Goal: Task Accomplishment & Management: Manage account settings

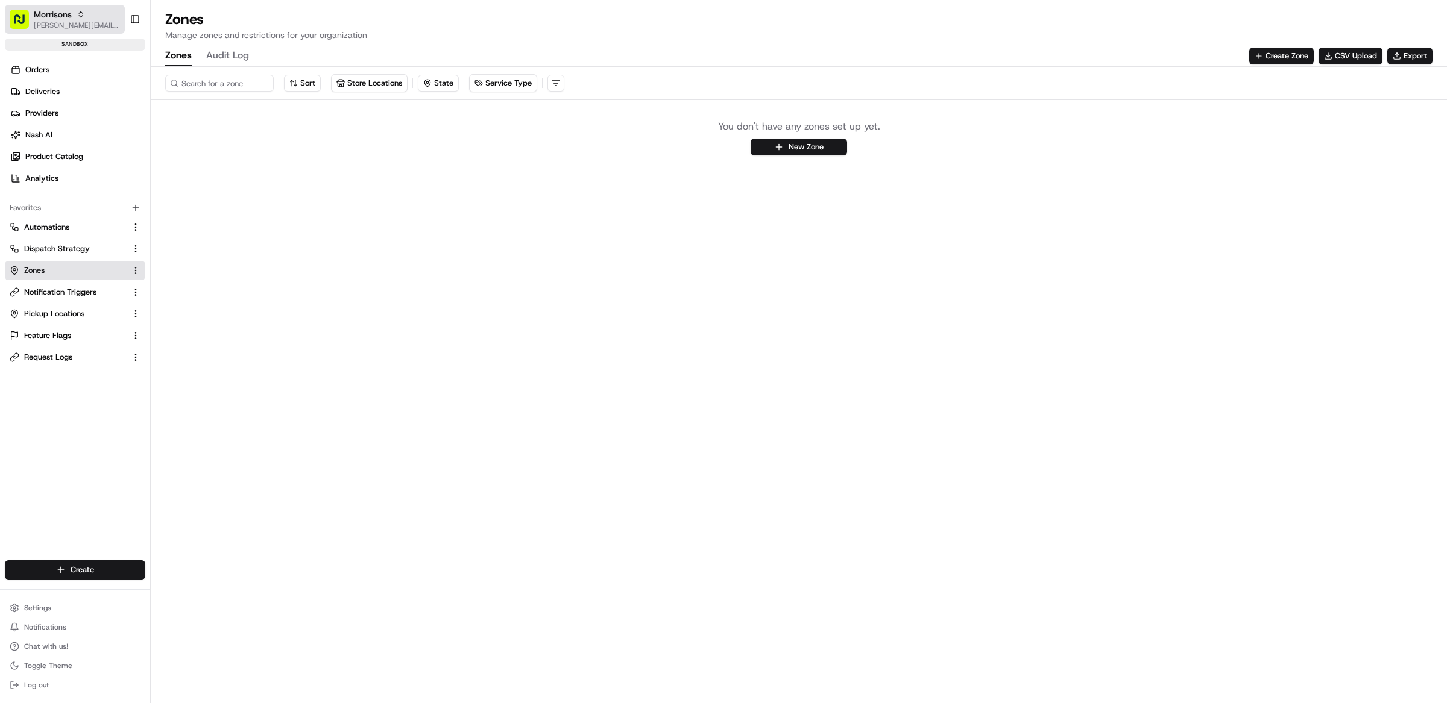
click at [45, 12] on span "Morrisons" at bounding box center [53, 14] width 38 height 12
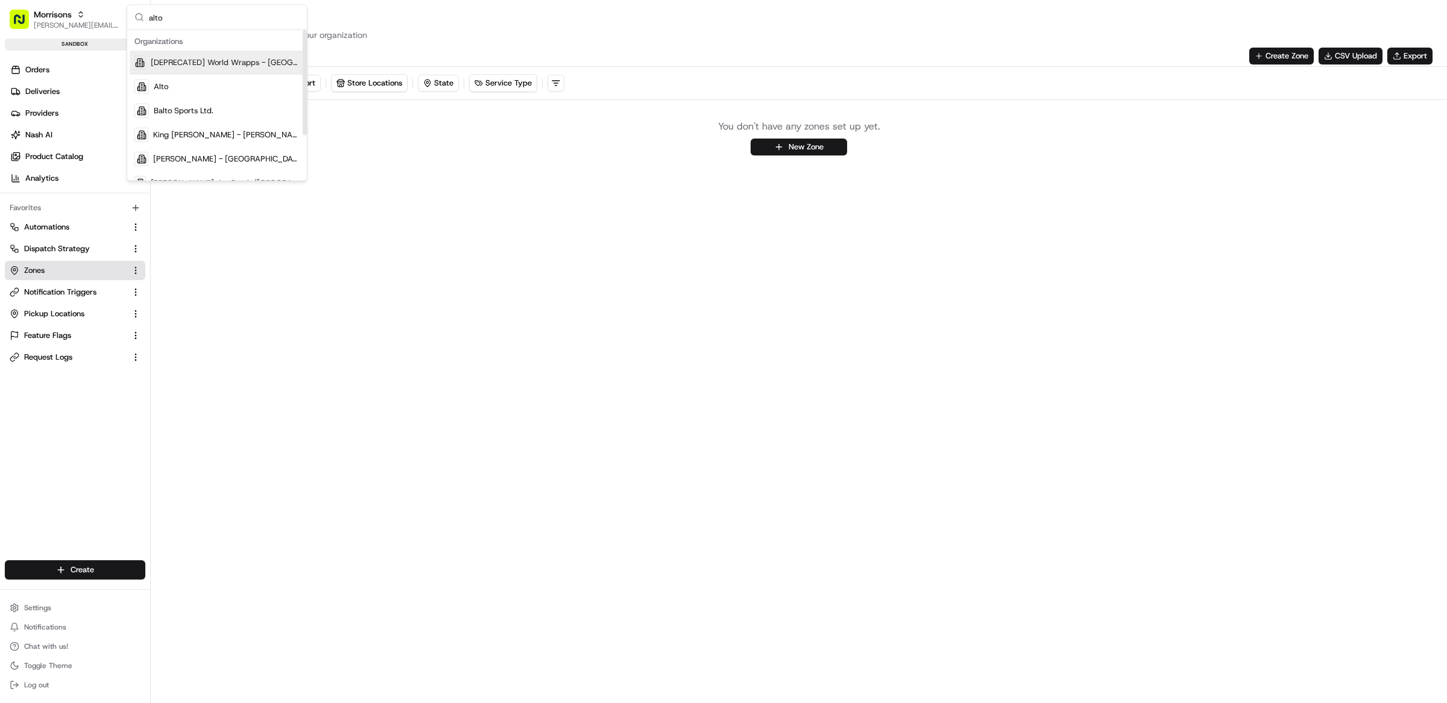
type input "alto"
click at [190, 86] on div "Alto" at bounding box center [217, 87] width 175 height 24
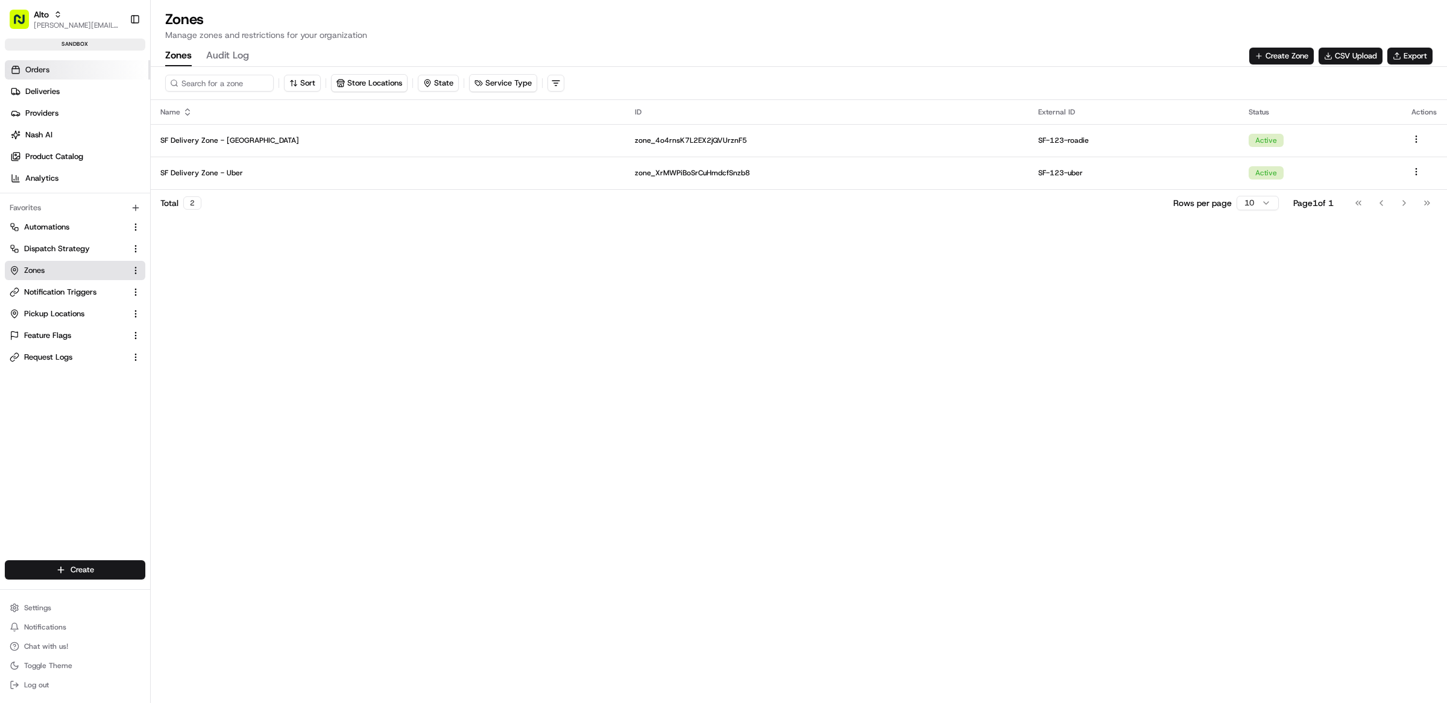
click at [58, 73] on link "Orders" at bounding box center [77, 69] width 145 height 19
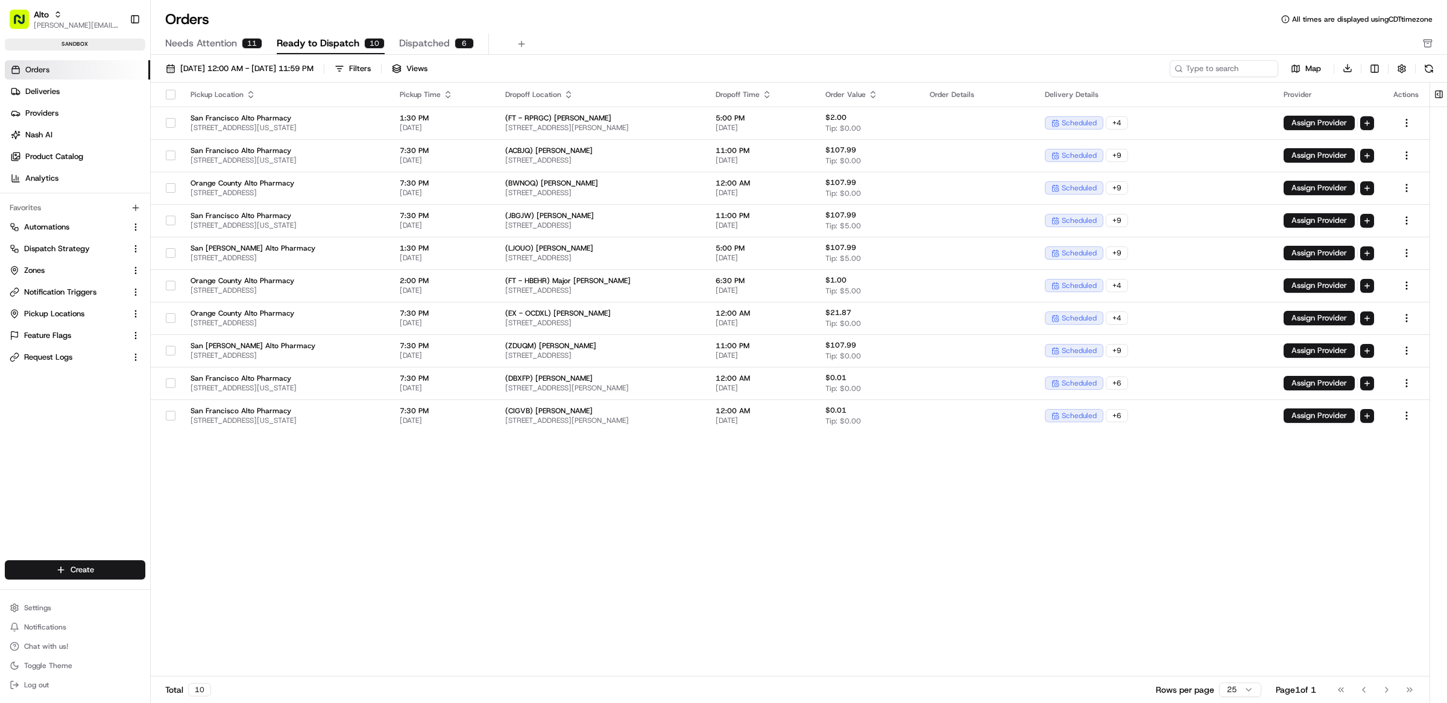
click at [39, 593] on div "Create Settings Notifications Chat with us! Toggle Theme Log out" at bounding box center [75, 627] width 150 height 153
click at [47, 603] on span "Settings" at bounding box center [37, 608] width 27 height 10
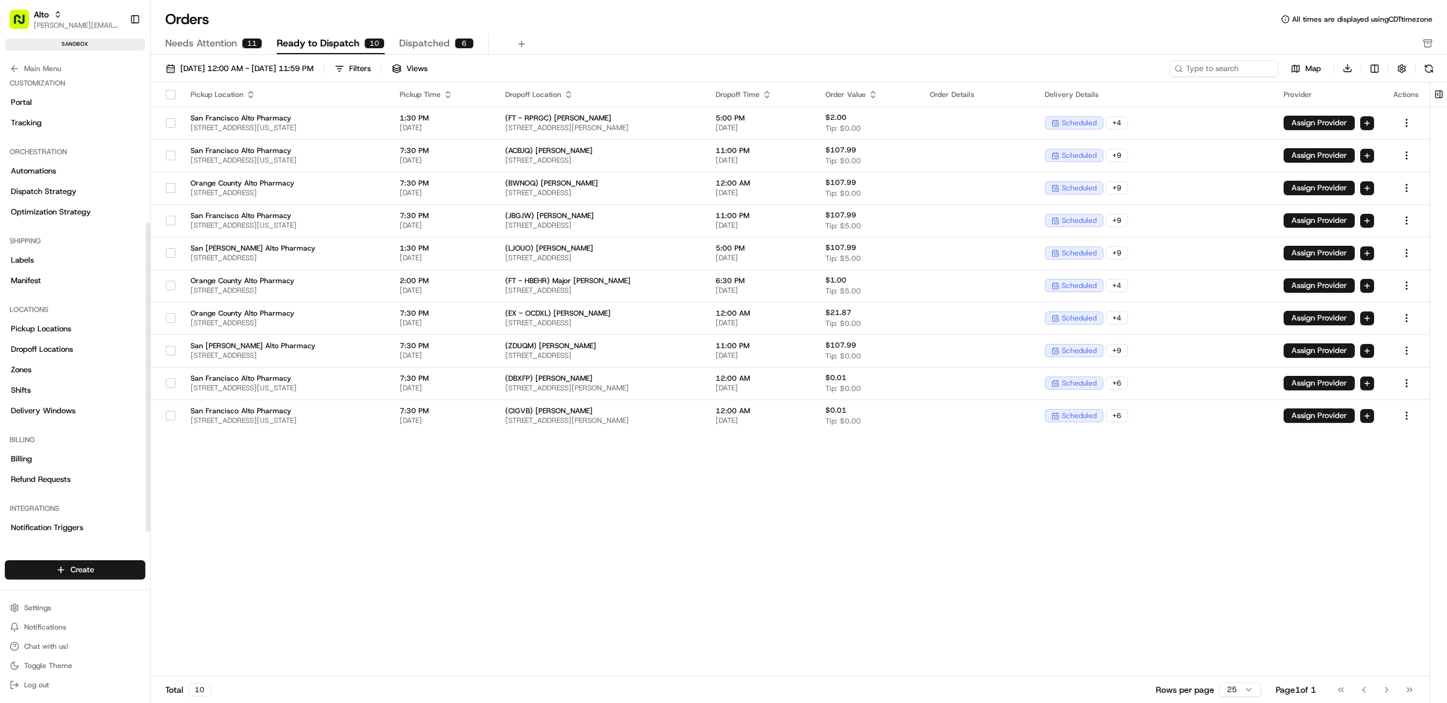
scroll to position [230, 0]
click at [51, 514] on div "Other" at bounding box center [75, 506] width 140 height 19
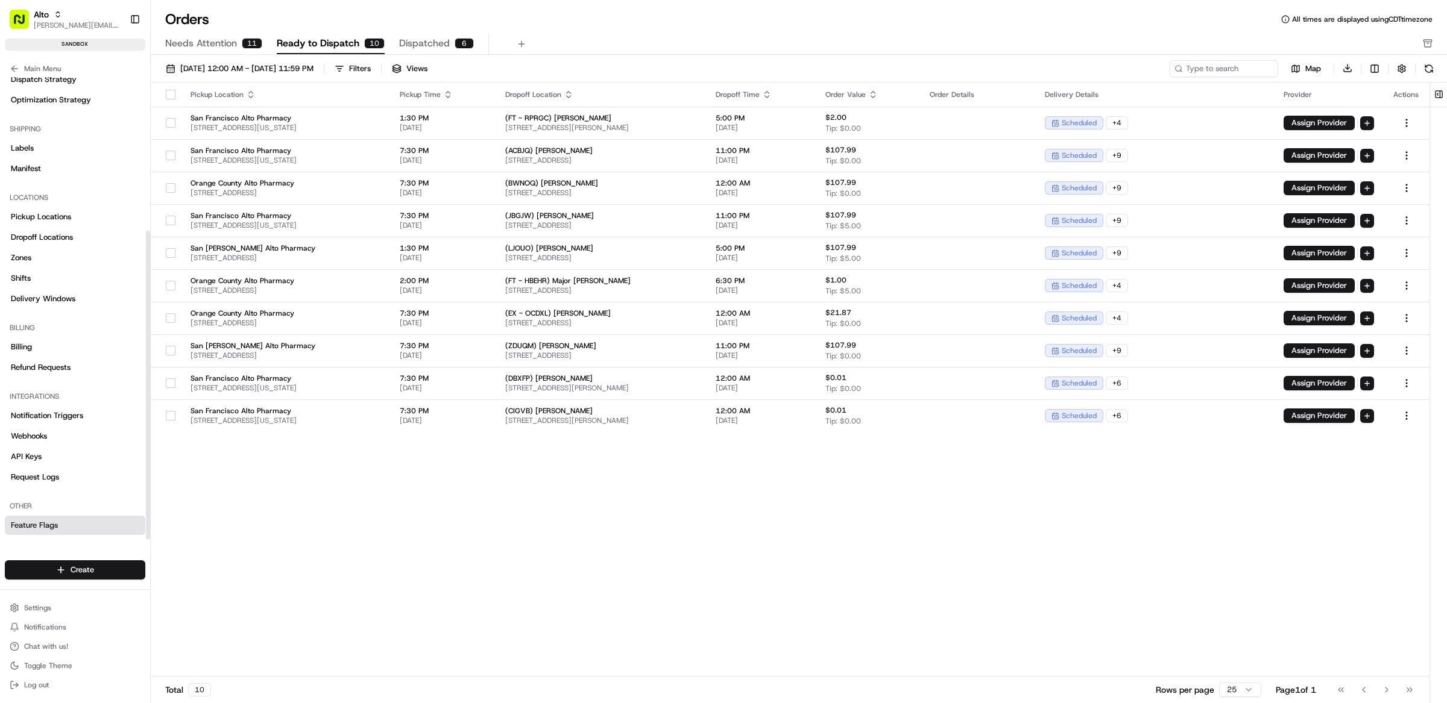
click at [57, 520] on span "Feature Flags" at bounding box center [34, 525] width 47 height 11
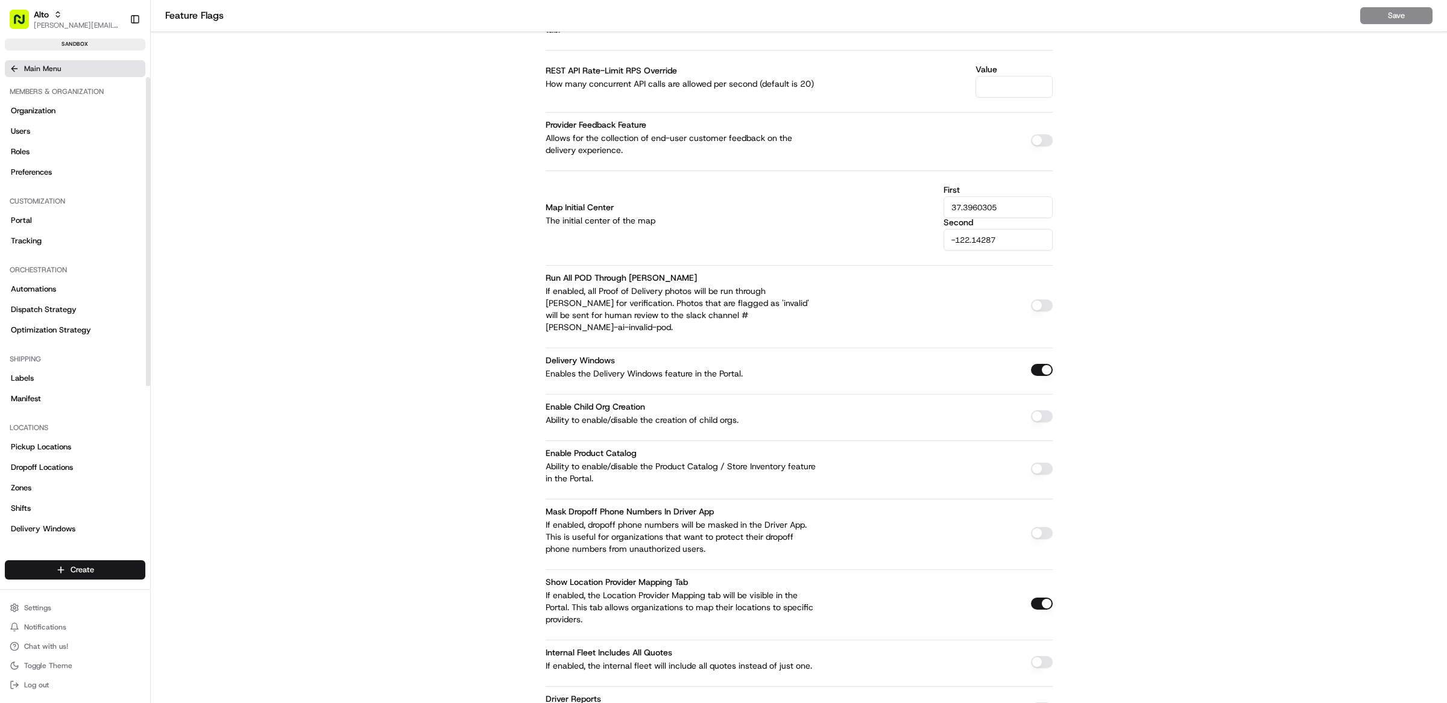
click at [13, 73] on icon at bounding box center [15, 69] width 10 height 10
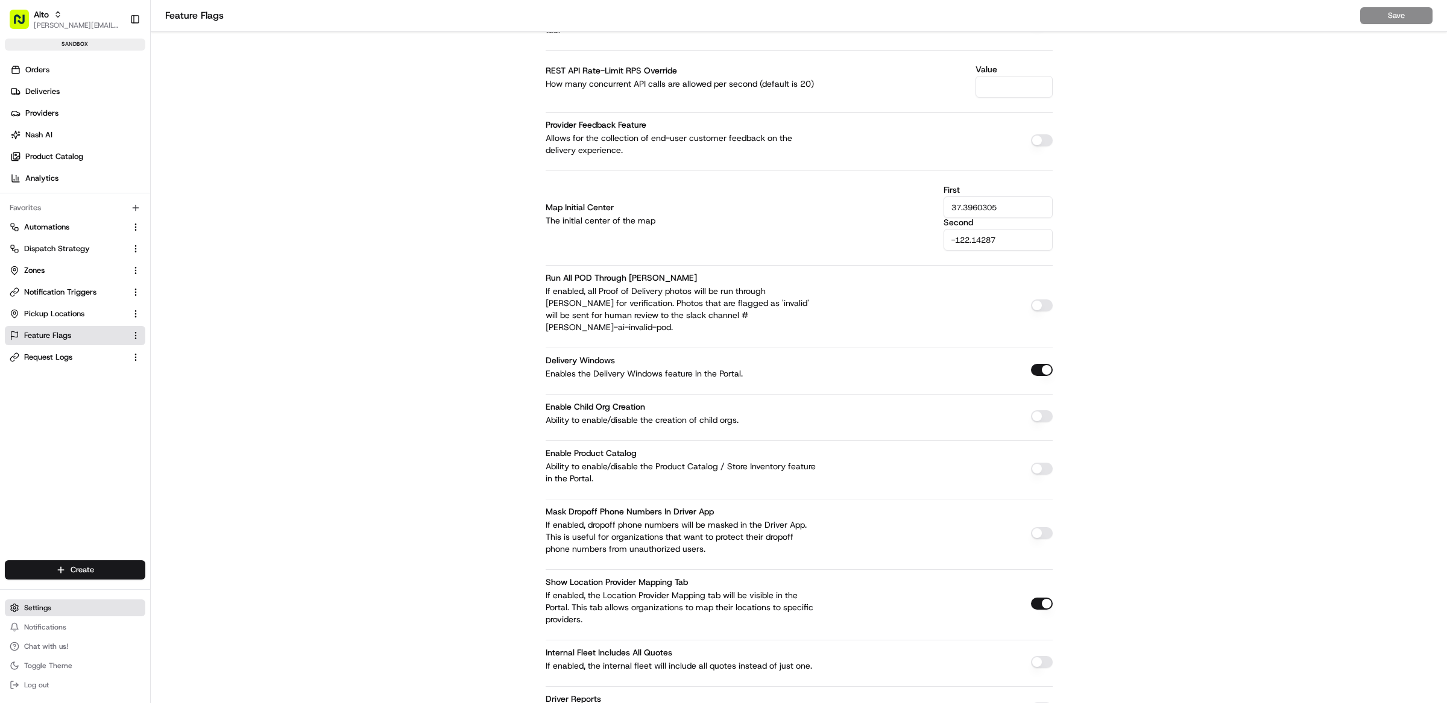
click at [40, 603] on span "Settings" at bounding box center [37, 608] width 27 height 10
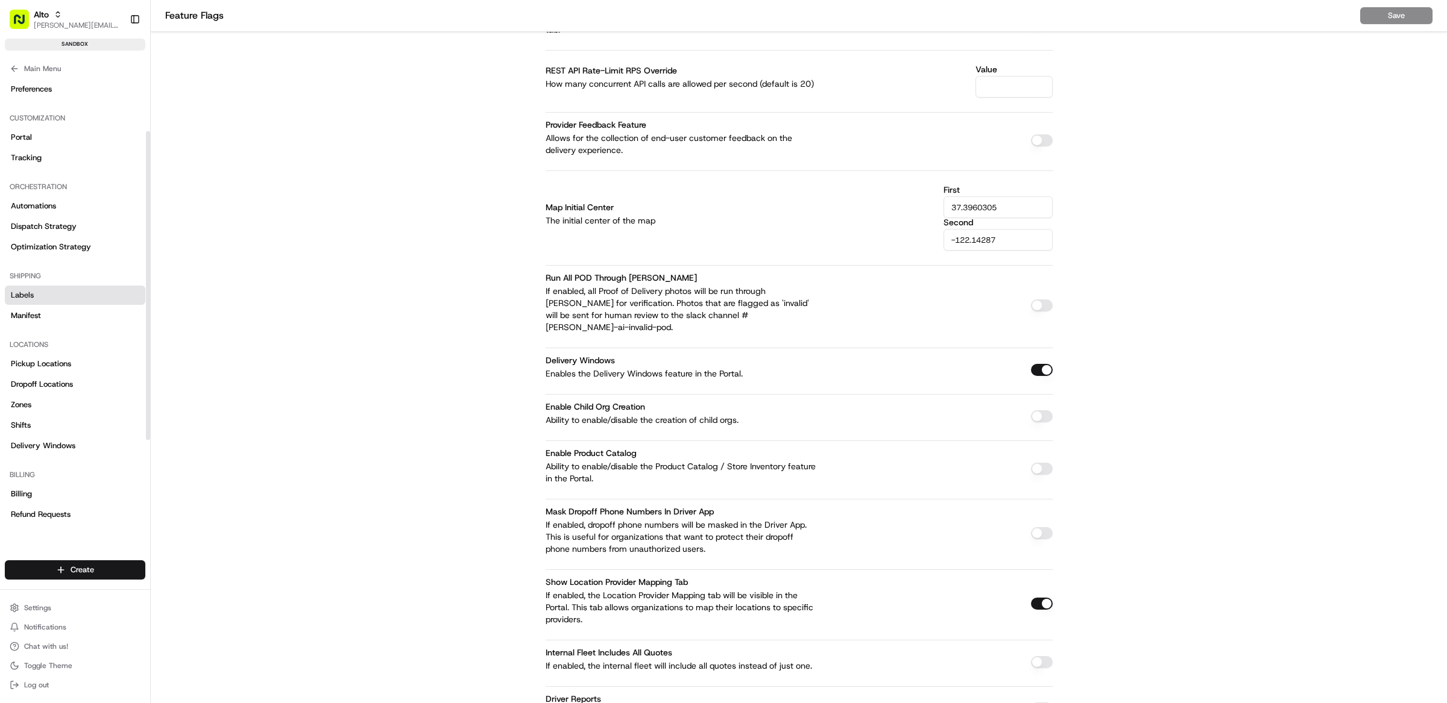
scroll to position [84, 0]
click at [52, 360] on span "Pickup Locations" at bounding box center [41, 362] width 60 height 11
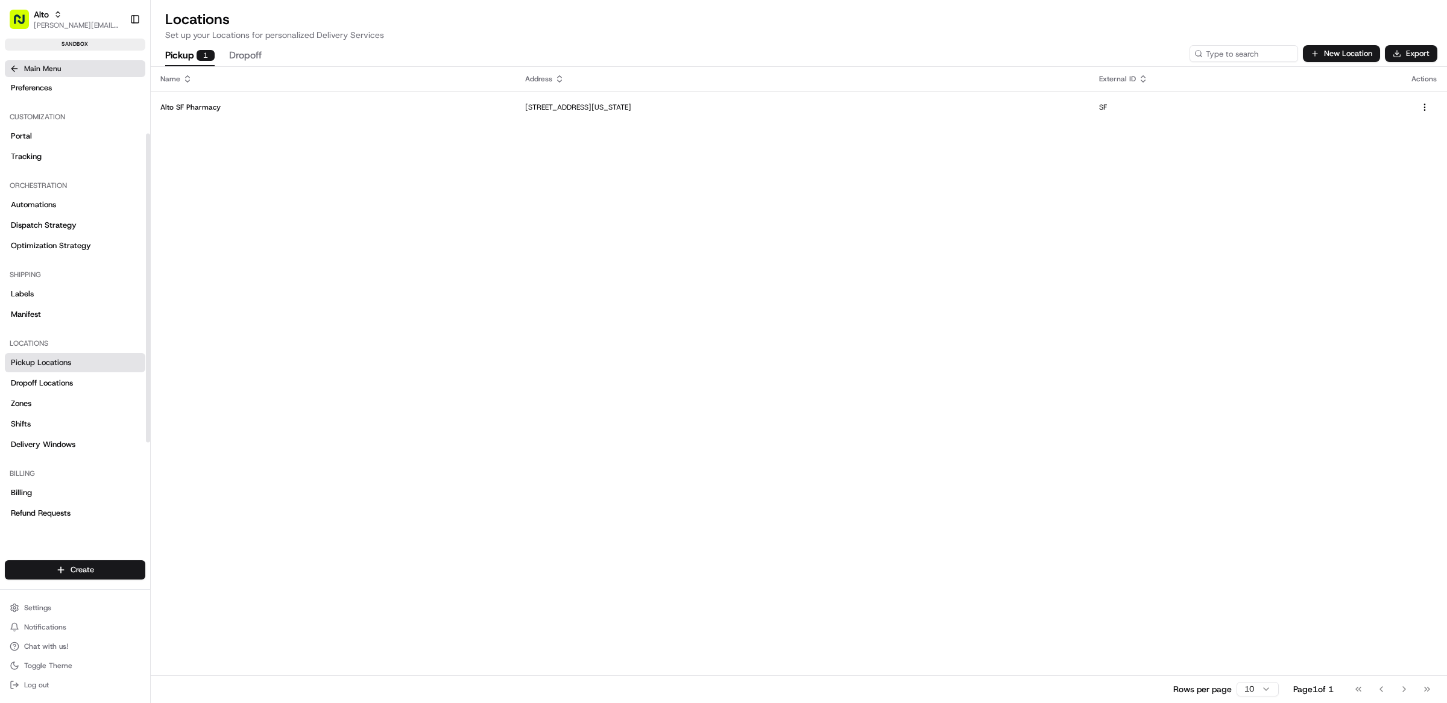
click at [36, 60] on button "Main Menu" at bounding box center [75, 68] width 140 height 17
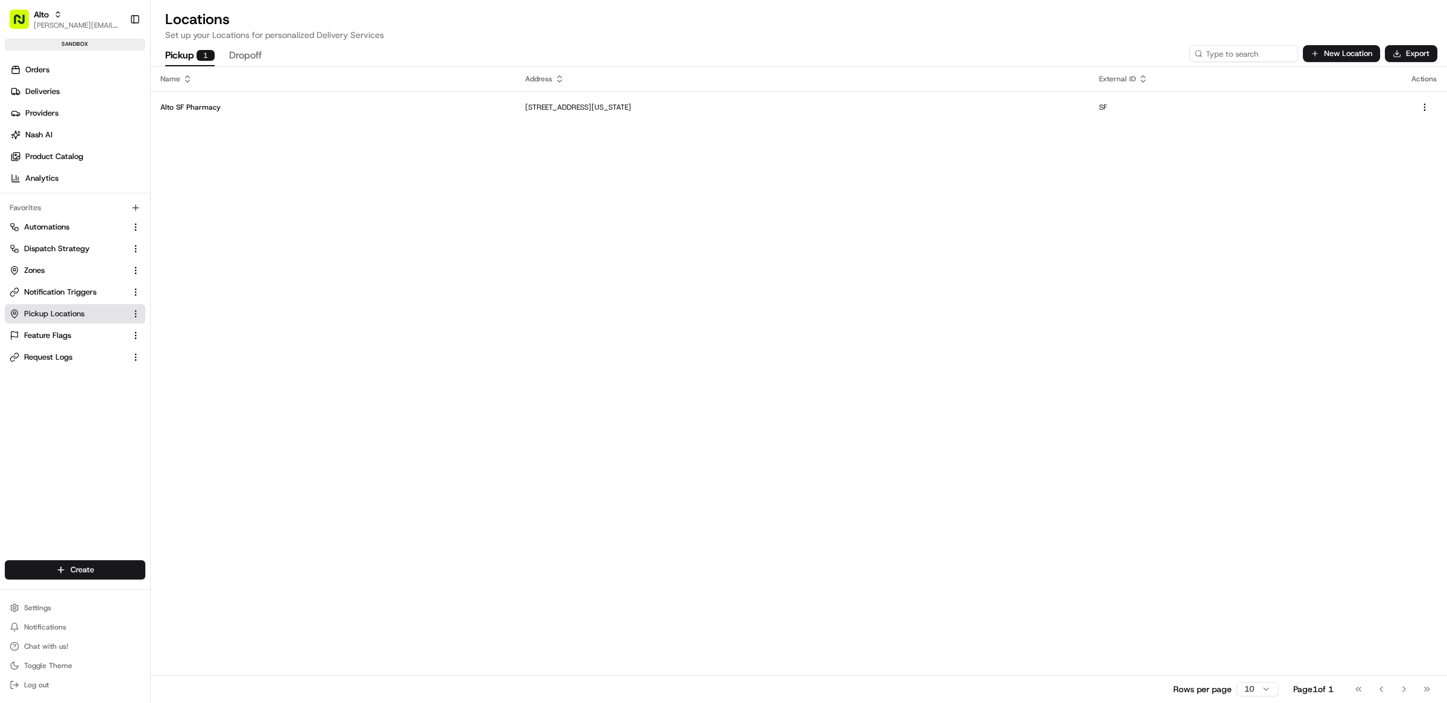
click at [43, 80] on ul "Orders Deliveries Providers [PERSON_NAME] Product Catalog Analytics" at bounding box center [77, 124] width 145 height 128
click at [43, 68] on span "Orders" at bounding box center [37, 69] width 24 height 11
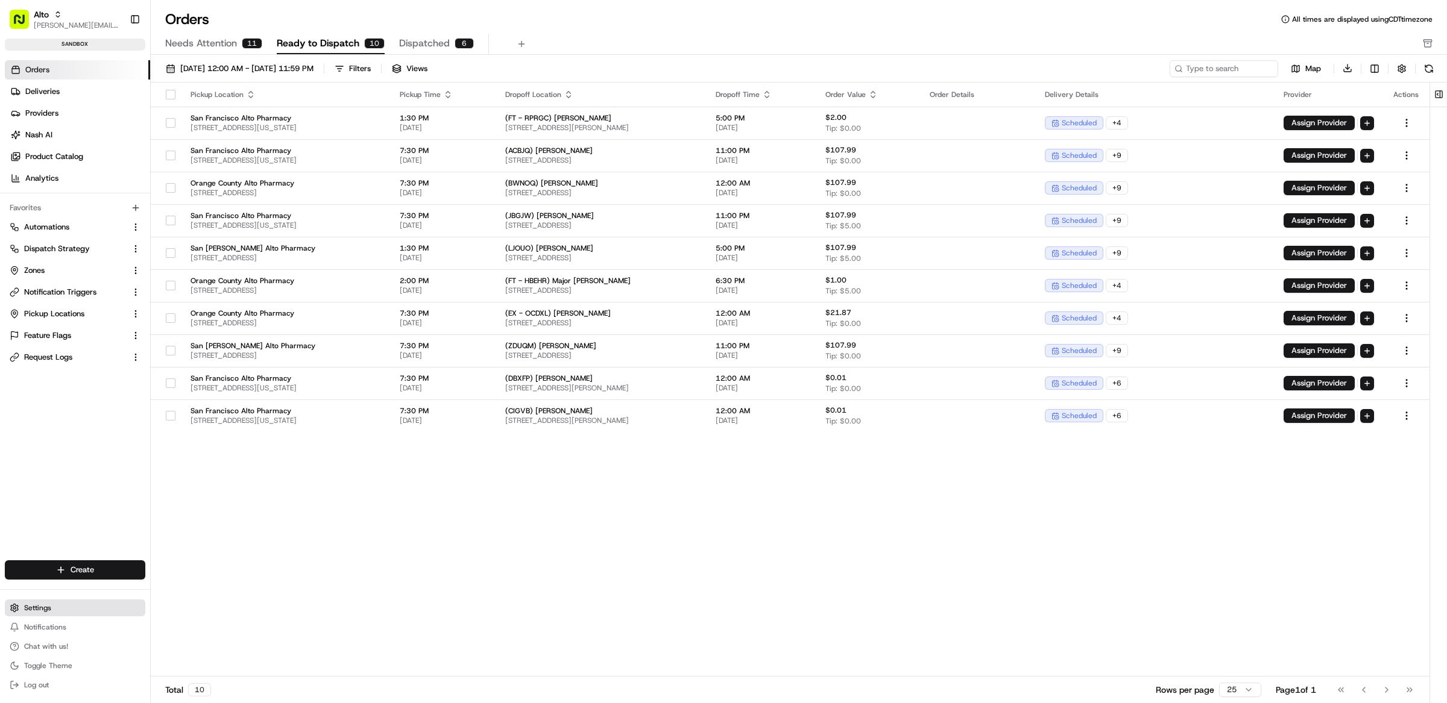
click at [40, 613] on span "Settings" at bounding box center [37, 608] width 27 height 10
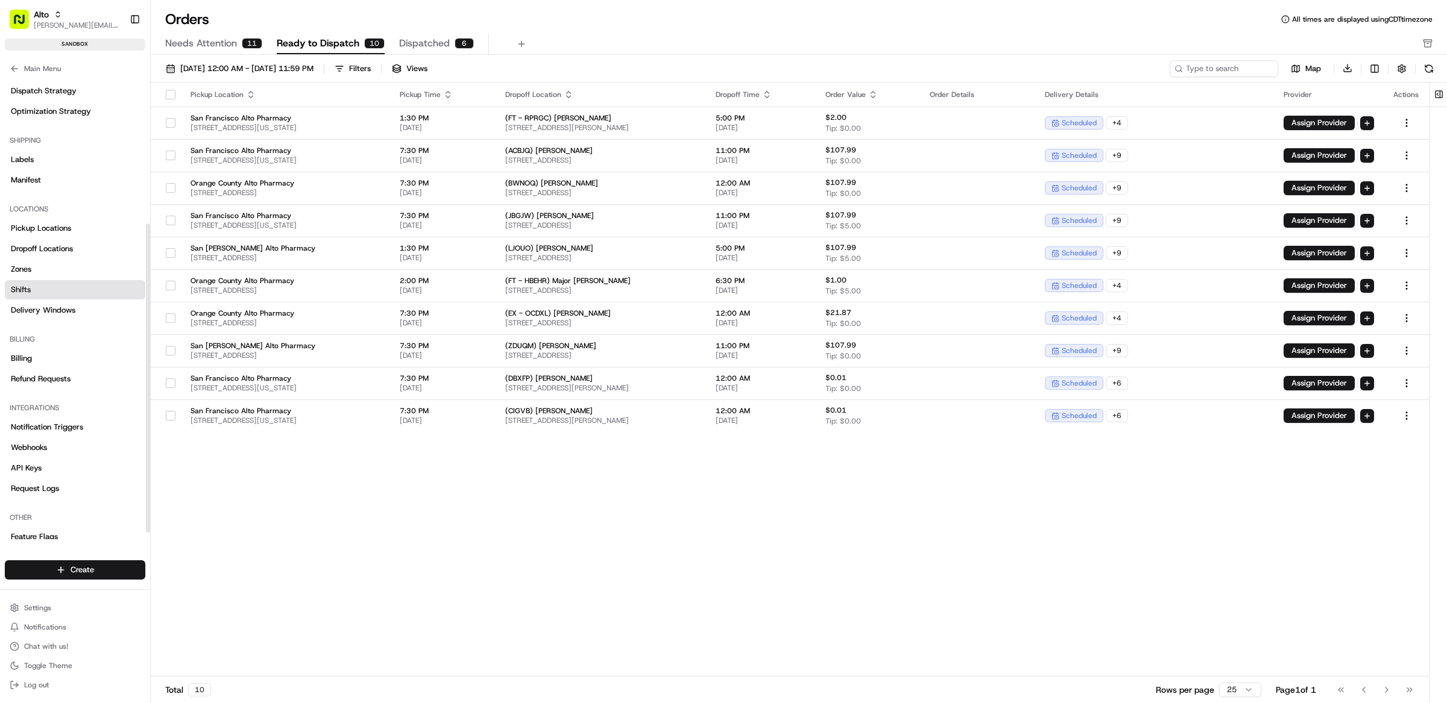
scroll to position [230, 0]
click at [54, 535] on div "Other Feature Flags" at bounding box center [75, 516] width 150 height 48
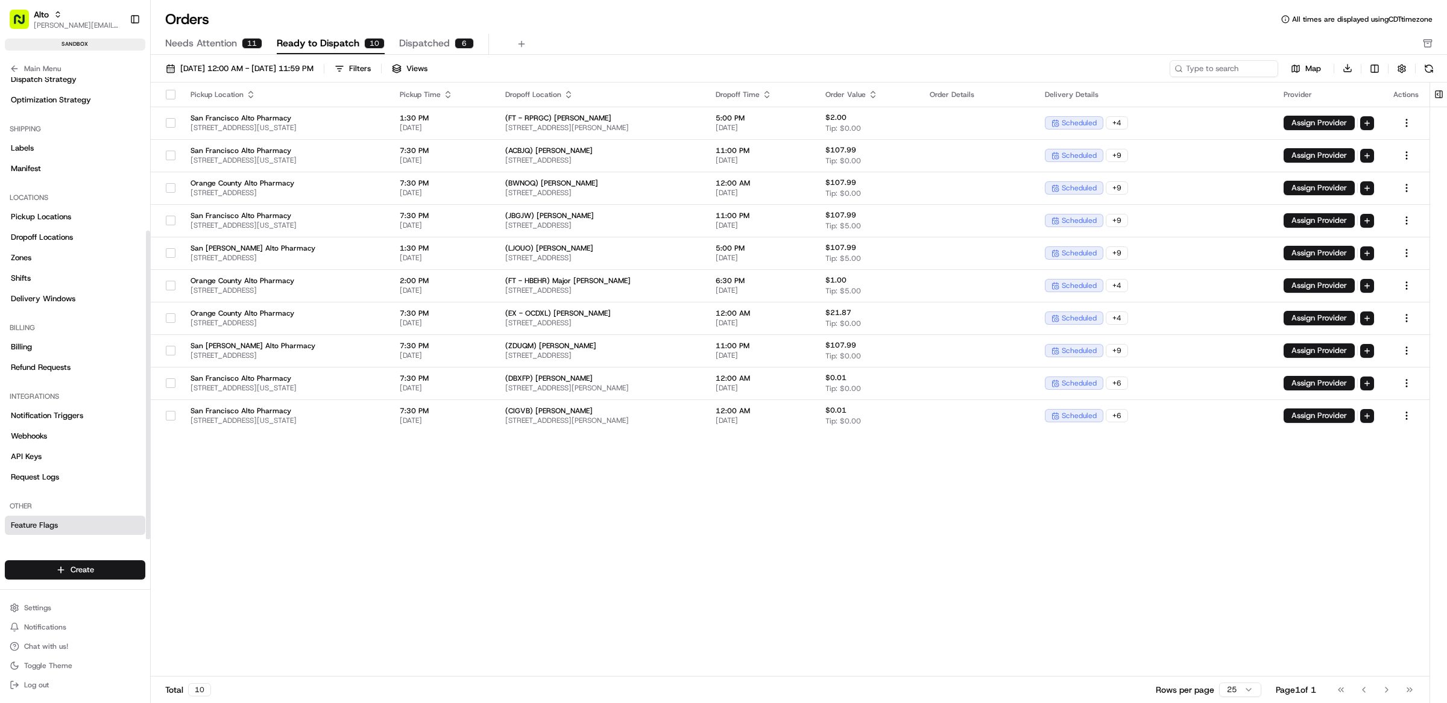
click at [54, 524] on span "Feature Flags" at bounding box center [34, 525] width 47 height 11
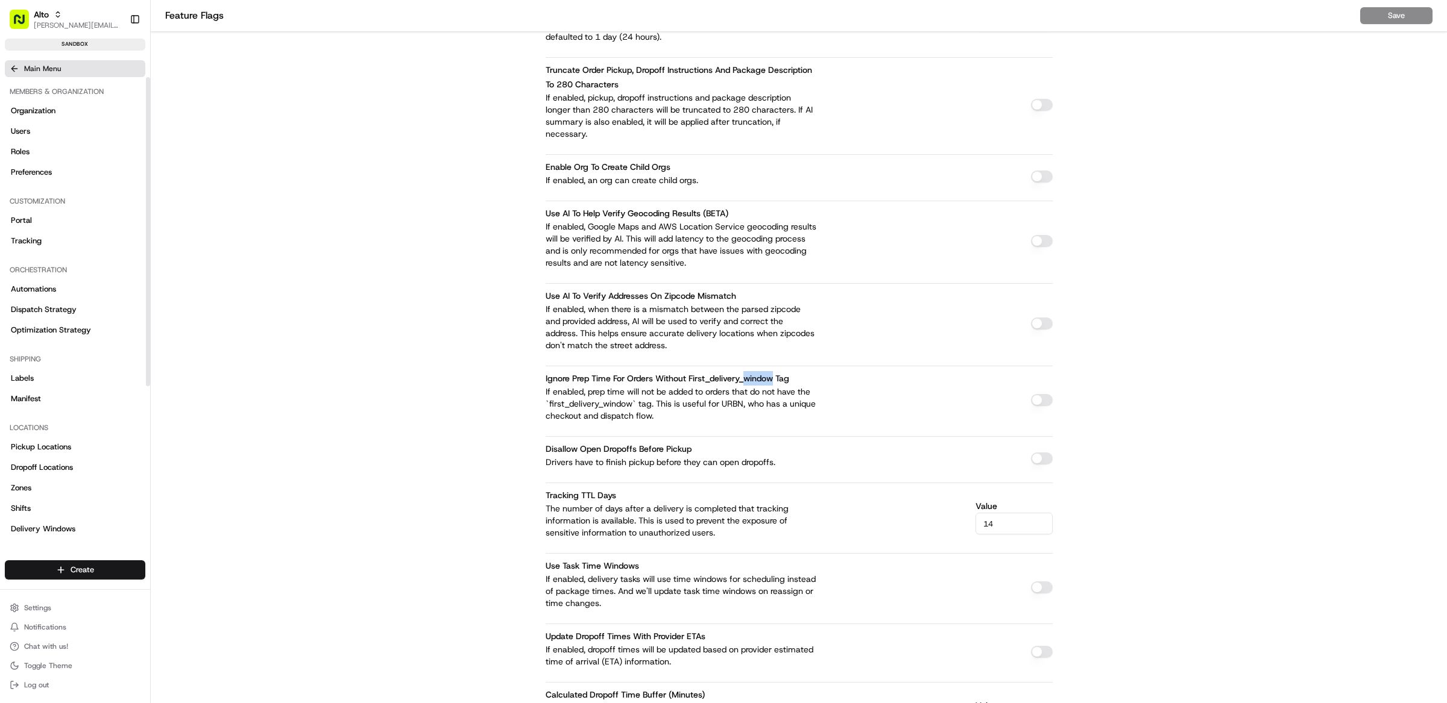
click at [21, 65] on button "Main Menu" at bounding box center [75, 68] width 140 height 17
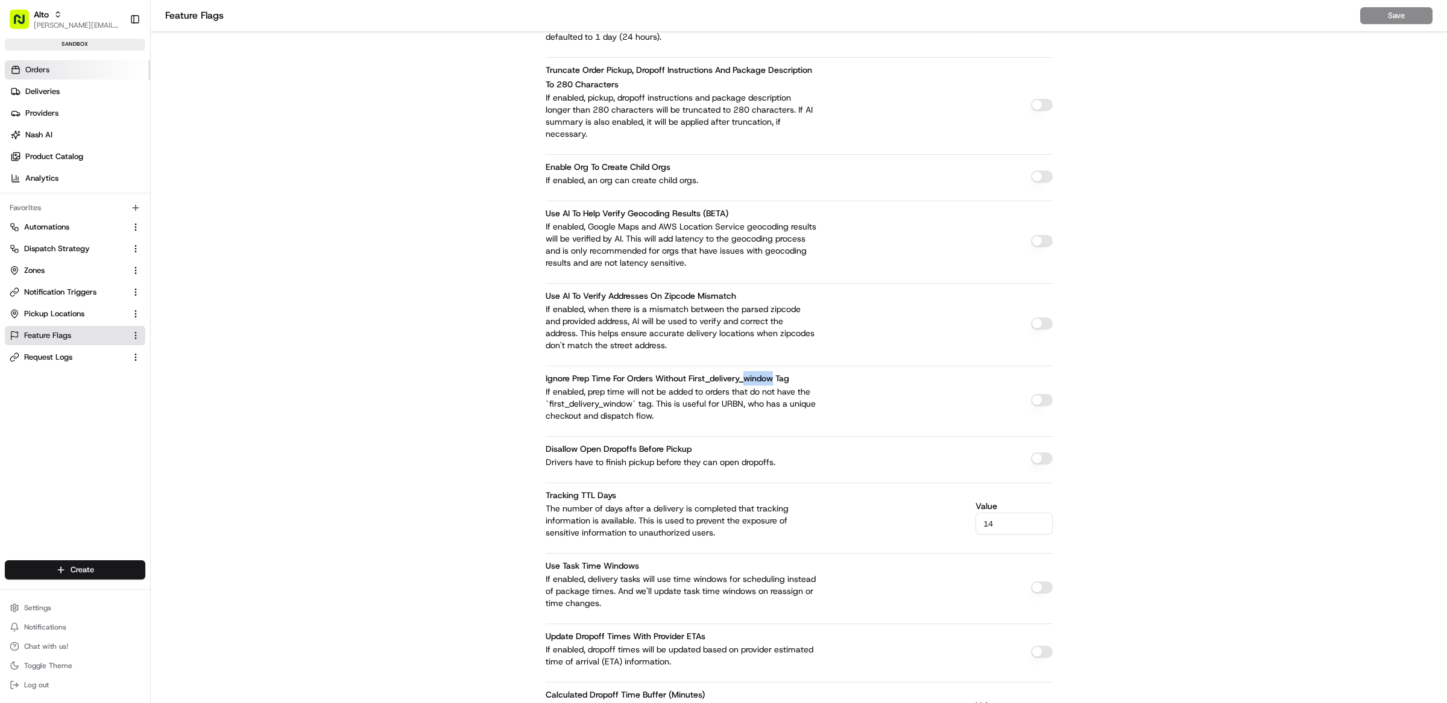
click at [51, 68] on link "Orders" at bounding box center [77, 69] width 145 height 19
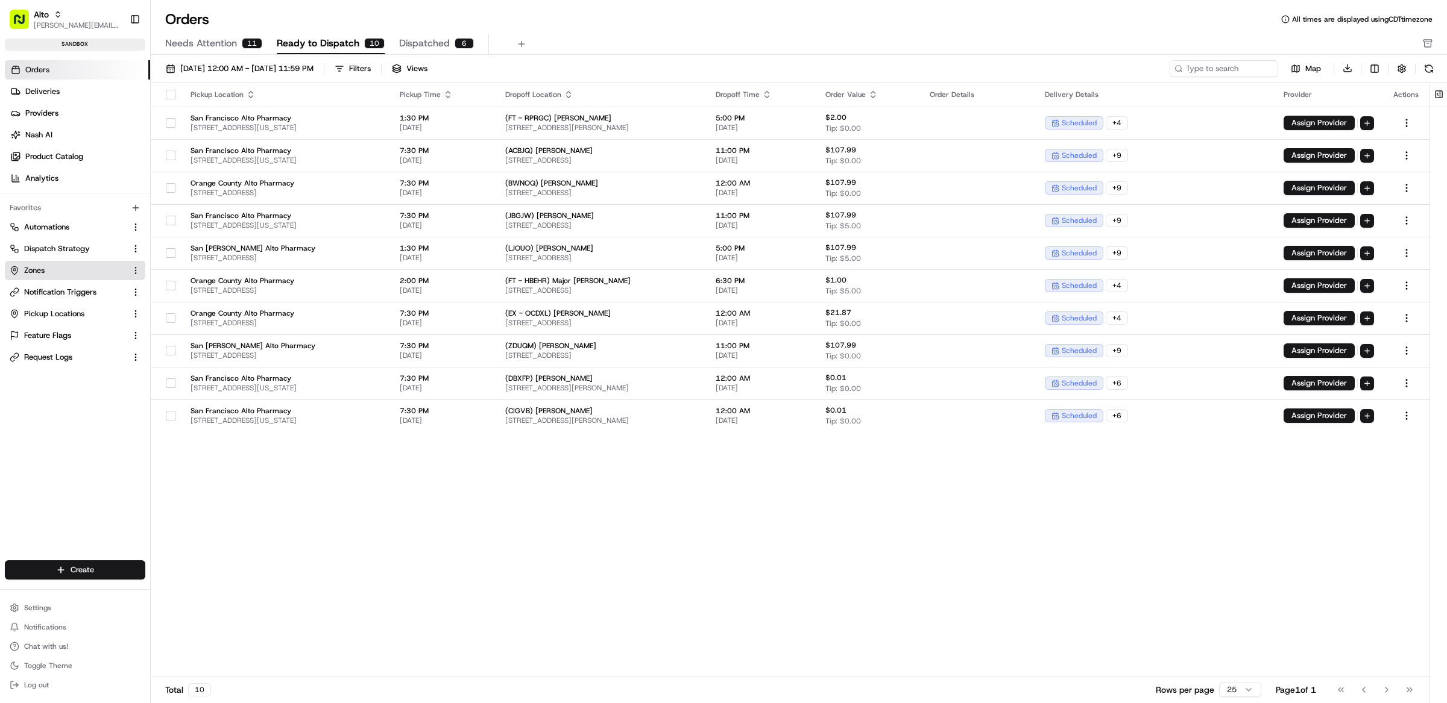
click at [43, 277] on button "Zones" at bounding box center [75, 270] width 140 height 19
click at [60, 275] on link "Zones" at bounding box center [68, 270] width 116 height 11
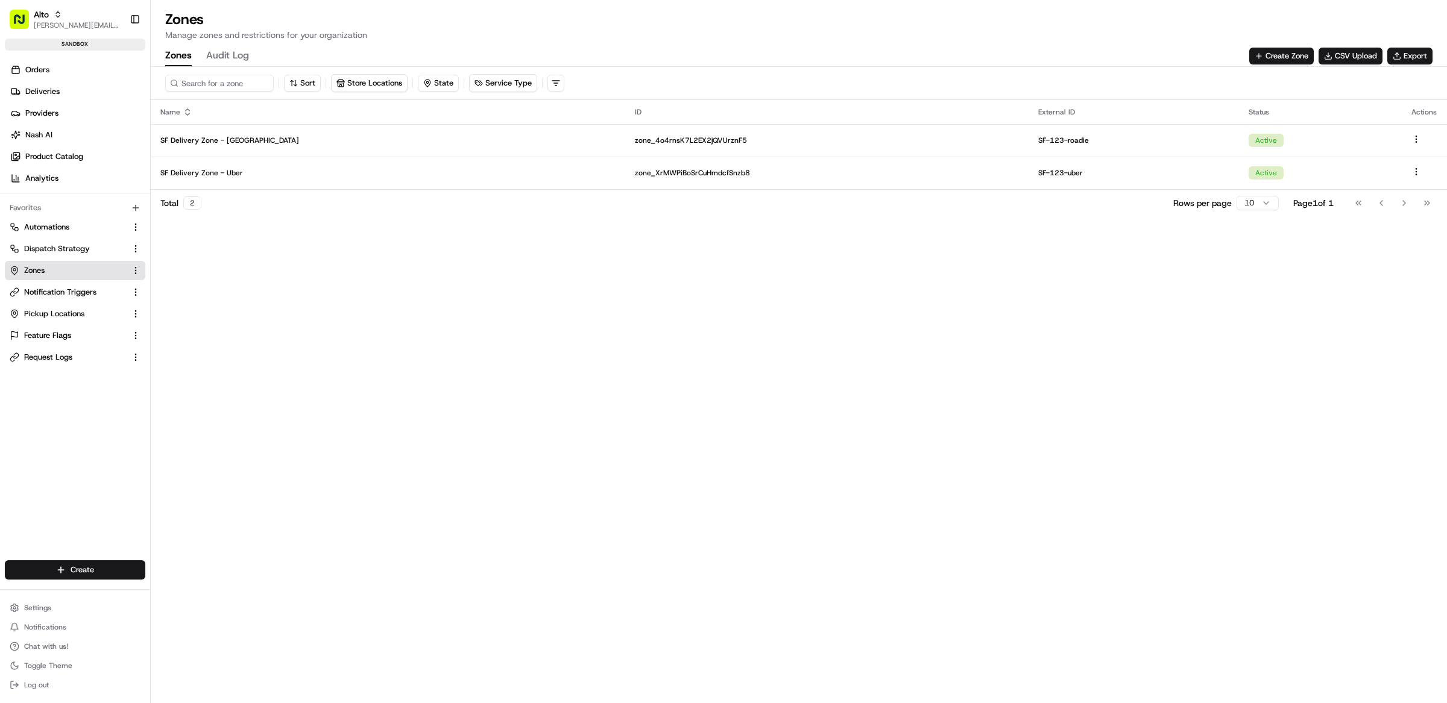
click at [388, 354] on div "Sort Store Locations State Service Type Name ID External ID Status Actions SF D…" at bounding box center [799, 385] width 1296 height 637
click at [1279, 51] on button "Create Zone" at bounding box center [1281, 56] width 64 height 17
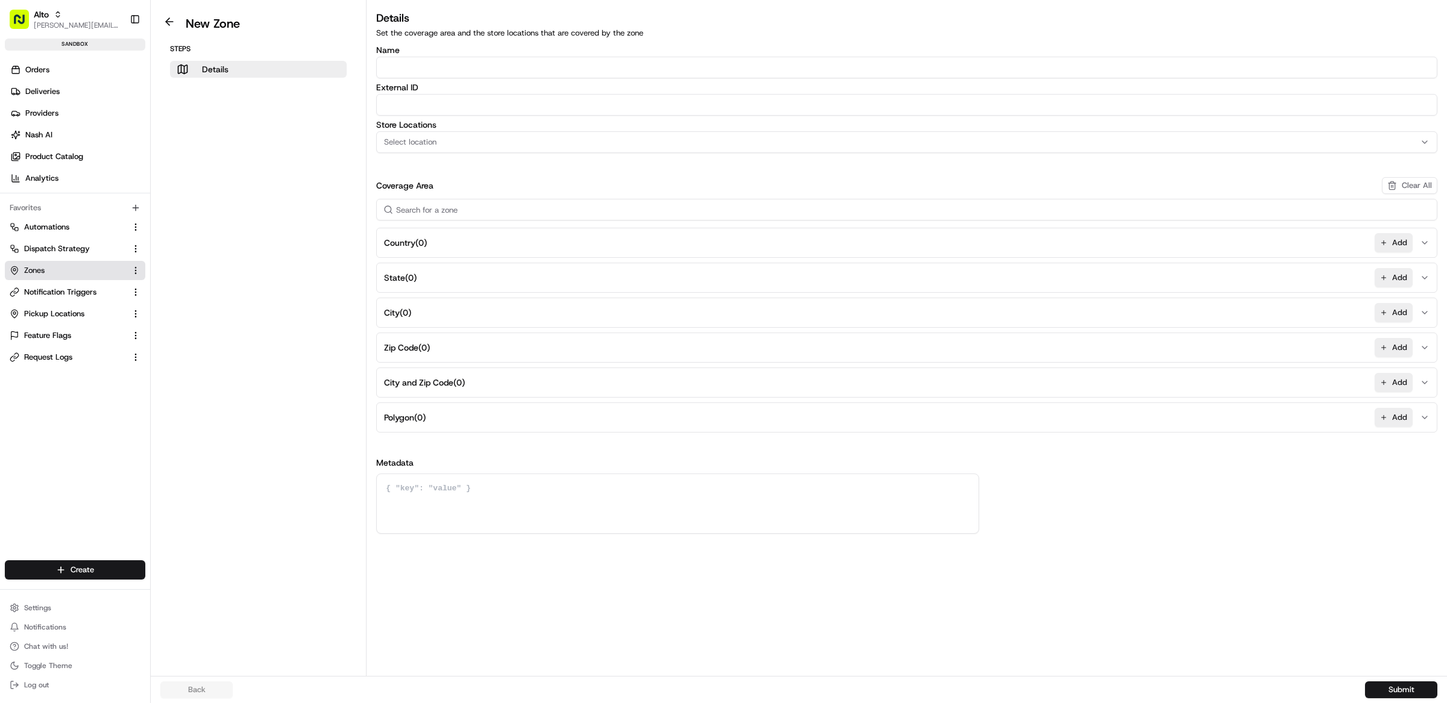
click at [471, 63] on input "Name" at bounding box center [906, 68] width 1061 height 22
type input "[PERSON_NAME] Zips"
click at [452, 115] on input "External ID" at bounding box center [906, 105] width 1061 height 22
type input "philly-123"
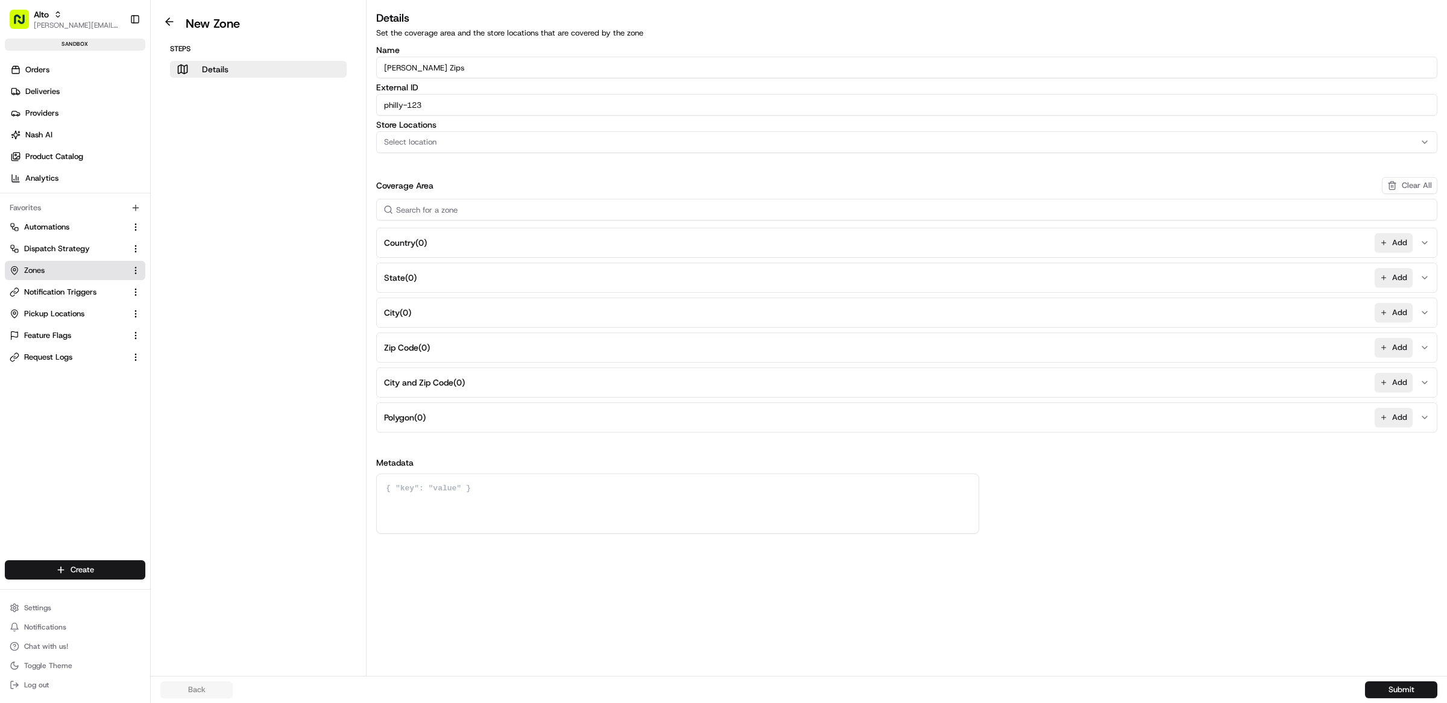
click at [438, 139] on div "Select location" at bounding box center [906, 142] width 1055 height 11
click at [285, 157] on html "Alto [EMAIL_ADDRESS][DOMAIN_NAME] Toggle Sidebar sandbox Orders Deliveries Prov…" at bounding box center [723, 351] width 1447 height 703
drag, startPoint x: 438, startPoint y: 187, endPoint x: 373, endPoint y: 186, distance: 65.1
click at [373, 186] on div "Details Set the coverage area and the store locations that are covered by the z…" at bounding box center [907, 272] width 1080 height 524
click at [332, 242] on aside "New Zone Steps Details" at bounding box center [259, 338] width 216 height 676
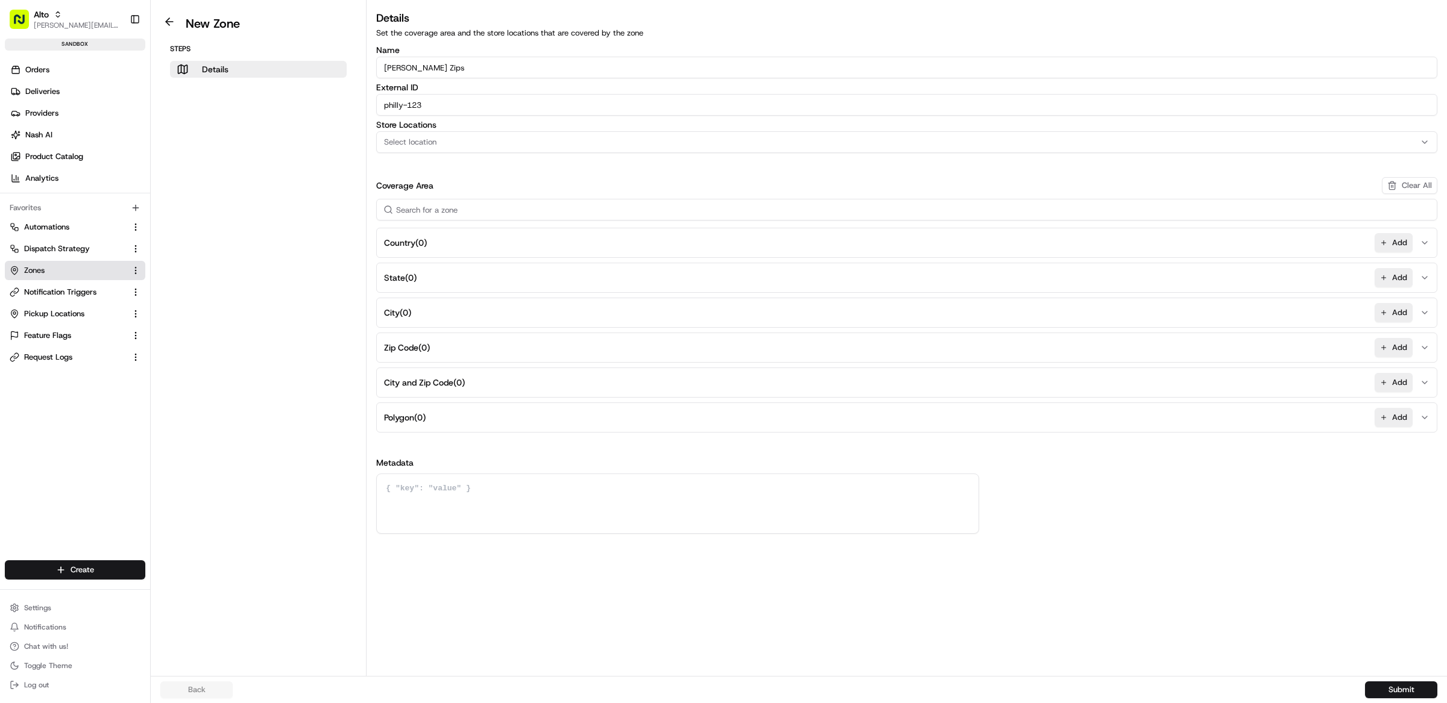
click at [450, 352] on button "Zip Code ( 0 ) Add" at bounding box center [906, 347] width 1055 height 29
click at [449, 461] on button "Polygon ( 0 ) Add" at bounding box center [906, 459] width 1055 height 29
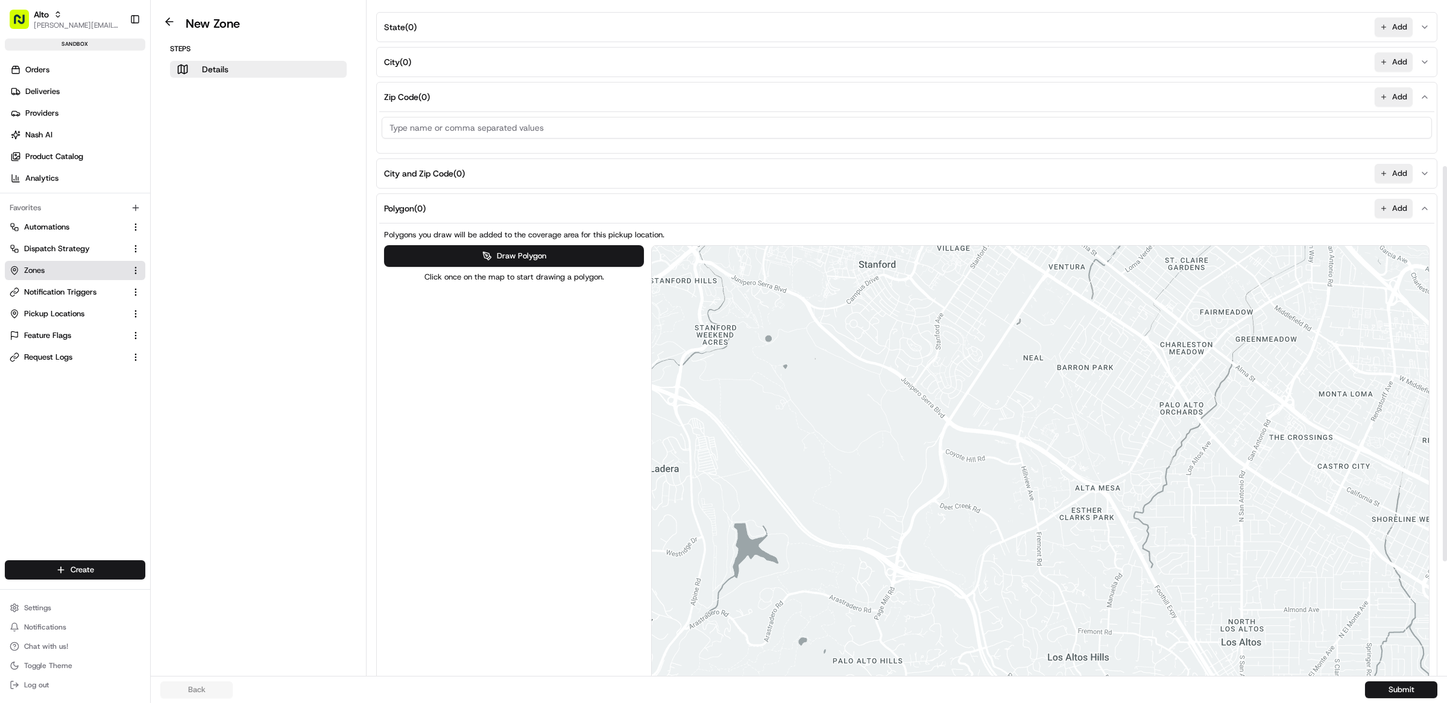
scroll to position [305, 0]
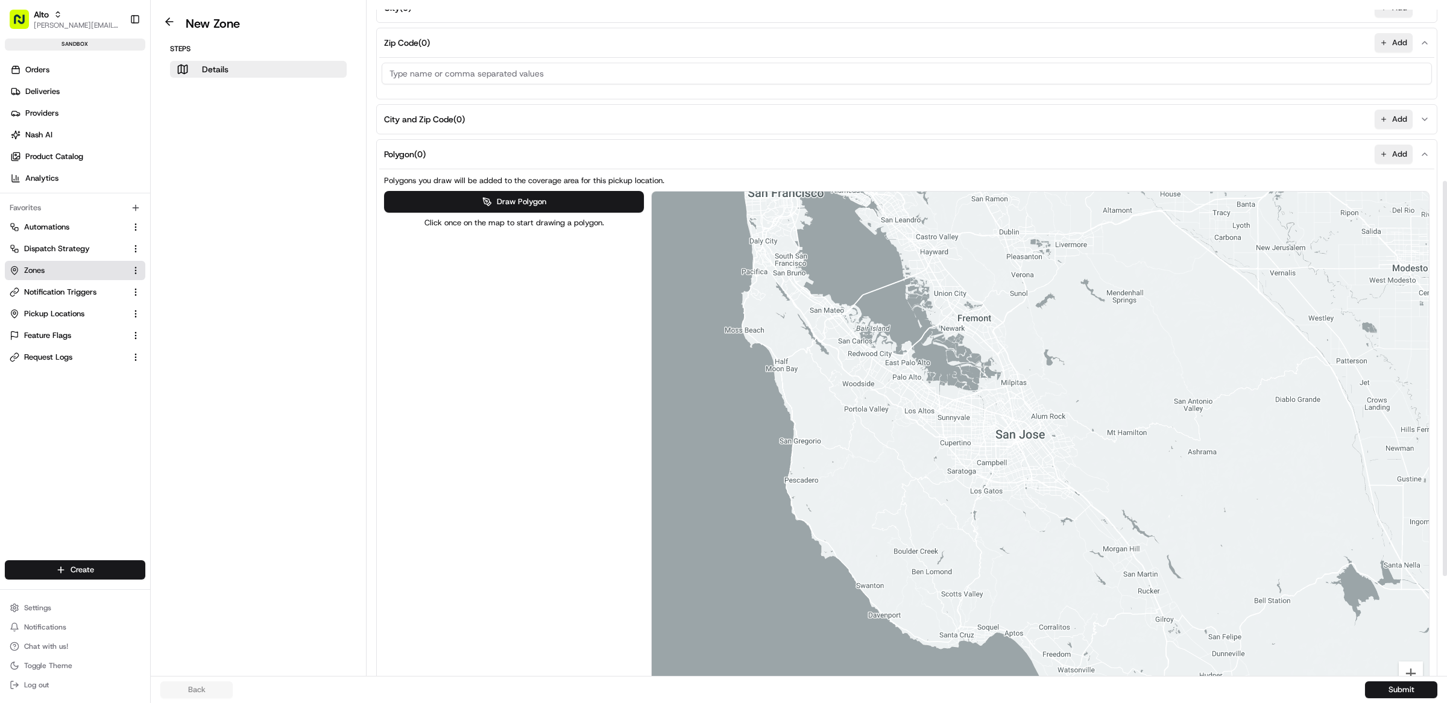
drag, startPoint x: 990, startPoint y: 412, endPoint x: 957, endPoint y: 412, distance: 33.2
click at [957, 412] on div at bounding box center [1040, 458] width 777 height 533
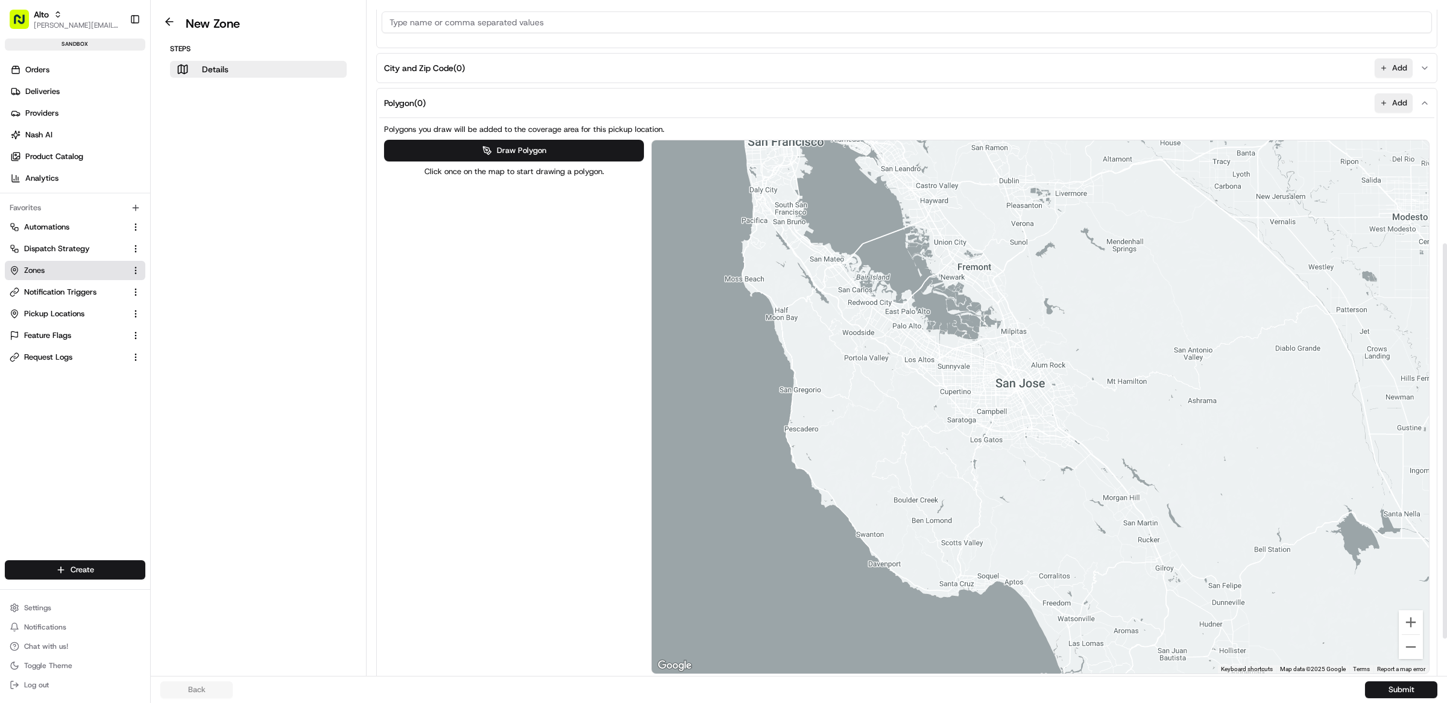
scroll to position [356, 0]
click at [488, 157] on button "Draw Polygon" at bounding box center [513, 151] width 259 height 22
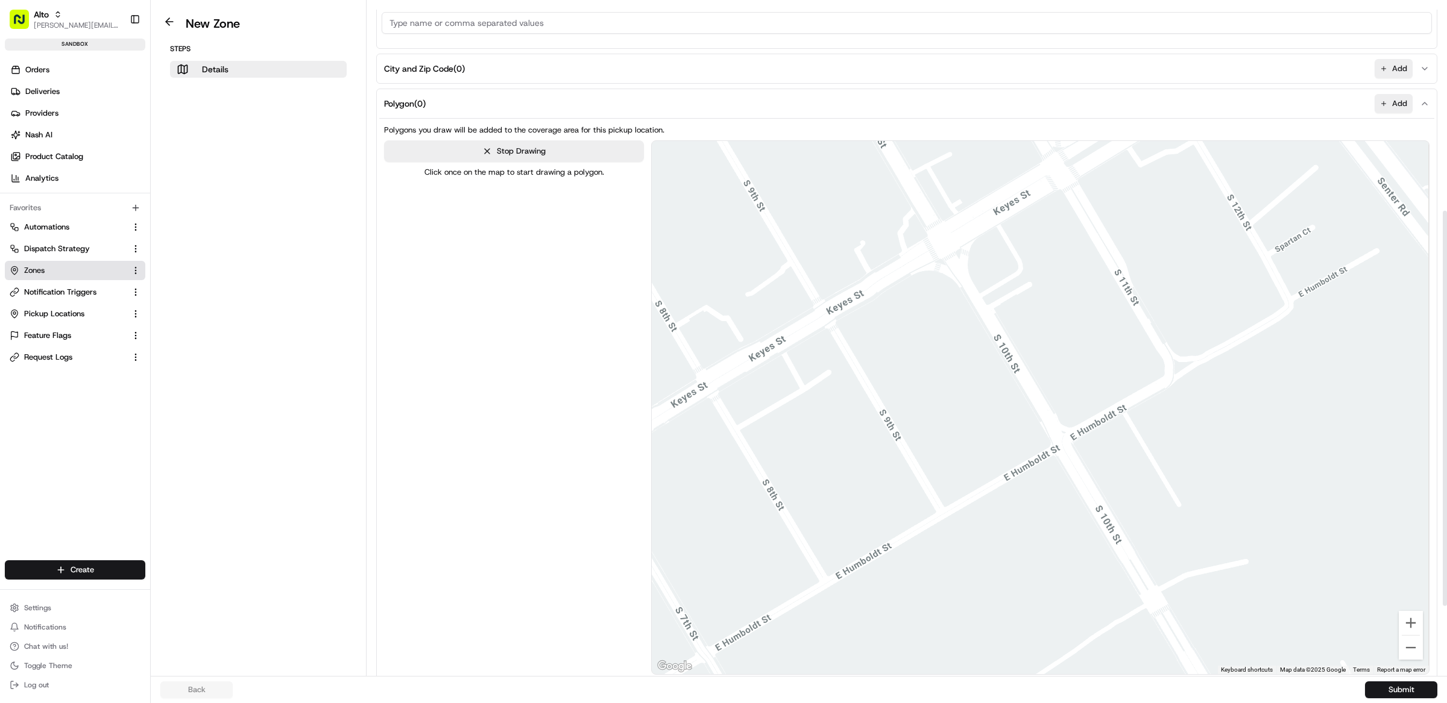
click at [958, 255] on div at bounding box center [1040, 407] width 776 height 533
click at [999, 228] on div at bounding box center [1040, 407] width 776 height 533
click at [1051, 266] on div at bounding box center [1040, 407] width 776 height 533
click at [1038, 324] on div at bounding box center [1040, 407] width 776 height 533
click at [975, 332] on div at bounding box center [1040, 407] width 776 height 533
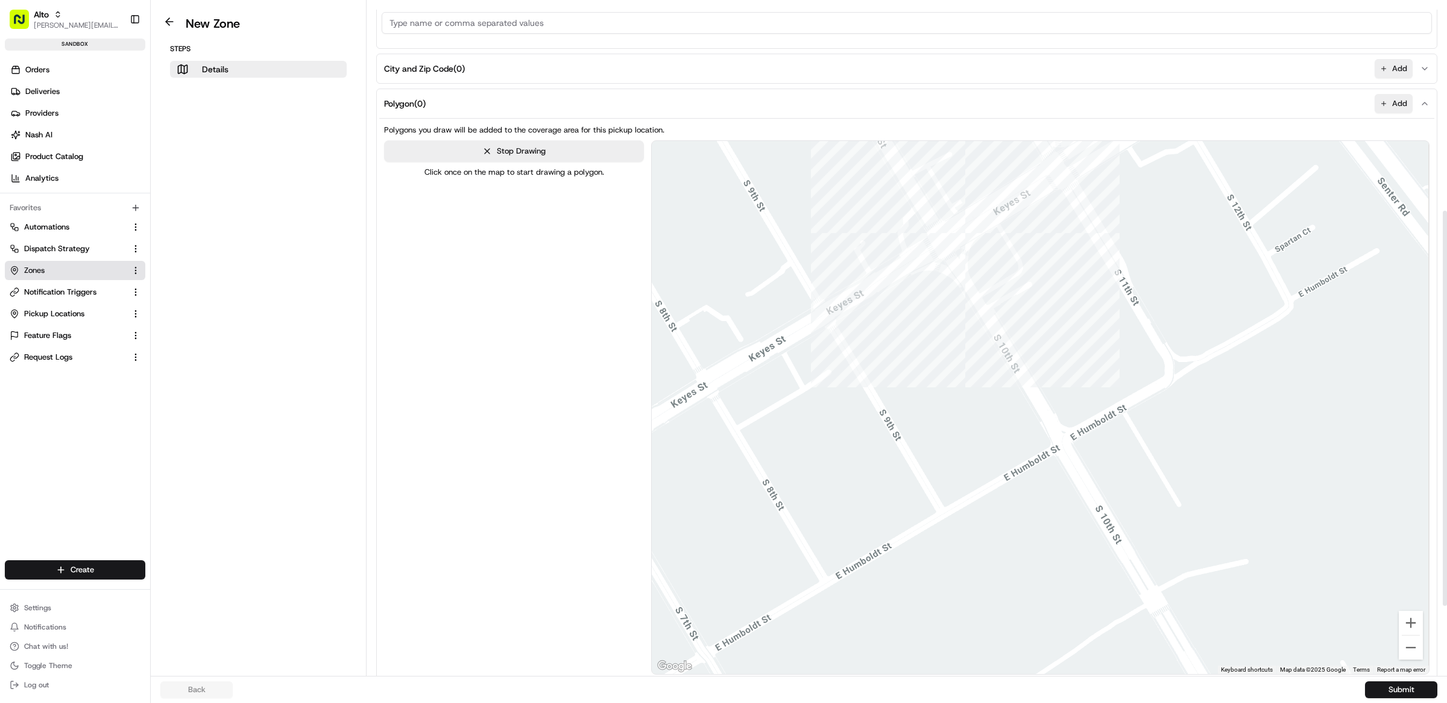
click at [942, 278] on div at bounding box center [1040, 407] width 776 height 533
click at [962, 248] on div at bounding box center [1040, 407] width 776 height 533
click at [961, 254] on div at bounding box center [1040, 407] width 776 height 533
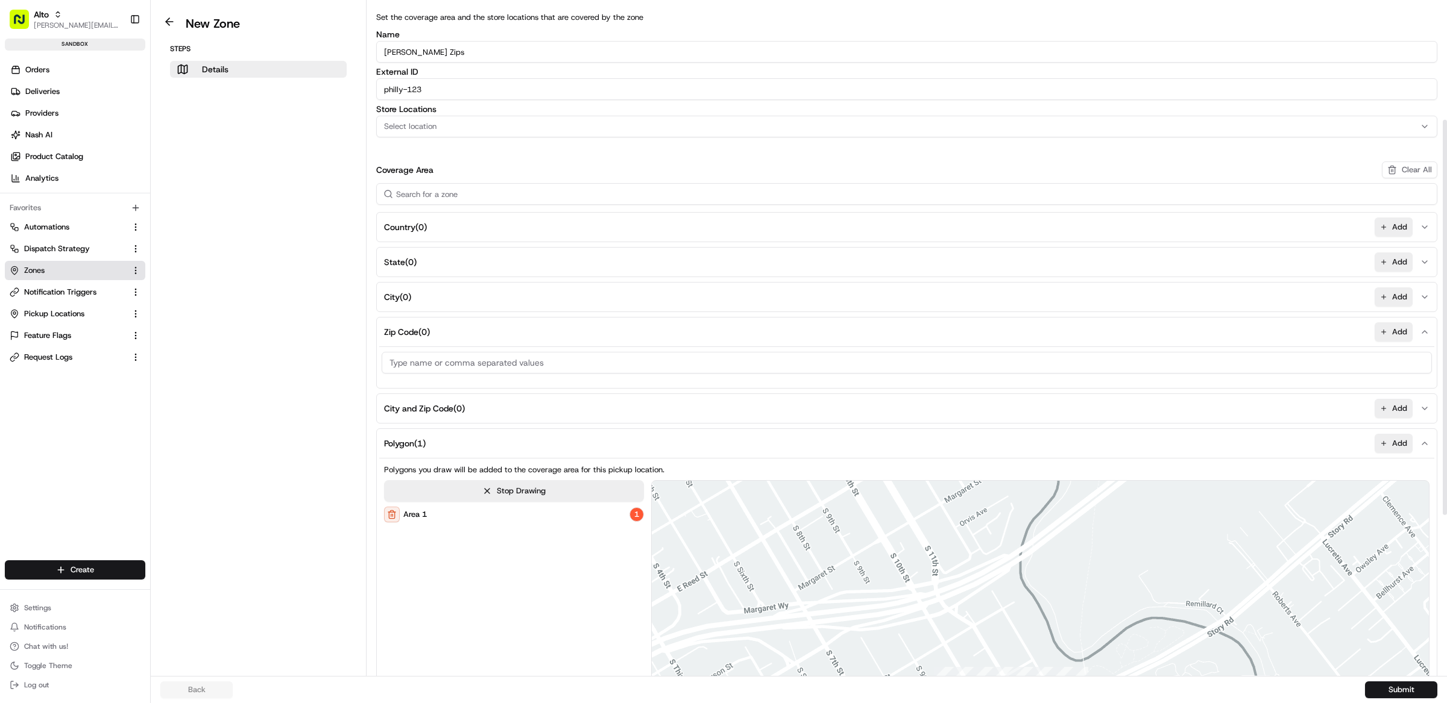
scroll to position [0, 0]
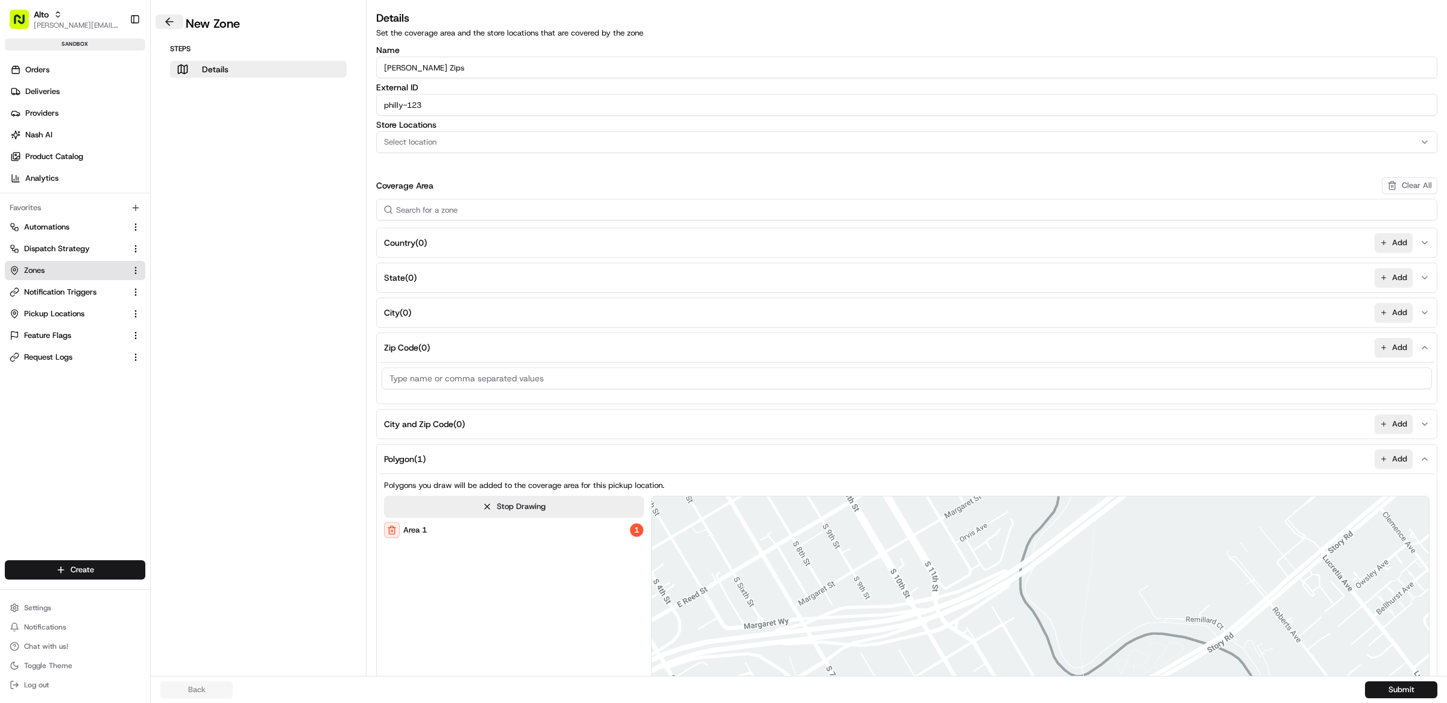
click at [170, 20] on button at bounding box center [170, 21] width 28 height 14
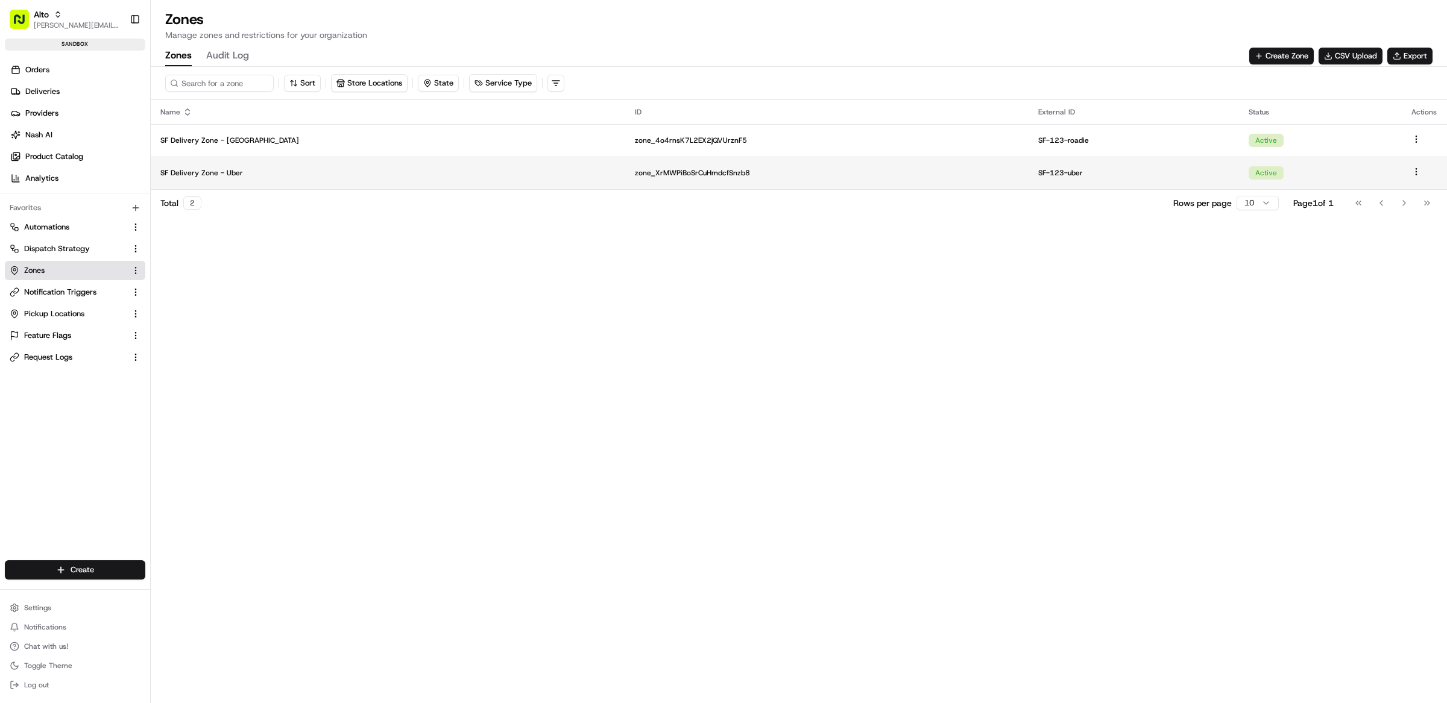
click at [277, 174] on p "SF Delivery Zone - Uber" at bounding box center [387, 173] width 455 height 10
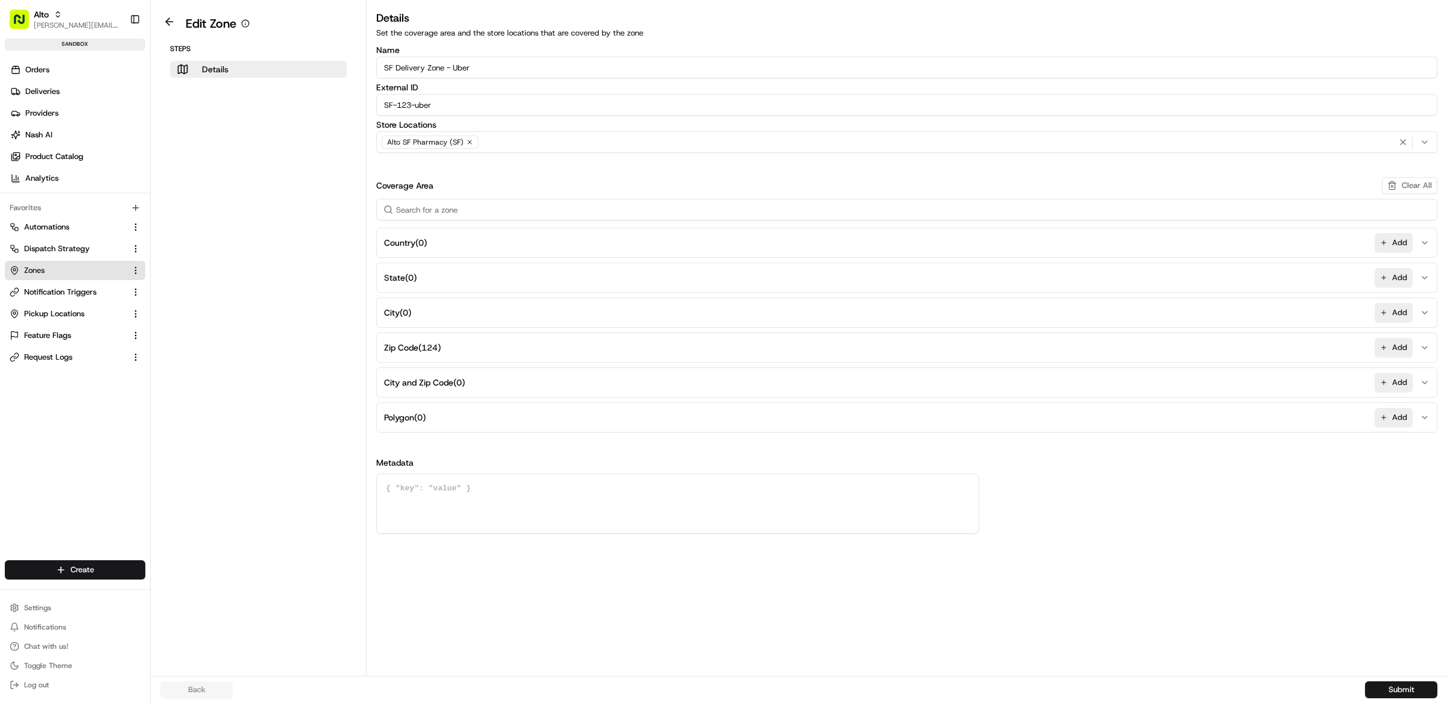
drag, startPoint x: 491, startPoint y: 68, endPoint x: 350, endPoint y: 68, distance: 141.1
click at [350, 68] on div "Edit Zone Steps Details Details Set the coverage area and the store locations t…" at bounding box center [799, 338] width 1296 height 676
drag, startPoint x: 442, startPoint y: 105, endPoint x: 373, endPoint y: 105, distance: 69.3
click at [373, 105] on div "Details Set the coverage area and the store locations that are covered by the z…" at bounding box center [907, 272] width 1080 height 524
click at [419, 159] on div "Name SF Delivery Zone - Uber External ID SF-123-uber Store Locations Alto SF Ph…" at bounding box center [906, 290] width 1061 height 488
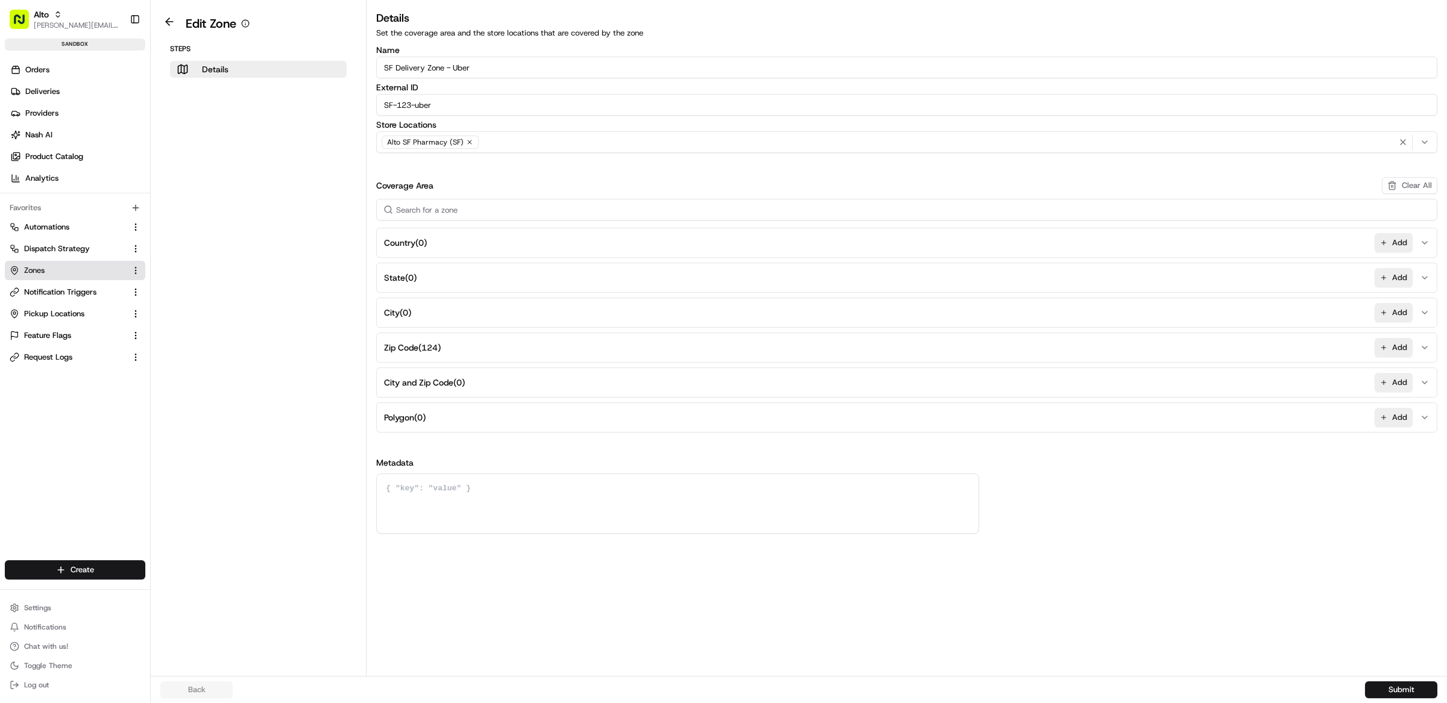
click at [455, 349] on button "Zip Code ( 124 ) Add" at bounding box center [906, 347] width 1055 height 29
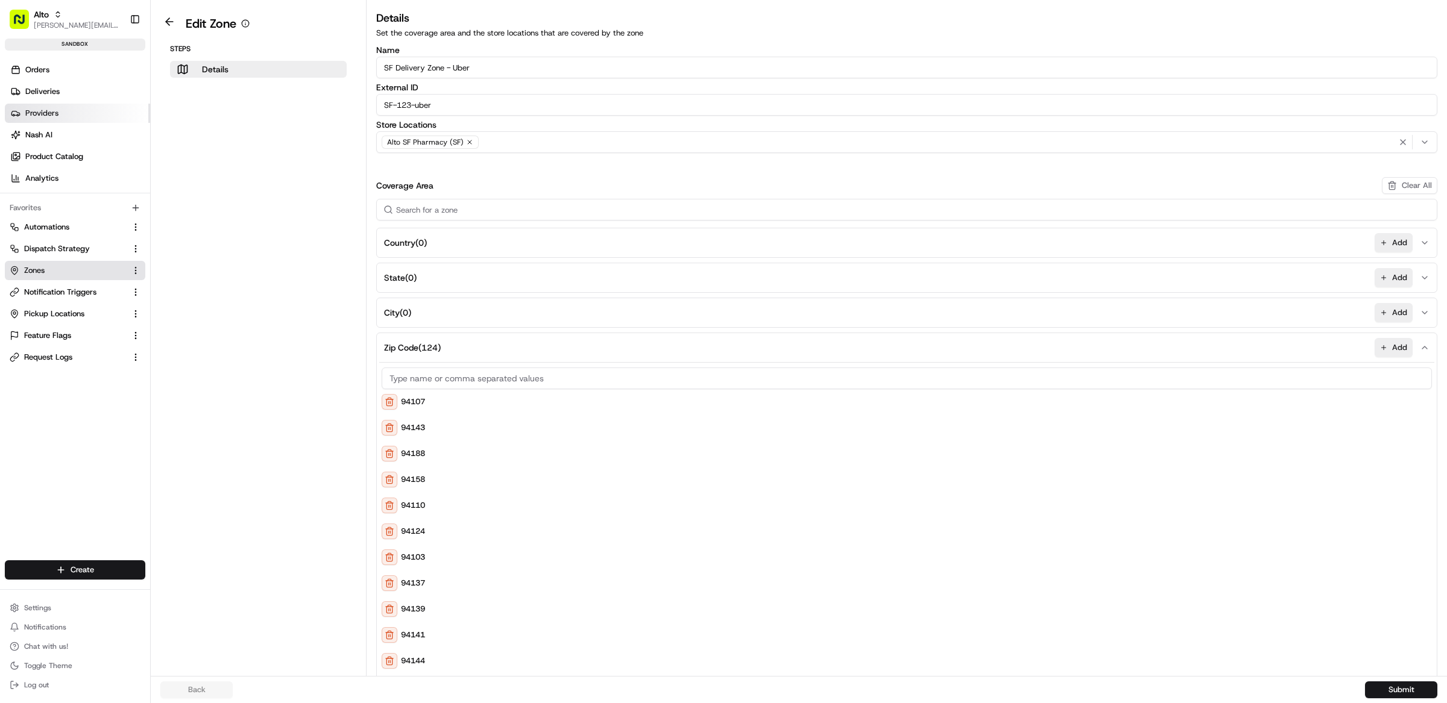
click at [42, 108] on span "Providers" at bounding box center [41, 113] width 33 height 11
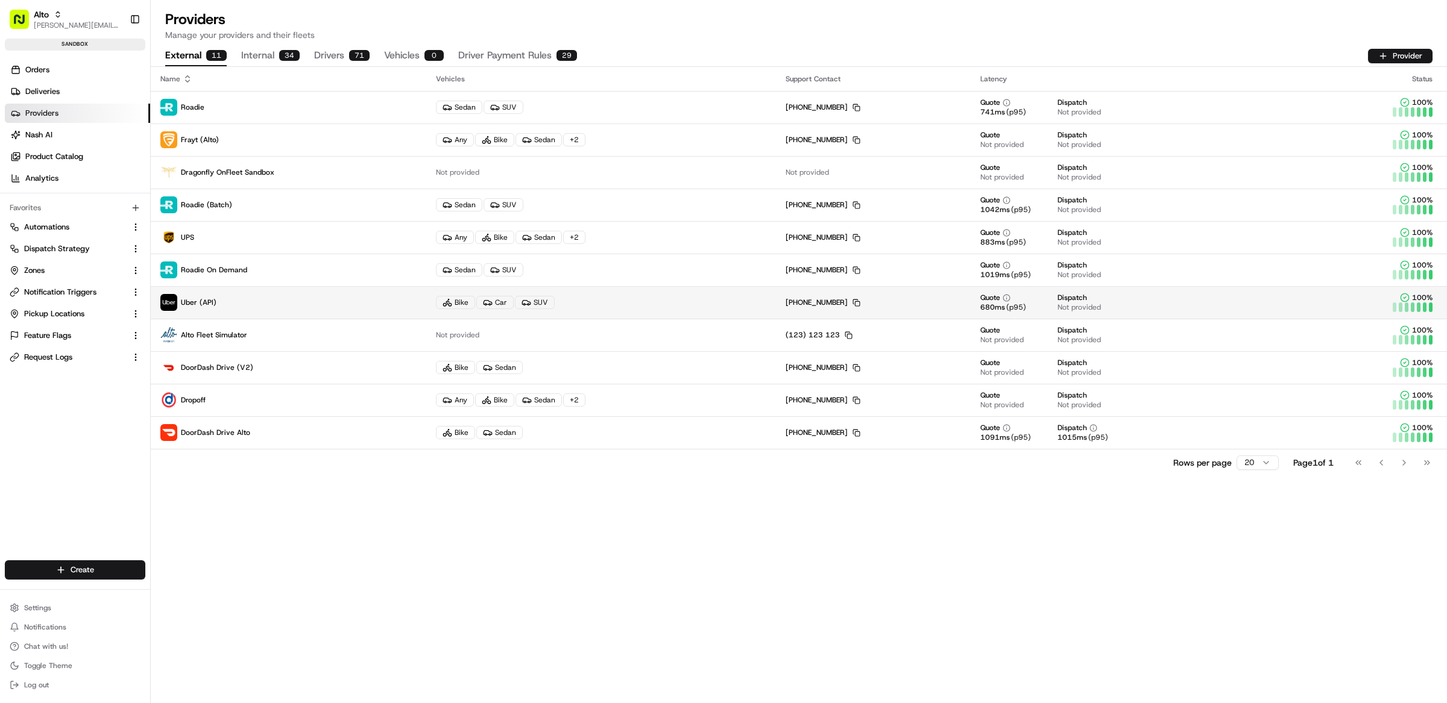
click at [254, 300] on p "Uber (API)" at bounding box center [288, 302] width 256 height 17
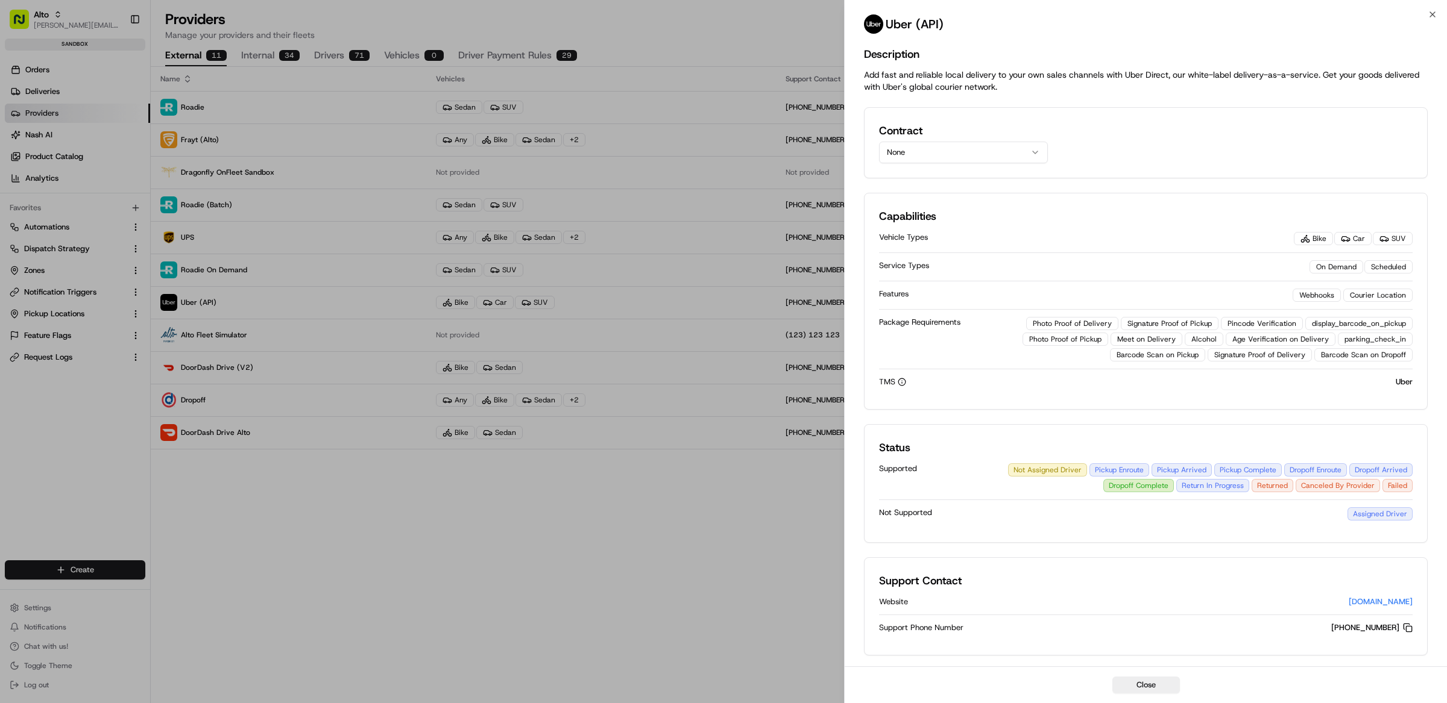
click at [986, 142] on button "None" at bounding box center [963, 153] width 169 height 22
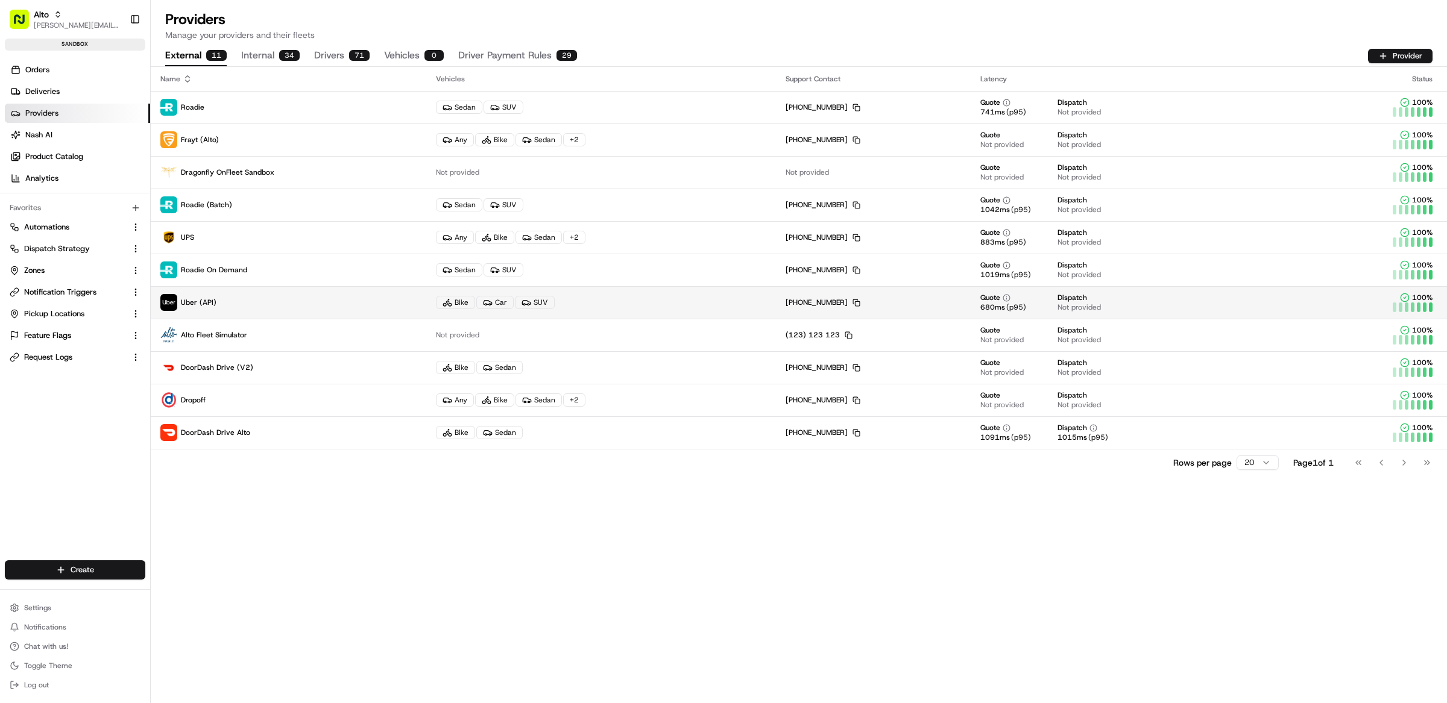
click at [271, 307] on p "Uber (API)" at bounding box center [288, 302] width 256 height 17
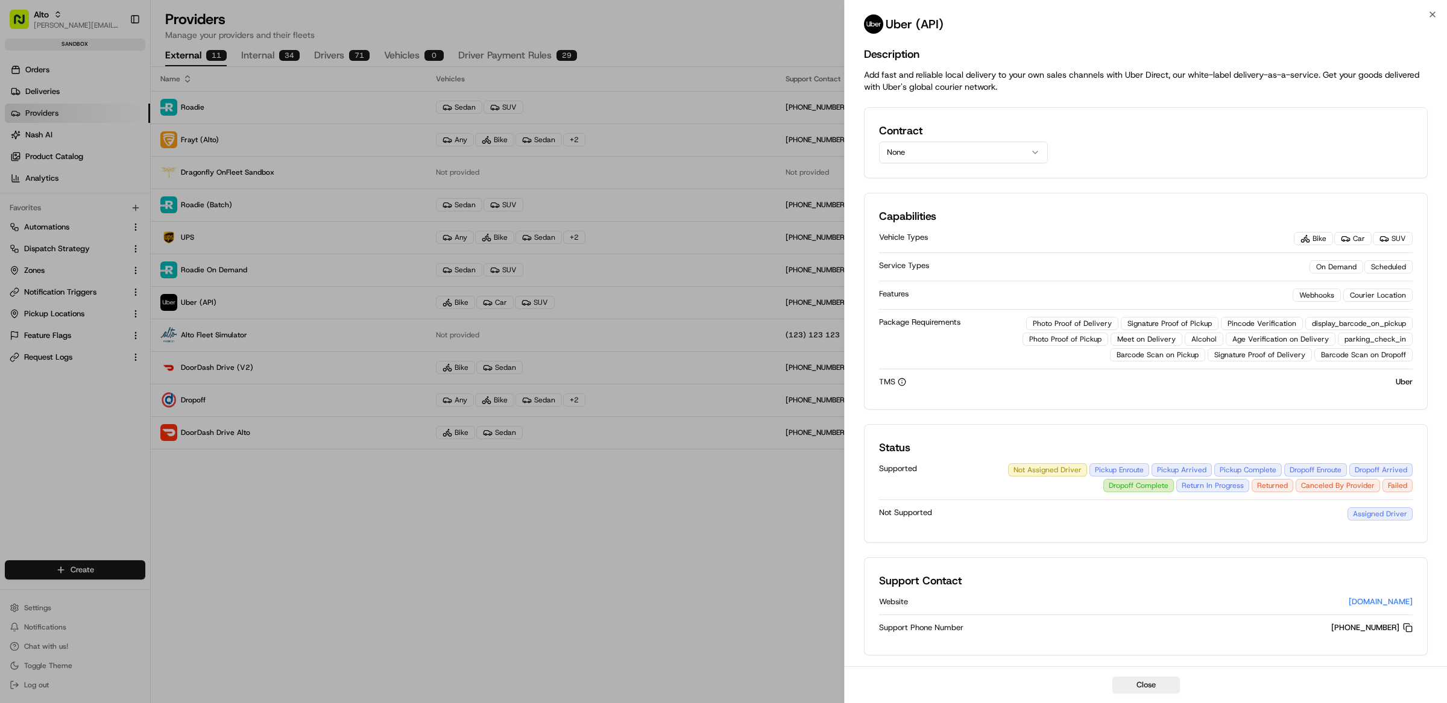
click at [940, 143] on button "None" at bounding box center [963, 153] width 169 height 22
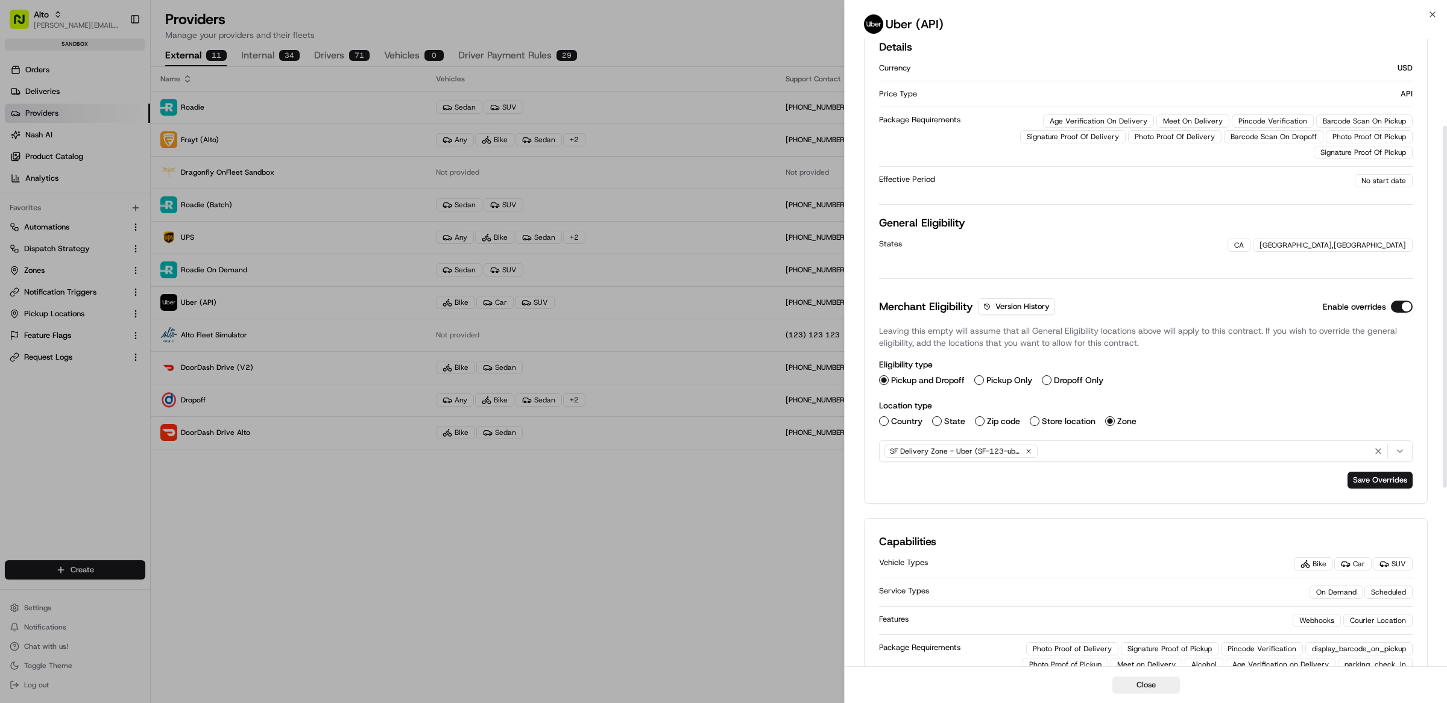
scroll to position [153, 0]
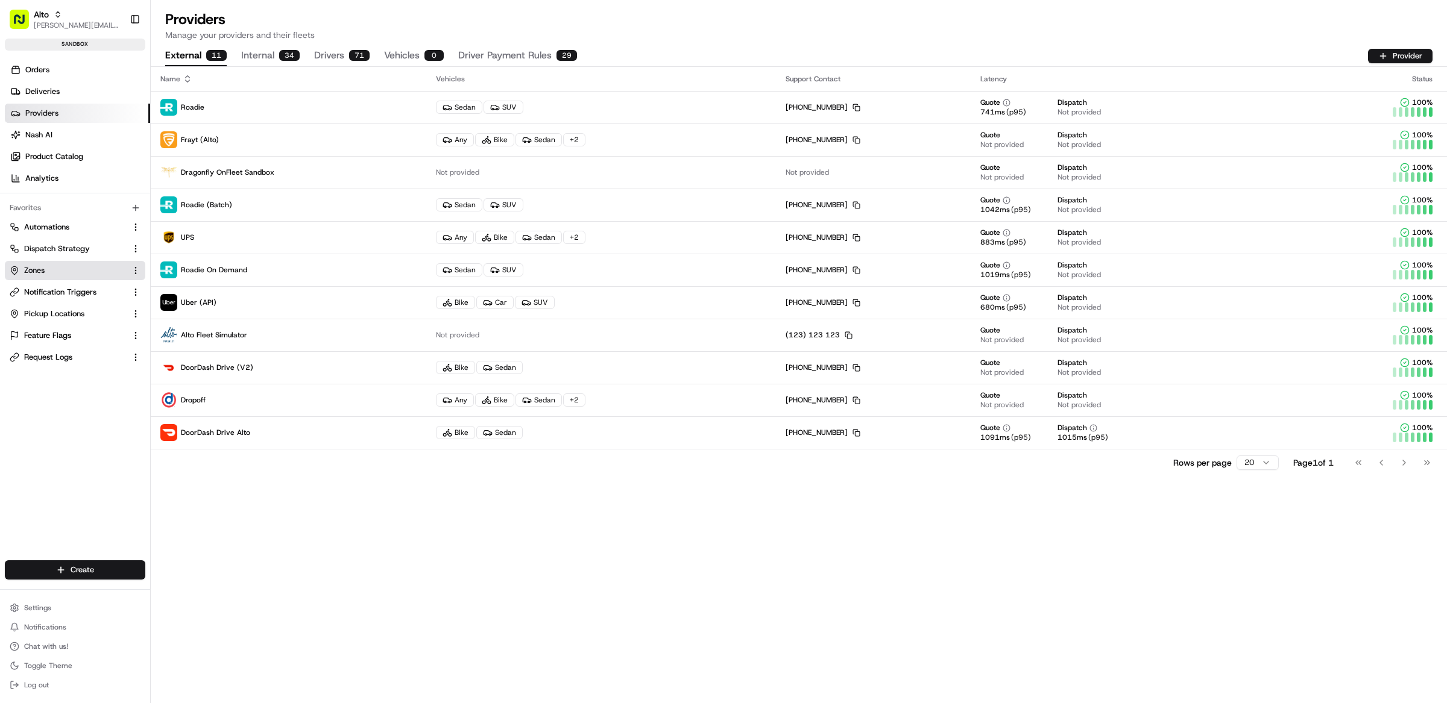
click at [60, 275] on link "Zones" at bounding box center [68, 270] width 116 height 11
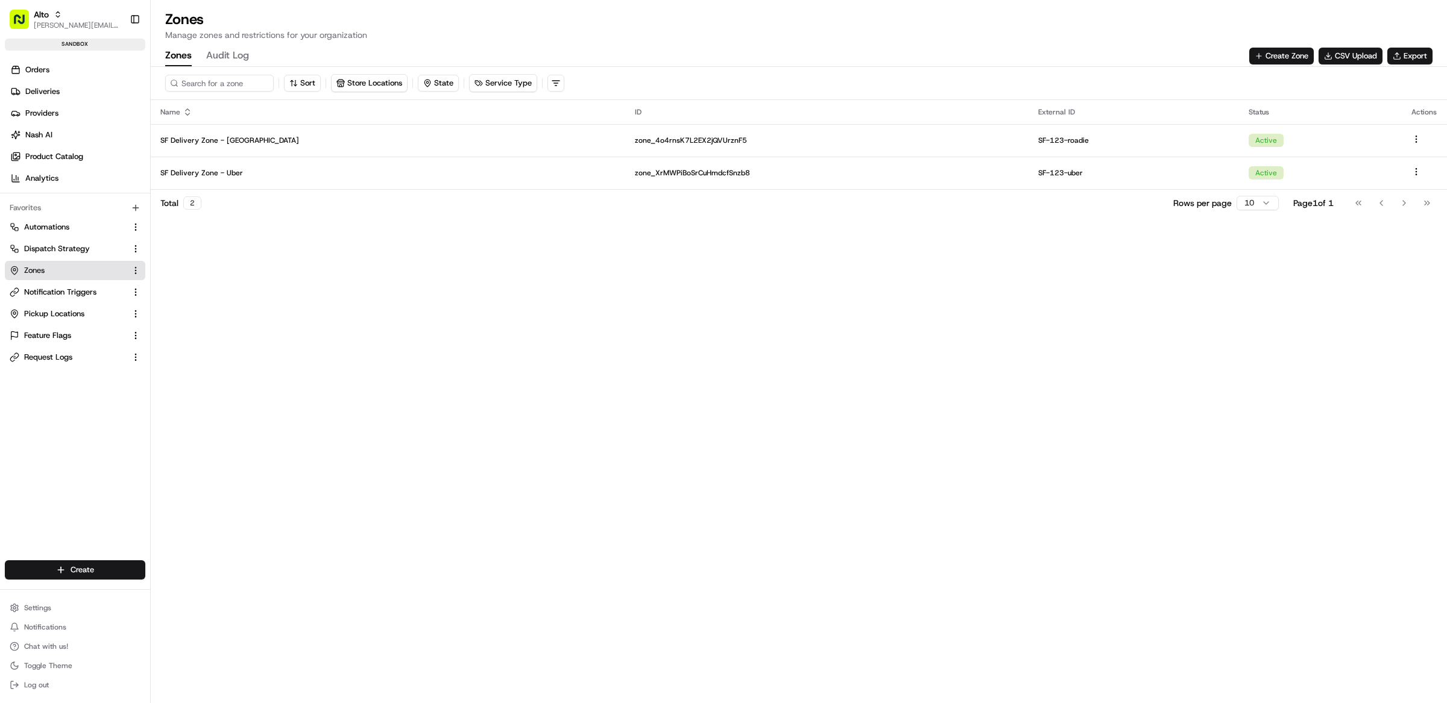
click at [327, 245] on div "Sort Store Locations State Service Type Name ID External ID Status Actions SF D…" at bounding box center [799, 385] width 1296 height 637
click at [321, 249] on div "Sort Store Locations State Service Type Name ID External ID Status Actions SF D…" at bounding box center [799, 385] width 1296 height 637
click at [312, 284] on div "Sort Store Locations State Service Type Name ID External ID Status Actions SF D…" at bounding box center [799, 385] width 1296 height 637
click at [55, 118] on span "Providers" at bounding box center [41, 113] width 33 height 11
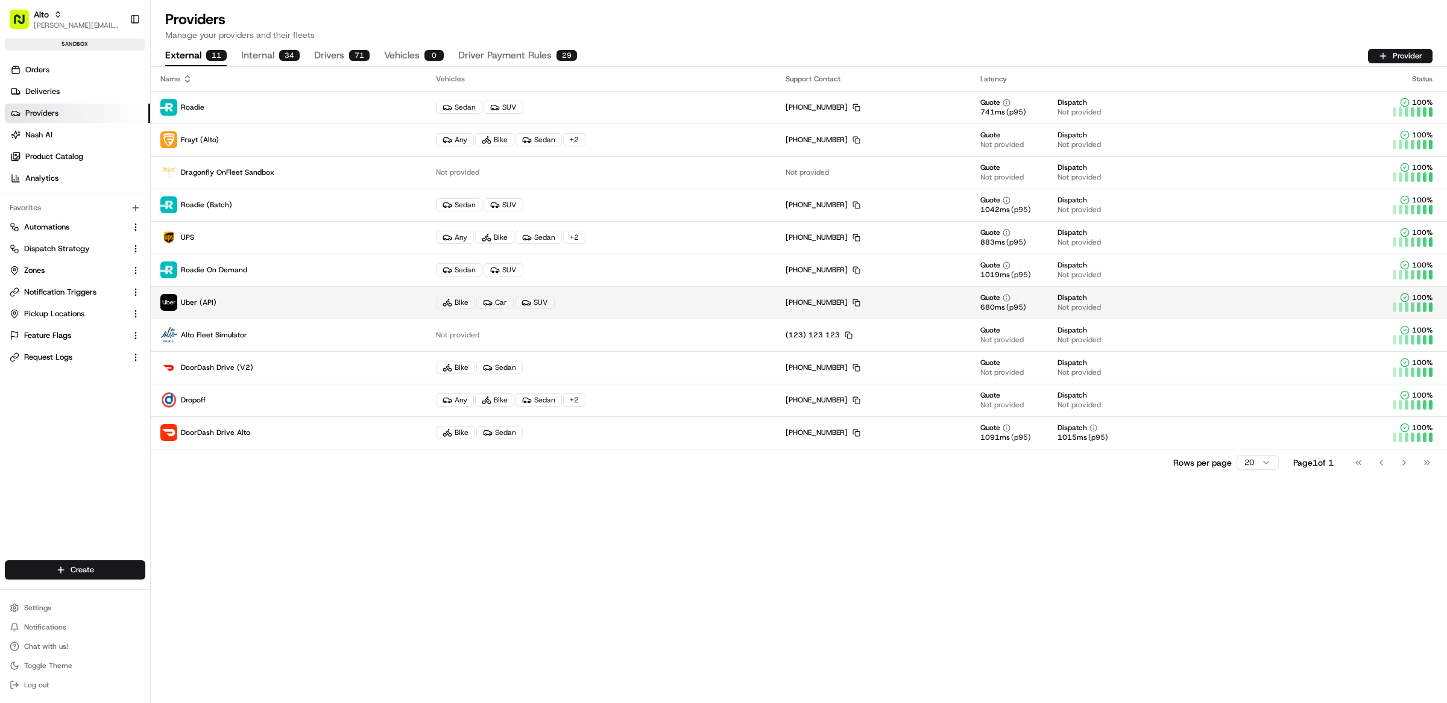
click at [239, 303] on p "Uber (API)" at bounding box center [288, 302] width 256 height 17
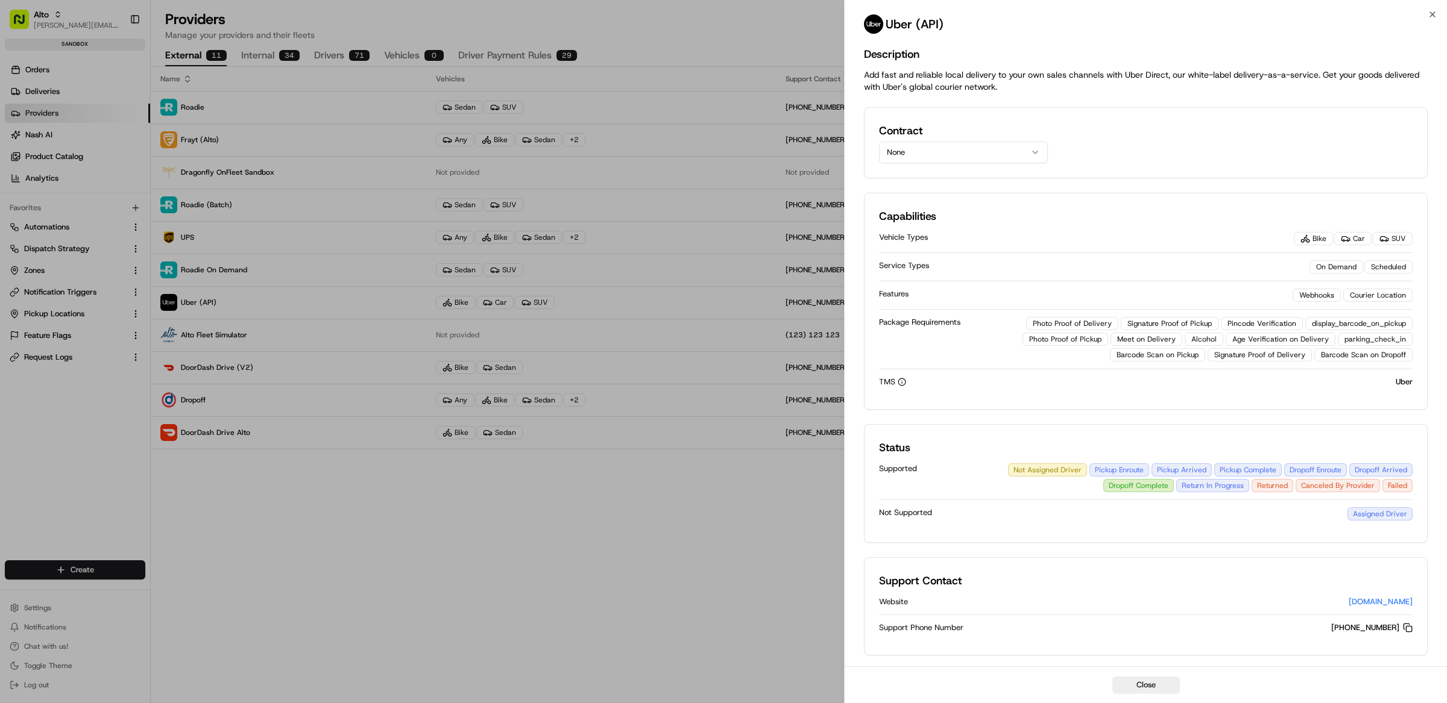
click at [945, 151] on button "None" at bounding box center [963, 153] width 169 height 22
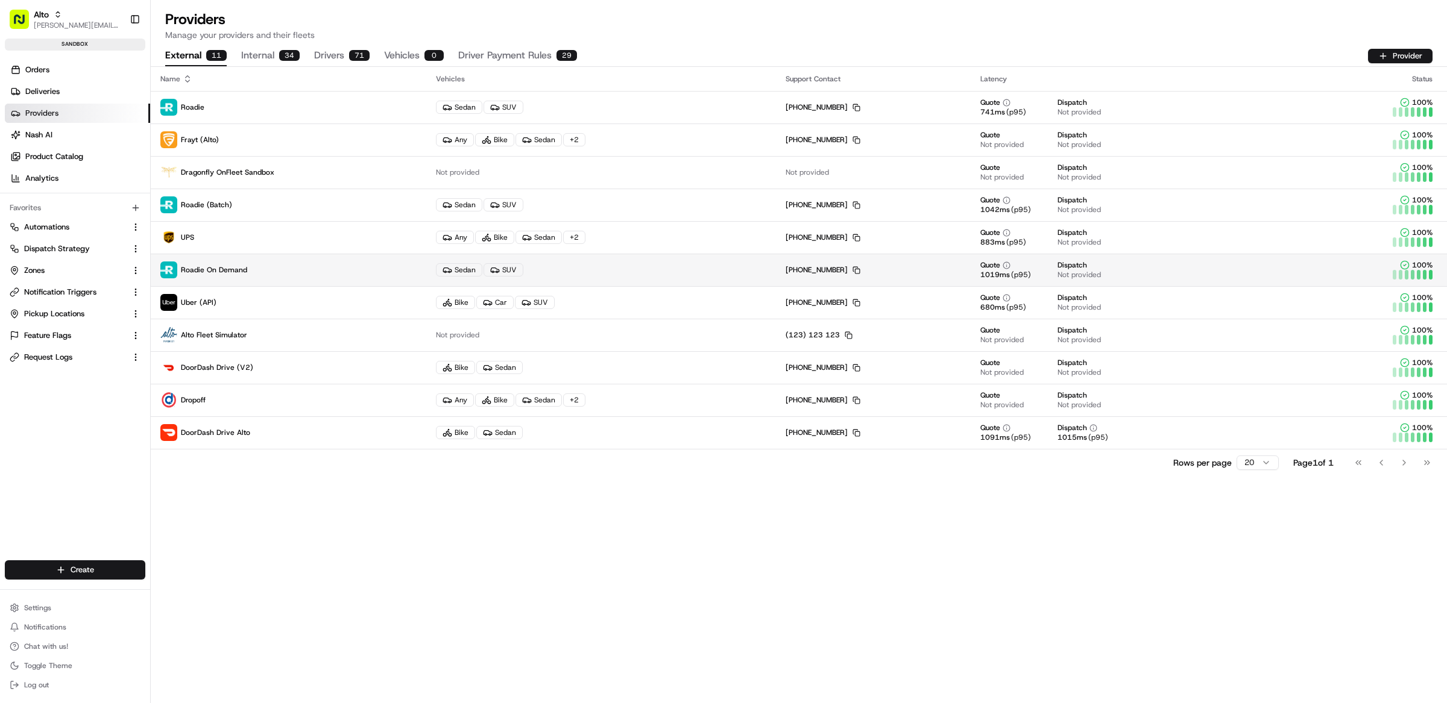
click at [247, 269] on p "Roadie On Demand" at bounding box center [288, 270] width 256 height 17
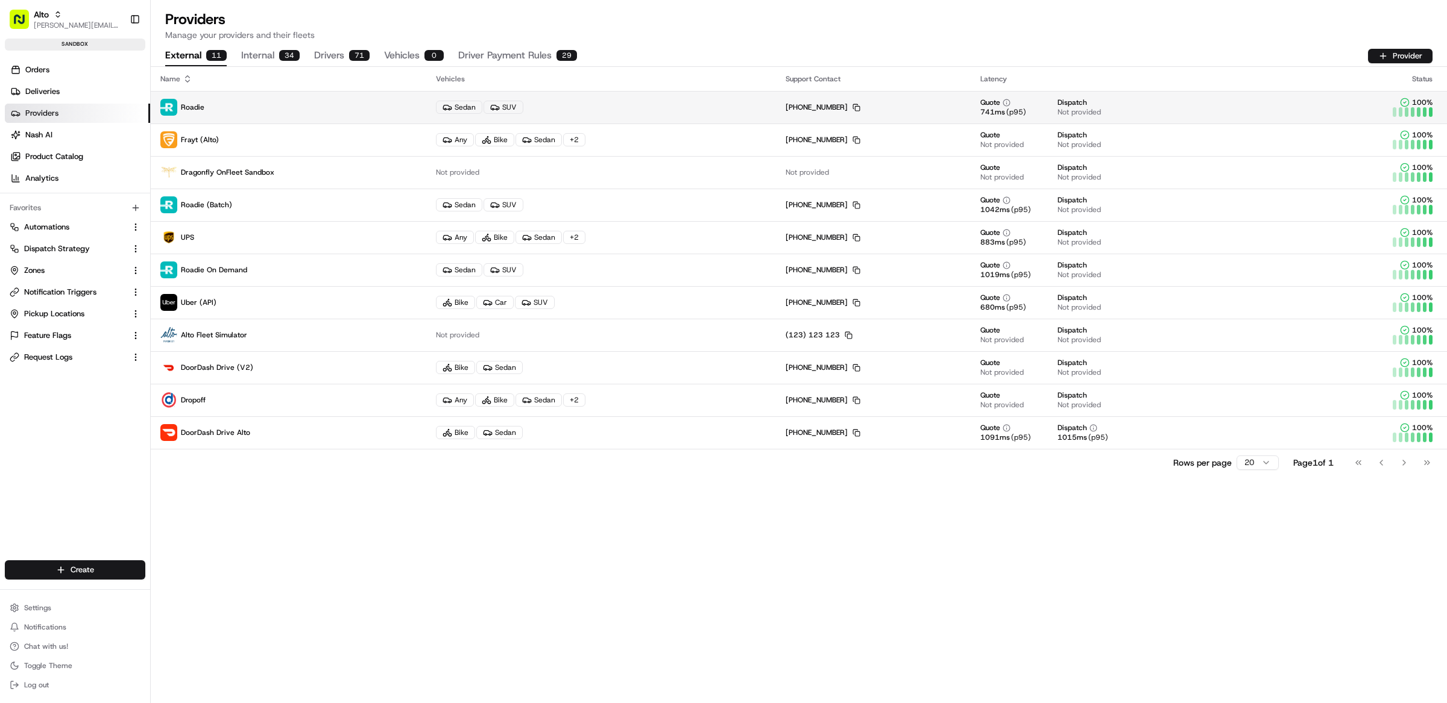
click at [244, 110] on p "Roadie" at bounding box center [288, 107] width 256 height 17
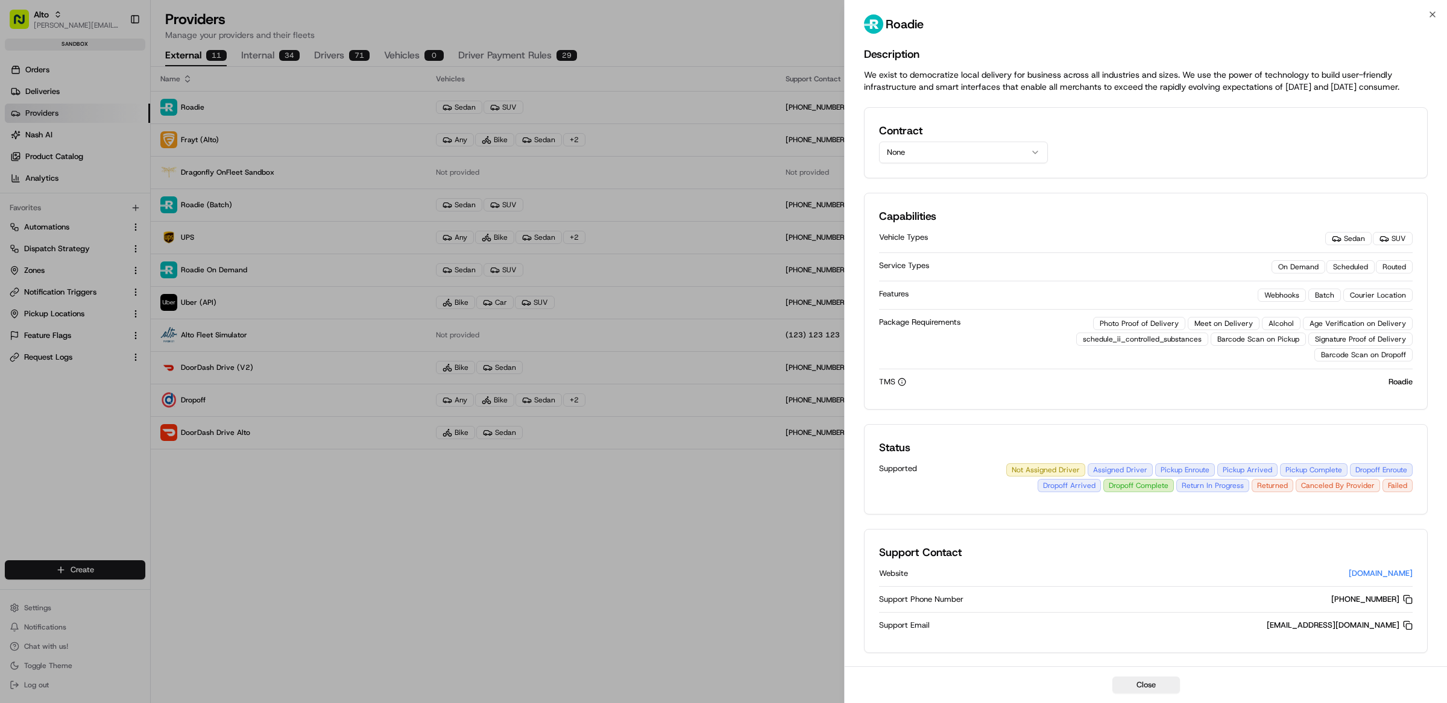
click at [931, 148] on button "None" at bounding box center [963, 153] width 169 height 22
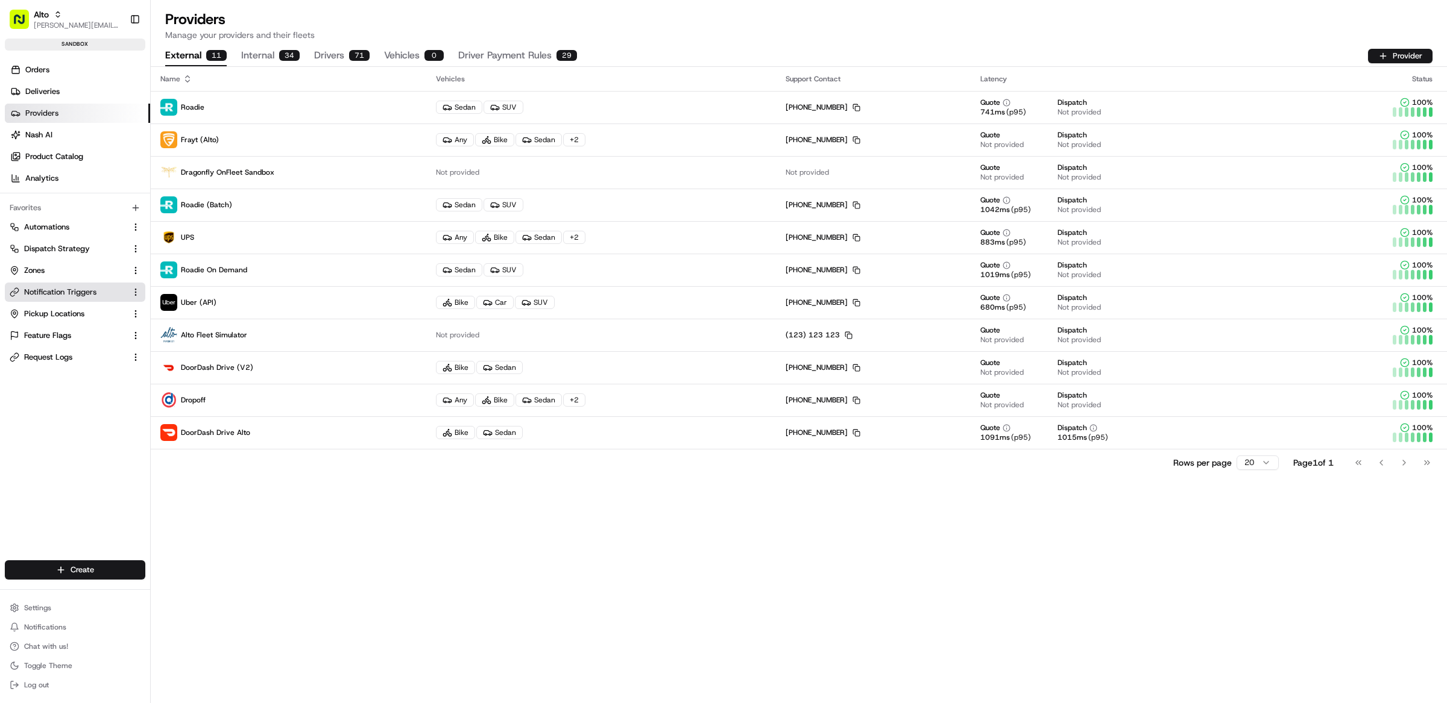
click at [85, 283] on button "Notification Triggers" at bounding box center [75, 292] width 140 height 19
click at [72, 270] on link "Zones" at bounding box center [68, 270] width 116 height 11
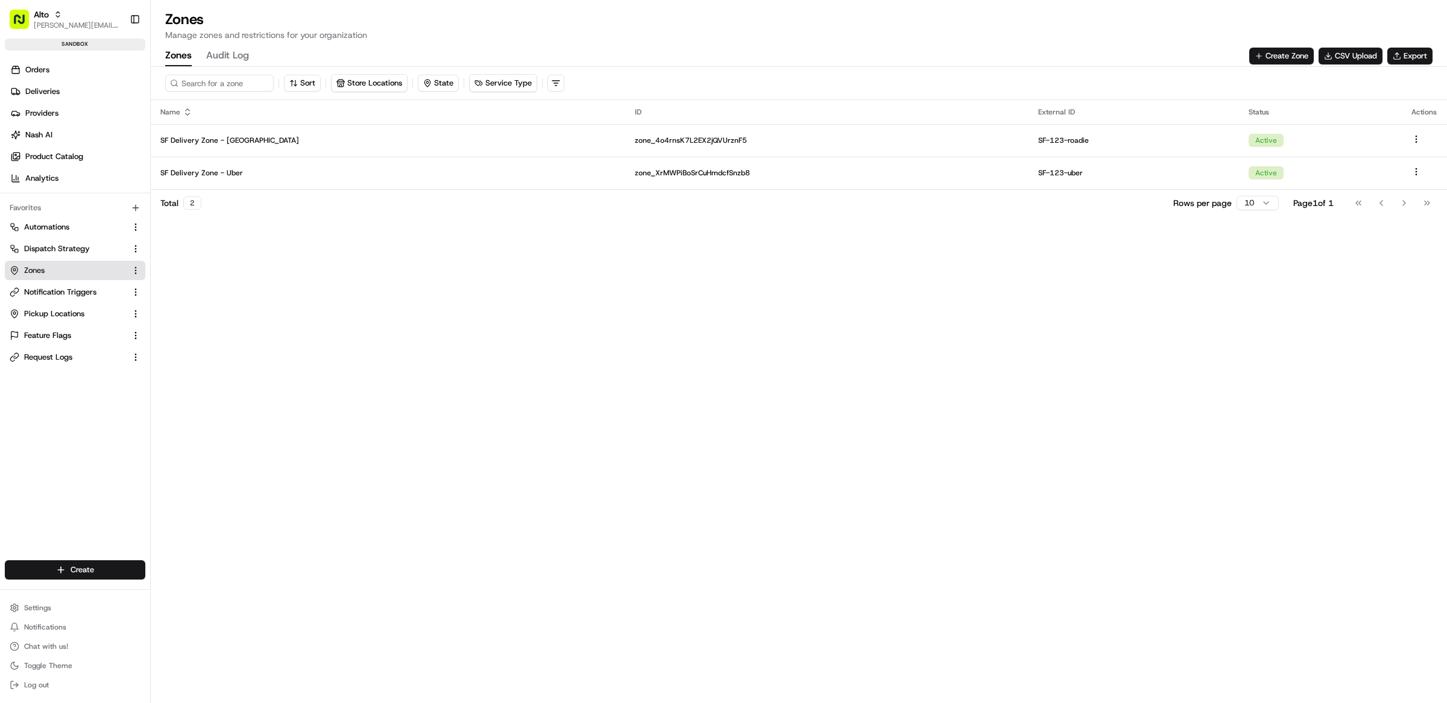
click at [389, 278] on div "Sort Store Locations State Service Type Name ID External ID Status Actions SF D…" at bounding box center [799, 385] width 1296 height 637
click at [388, 277] on div "Sort Store Locations State Service Type Name ID External ID Status Actions SF D…" at bounding box center [799, 385] width 1296 height 637
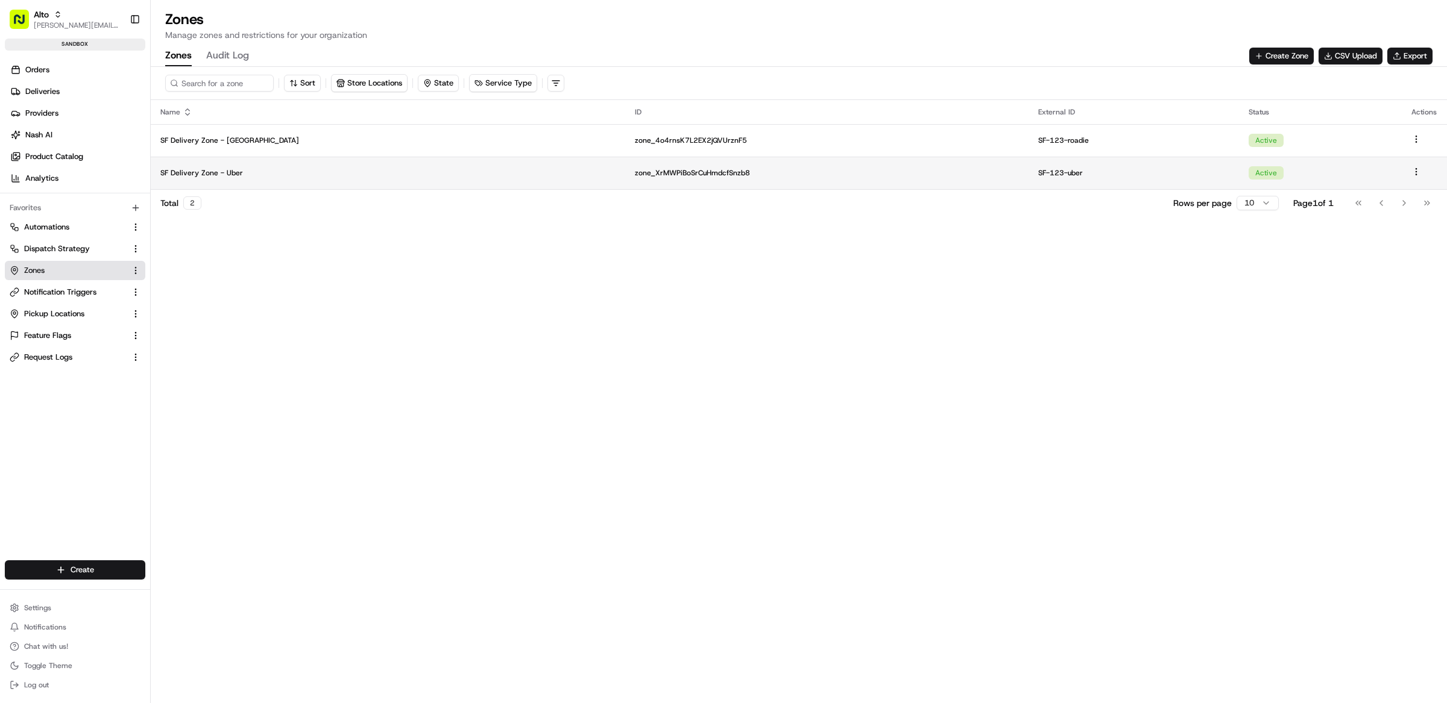
click at [232, 169] on p "SF Delivery Zone - Uber" at bounding box center [387, 173] width 455 height 10
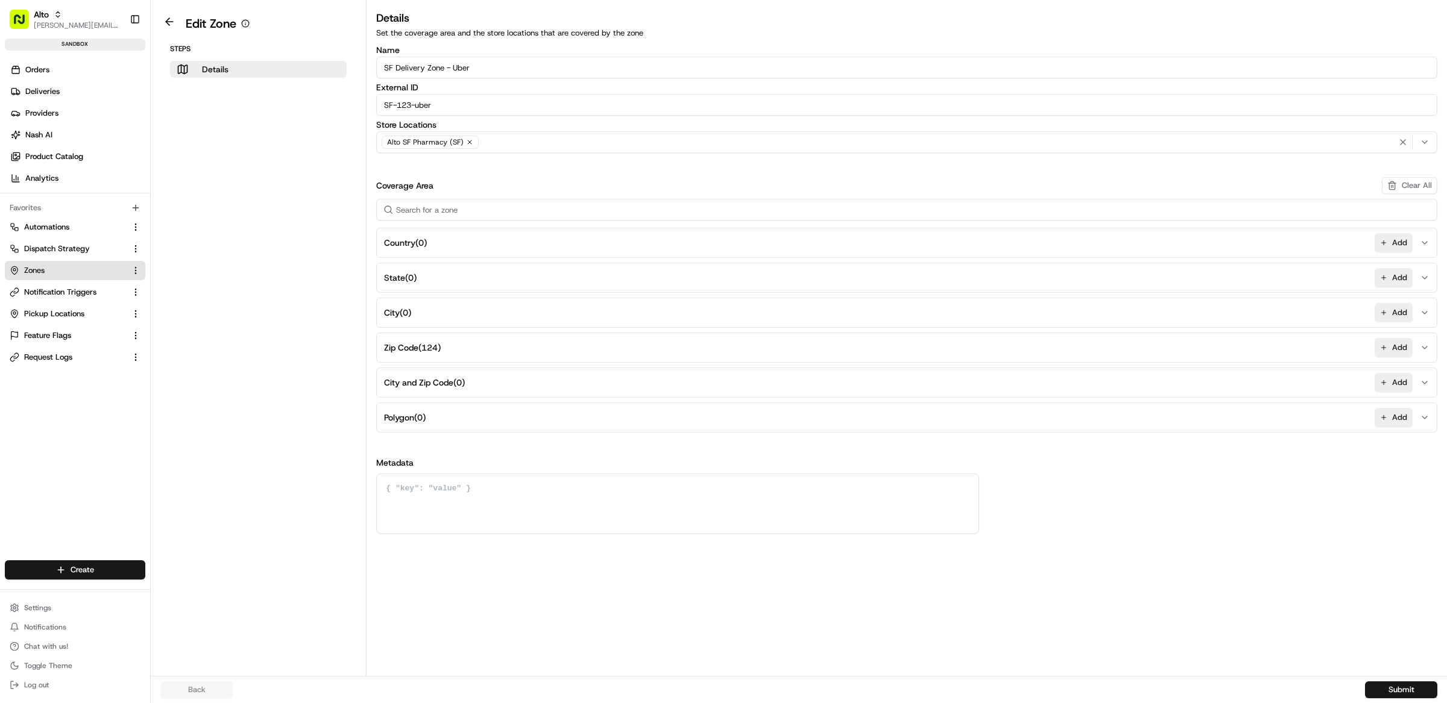
click at [487, 432] on button "Polygon ( 0 ) Add" at bounding box center [906, 417] width 1055 height 29
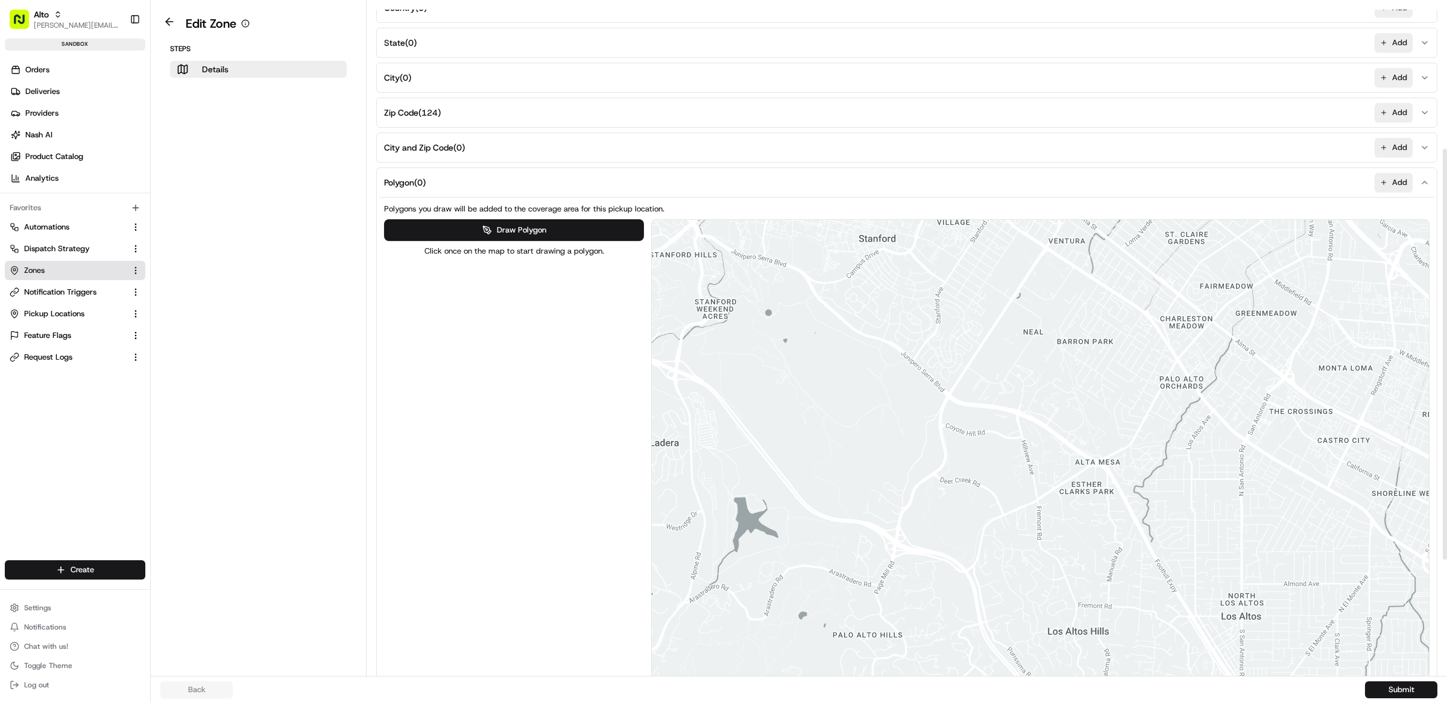
scroll to position [242, 0]
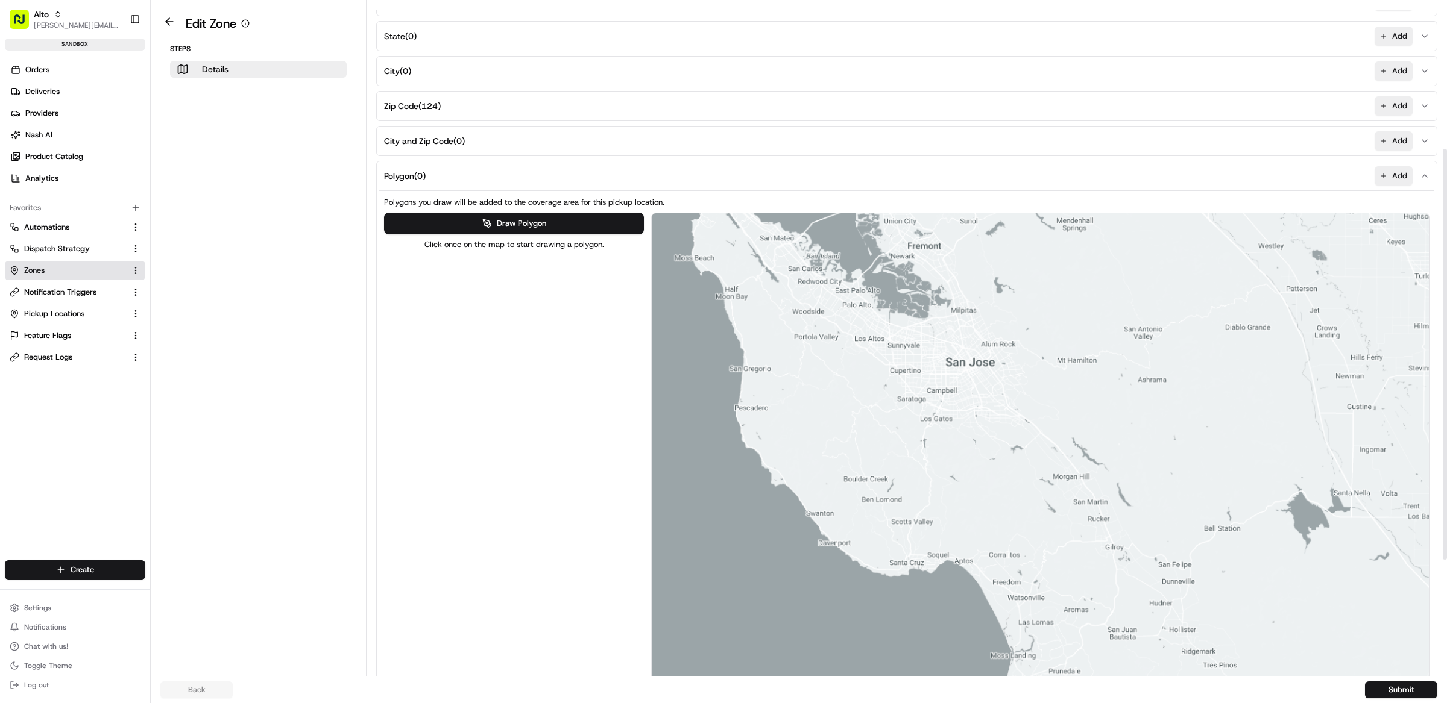
drag, startPoint x: 835, startPoint y: 455, endPoint x: 842, endPoint y: 329, distance: 126.2
click at [842, 329] on div at bounding box center [1040, 479] width 777 height 533
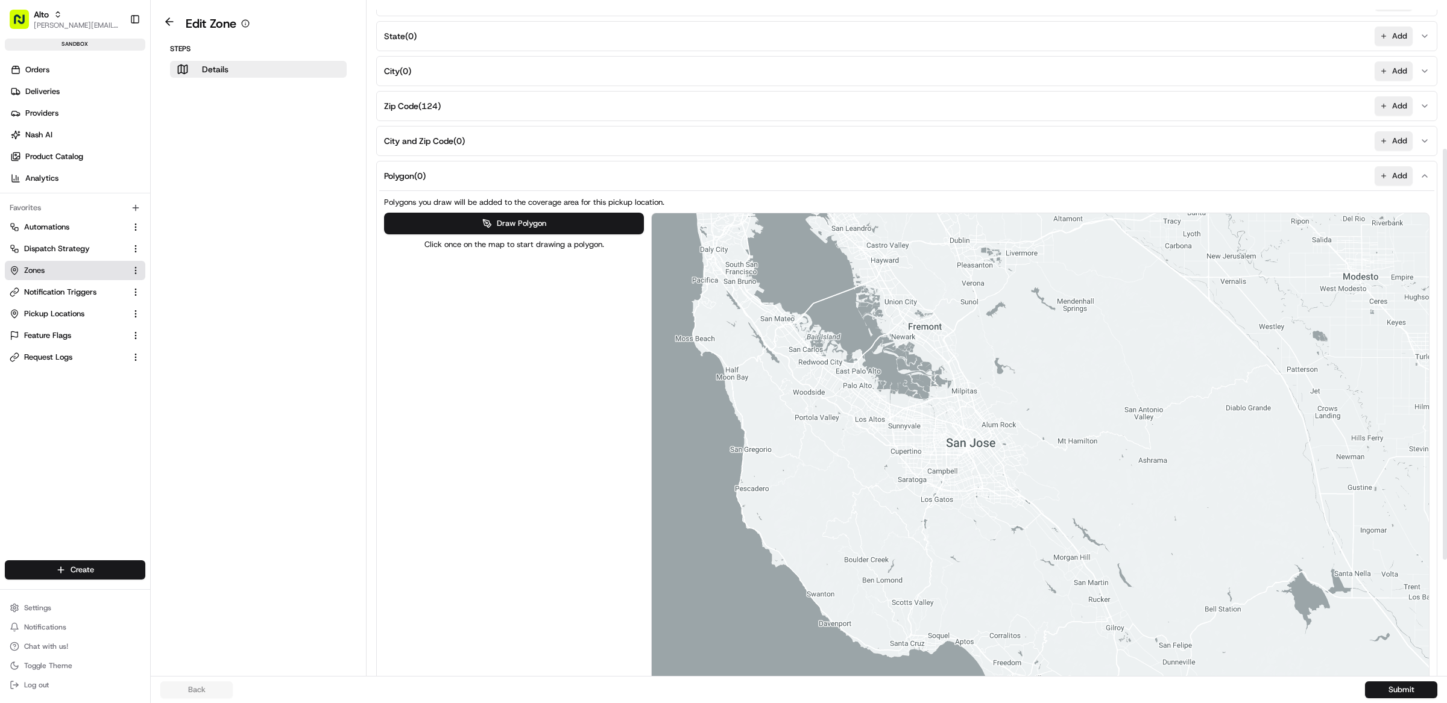
drag, startPoint x: 871, startPoint y: 336, endPoint x: 970, endPoint y: 458, distance: 156.8
click at [970, 458] on div at bounding box center [1040, 479] width 777 height 533
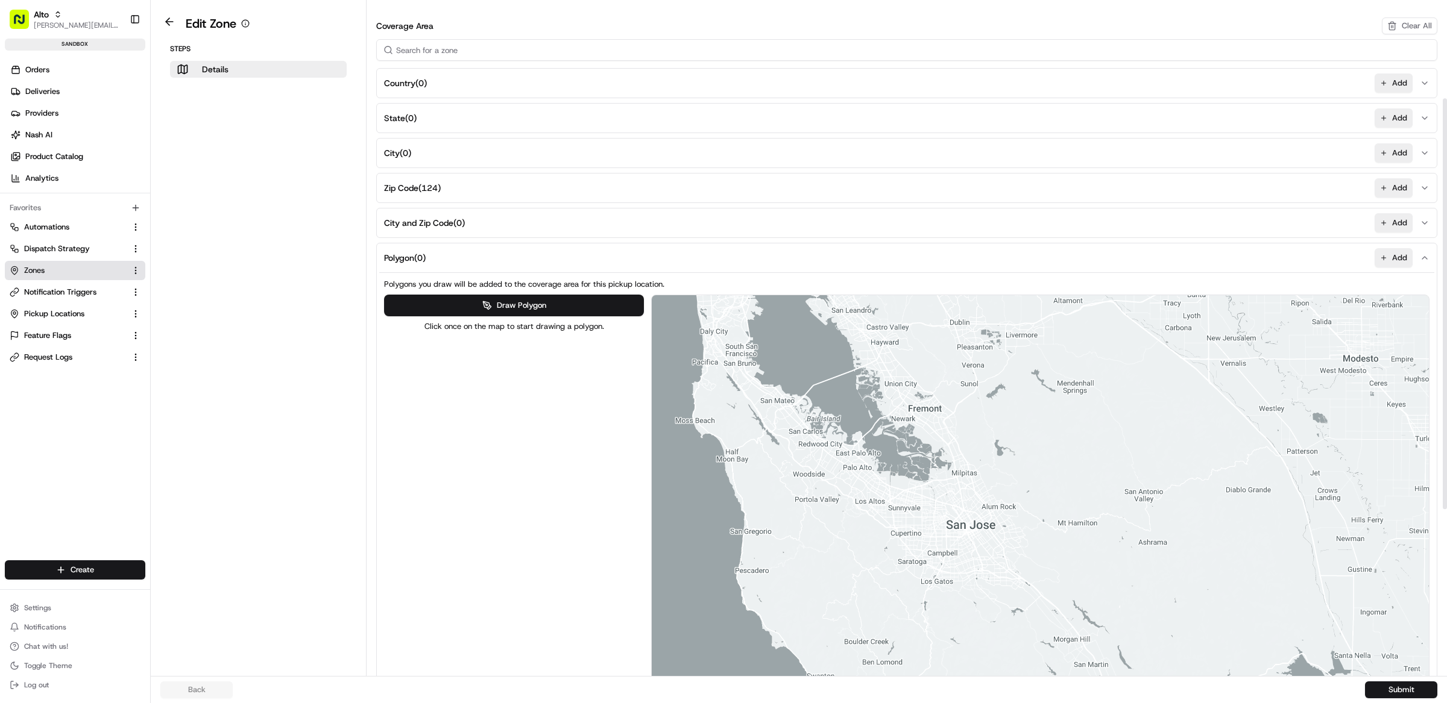
scroll to position [256, 0]
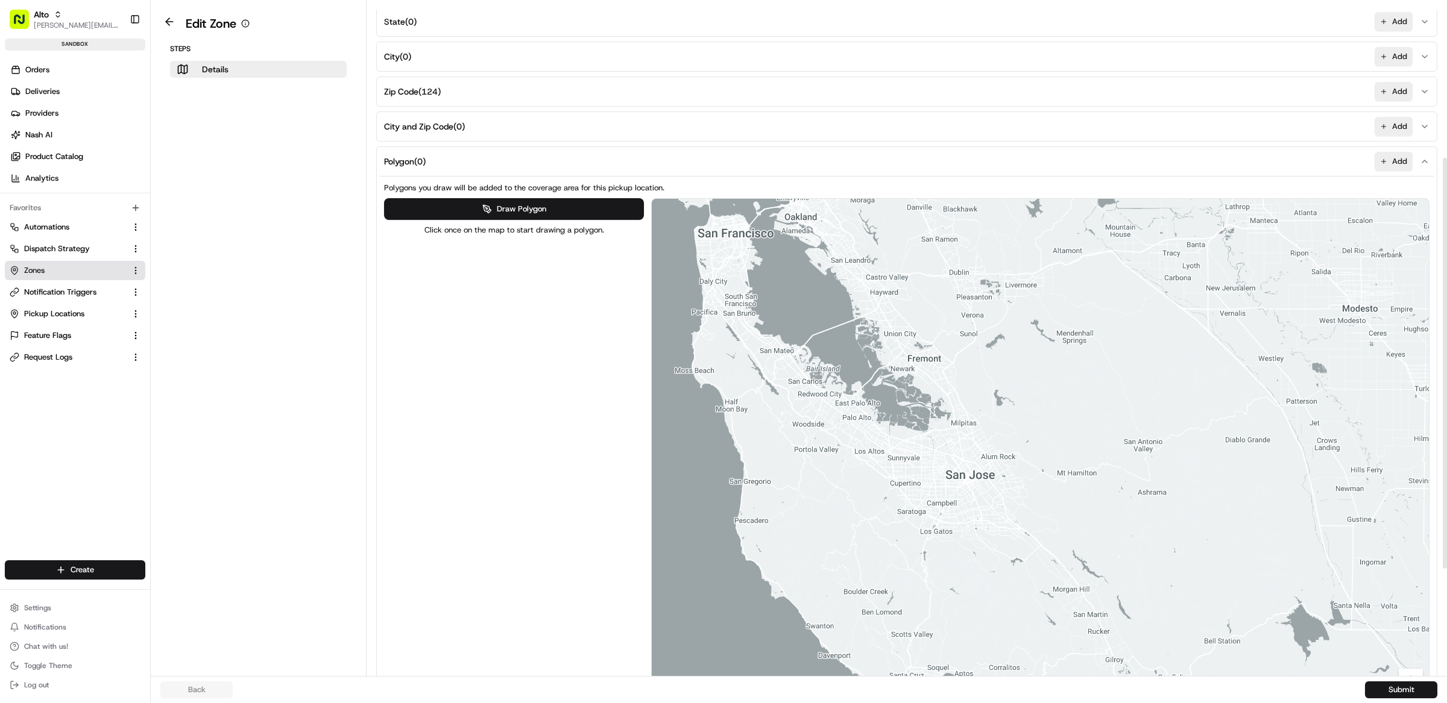
drag, startPoint x: 949, startPoint y: 338, endPoint x: 949, endPoint y: 386, distance: 48.8
click at [949, 386] on div at bounding box center [1040, 465] width 777 height 533
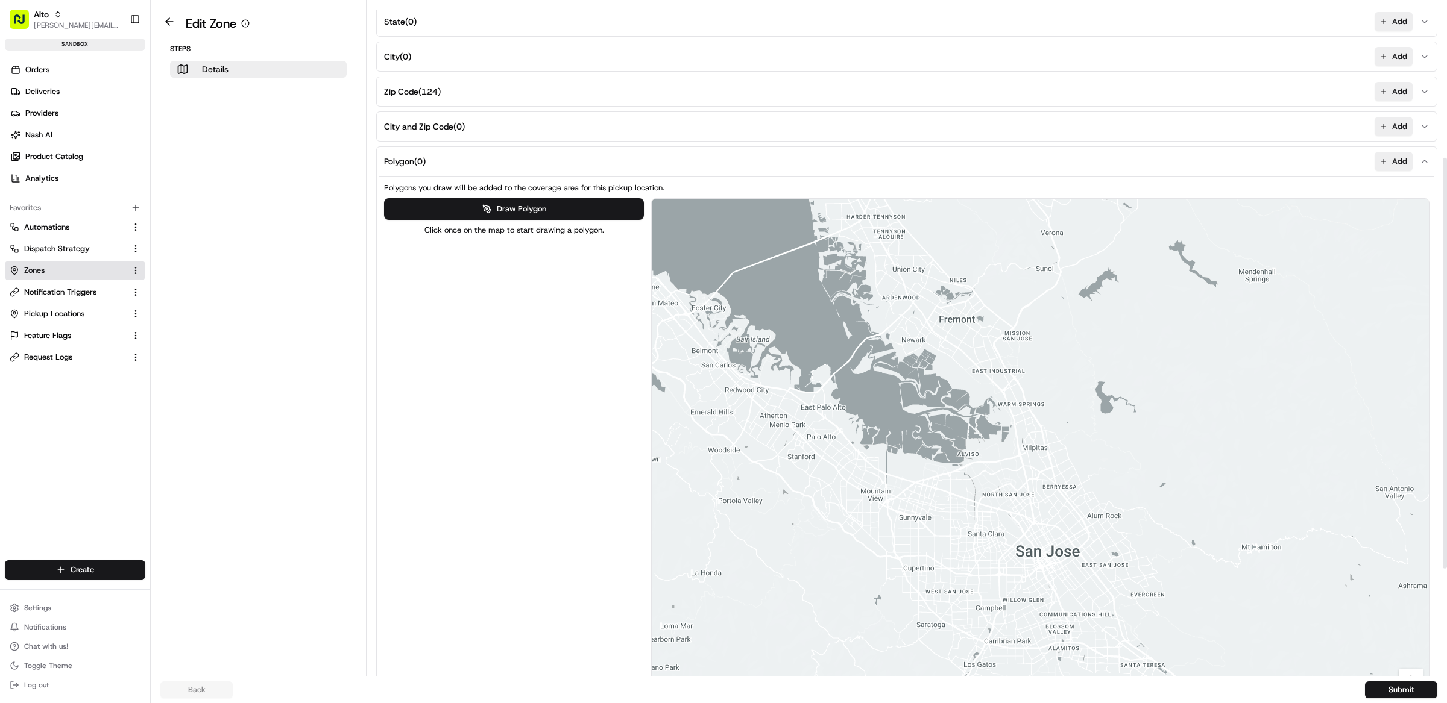
drag, startPoint x: 922, startPoint y: 416, endPoint x: 952, endPoint y: 432, distance: 34.0
click at [952, 432] on div at bounding box center [1040, 465] width 777 height 533
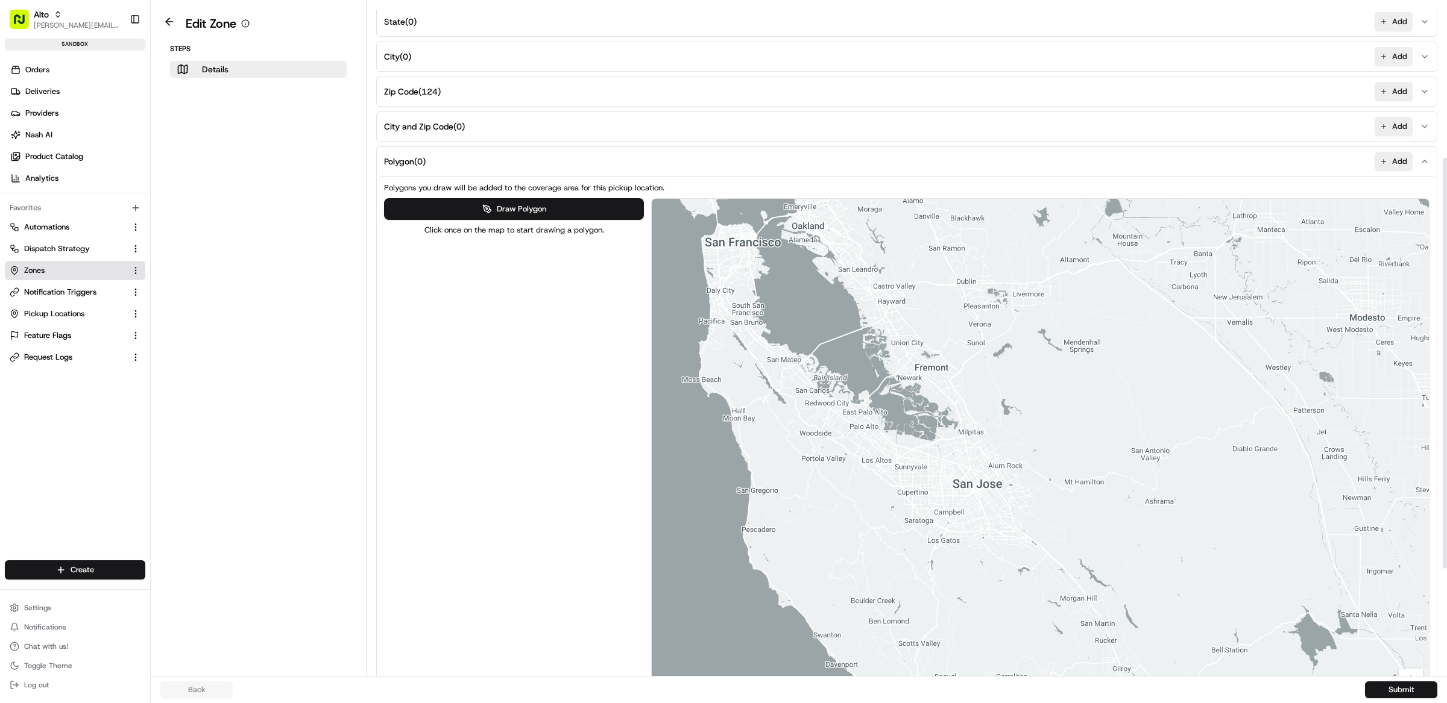
drag, startPoint x: 887, startPoint y: 343, endPoint x: 899, endPoint y: 386, distance: 44.3
click at [899, 386] on div at bounding box center [1040, 465] width 777 height 533
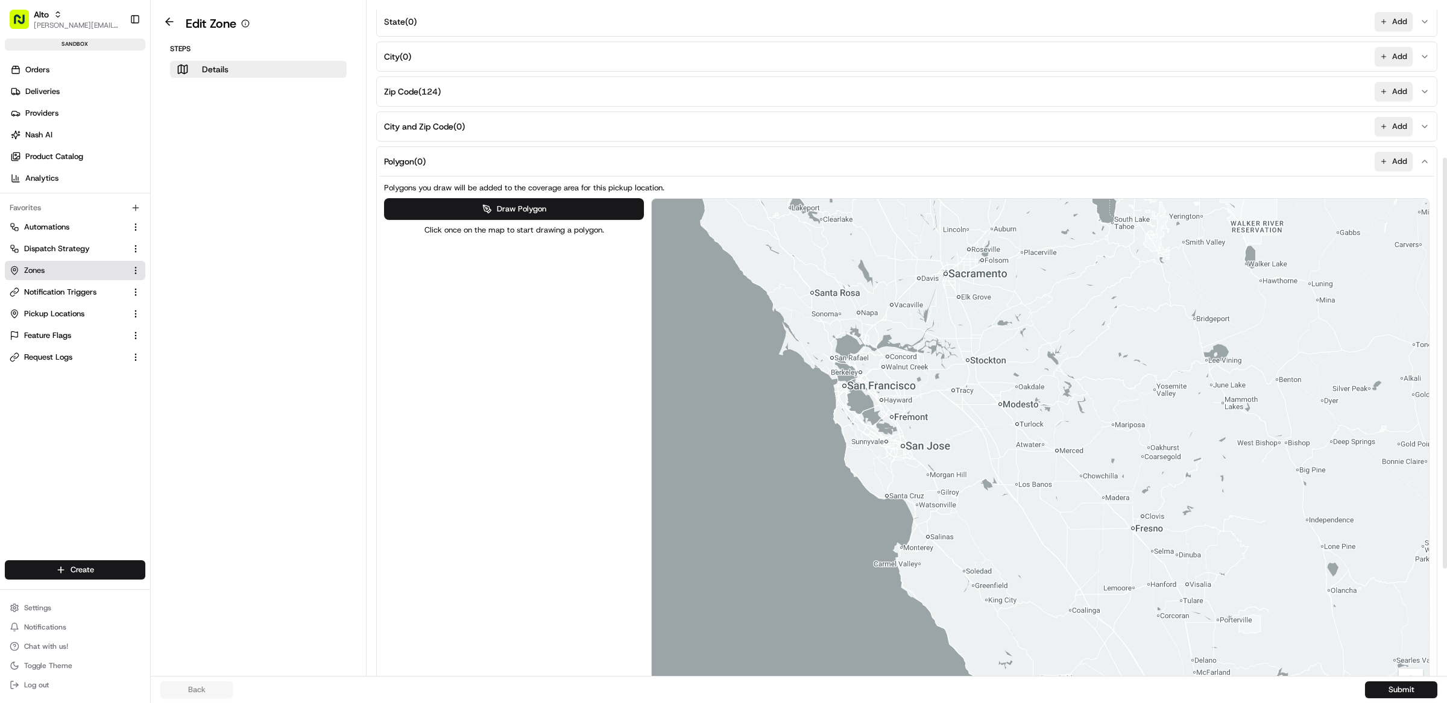
drag, startPoint x: 927, startPoint y: 435, endPoint x: 905, endPoint y: 462, distance: 34.7
click at [905, 462] on div at bounding box center [1040, 465] width 777 height 533
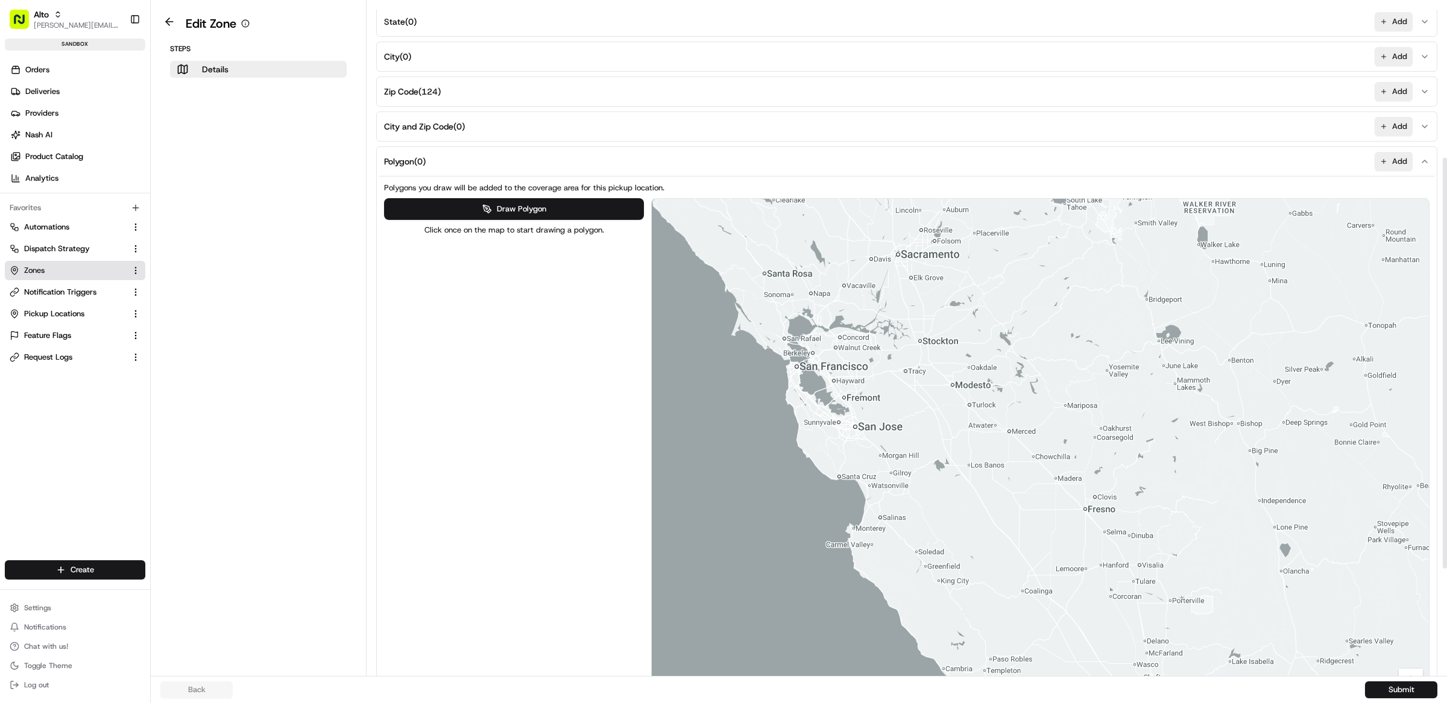
drag, startPoint x: 905, startPoint y: 462, endPoint x: 856, endPoint y: 441, distance: 53.0
click at [856, 441] on div at bounding box center [1040, 465] width 777 height 533
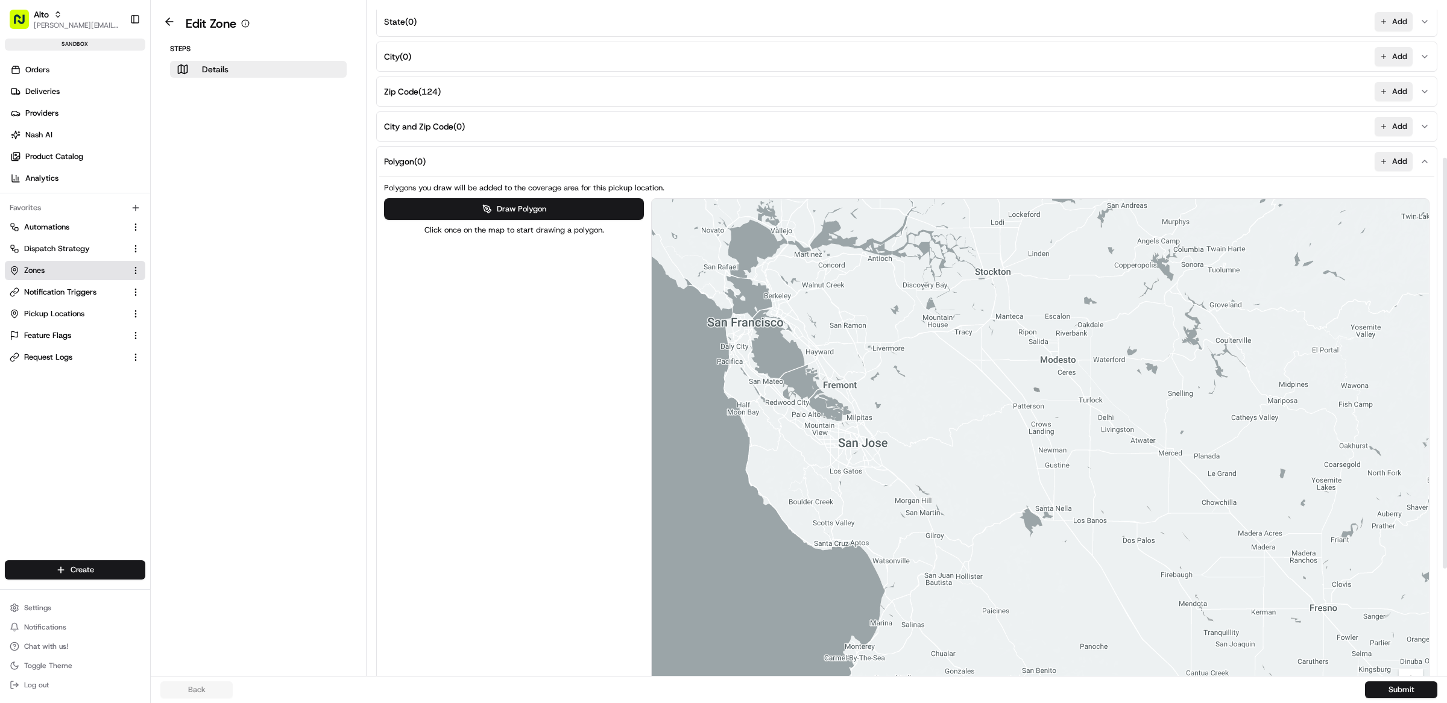
drag, startPoint x: 878, startPoint y: 404, endPoint x: 878, endPoint y: 447, distance: 43.4
click at [878, 447] on div at bounding box center [1040, 465] width 777 height 533
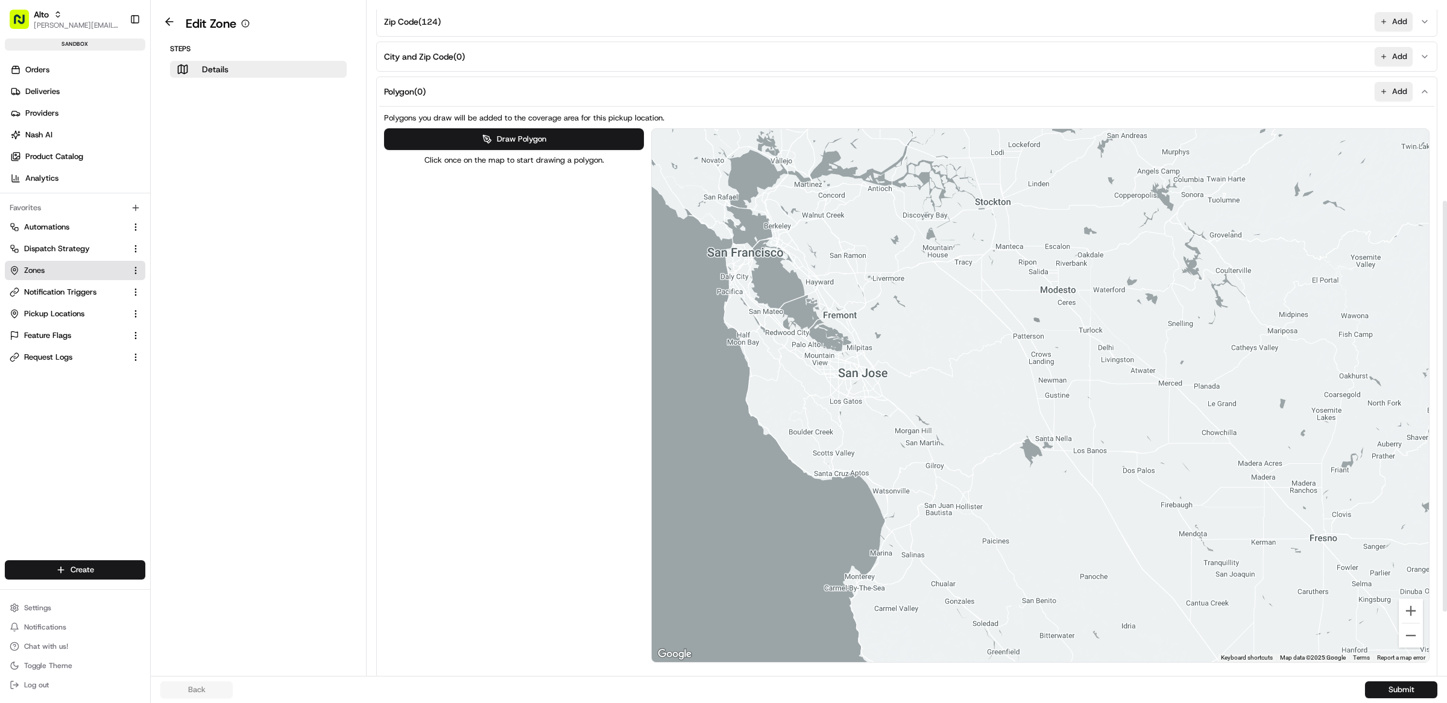
scroll to position [330, 0]
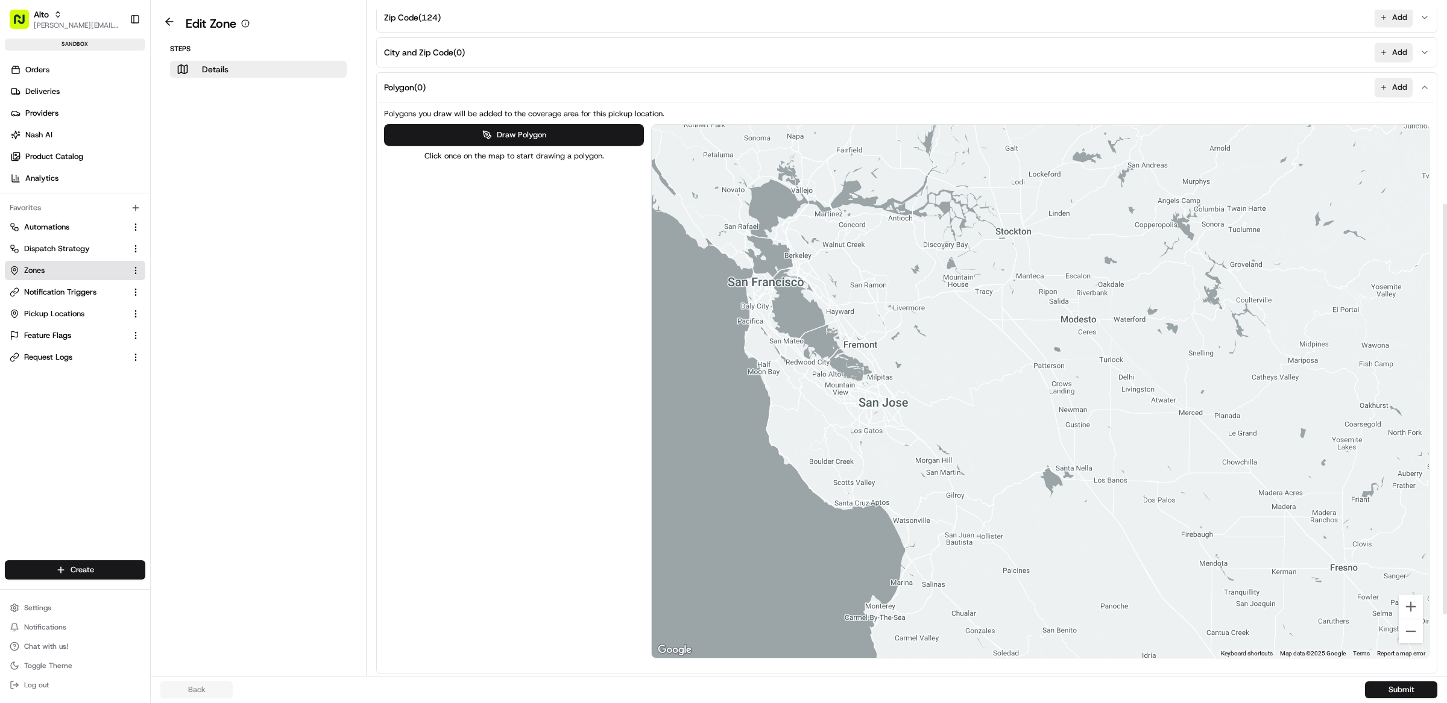
drag, startPoint x: 852, startPoint y: 312, endPoint x: 873, endPoint y: 347, distance: 41.4
click at [873, 347] on div at bounding box center [1040, 391] width 777 height 533
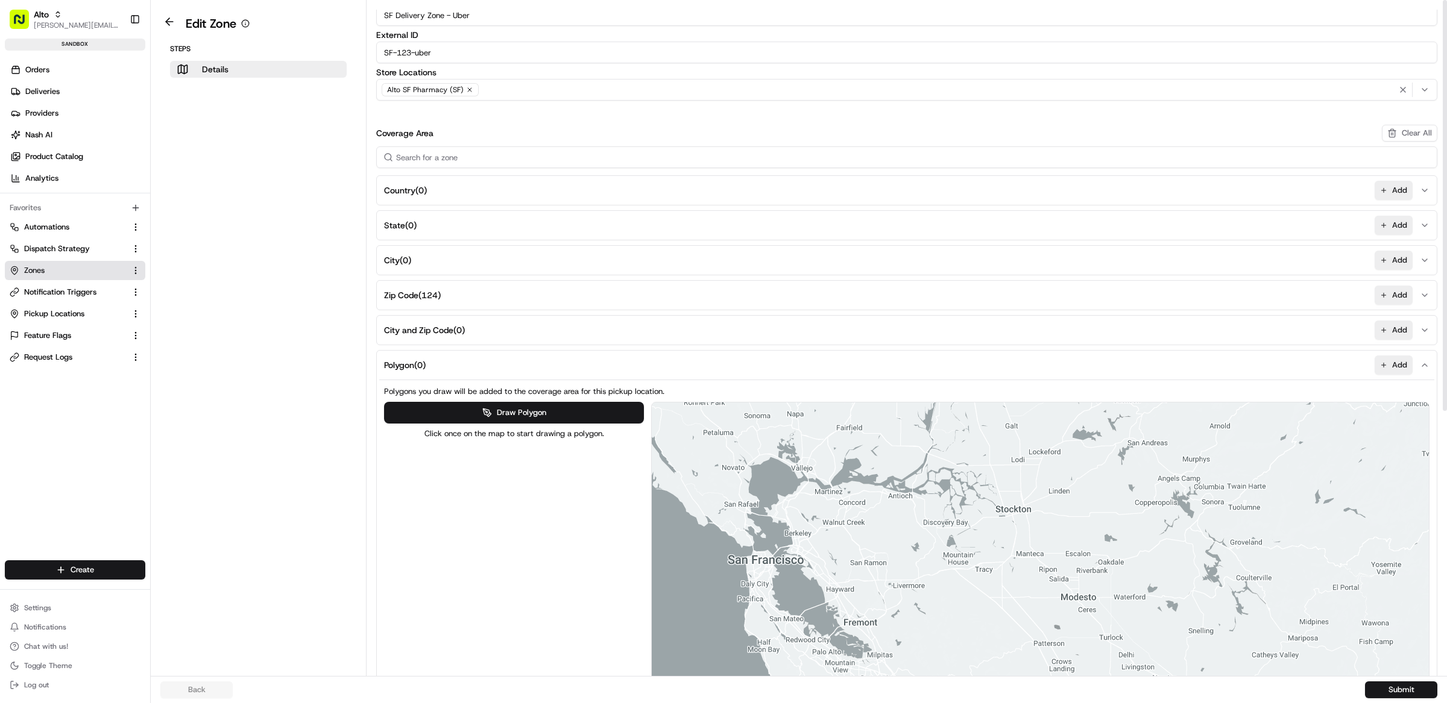
scroll to position [0, 0]
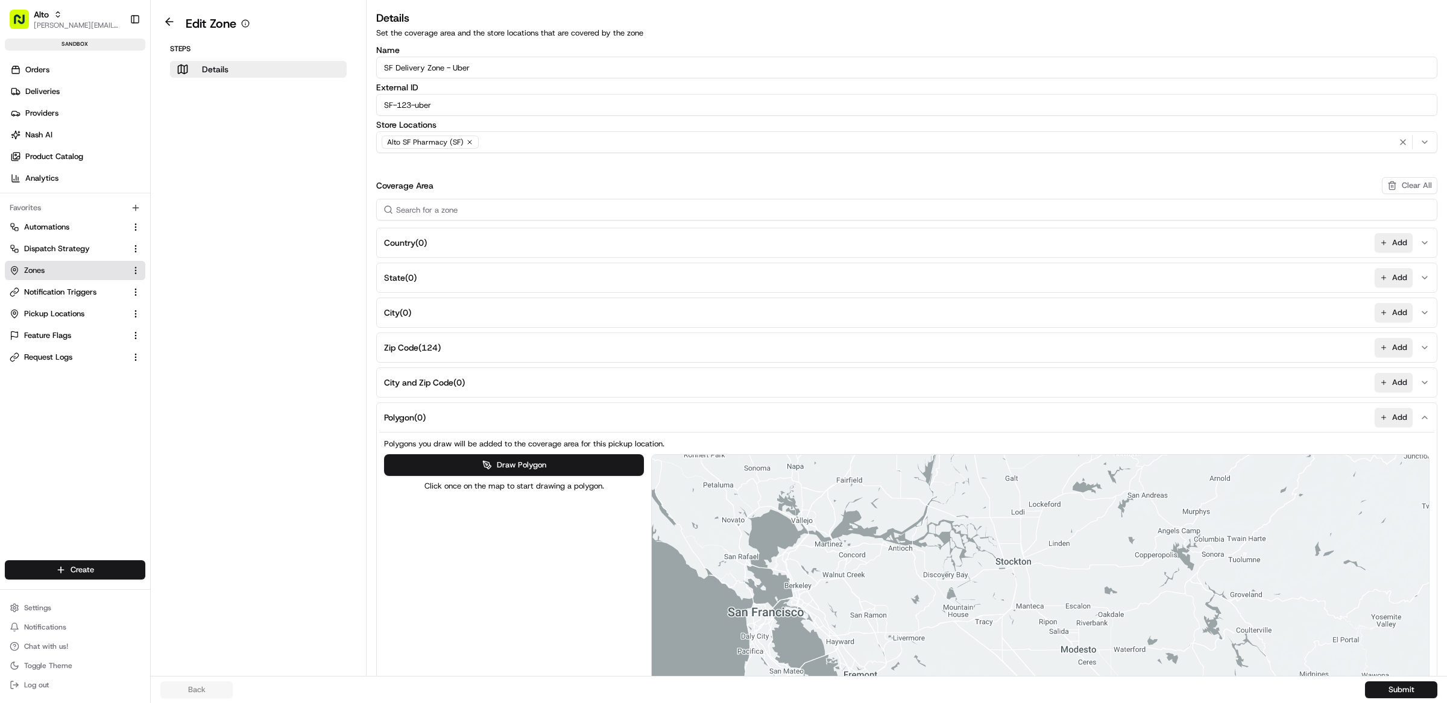
click at [304, 294] on aside "Edit Zone Steps Details" at bounding box center [259, 338] width 216 height 676
drag, startPoint x: 513, startPoint y: 67, endPoint x: 384, endPoint y: 67, distance: 129.0
click at [384, 67] on input "SF Delivery Zone - Uber" at bounding box center [906, 68] width 1061 height 22
click at [492, 426] on button "Polygon ( 0 ) Add" at bounding box center [906, 417] width 1055 height 29
click at [453, 411] on button "Polygon ( 0 ) Add" at bounding box center [906, 417] width 1055 height 29
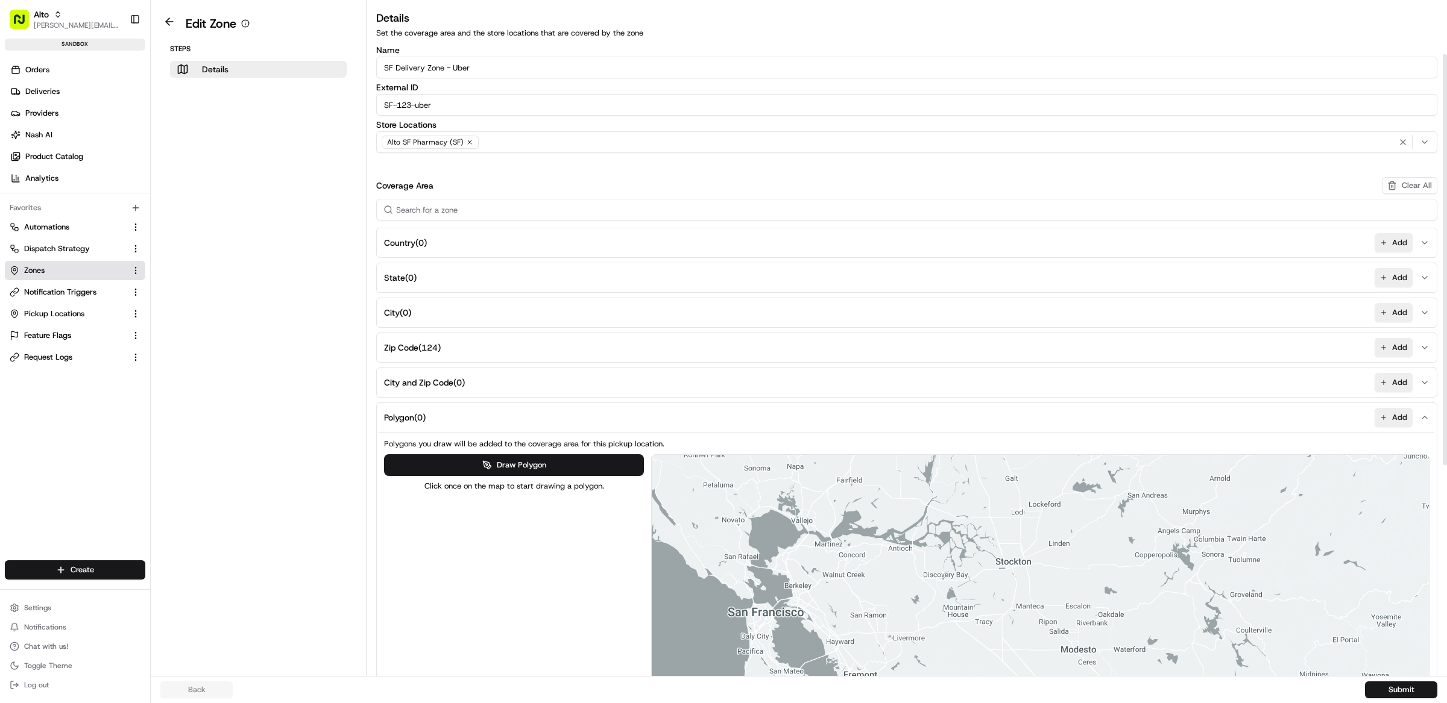
scroll to position [313, 0]
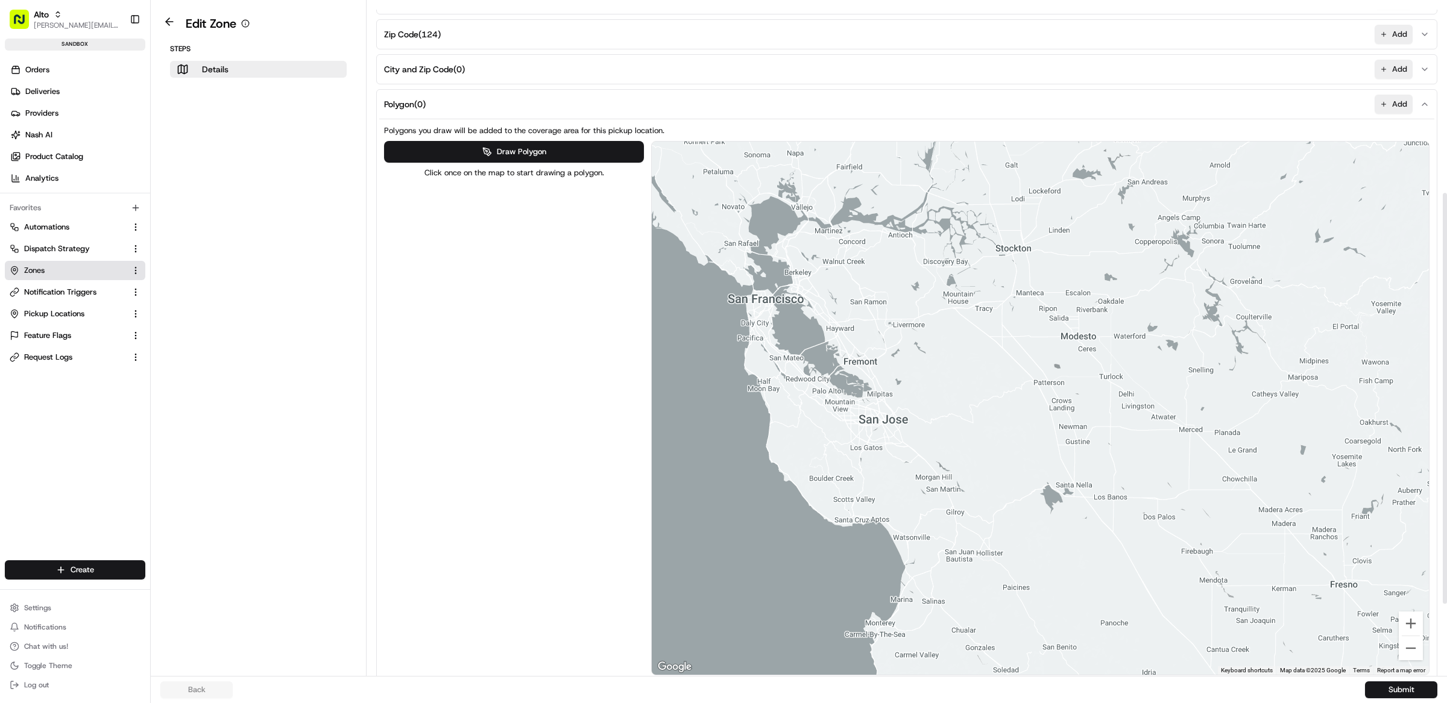
click at [75, 265] on link "Zones" at bounding box center [68, 270] width 116 height 11
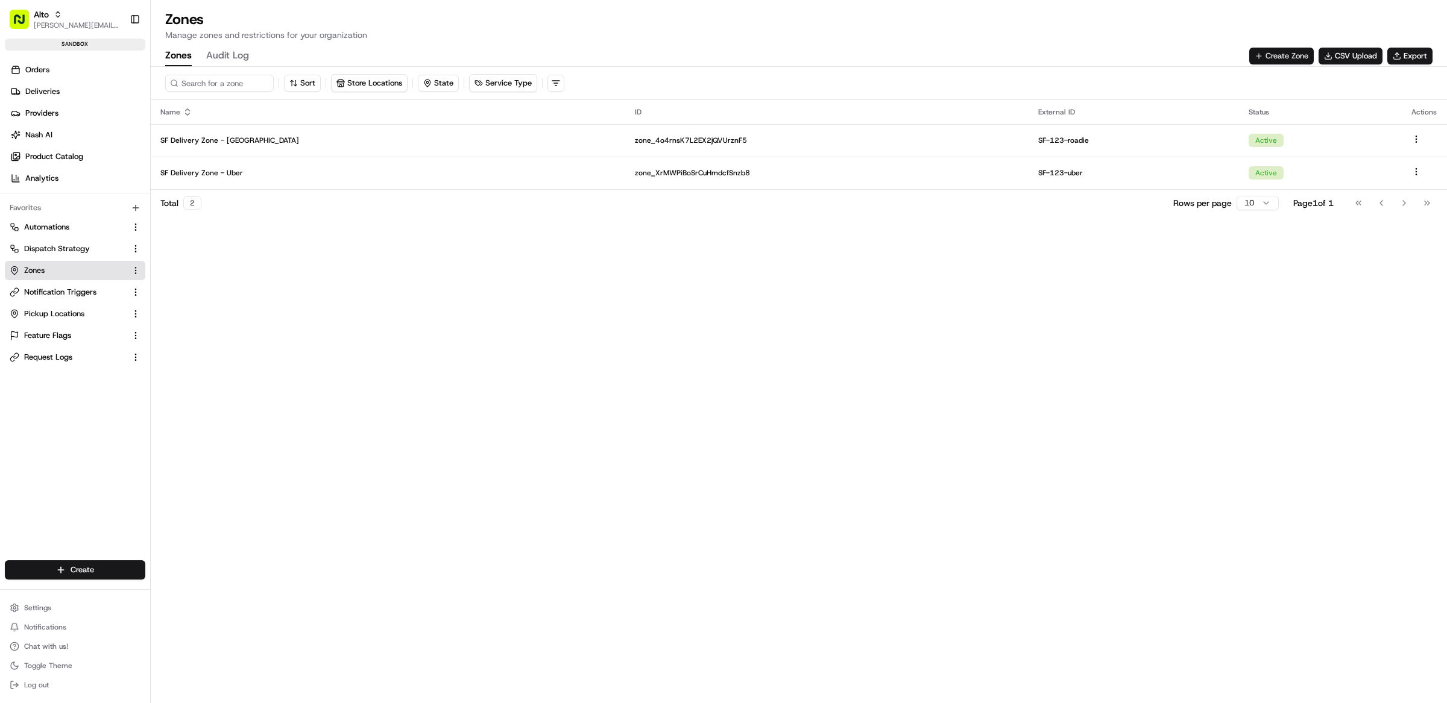
click at [1286, 60] on button "Create Zone" at bounding box center [1281, 56] width 64 height 17
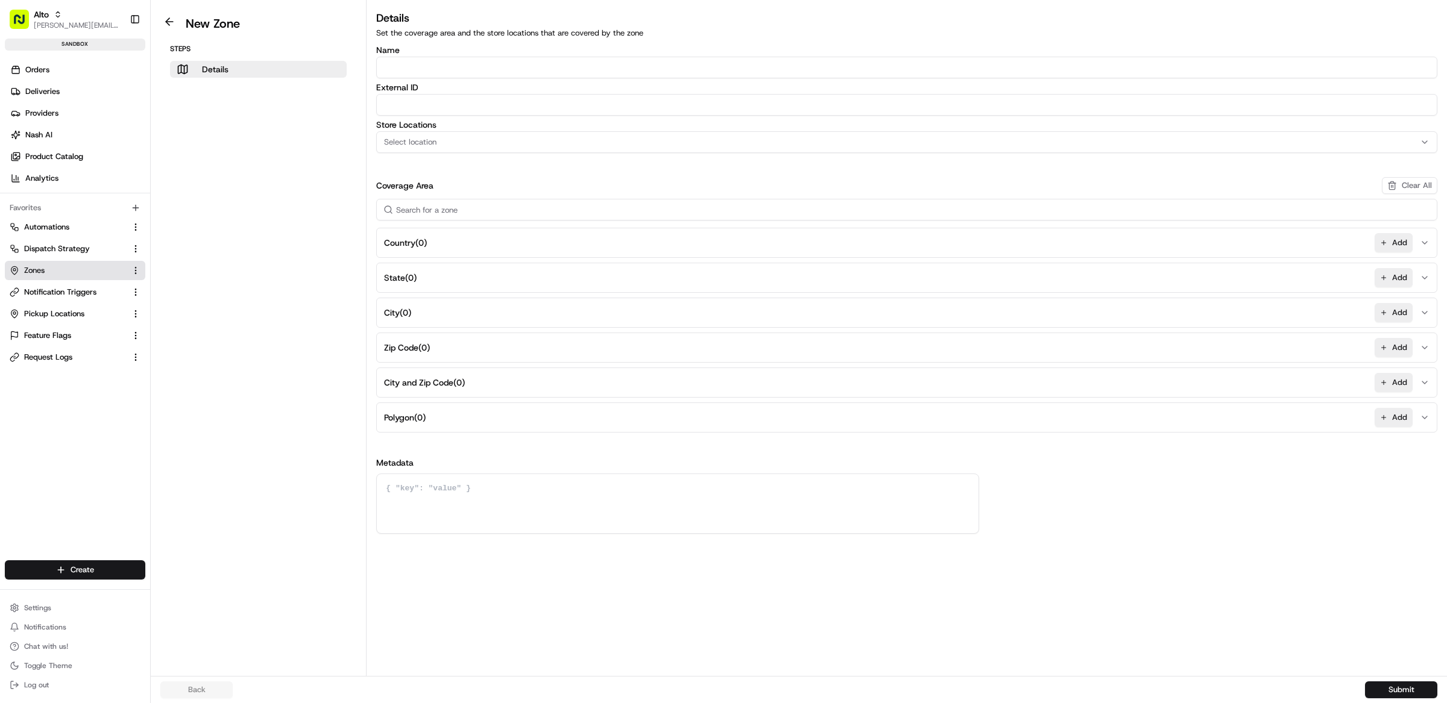
click at [446, 423] on button "Polygon ( 0 ) Add" at bounding box center [906, 417] width 1055 height 29
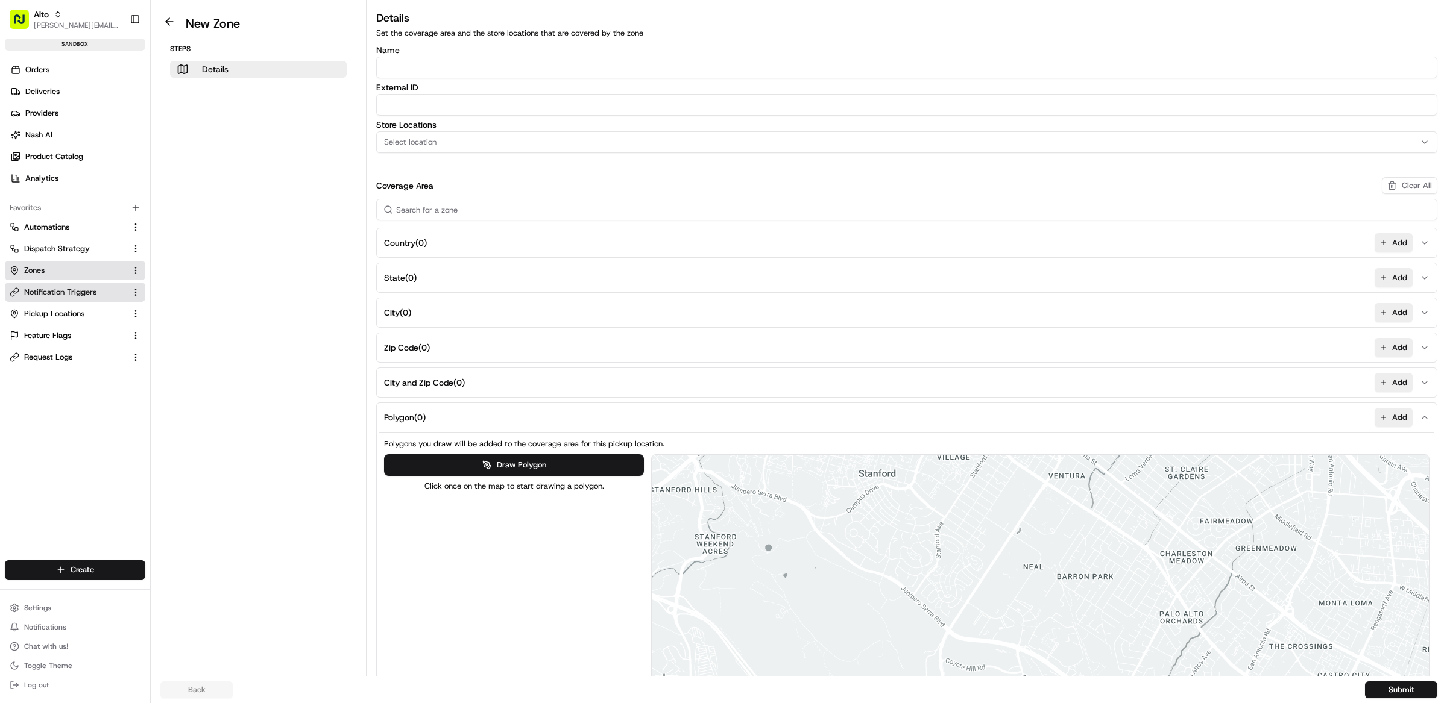
click at [82, 294] on span "Notification Triggers" at bounding box center [60, 292] width 72 height 11
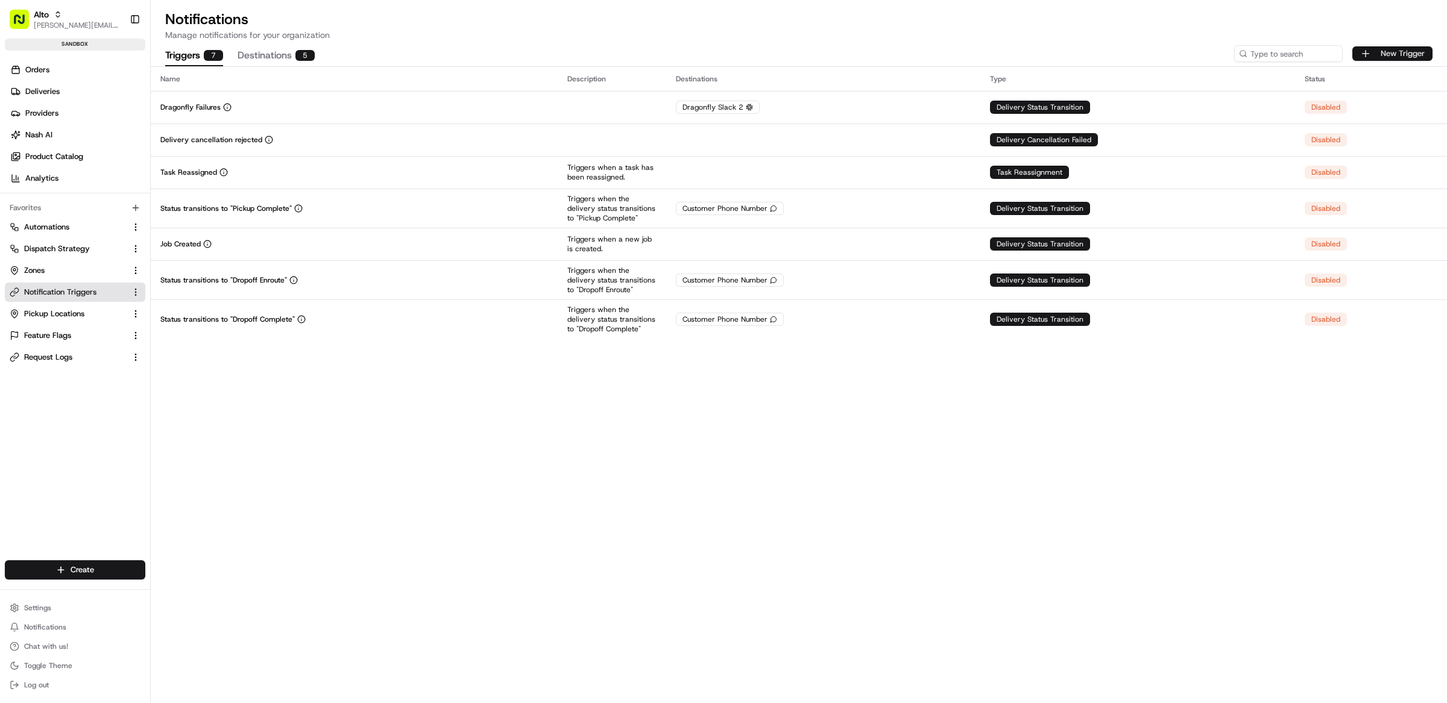
click at [1410, 55] on button "New Trigger" at bounding box center [1392, 53] width 80 height 14
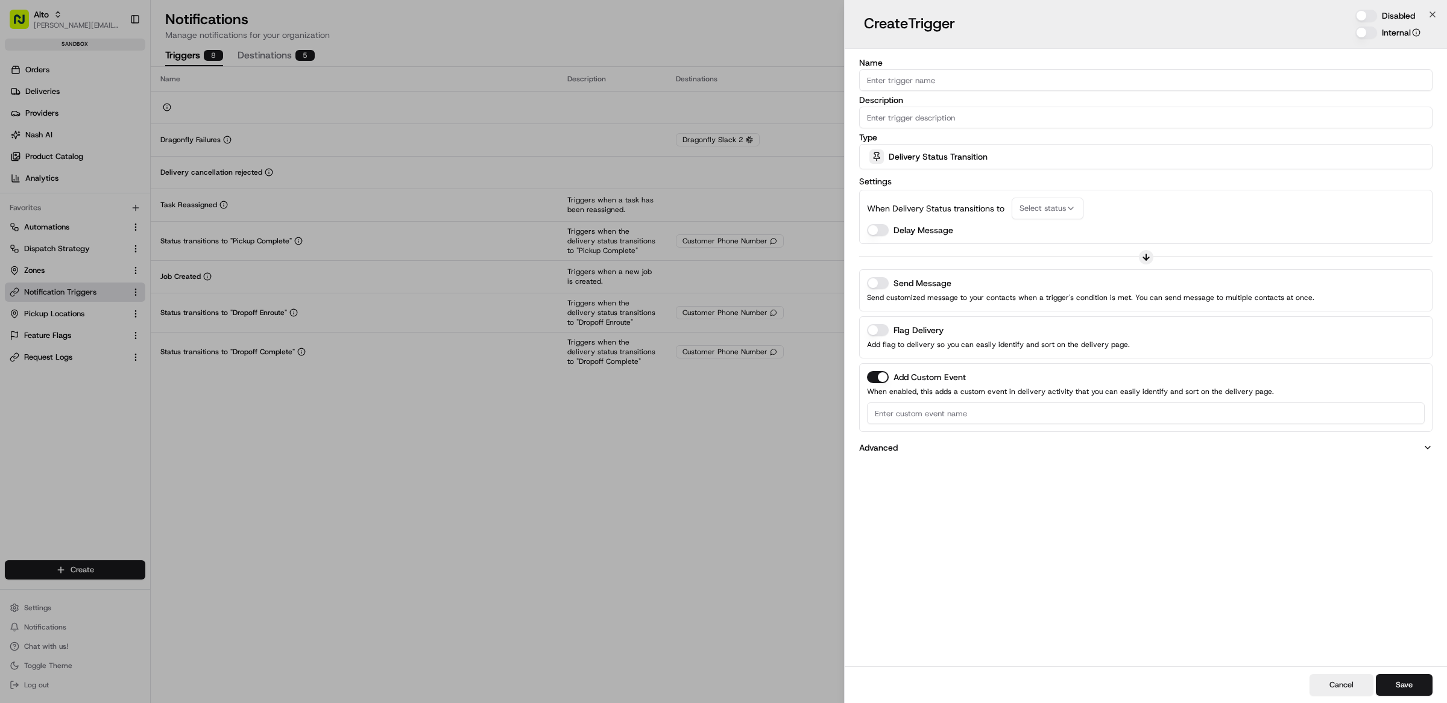
click at [957, 157] on span "Delivery Status Transition" at bounding box center [938, 157] width 99 height 12
click at [942, 294] on span "Zone Geolocation" at bounding box center [953, 298] width 148 height 11
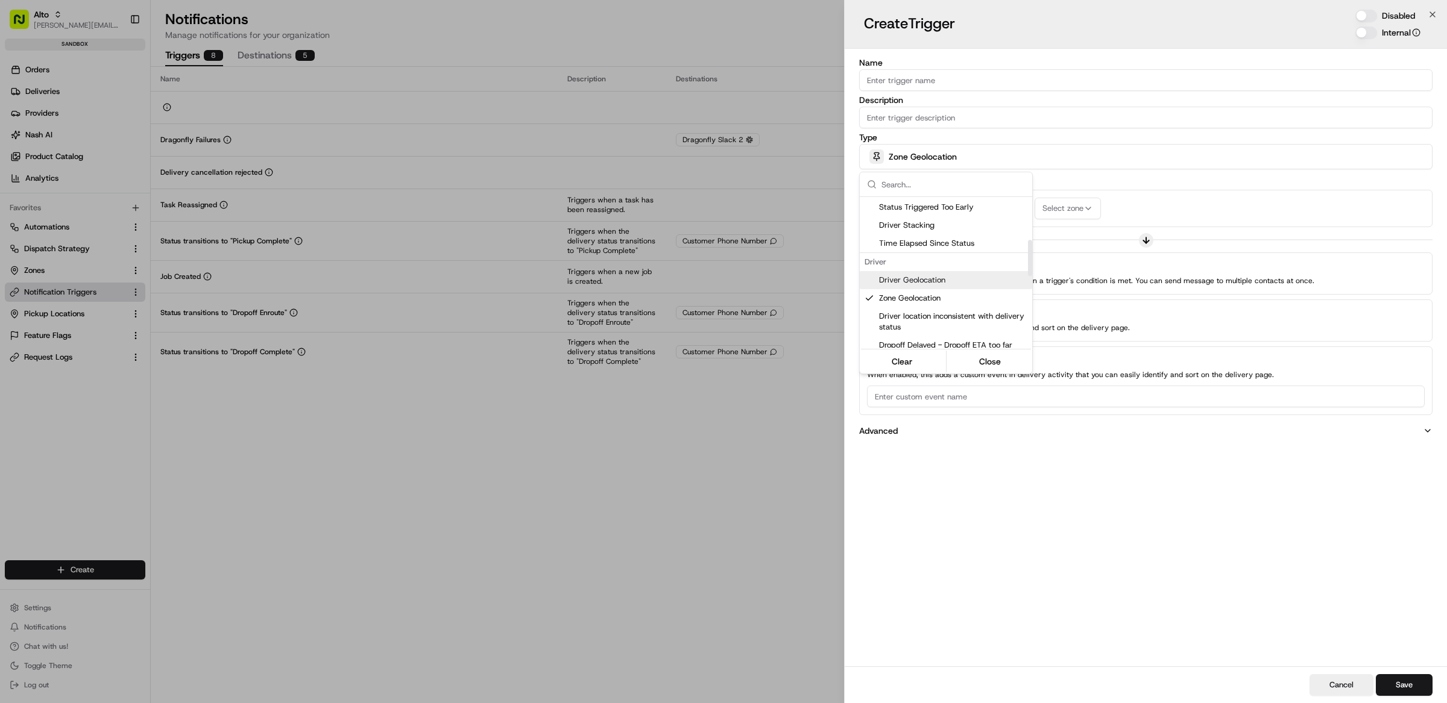
click at [1204, 206] on div at bounding box center [723, 351] width 1447 height 703
click at [1074, 207] on span "Select zone" at bounding box center [1062, 208] width 41 height 11
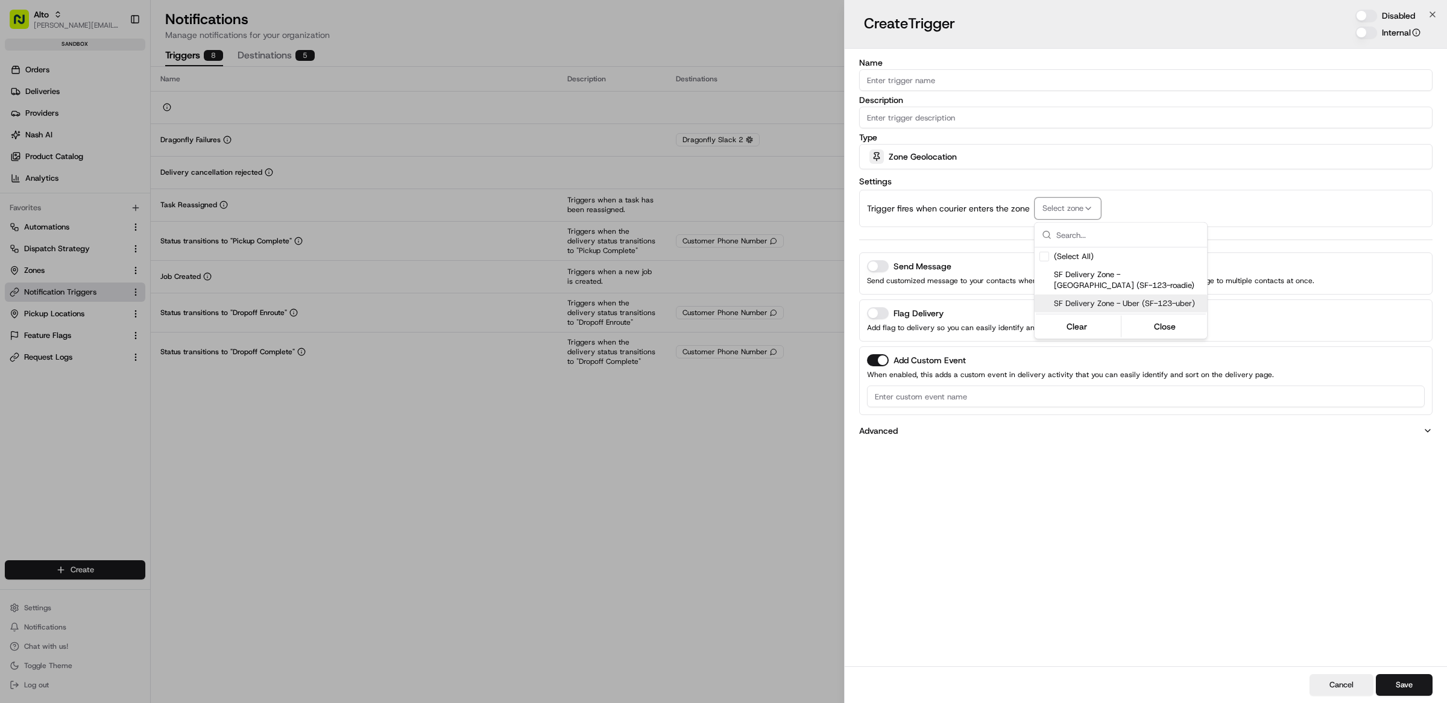
click at [1125, 506] on div at bounding box center [723, 351] width 1447 height 703
drag, startPoint x: 345, startPoint y: 384, endPoint x: 301, endPoint y: 378, distance: 44.4
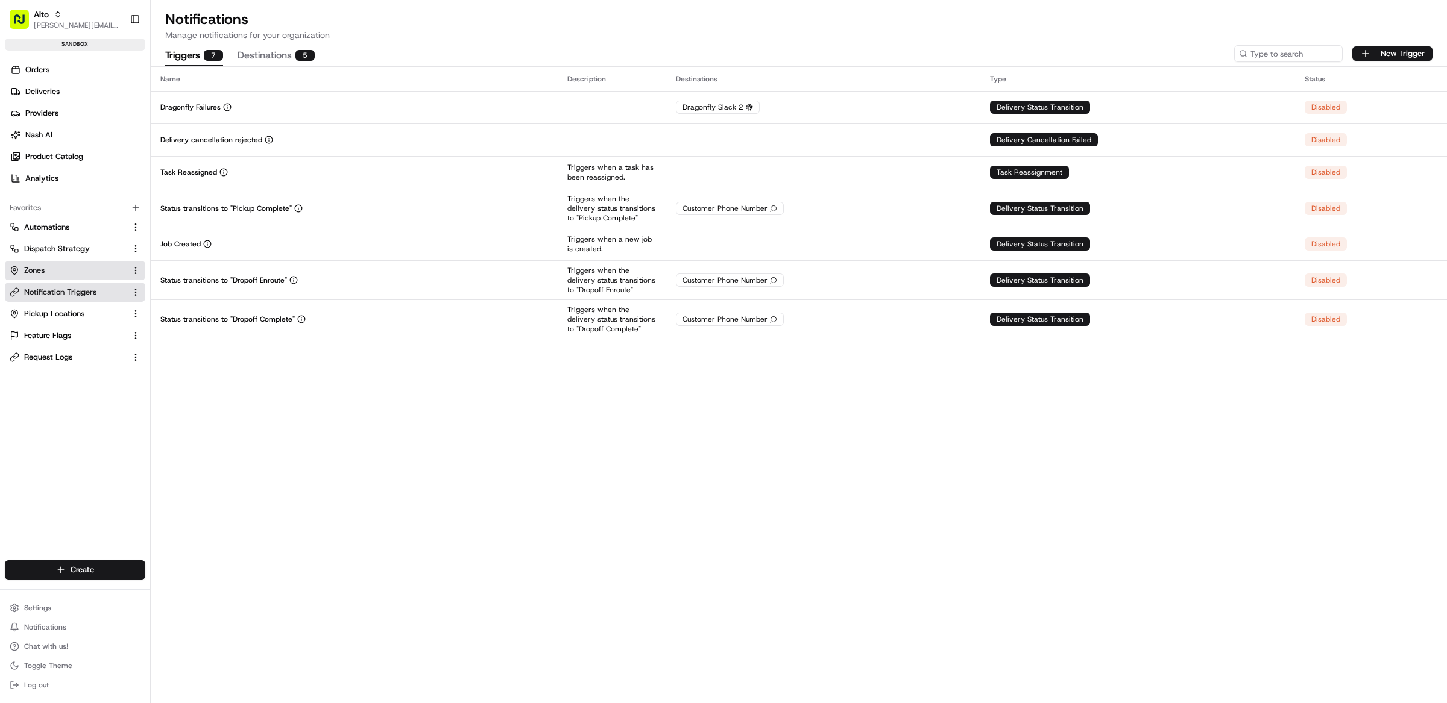
click at [36, 272] on span "Zones" at bounding box center [34, 270] width 20 height 11
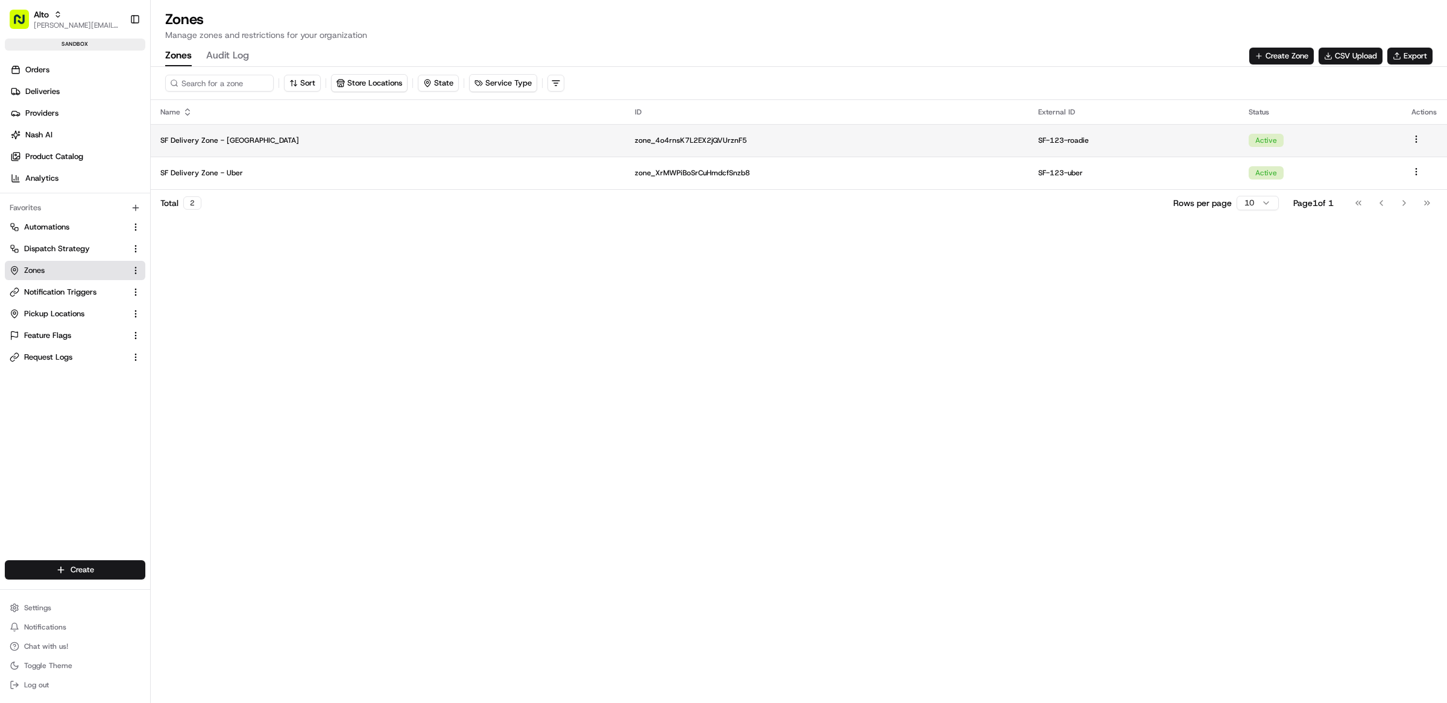
click at [288, 141] on p "SF Delivery Zone - [GEOGRAPHIC_DATA]" at bounding box center [387, 141] width 455 height 10
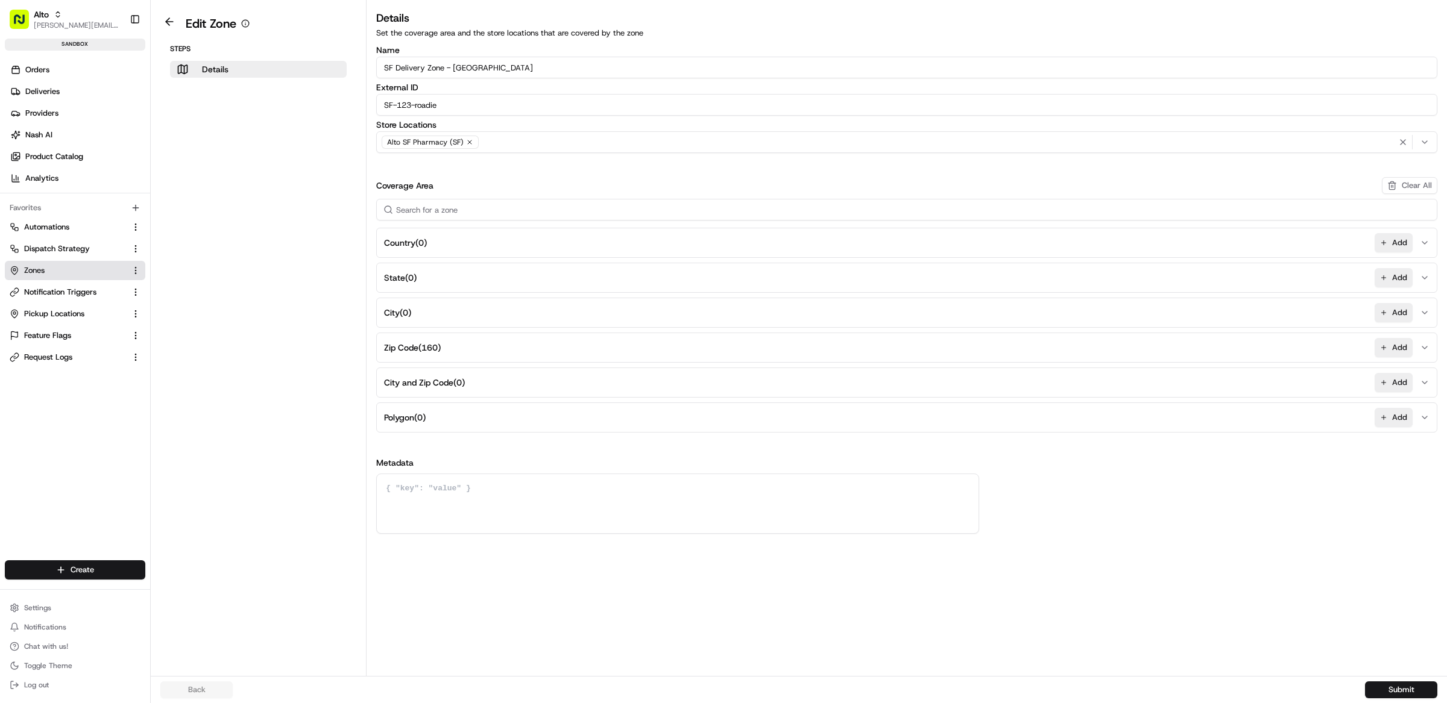
click at [508, 353] on button "Zip Code ( 160 ) Add" at bounding box center [906, 347] width 1055 height 29
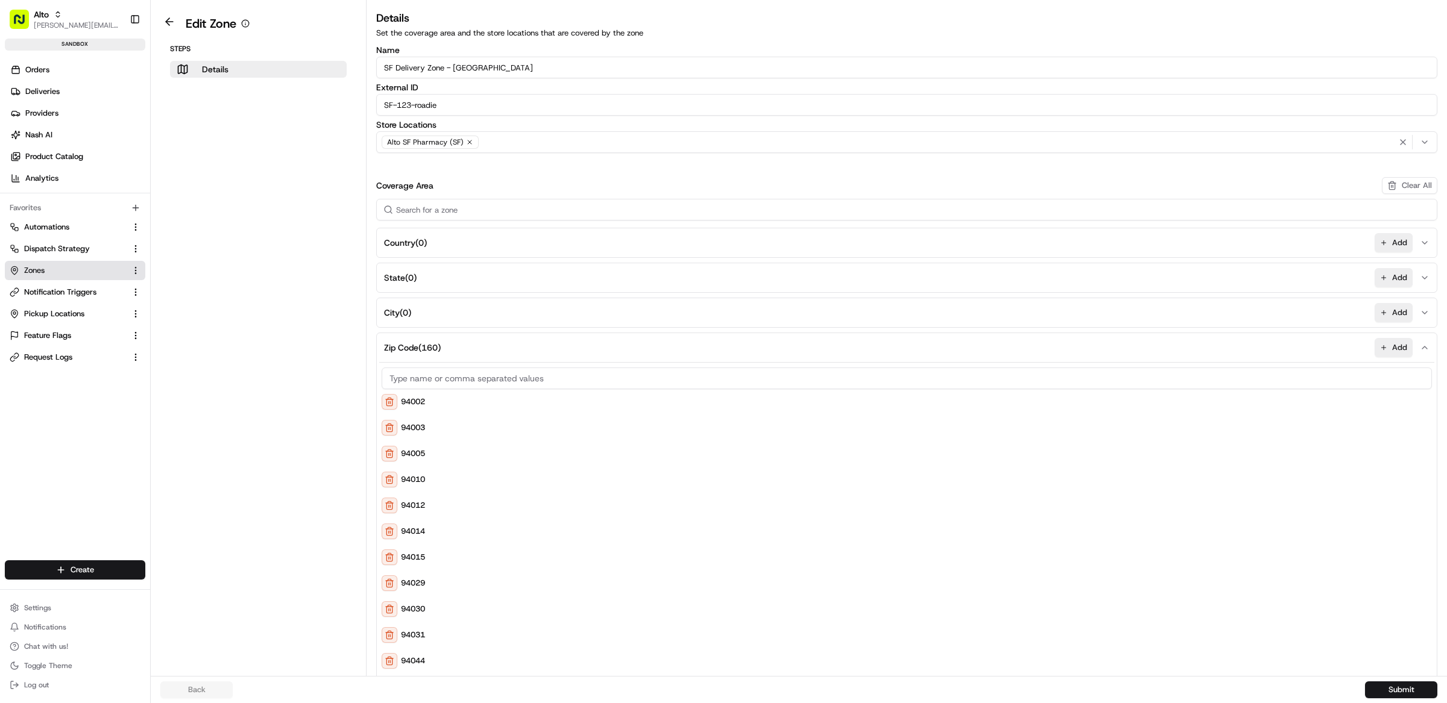
click at [304, 420] on aside "Edit Zone Steps Details" at bounding box center [259, 338] width 216 height 676
click at [64, 310] on span "Pickup Locations" at bounding box center [54, 314] width 60 height 11
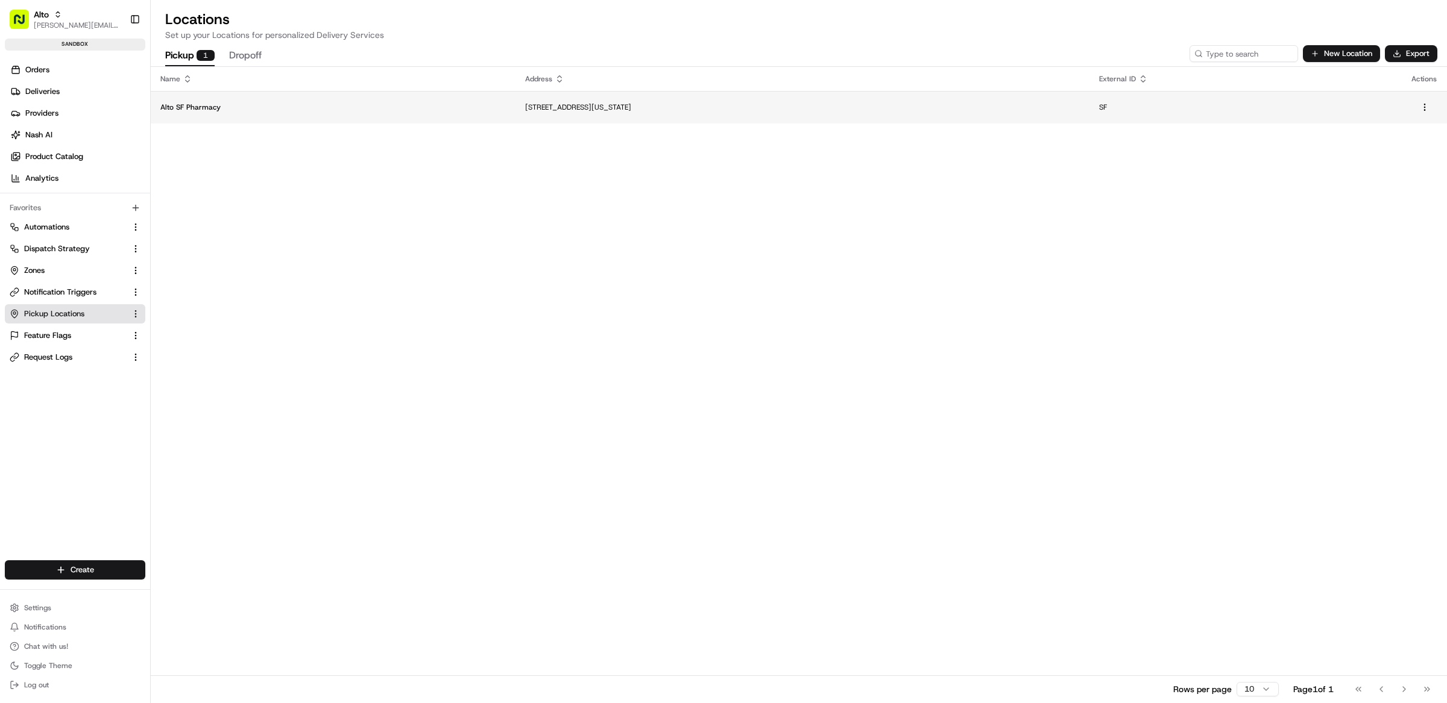
click at [1172, 113] on td "SF" at bounding box center [1245, 107] width 312 height 33
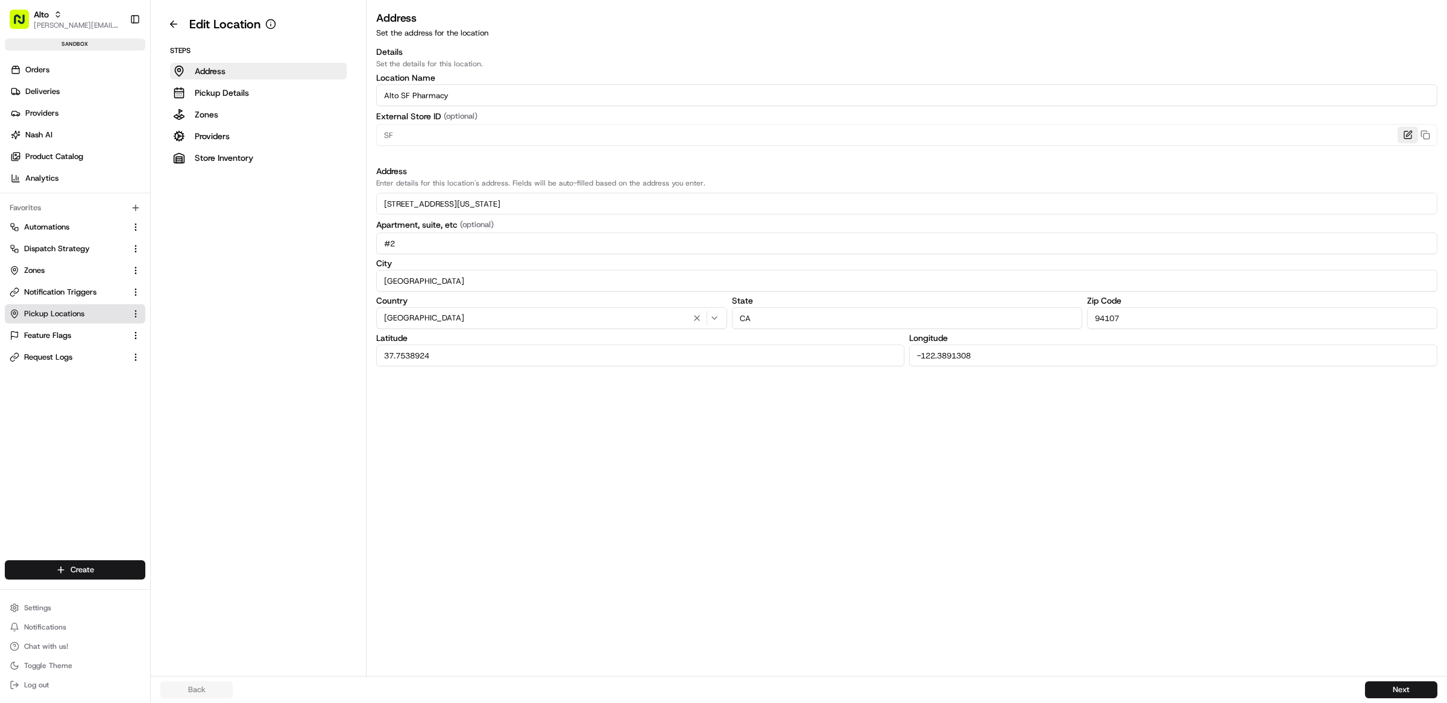
click at [1409, 136] on button "button" at bounding box center [1407, 135] width 20 height 17
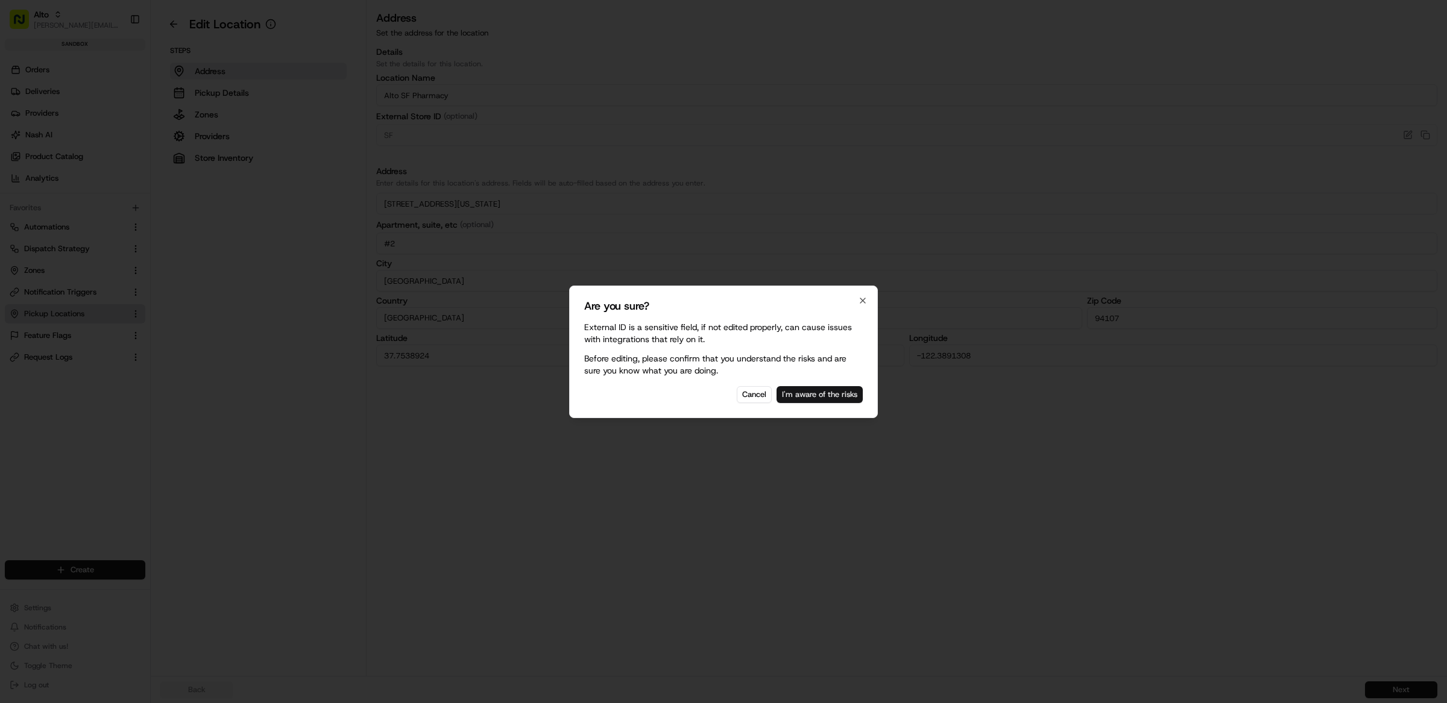
click at [820, 400] on button "I'm aware of the risks" at bounding box center [819, 394] width 86 height 17
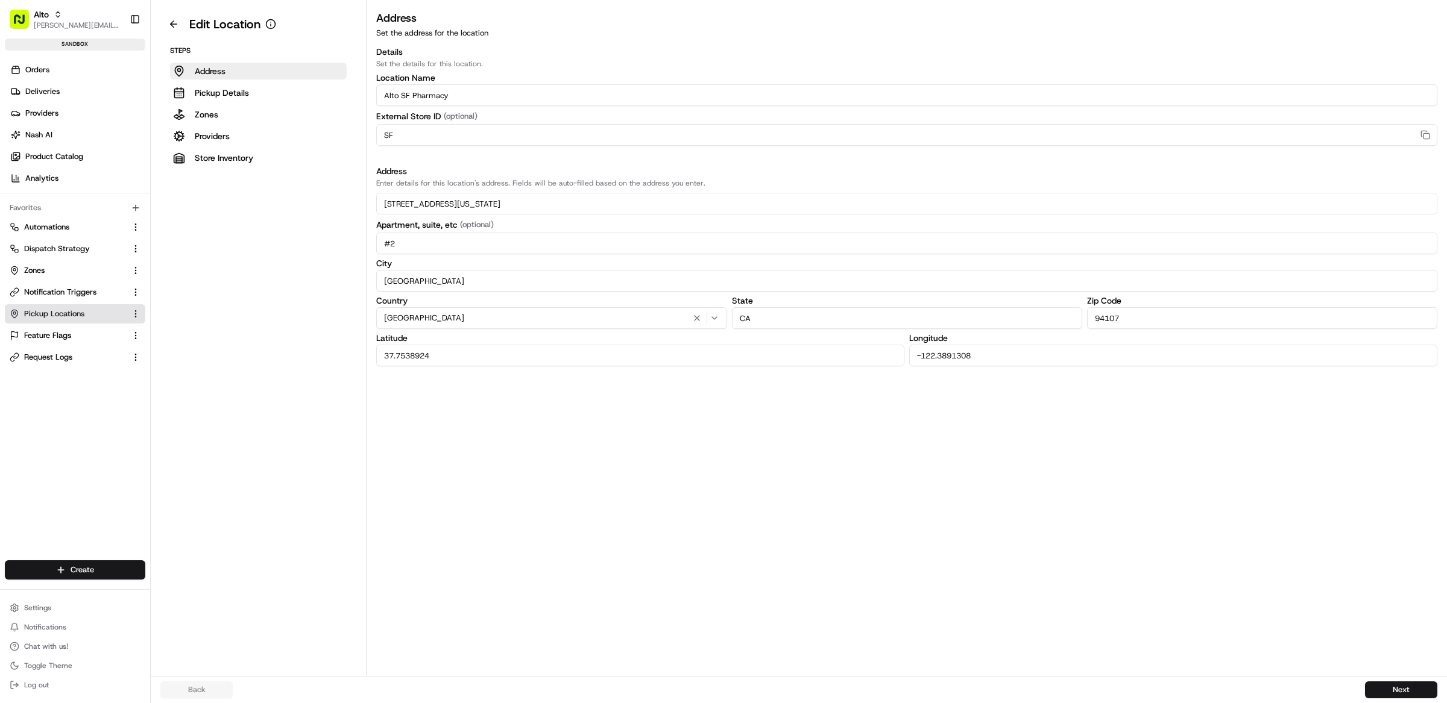
drag, startPoint x: 405, startPoint y: 132, endPoint x: 356, endPoint y: 127, distance: 49.1
click at [365, 127] on div "Edit Location Steps Address Pickup Details Zones Providers Store Inventory Addr…" at bounding box center [799, 338] width 1296 height 676
type input "1"
click at [285, 252] on aside "Edit Location Steps Address Pickup Details Zones Providers Store Inventory" at bounding box center [259, 338] width 216 height 676
click at [1389, 691] on button "Next" at bounding box center [1401, 690] width 72 height 17
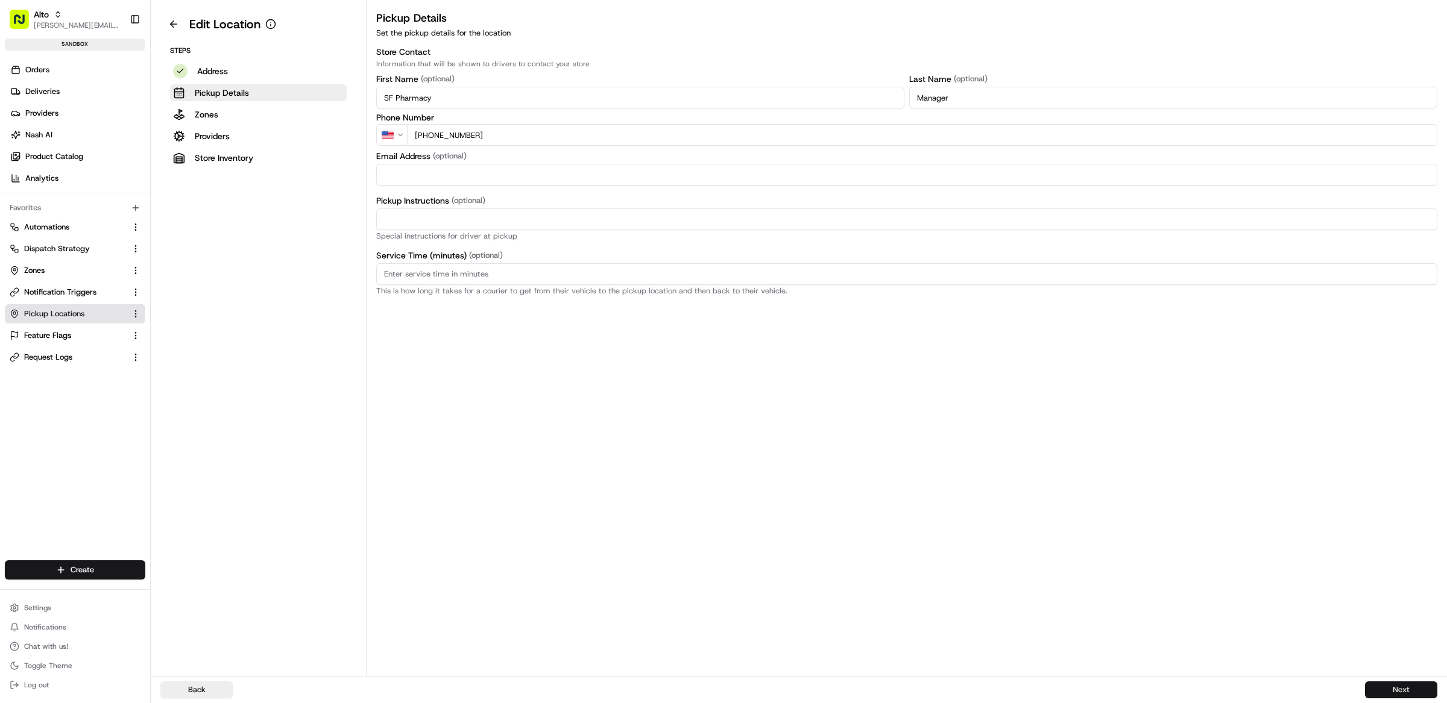
click at [1401, 682] on button "Next" at bounding box center [1401, 690] width 72 height 17
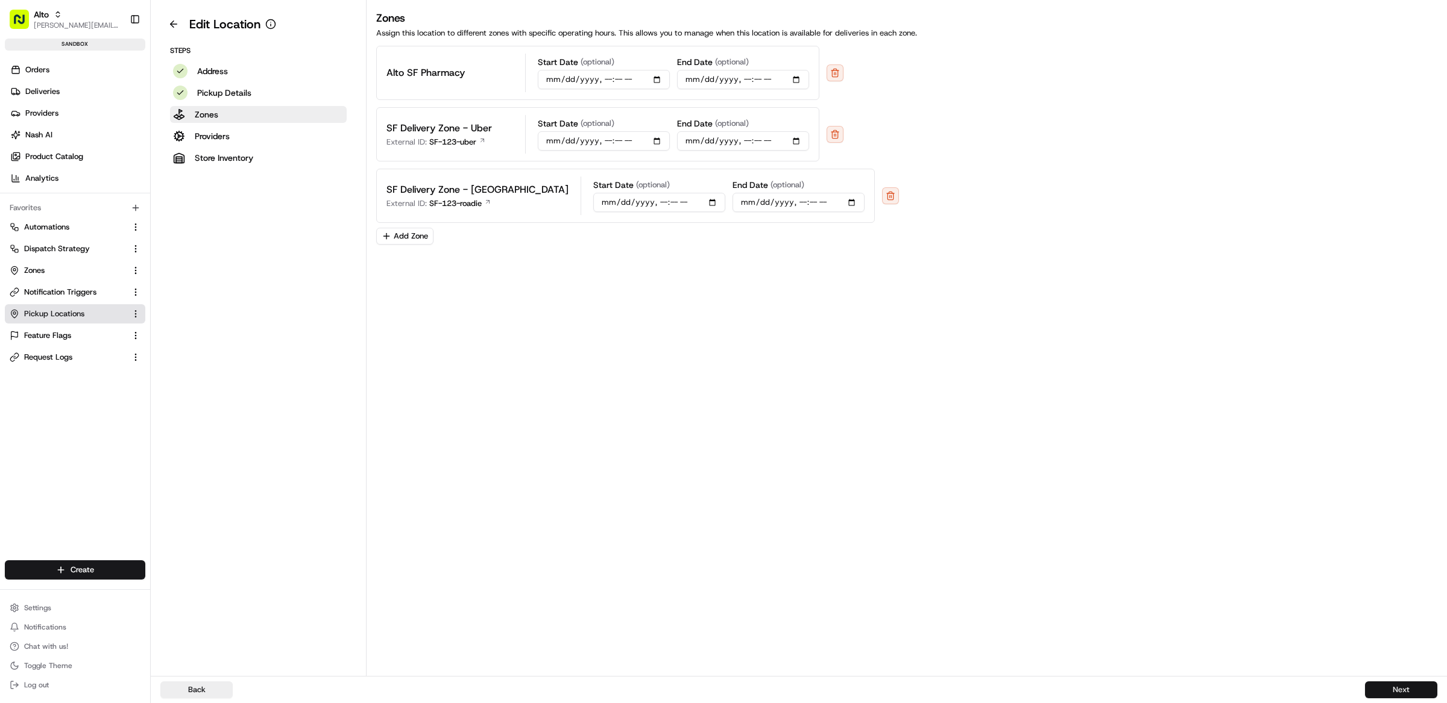
click at [1375, 687] on button "Next" at bounding box center [1401, 690] width 72 height 17
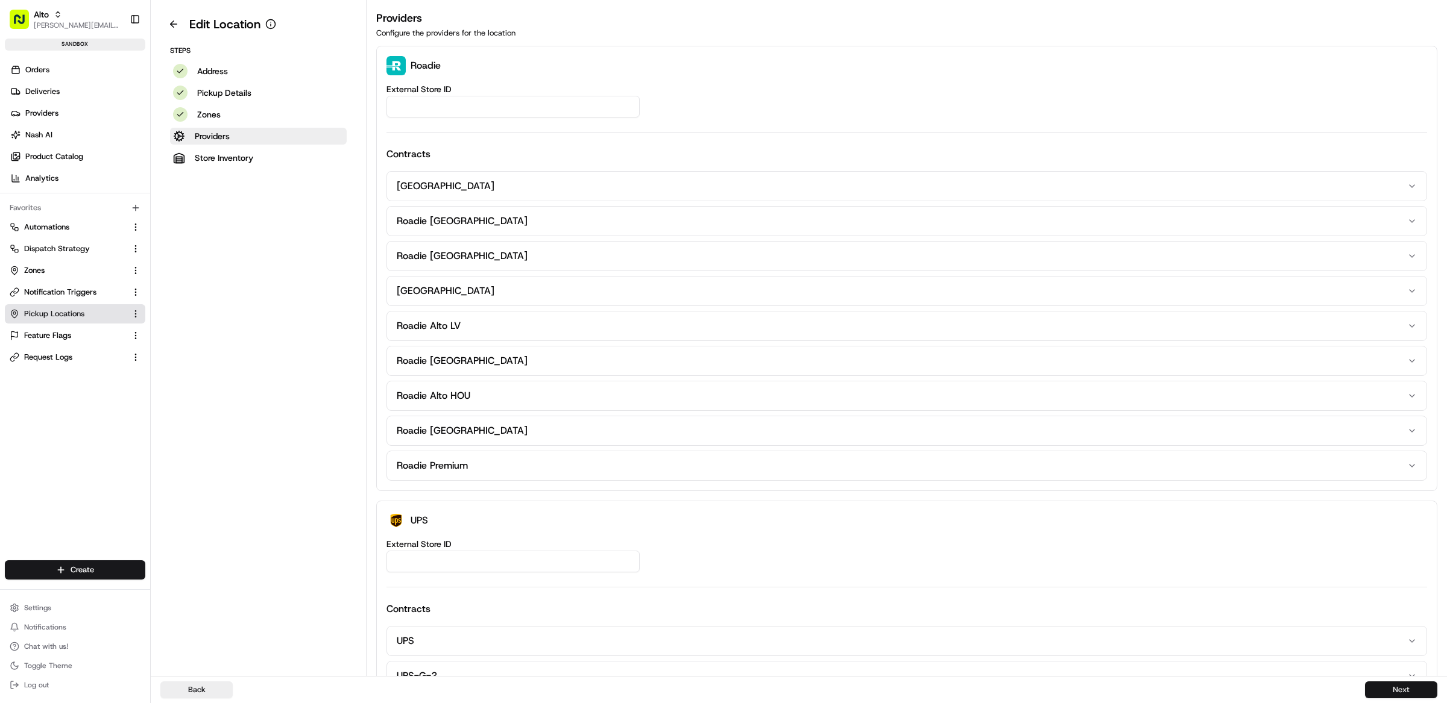
click at [1375, 687] on button "Next" at bounding box center [1401, 690] width 72 height 17
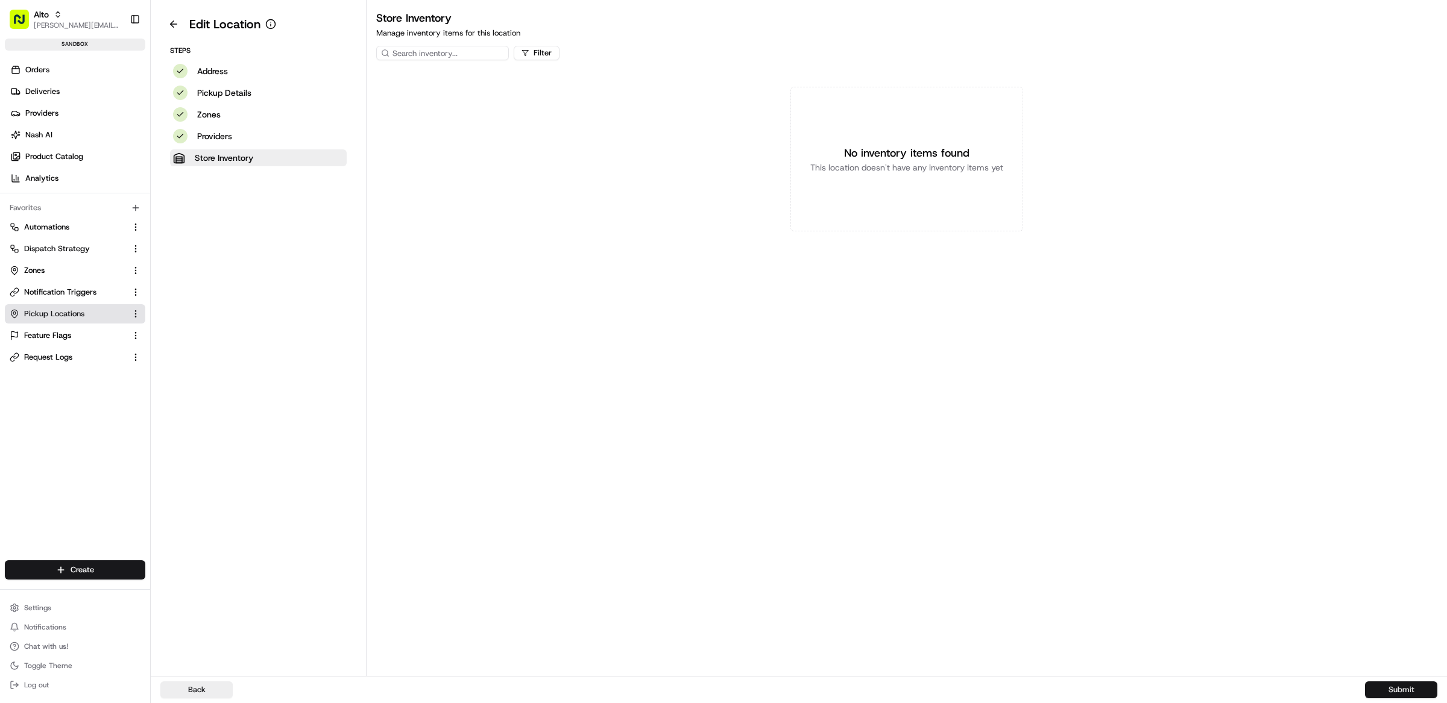
click at [1375, 687] on button "Submit" at bounding box center [1401, 690] width 72 height 17
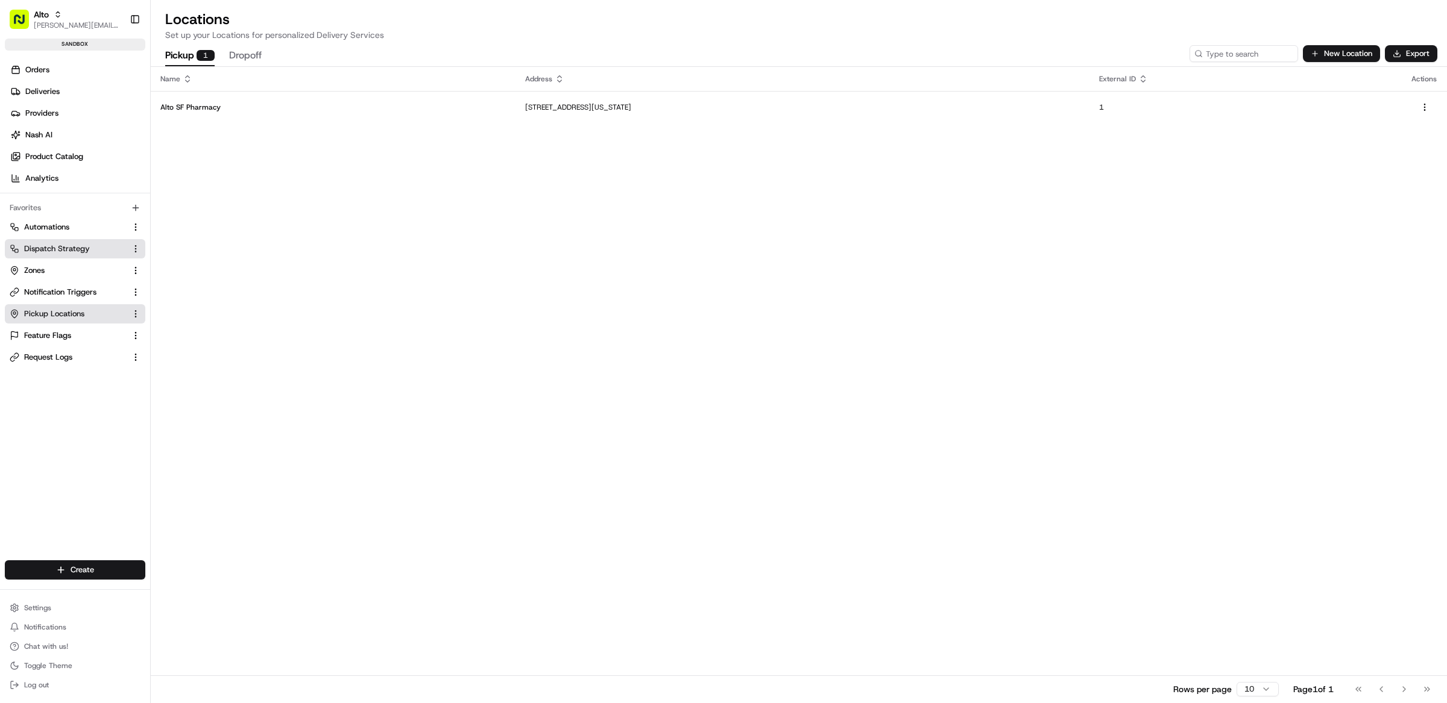
click at [67, 257] on button "Dispatch Strategy" at bounding box center [75, 248] width 140 height 19
click at [67, 268] on link "Zones" at bounding box center [68, 270] width 116 height 11
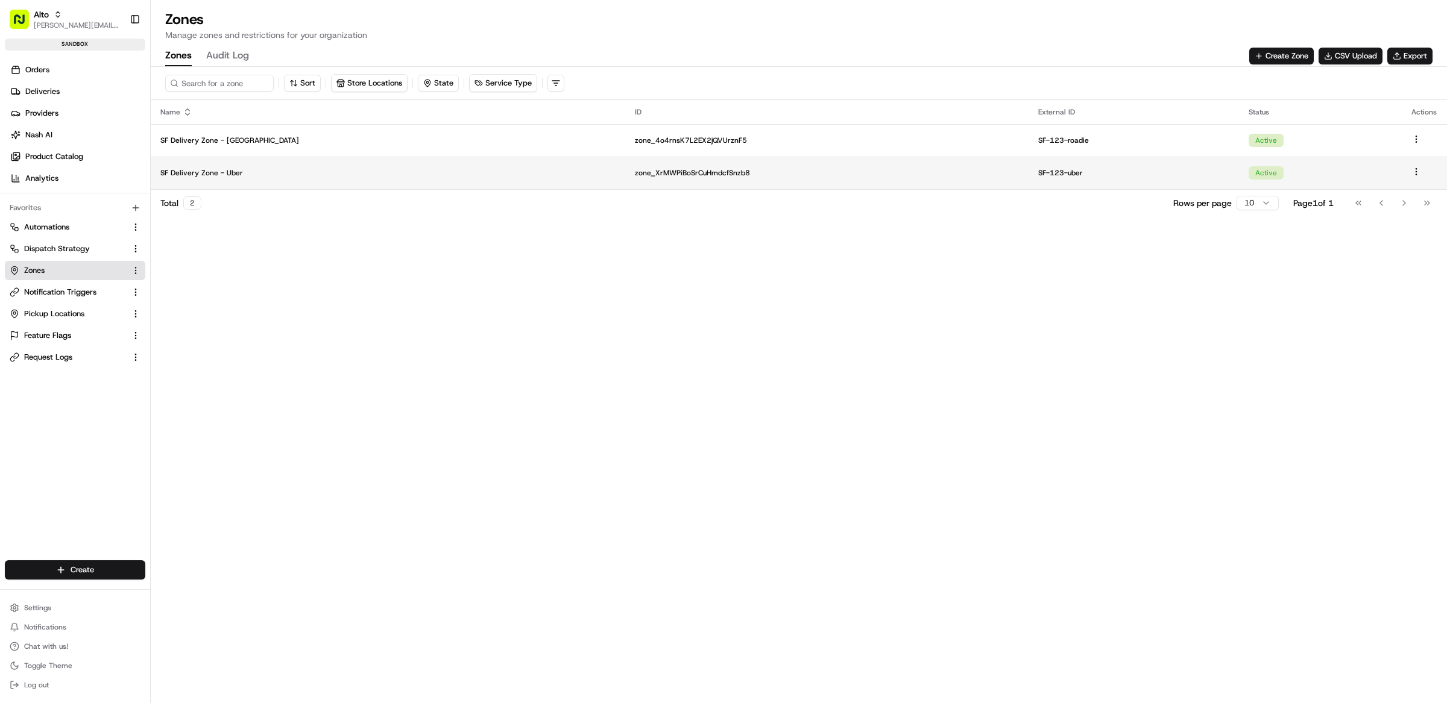
click at [301, 180] on td "SF Delivery Zone - Uber" at bounding box center [388, 173] width 474 height 33
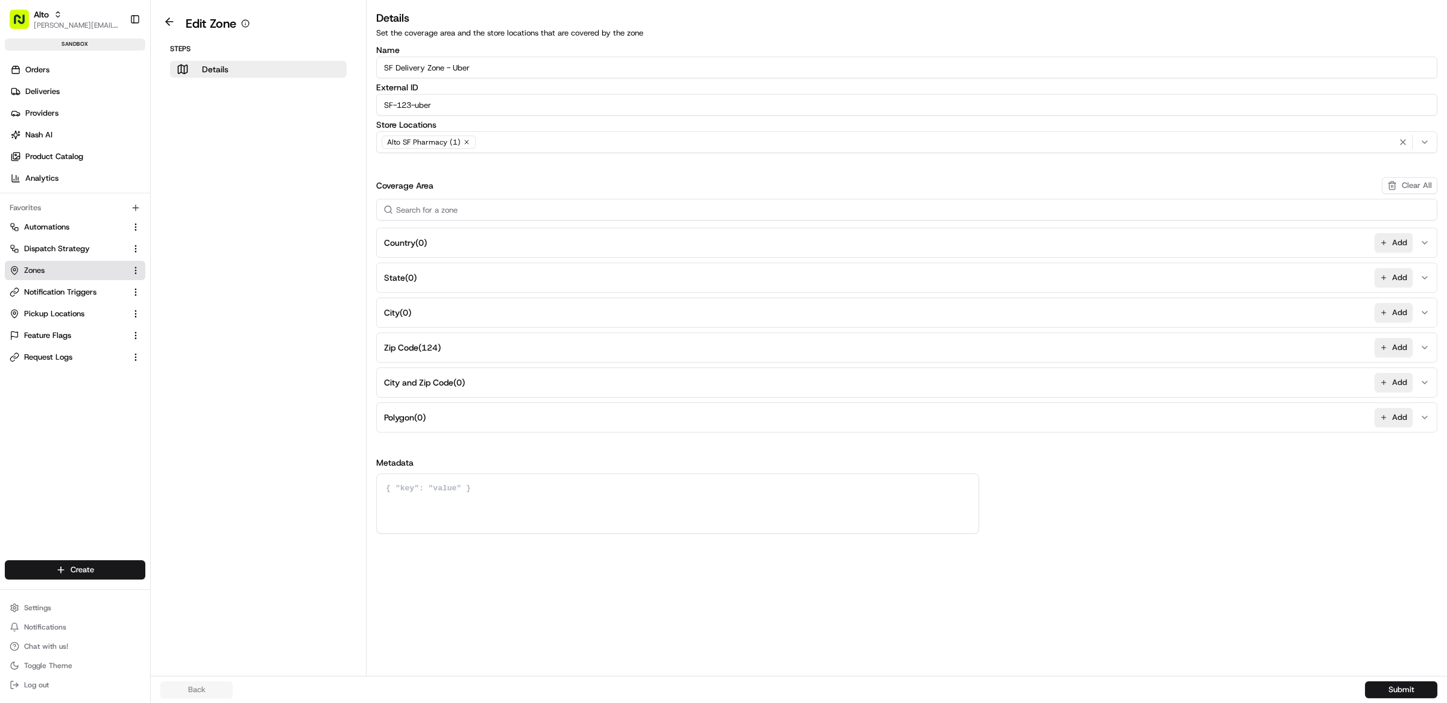
drag, startPoint x: 486, startPoint y: 68, endPoint x: 376, endPoint y: 68, distance: 109.7
click at [376, 68] on input "SF Delivery Zone - Uber" at bounding box center [906, 68] width 1061 height 22
drag, startPoint x: 453, startPoint y: 102, endPoint x: 377, endPoint y: 102, distance: 76.6
click at [377, 102] on input "SF-123-uber" at bounding box center [906, 105] width 1061 height 22
click at [445, 104] on input "SF-123-uber" at bounding box center [906, 105] width 1061 height 22
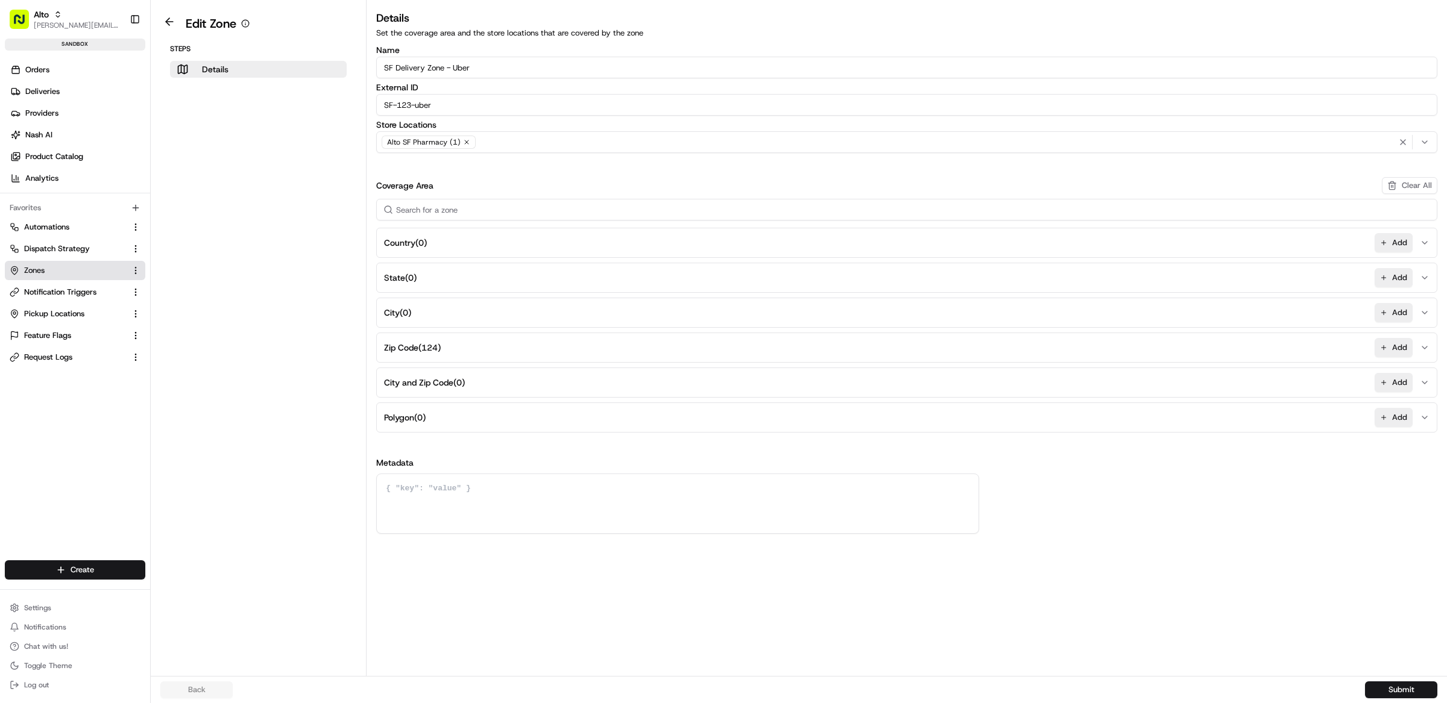
drag, startPoint x: 445, startPoint y: 104, endPoint x: 379, endPoint y: 103, distance: 66.3
click at [379, 103] on input "SF-123-uber" at bounding box center [906, 105] width 1061 height 22
click at [315, 112] on aside "Edit Zone Steps Details" at bounding box center [259, 338] width 216 height 676
click at [424, 108] on input "External ID" at bounding box center [906, 105] width 1061 height 22
click at [611, 168] on div "Name SF Delivery Zone - Uber External ID Store Locations Alto SF Pharmacy (1) C…" at bounding box center [906, 290] width 1061 height 488
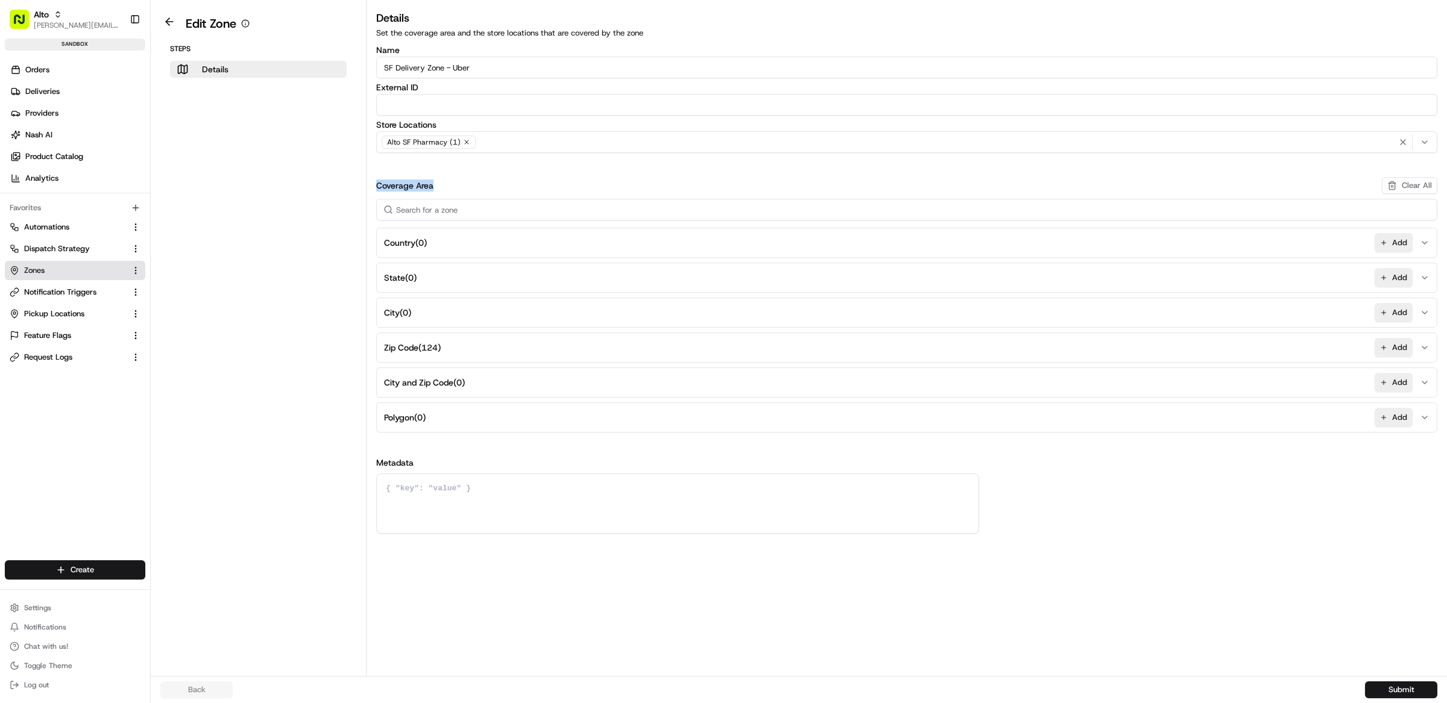
drag, startPoint x: 447, startPoint y: 187, endPoint x: 369, endPoint y: 187, distance: 77.8
click at [369, 187] on div "Details Set the coverage area and the store locations that are covered by the z…" at bounding box center [907, 272] width 1080 height 524
drag, startPoint x: 426, startPoint y: 473, endPoint x: 367, endPoint y: 464, distance: 59.2
click at [367, 464] on div "Details Set the coverage area and the store locations that are covered by the z…" at bounding box center [907, 272] width 1080 height 524
drag, startPoint x: 448, startPoint y: 184, endPoint x: 359, endPoint y: 183, distance: 89.2
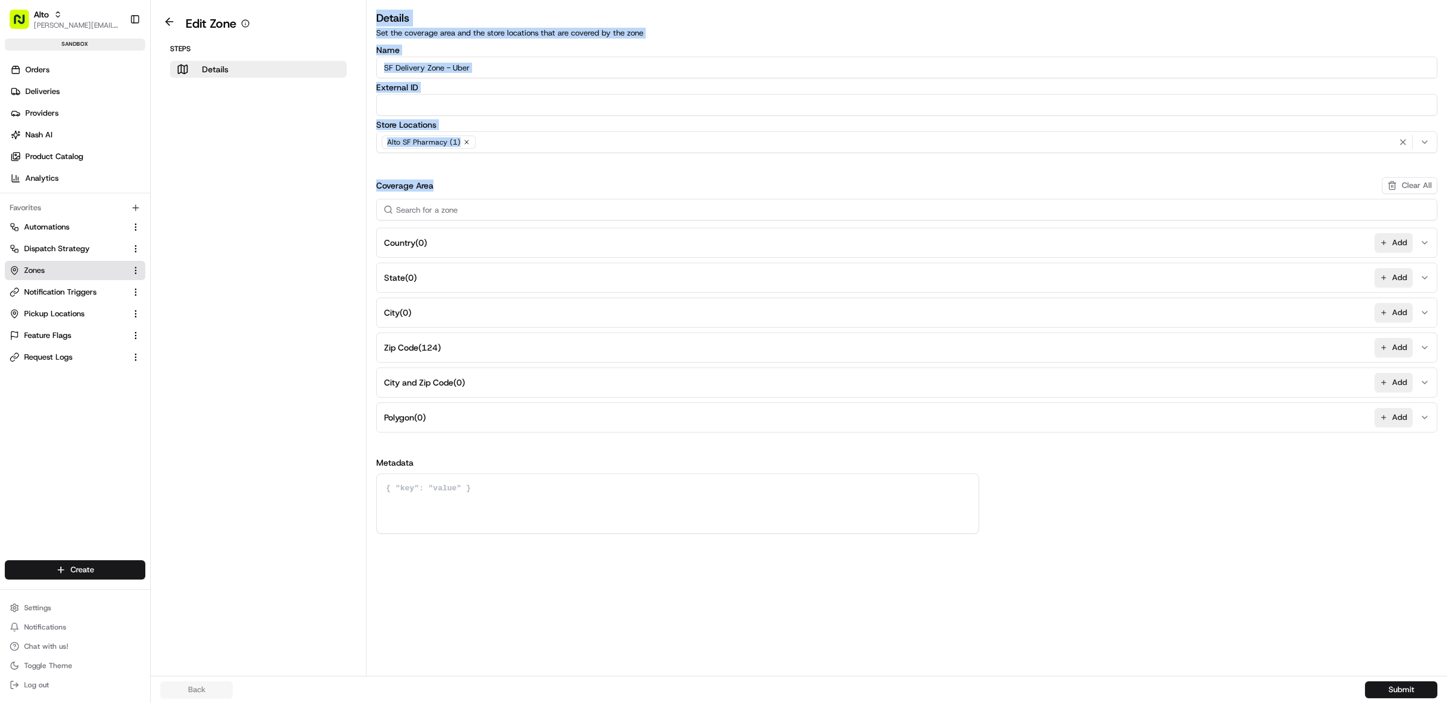
click at [359, 183] on div "Edit Zone Steps Details Details Set the coverage area and the store locations t…" at bounding box center [799, 338] width 1296 height 676
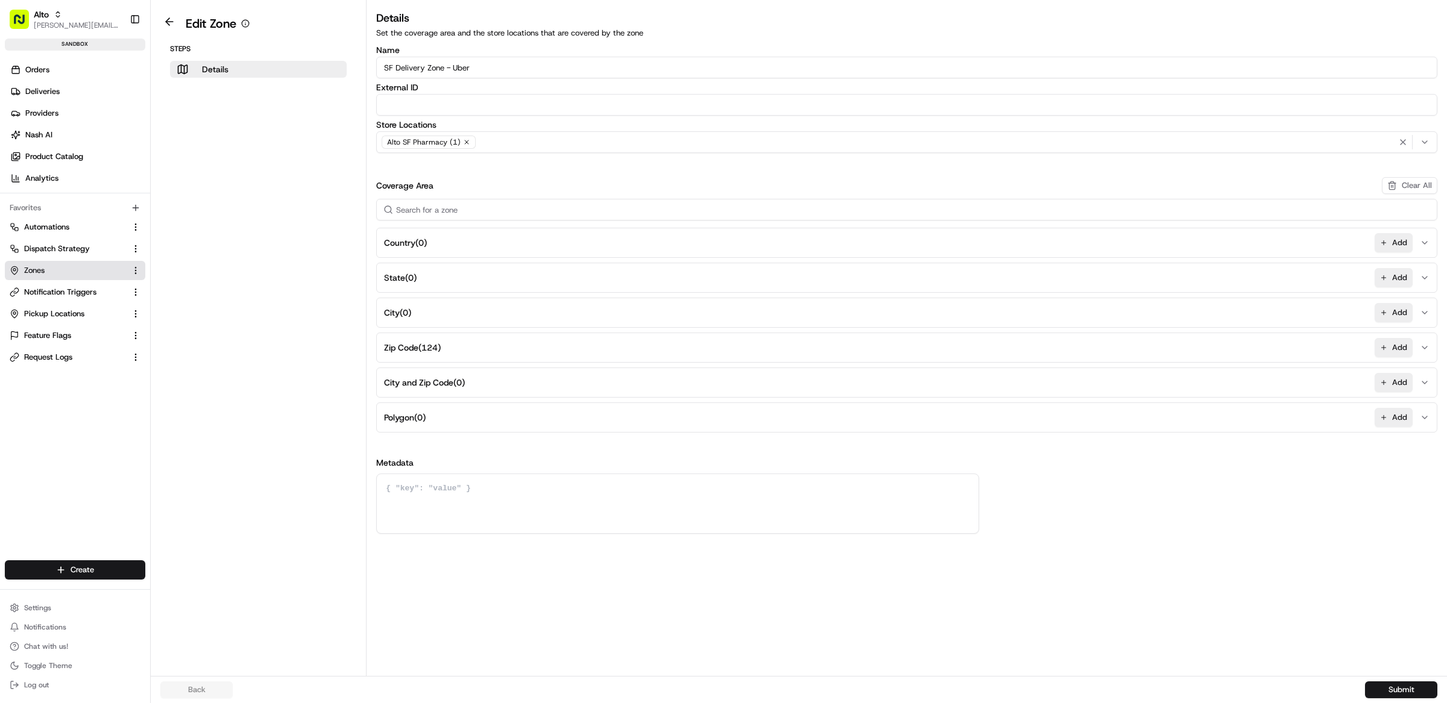
click at [460, 189] on div "Coverage Area Clear All" at bounding box center [906, 185] width 1061 height 17
drag, startPoint x: 440, startPoint y: 186, endPoint x: 370, endPoint y: 186, distance: 70.5
click at [370, 186] on div "Details Set the coverage area and the store locations that are covered by the z…" at bounding box center [907, 272] width 1080 height 524
drag, startPoint x: 468, startPoint y: 184, endPoint x: 371, endPoint y: 184, distance: 97.7
click at [371, 184] on div "Details Set the coverage area and the store locations that are covered by the z…" at bounding box center [907, 272] width 1080 height 524
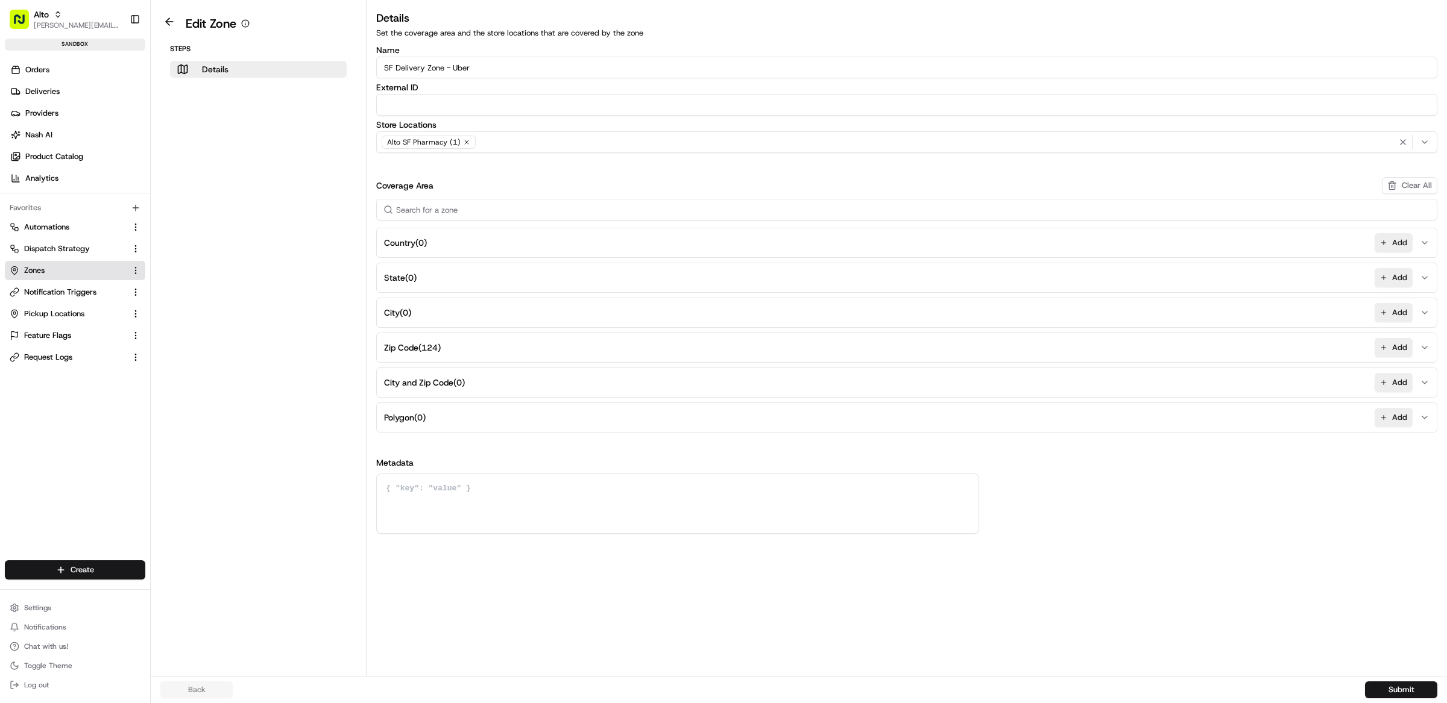
click at [467, 187] on div "Coverage Area Clear All" at bounding box center [906, 185] width 1061 height 17
drag, startPoint x: 467, startPoint y: 187, endPoint x: 376, endPoint y: 183, distance: 91.1
click at [376, 183] on div "Coverage Area Clear All" at bounding box center [906, 185] width 1061 height 17
click at [46, 608] on span "Settings" at bounding box center [37, 608] width 27 height 10
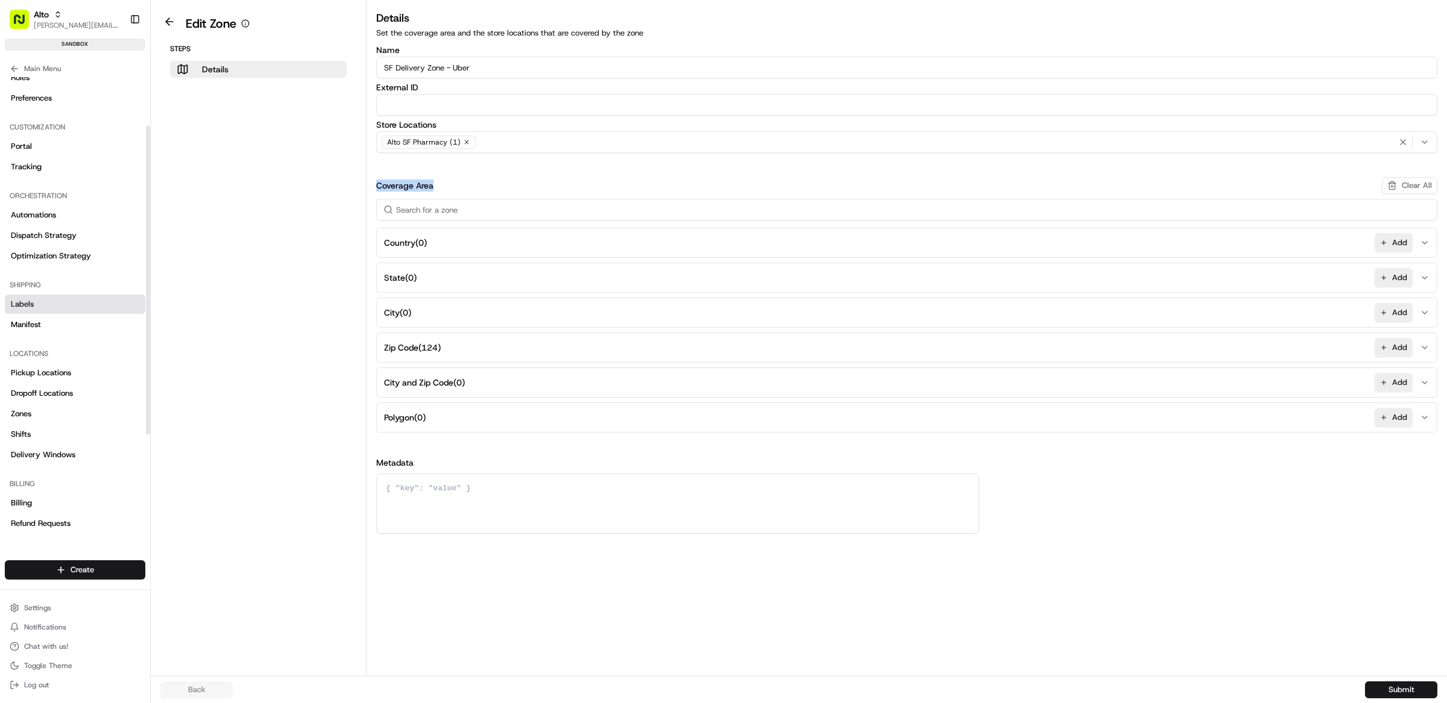
scroll to position [75, 0]
click at [240, 377] on aside "Edit Zone Steps Details" at bounding box center [259, 338] width 216 height 676
click at [514, 175] on div "Name SF Delivery Zone - Uber External ID Store Locations Alto SF Pharmacy (1) C…" at bounding box center [906, 290] width 1061 height 488
click at [92, 458] on link "Delivery Windows" at bounding box center [75, 453] width 140 height 19
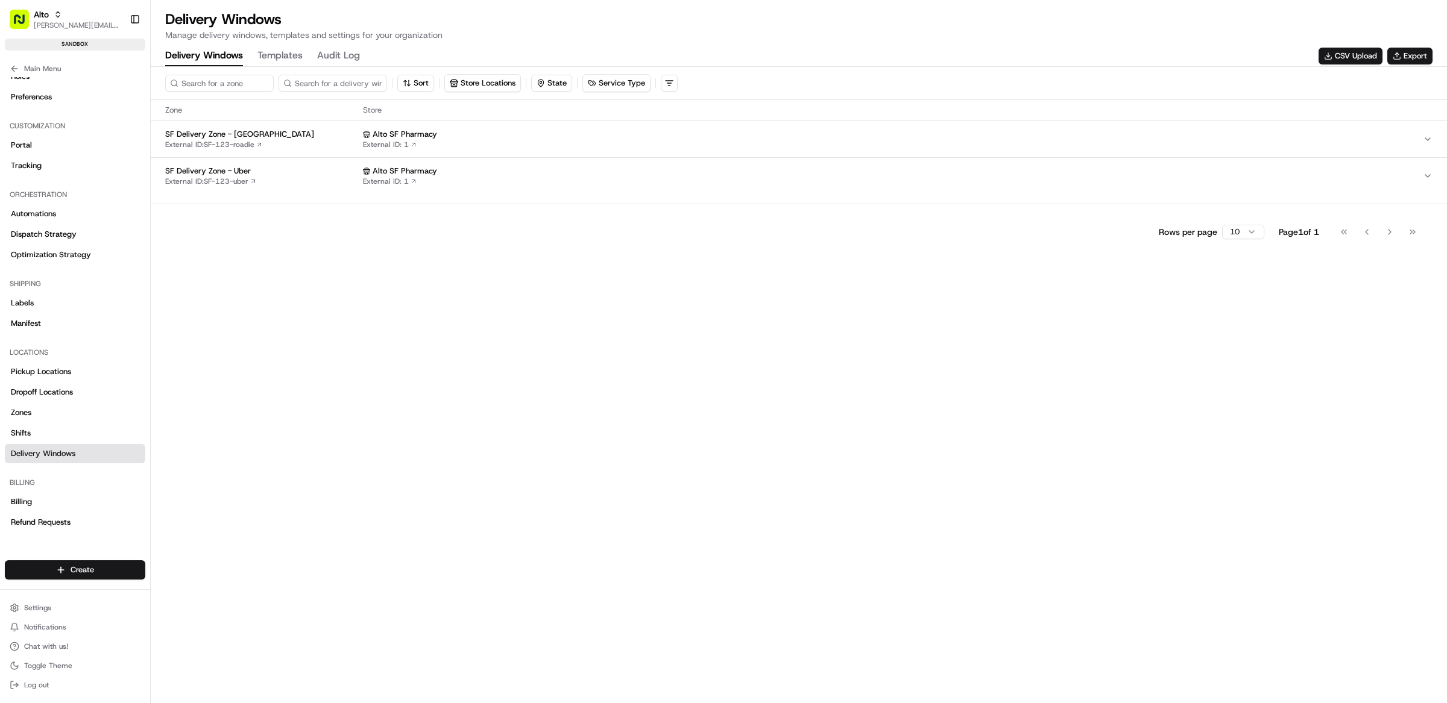
click at [486, 144] on div "Alto SF Pharmacy External ID: 1" at bounding box center [893, 139] width 1060 height 20
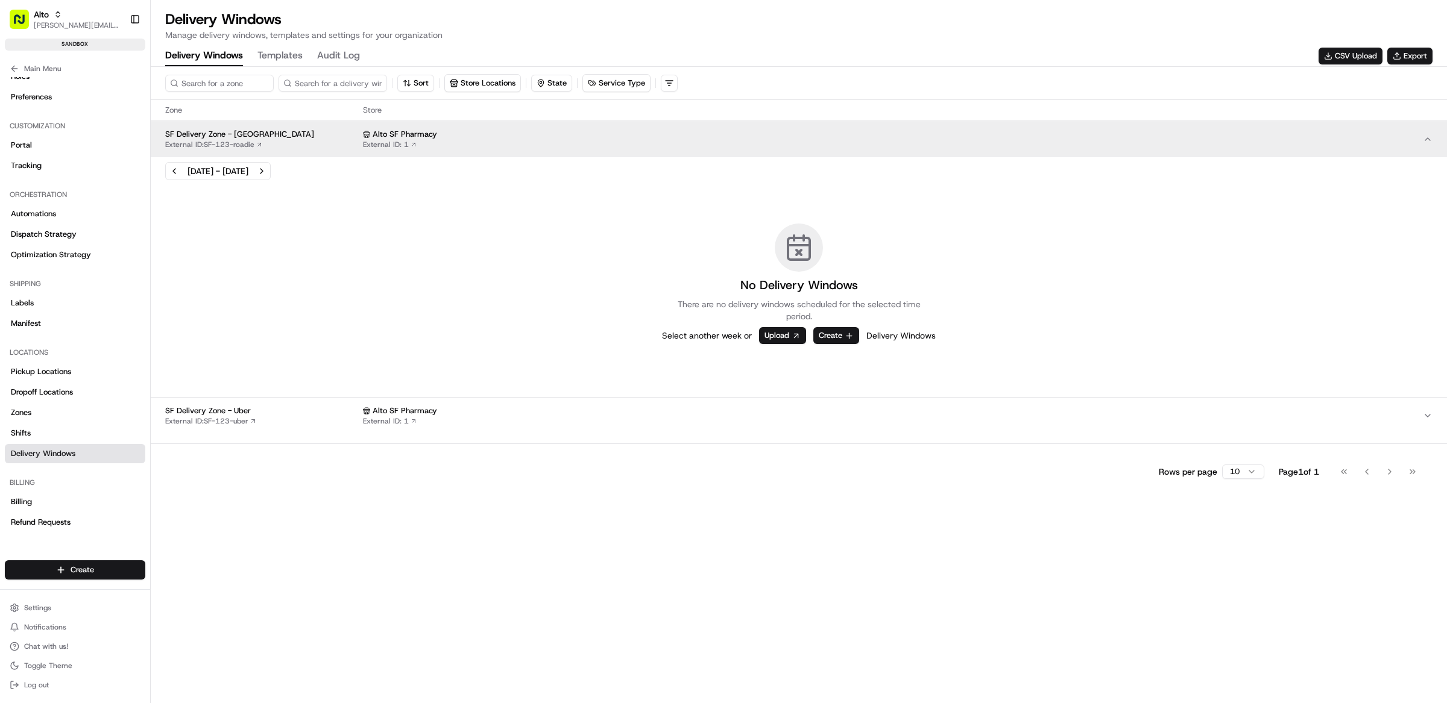
click at [507, 521] on div "Sort Store Locations State Service Type Zone Store SF Delivery Zone - Roadie Ex…" at bounding box center [799, 385] width 1296 height 637
click at [842, 338] on button "Create" at bounding box center [836, 335] width 46 height 17
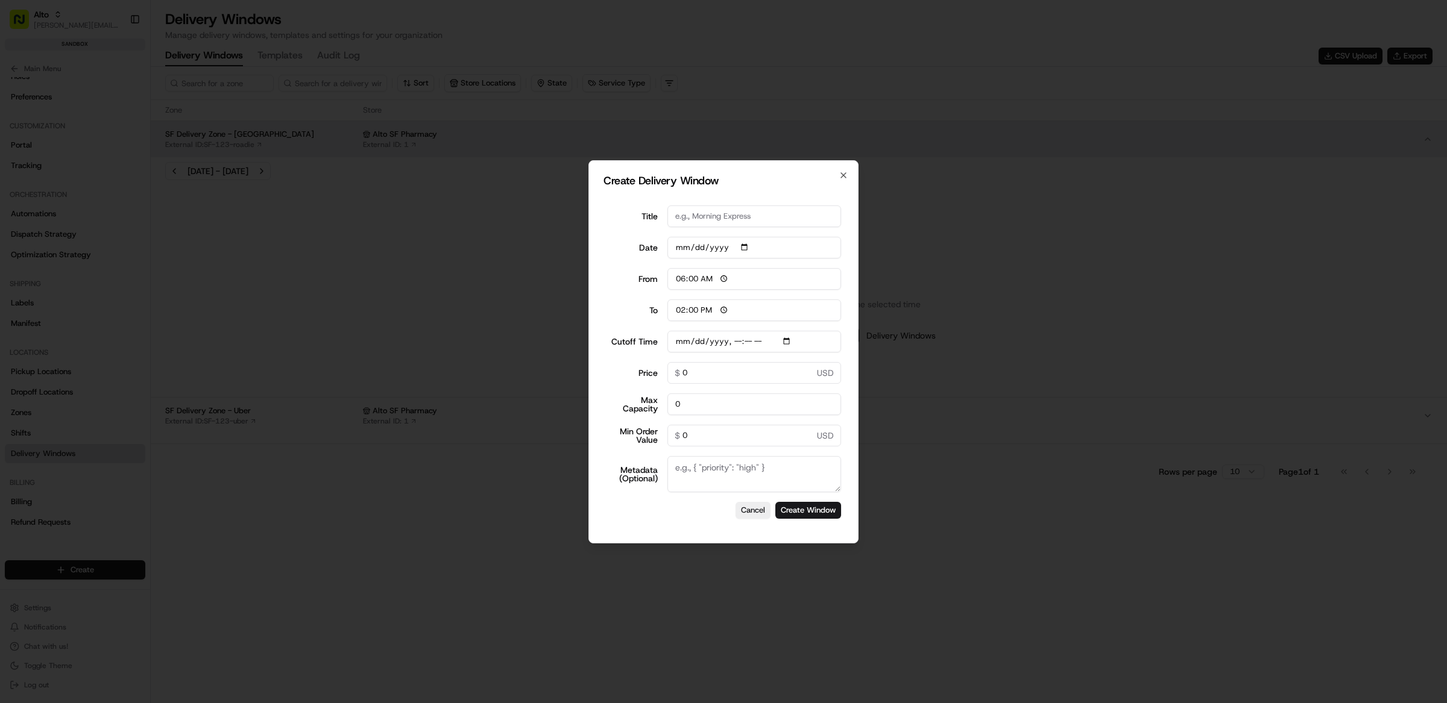
click at [749, 249] on input "[DATE]" at bounding box center [754, 248] width 174 height 22
click at [640, 241] on div "Date [DATE]" at bounding box center [723, 248] width 235 height 22
click at [764, 218] on input "Title" at bounding box center [754, 217] width 174 height 22
drag, startPoint x: 638, startPoint y: 249, endPoint x: 783, endPoint y: 251, distance: 144.7
click at [783, 251] on div "Date [DATE]" at bounding box center [723, 248] width 235 height 22
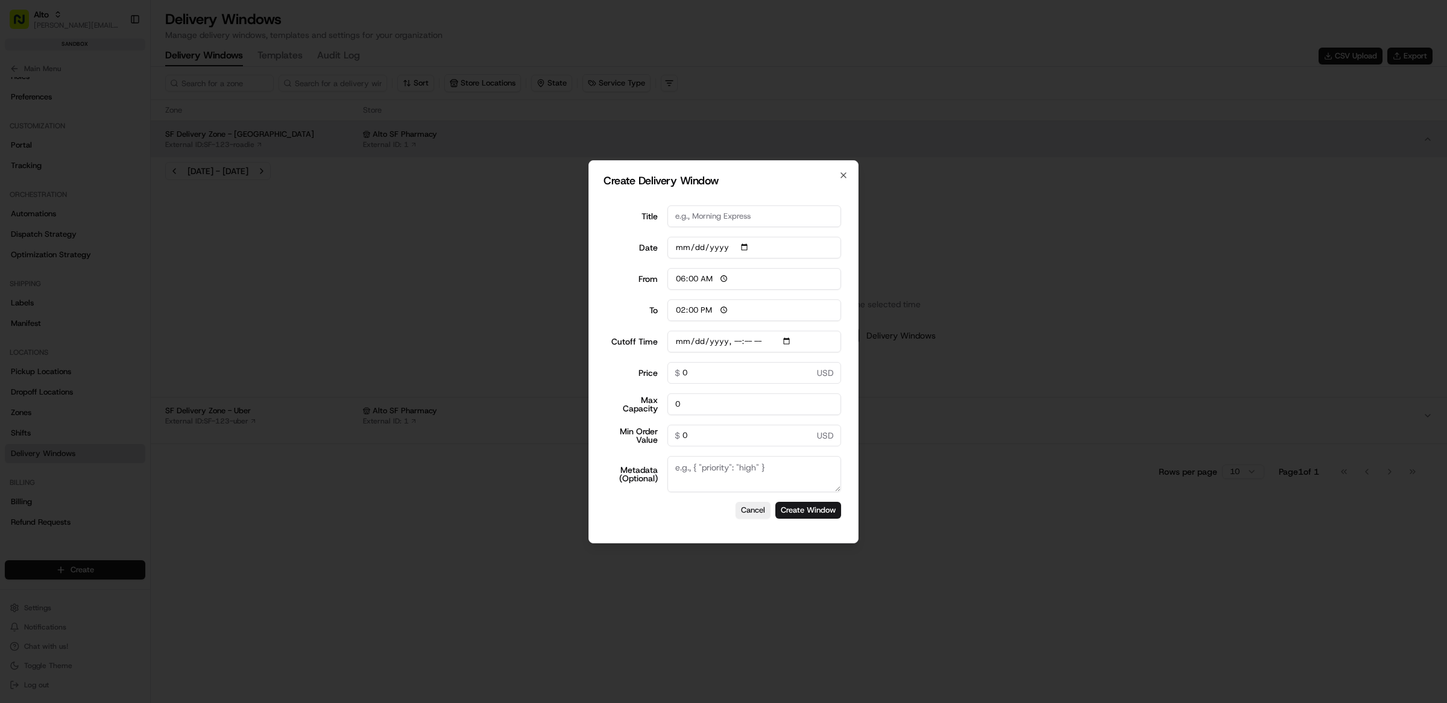
click at [618, 231] on form "Title Date [DATE] From 06:00 To 14:00 Cutoff Time Price 0 $ USD Max Capacity 0 …" at bounding box center [723, 362] width 240 height 333
click at [648, 244] on label "Date" at bounding box center [632, 248] width 52 height 8
click at [667, 243] on input "[DATE]" at bounding box center [754, 248] width 174 height 22
click at [653, 250] on label "Date" at bounding box center [632, 248] width 52 height 8
click at [667, 250] on input "[DATE]" at bounding box center [754, 248] width 174 height 22
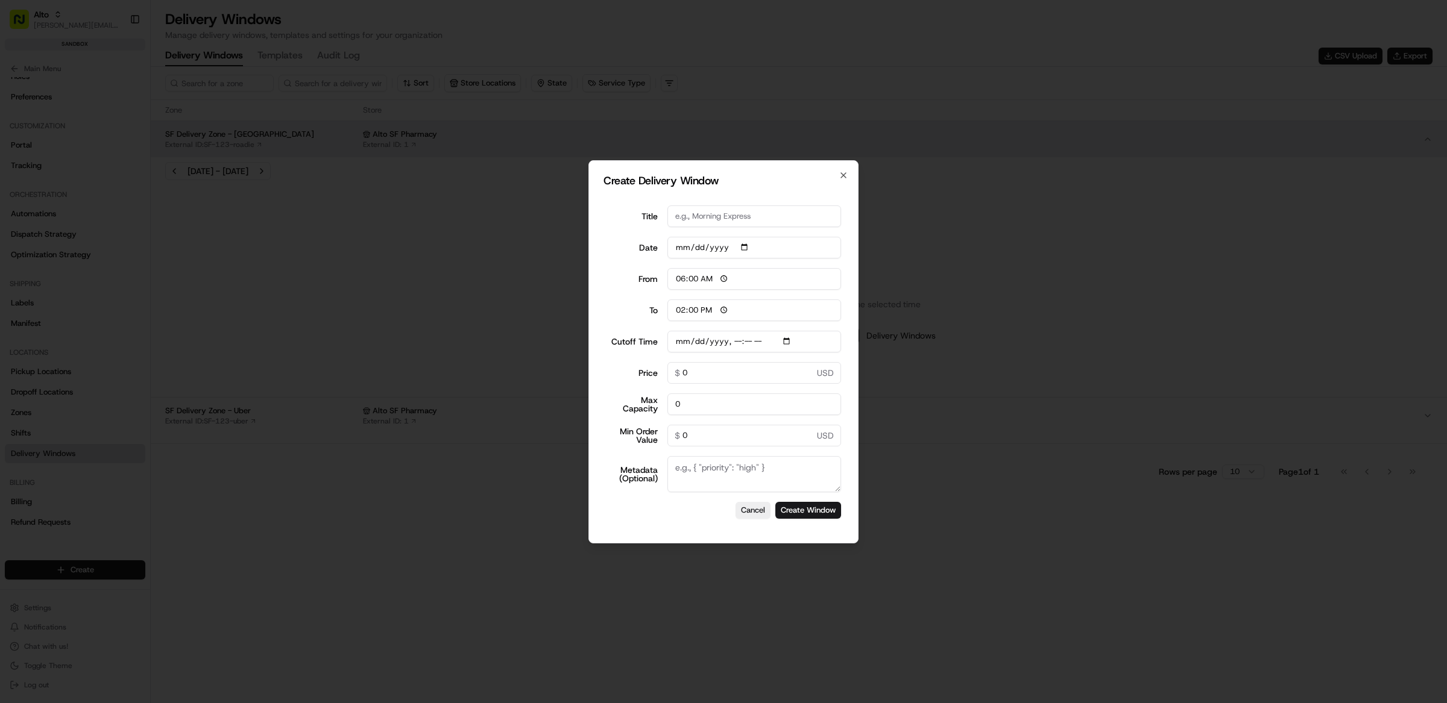
click at [728, 215] on input "Title" at bounding box center [754, 217] width 174 height 22
type input "SF"
click at [726, 278] on input "06:00" at bounding box center [754, 279] width 174 height 22
click at [634, 254] on div "Date [DATE]" at bounding box center [723, 248] width 235 height 22
click at [713, 282] on input "00:00" at bounding box center [754, 279] width 174 height 22
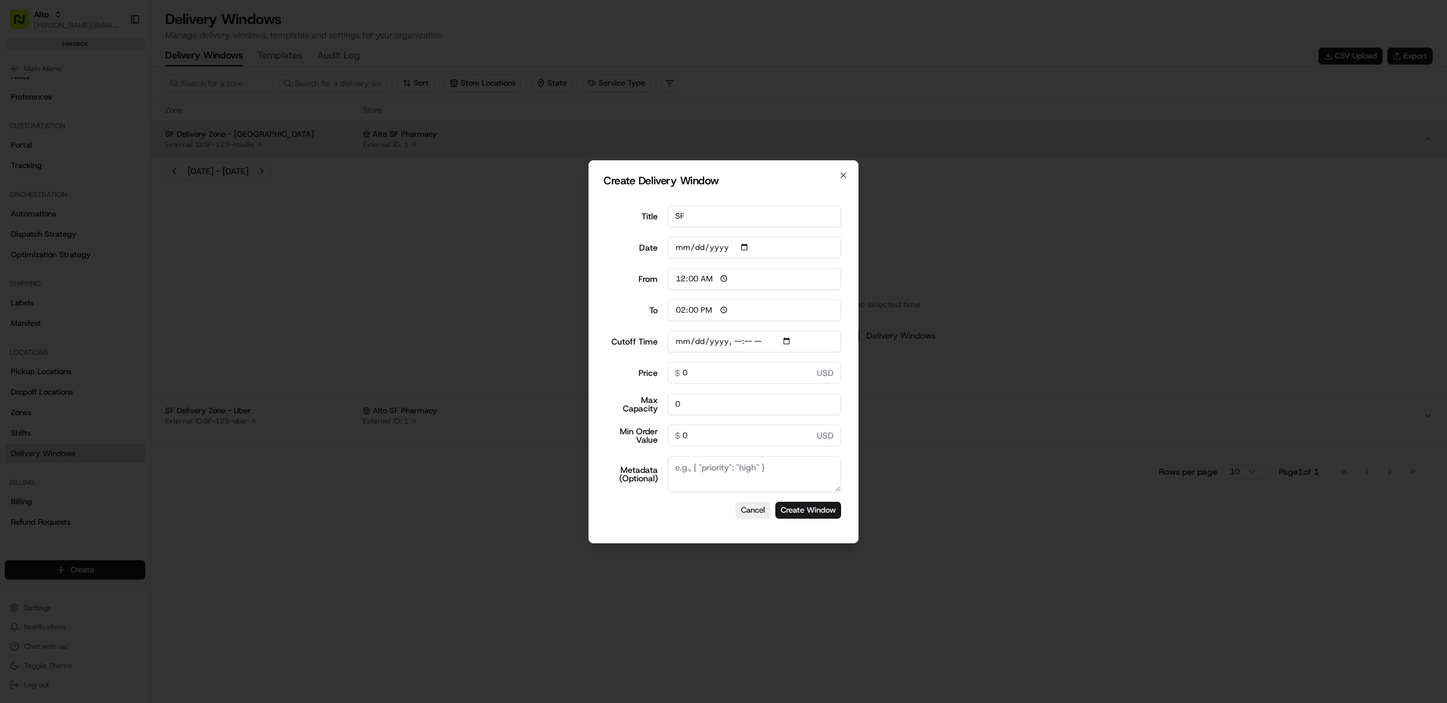
click at [711, 277] on input "00:00" at bounding box center [754, 279] width 174 height 22
type input "12:00"
click at [679, 312] on input "14:00" at bounding box center [754, 311] width 174 height 22
type input "16:30"
click at [691, 280] on input "12:00" at bounding box center [754, 279] width 174 height 22
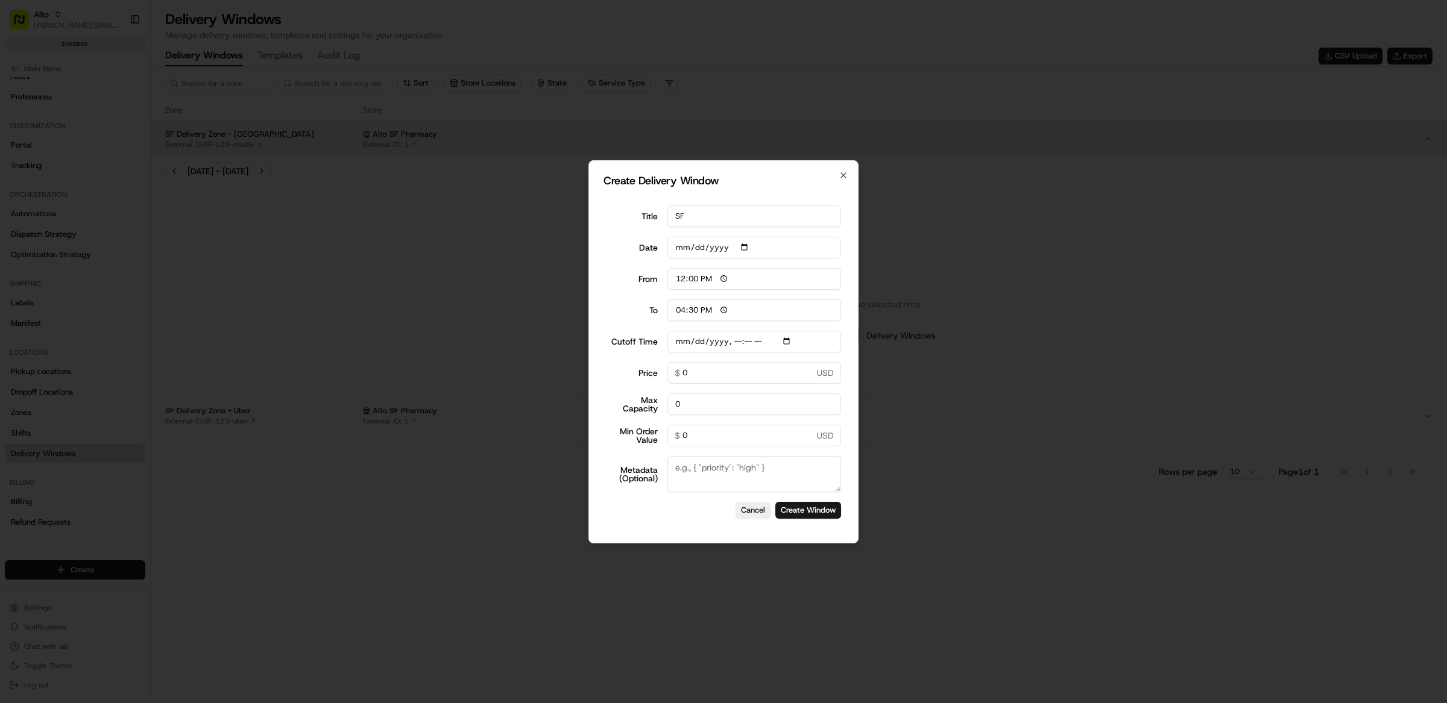
click at [693, 280] on input "12:00" at bounding box center [754, 279] width 174 height 22
type input "12:30"
click at [627, 314] on label "To" at bounding box center [632, 310] width 52 height 8
click at [667, 314] on input "16:30" at bounding box center [754, 311] width 174 height 22
click at [799, 343] on input "Cutoff Time" at bounding box center [754, 342] width 174 height 22
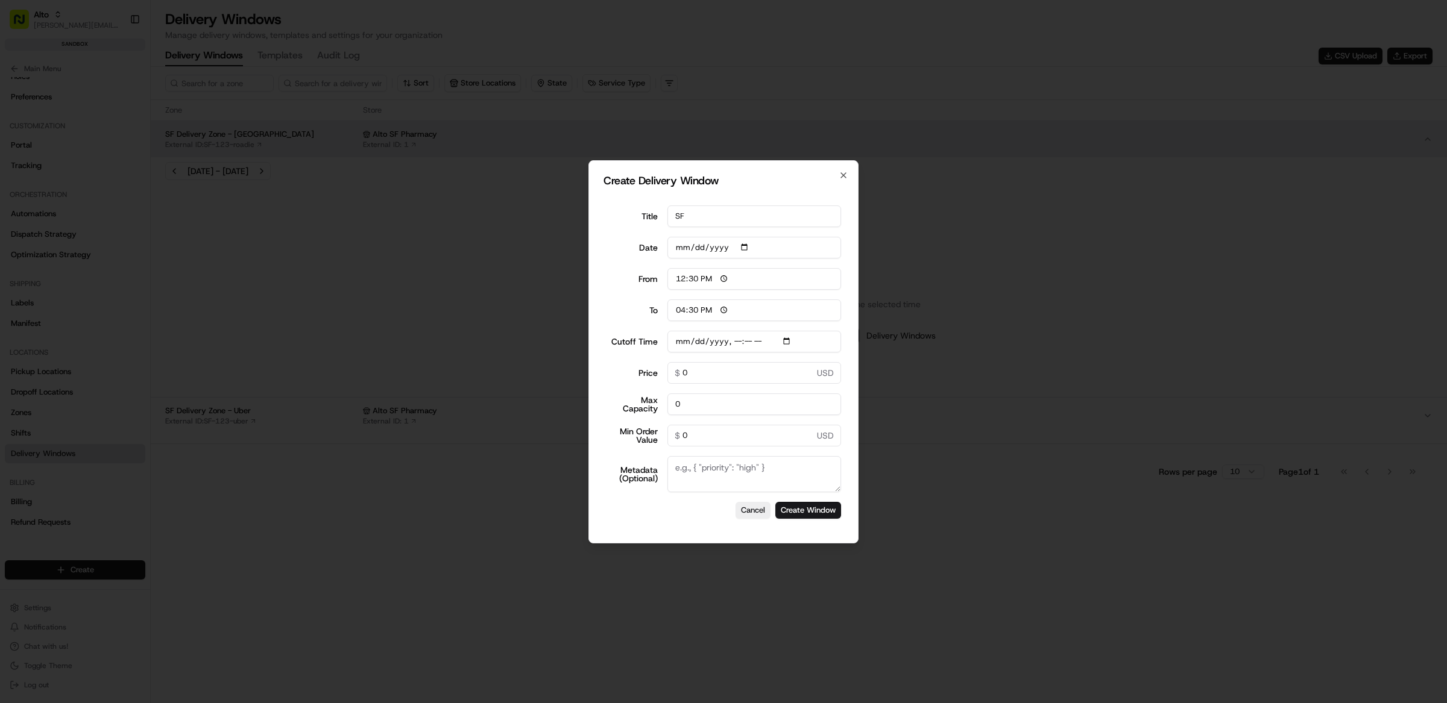
click at [794, 340] on input "Cutoff Time" at bounding box center [754, 342] width 174 height 22
click at [731, 345] on input "Cutoff Time" at bounding box center [754, 342] width 174 height 22
click at [732, 345] on input "Cutoff Time" at bounding box center [754, 342] width 174 height 22
click at [671, 339] on input "Cutoff Time" at bounding box center [754, 342] width 174 height 22
click at [691, 343] on input "Cutoff Time" at bounding box center [754, 342] width 174 height 22
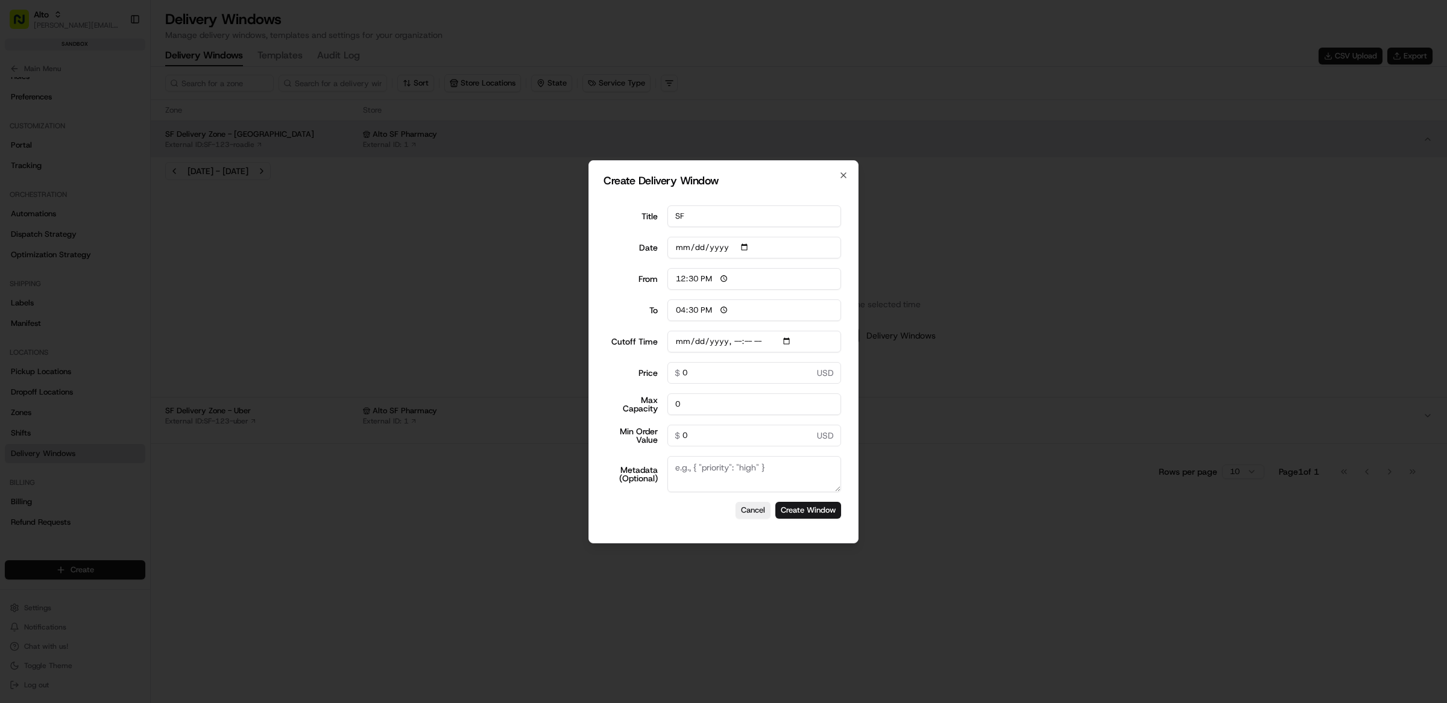
click at [693, 250] on input "[DATE]" at bounding box center [754, 248] width 174 height 22
type input "[DATE]"
click at [617, 284] on div "From 12:30" at bounding box center [723, 279] width 235 height 22
click at [675, 338] on input "Cutoff Time" at bounding box center [754, 342] width 174 height 22
click at [735, 346] on input "Cutoff Time" at bounding box center [754, 342] width 174 height 22
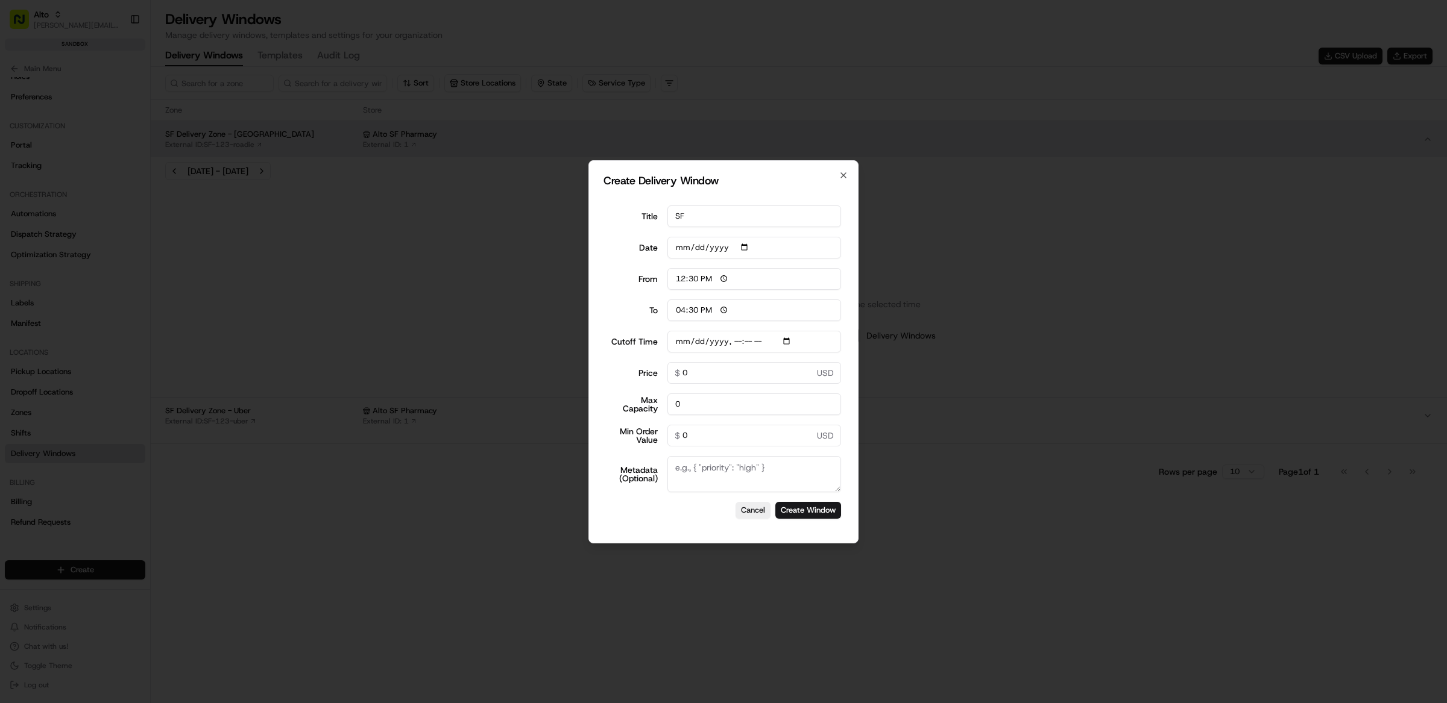
type input "[DATE]T11:00"
click at [723, 371] on input "0" at bounding box center [754, 373] width 174 height 22
type input "5"
click at [711, 398] on input "0" at bounding box center [754, 405] width 174 height 22
click at [693, 412] on input "0" at bounding box center [754, 405] width 174 height 22
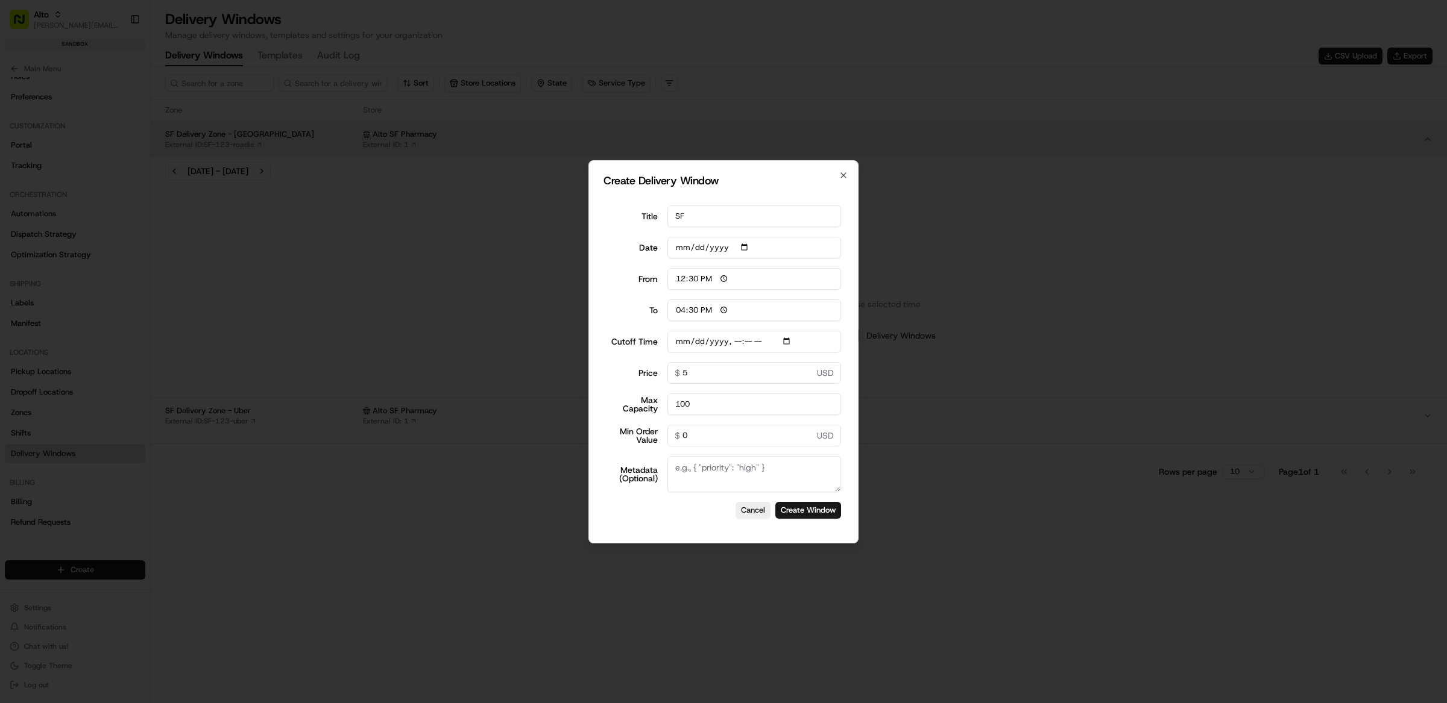
type input "100"
click at [697, 428] on input "0" at bounding box center [754, 436] width 174 height 22
click at [812, 516] on button "Create Window" at bounding box center [808, 510] width 66 height 17
type input "[DATE]"
type input "06:00"
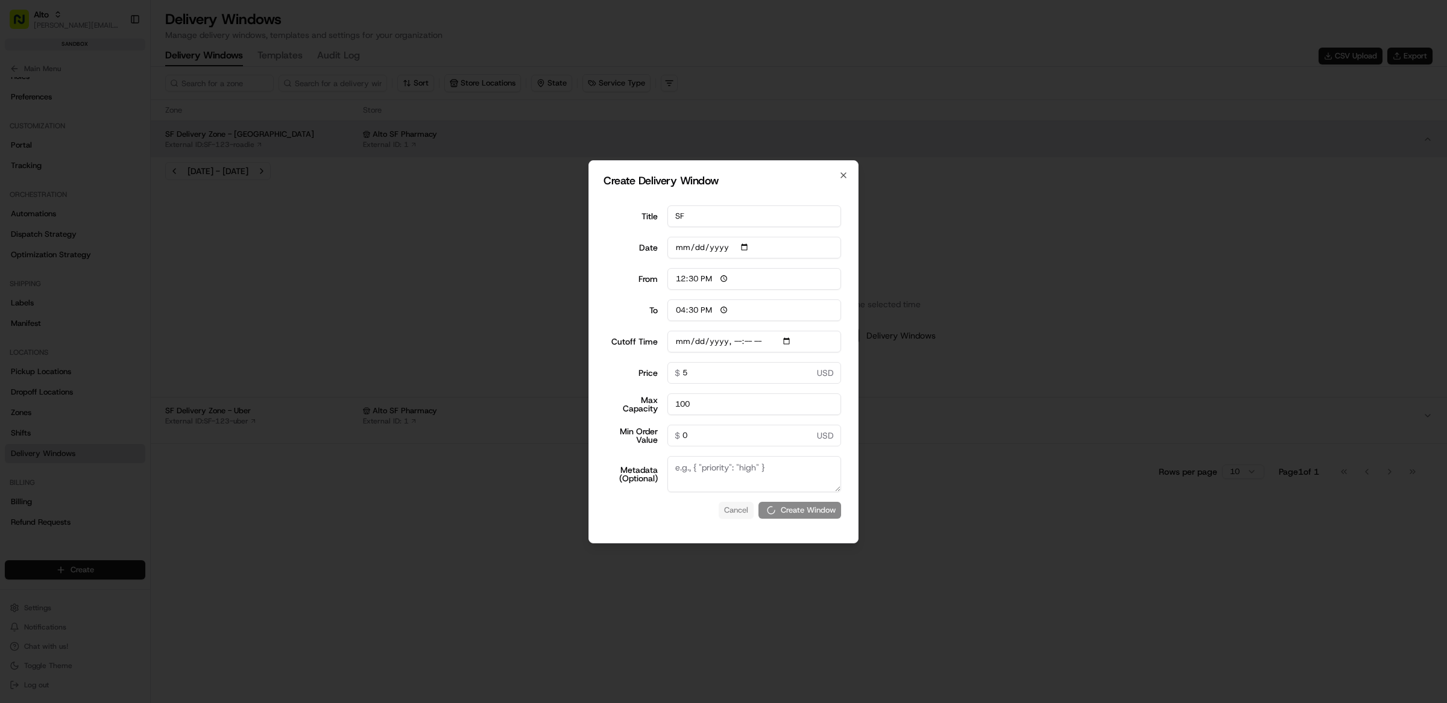
type input "14:00"
type input "0"
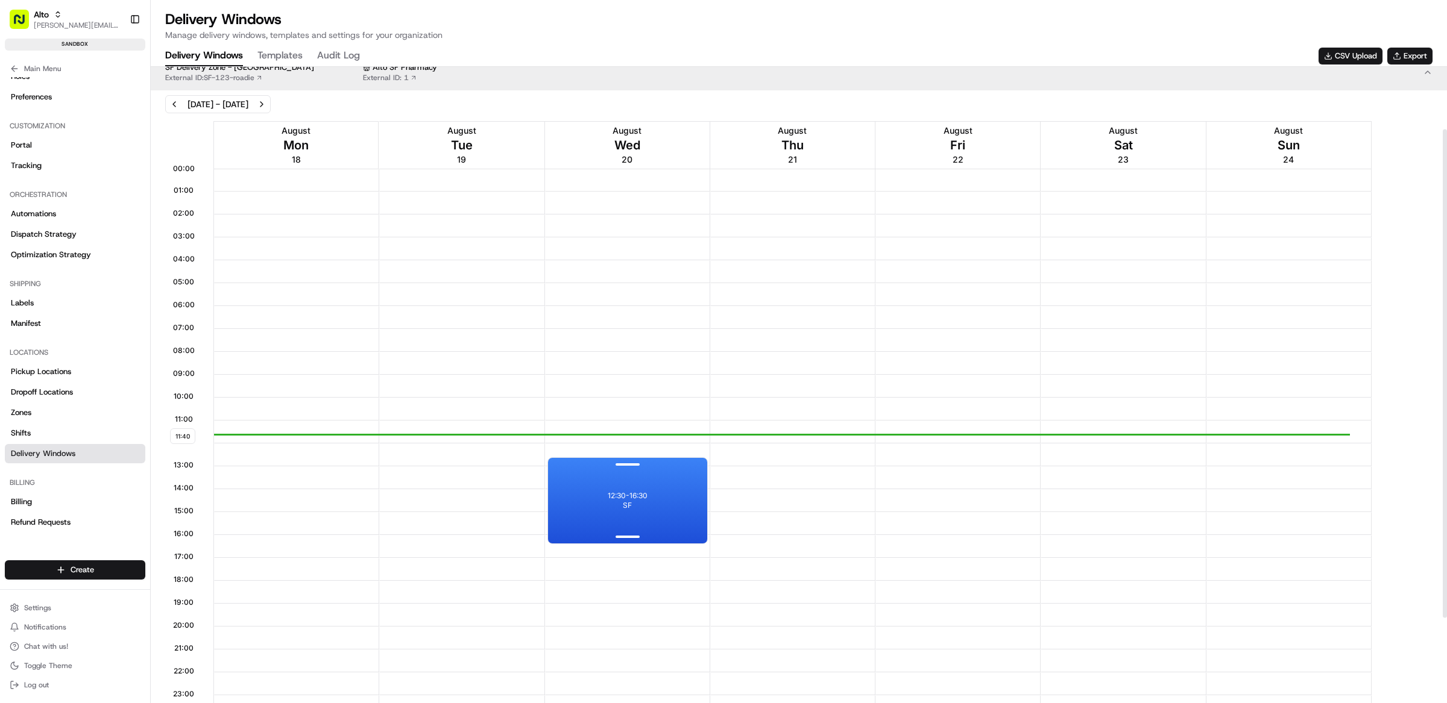
scroll to position [81, 0]
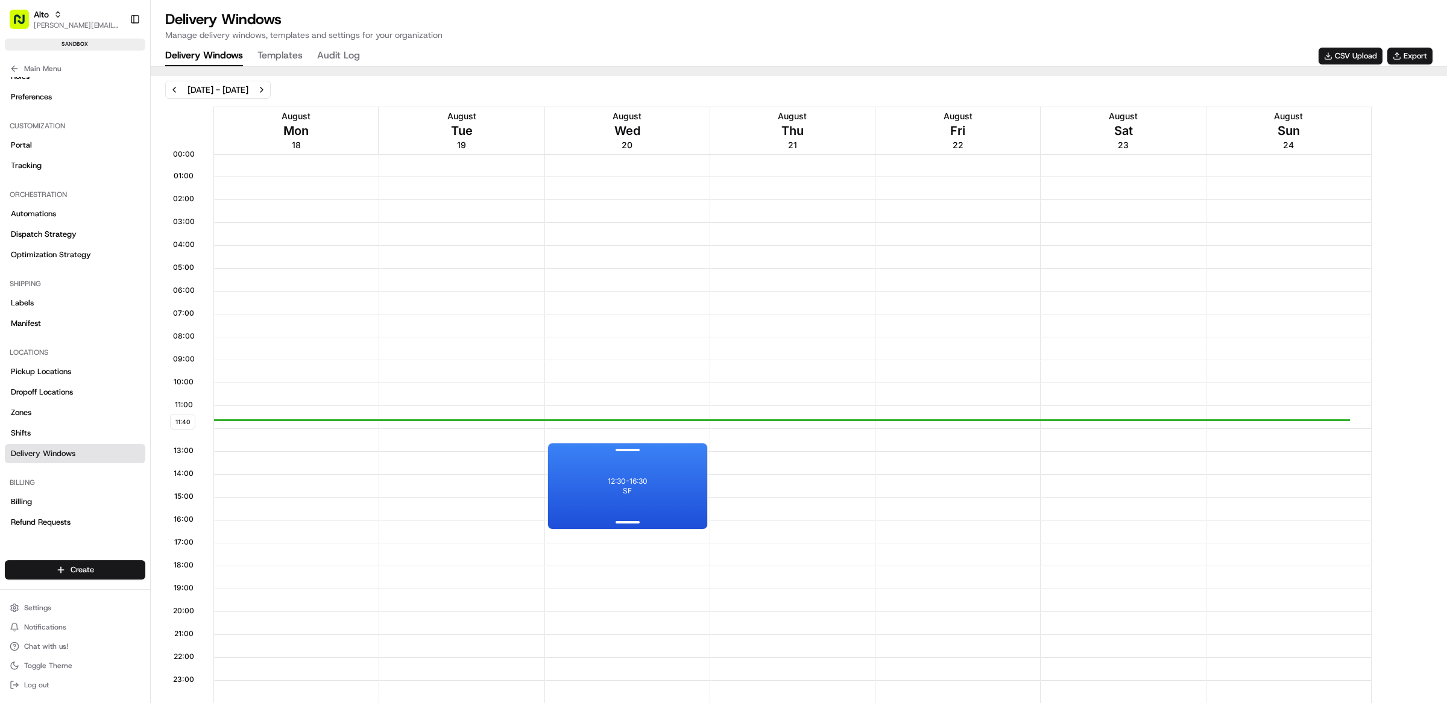
click at [658, 494] on div "12:30 - 16:30 SF" at bounding box center [627, 487] width 159 height 86
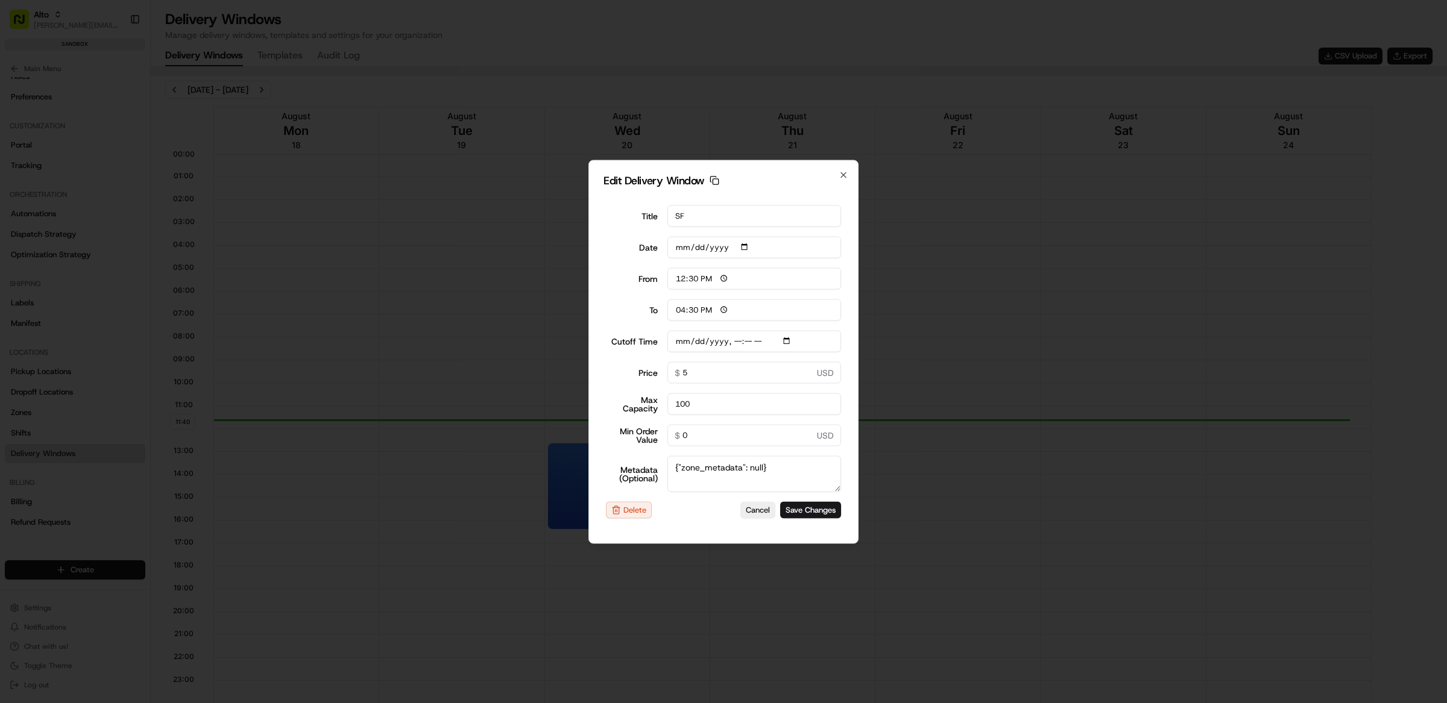
type input "[DATE]"
type input "11:40"
type input "12:40"
type input "[DATE]T11:00"
type input "0"
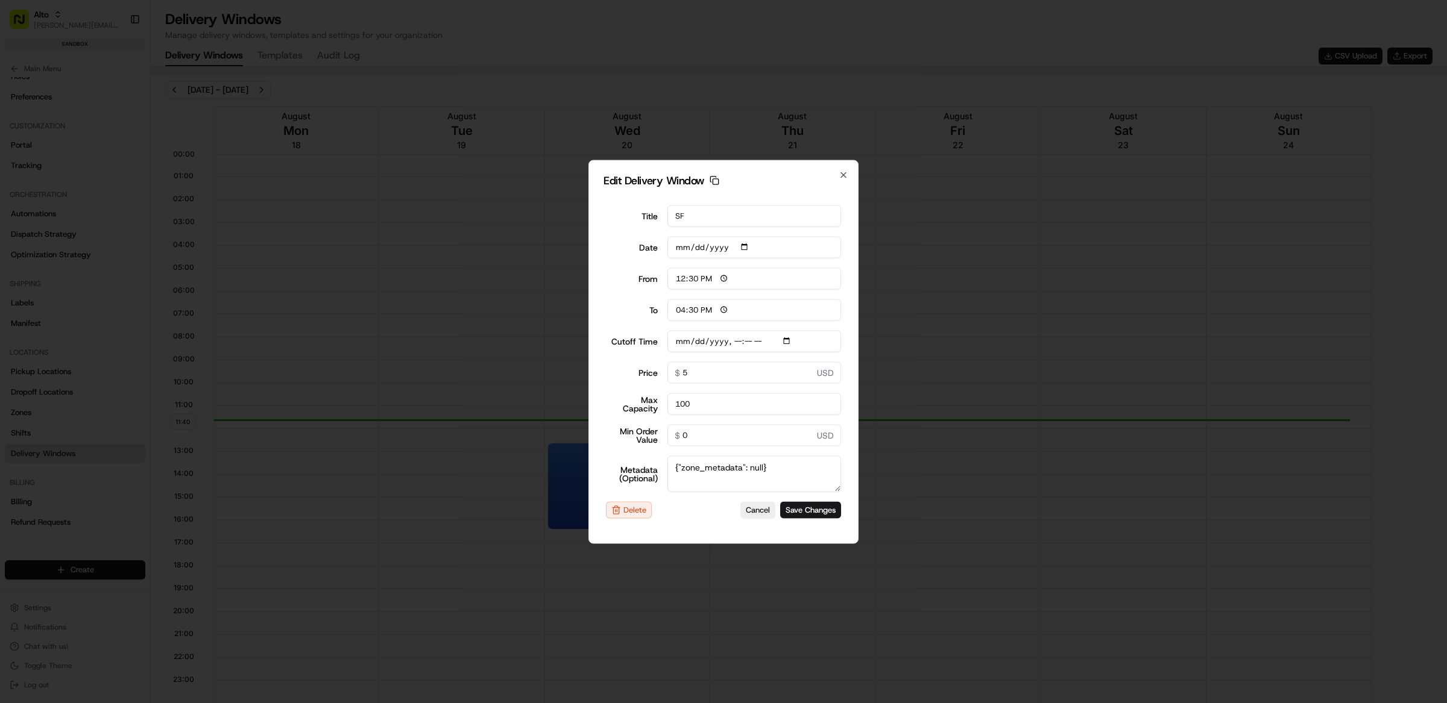
type input "0"
click at [932, 400] on div at bounding box center [723, 351] width 1447 height 703
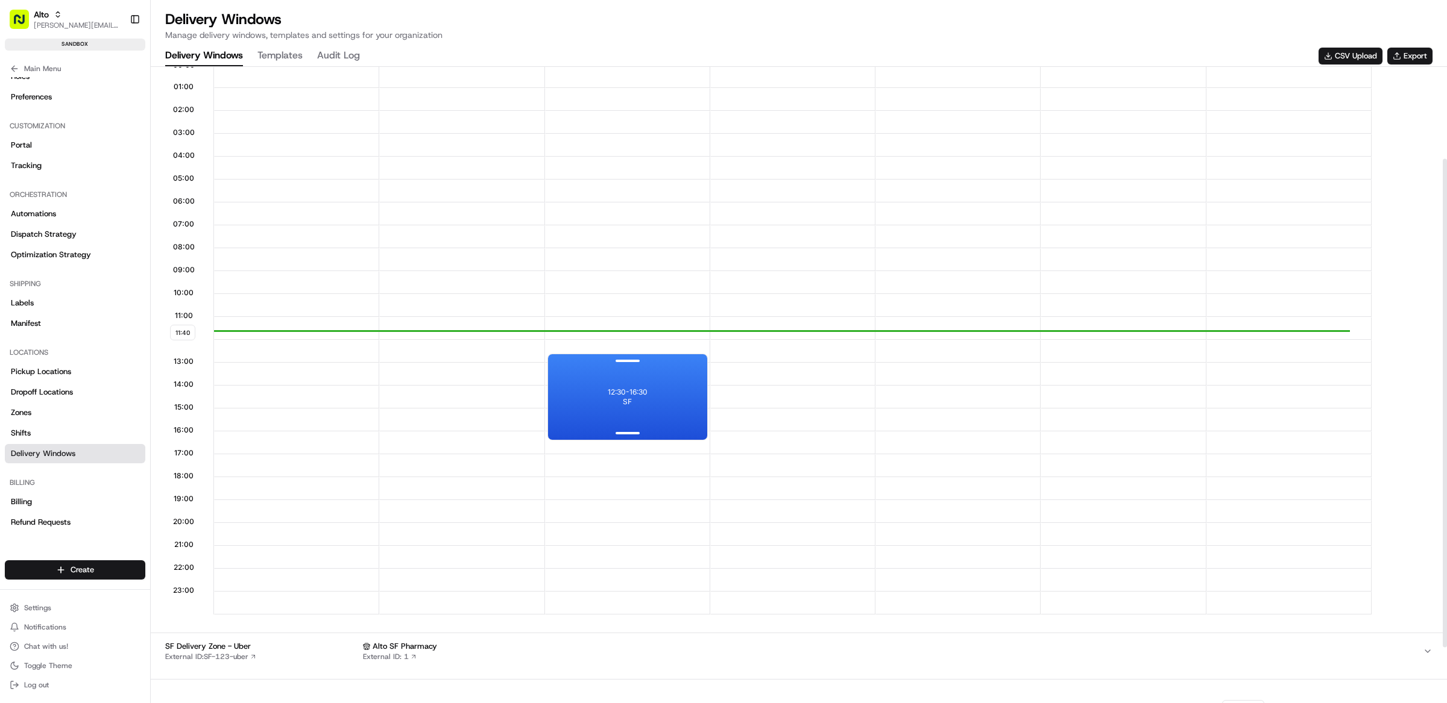
scroll to position [76, 0]
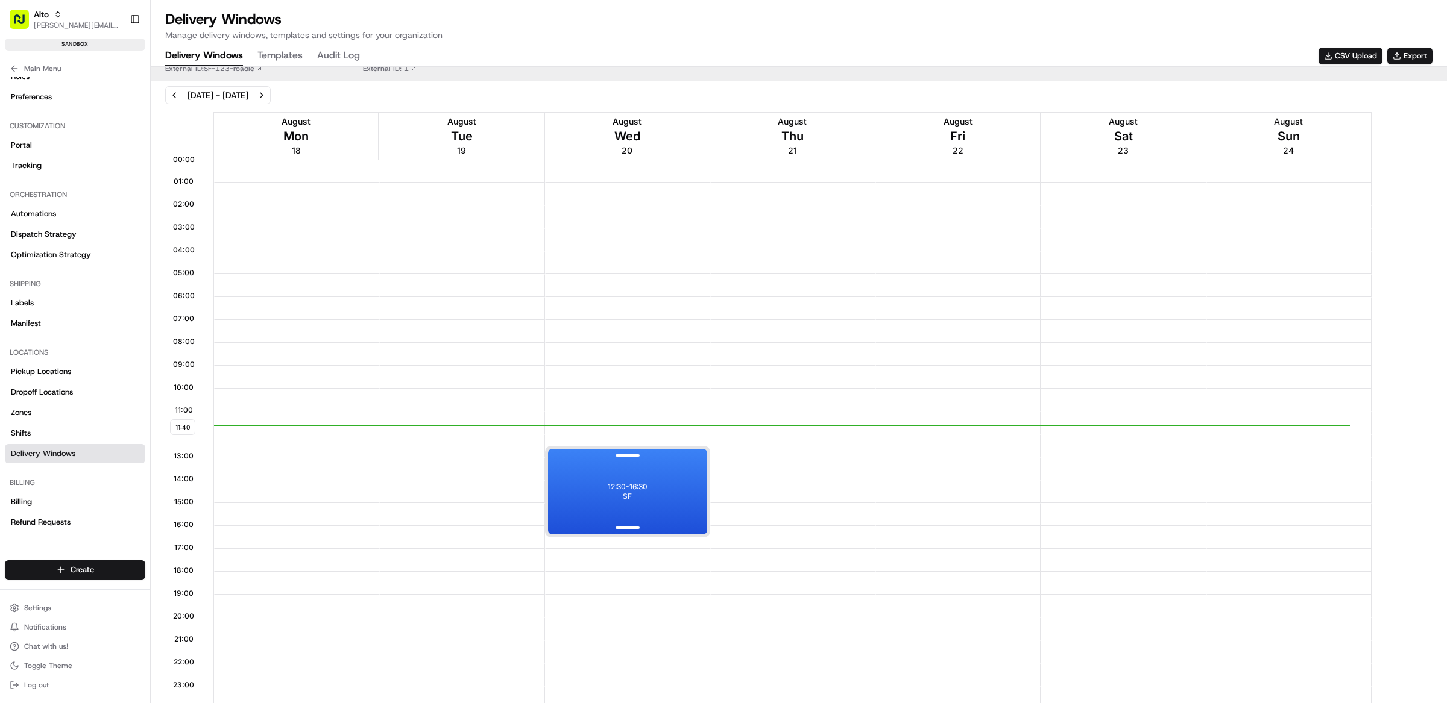
click at [627, 483] on p "12:30 - 16:30" at bounding box center [628, 487] width 40 height 10
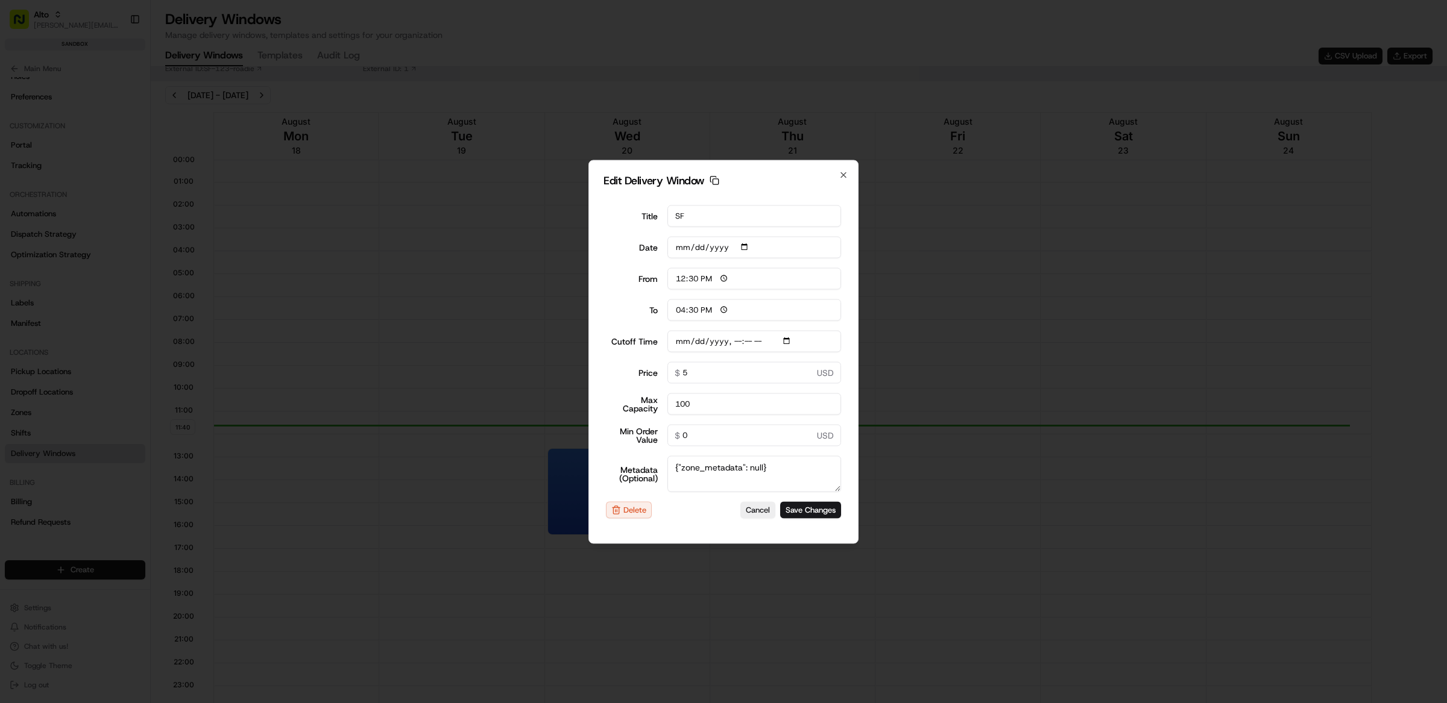
type input "[DATE]"
type input "11:40"
type input "12:40"
type input "[DATE]T11:00"
type input "0"
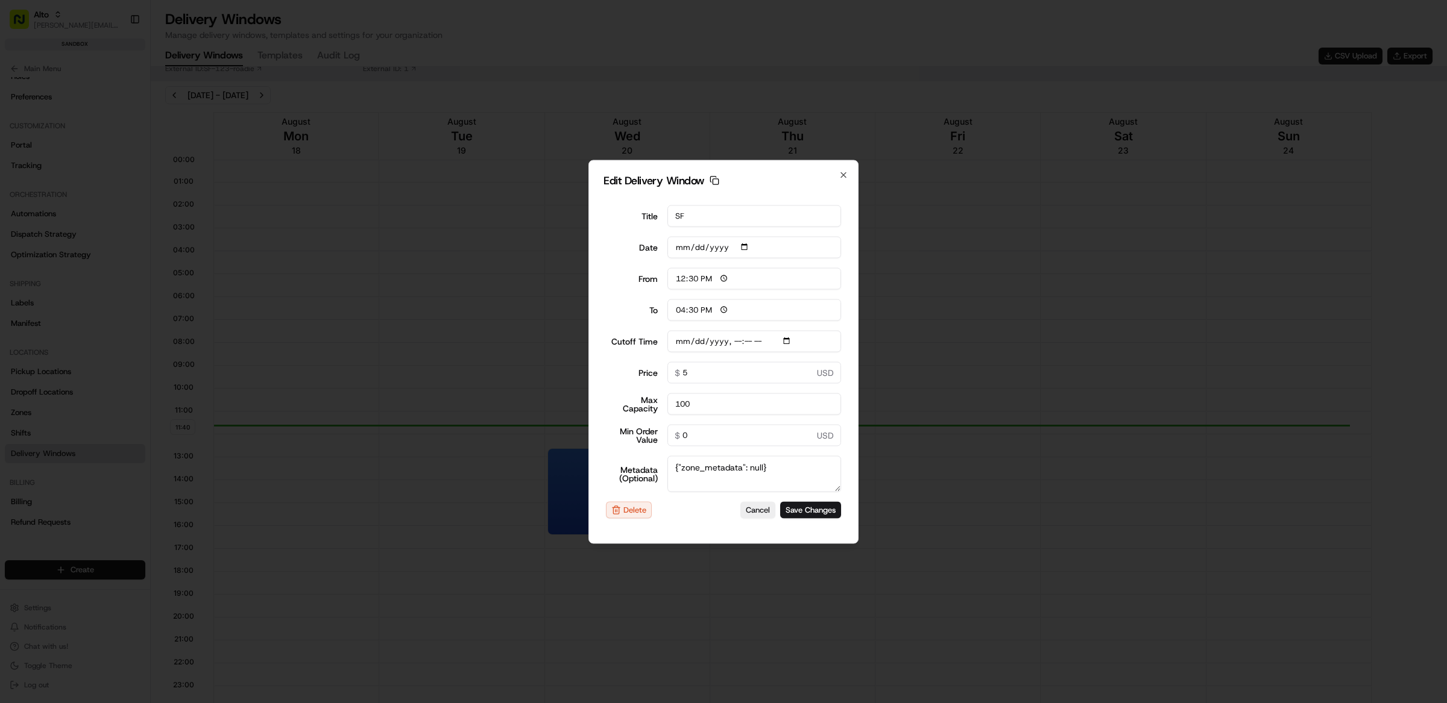
type input "0"
click at [894, 573] on div at bounding box center [723, 351] width 1447 height 703
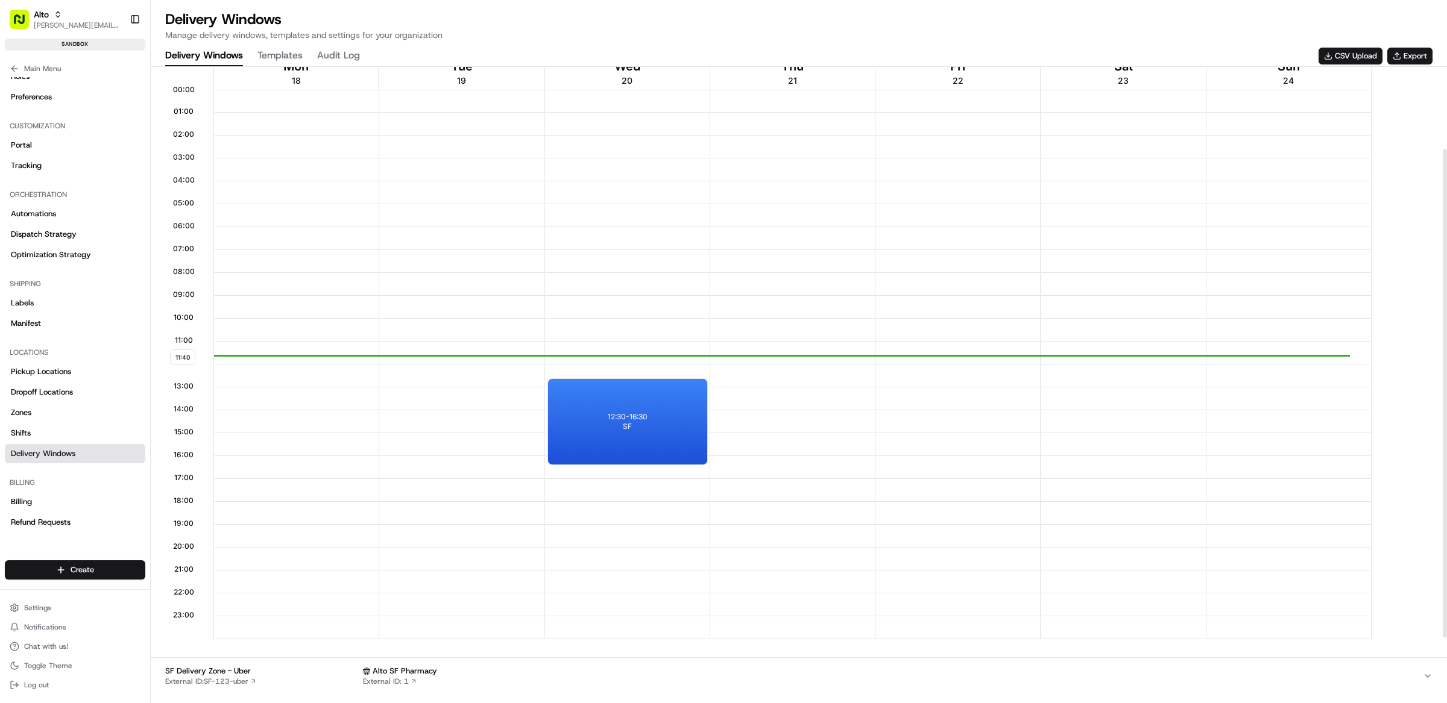
scroll to position [193, 0]
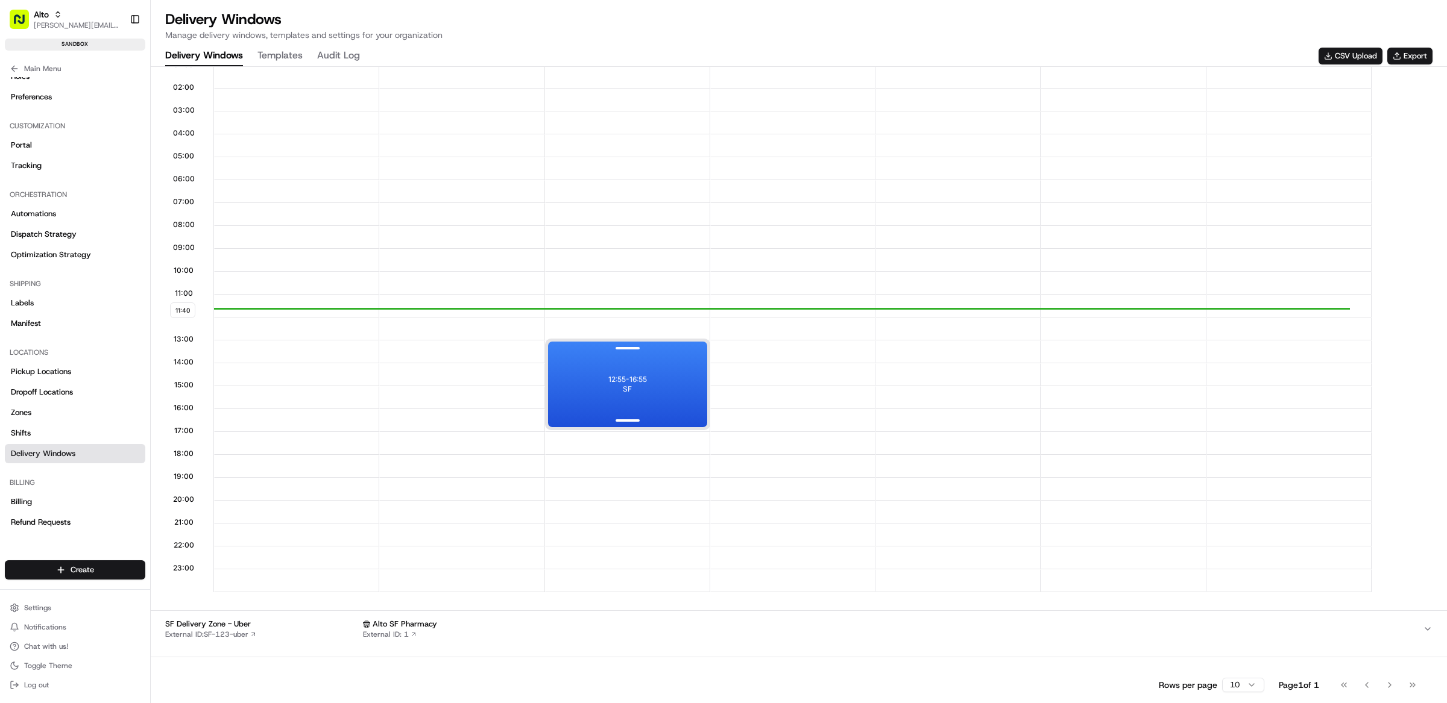
drag, startPoint x: 596, startPoint y: 359, endPoint x: 601, endPoint y: 369, distance: 10.8
click at [601, 369] on div "12:55 - 16:55 SF" at bounding box center [627, 385] width 159 height 86
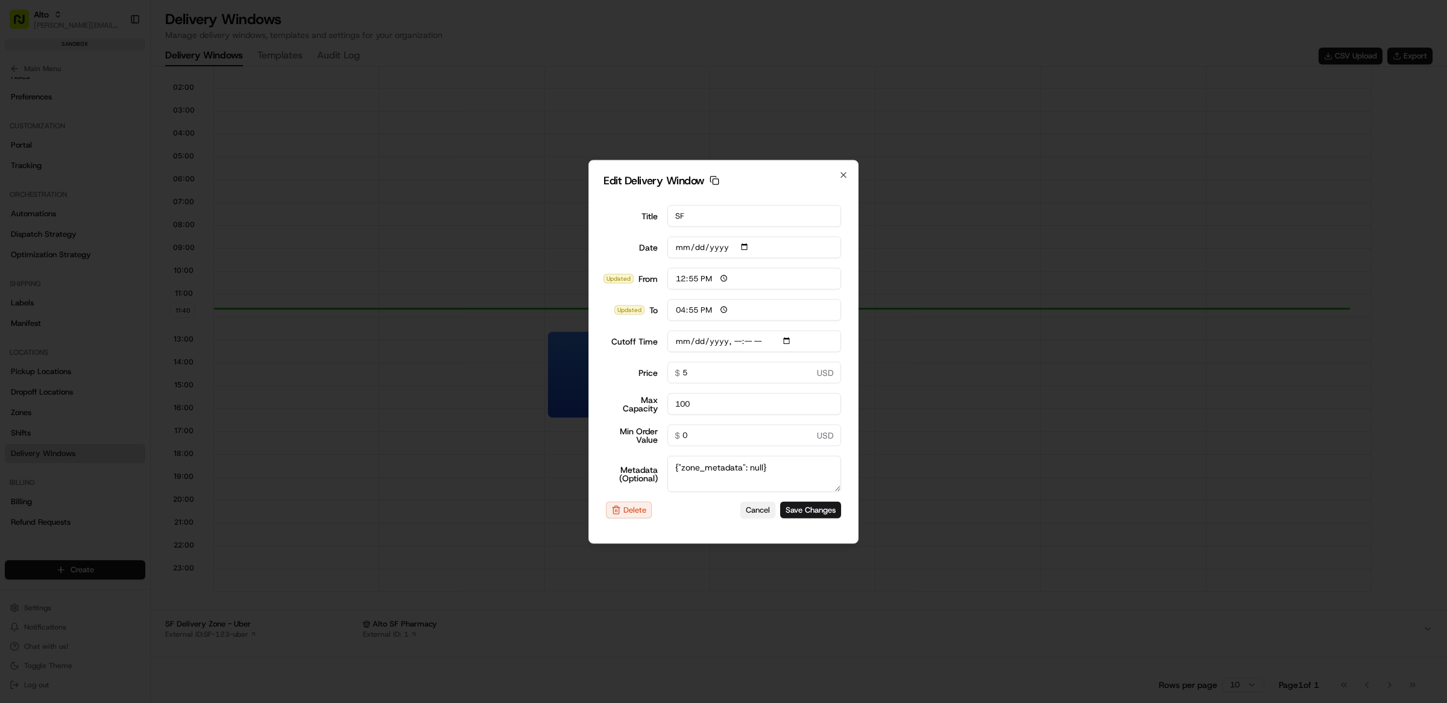
click at [753, 512] on button "Cancel" at bounding box center [757, 510] width 35 height 17
type input "[DATE]"
type input "11:41"
type input "12:41"
type input "[DATE]T11:00"
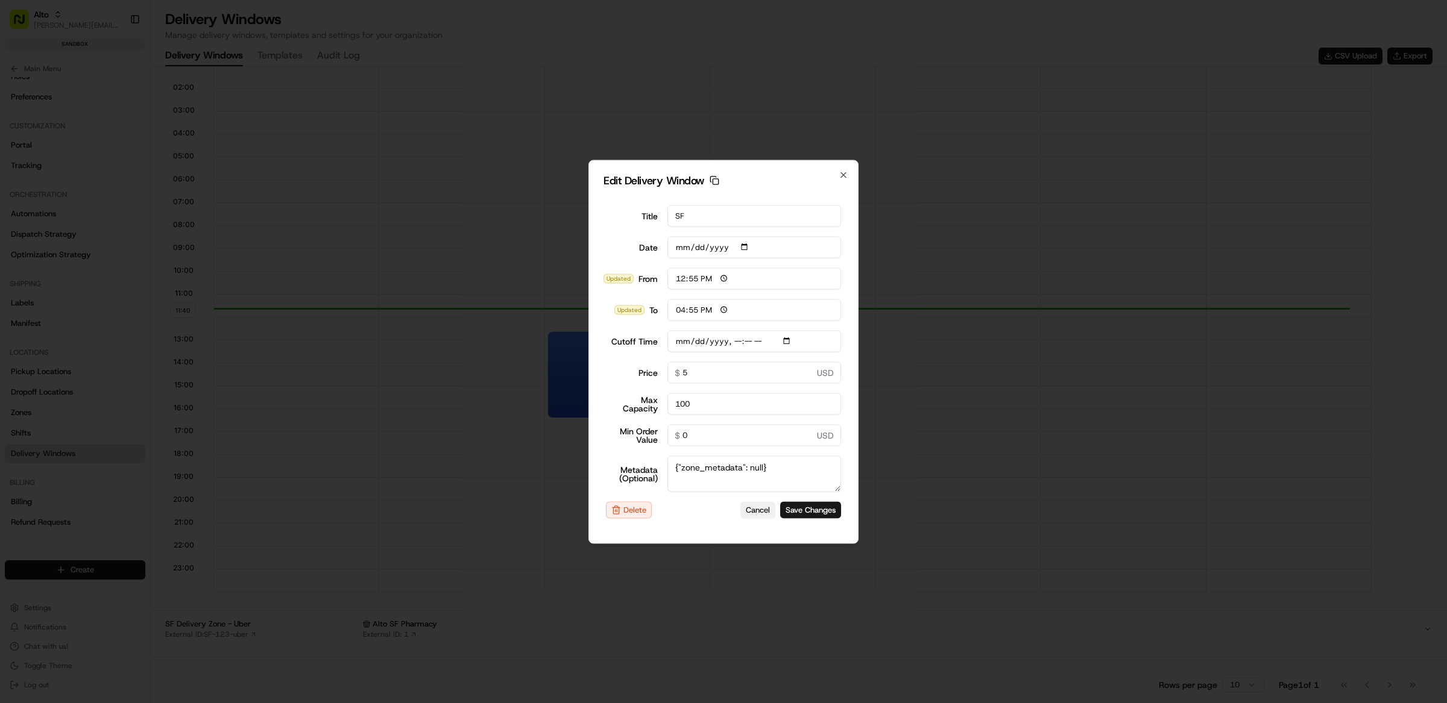
type input "0"
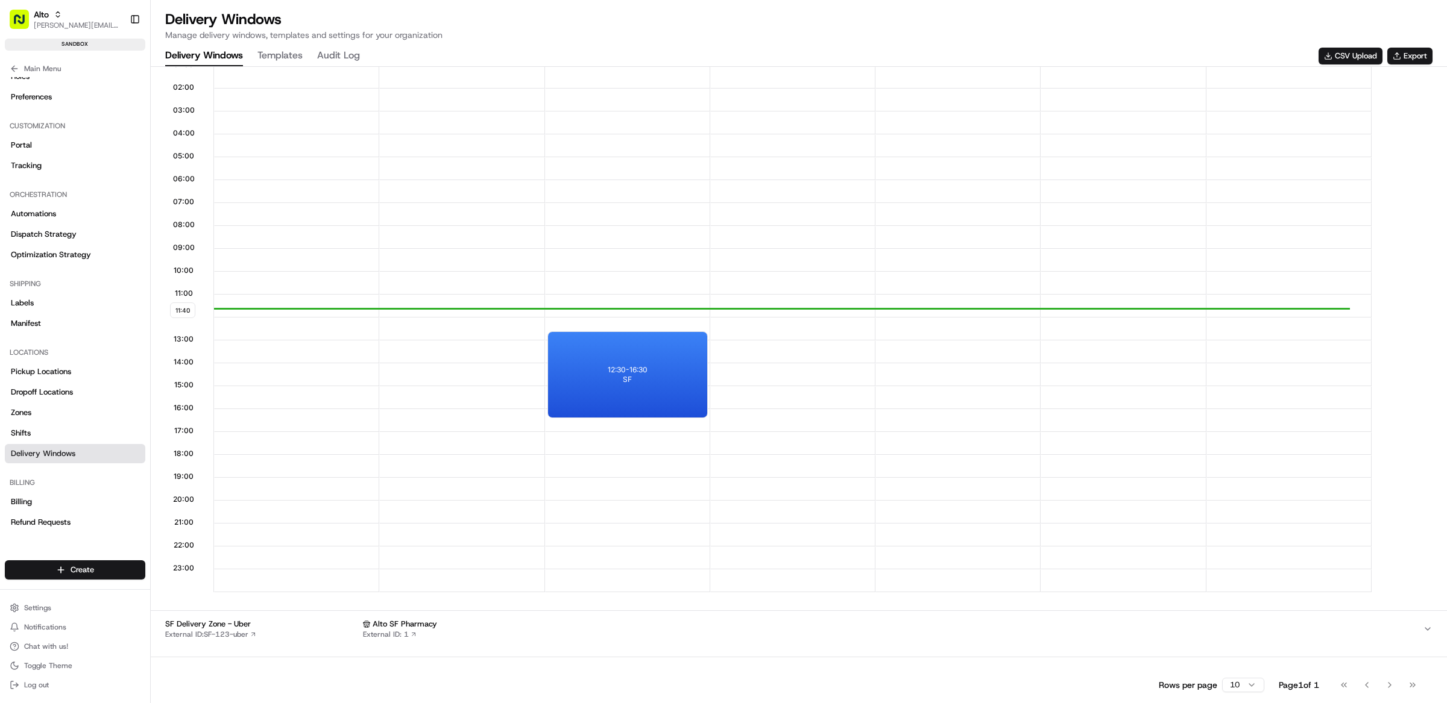
click at [578, 635] on div "Alto SF Pharmacy External ID: 1" at bounding box center [893, 629] width 1060 height 20
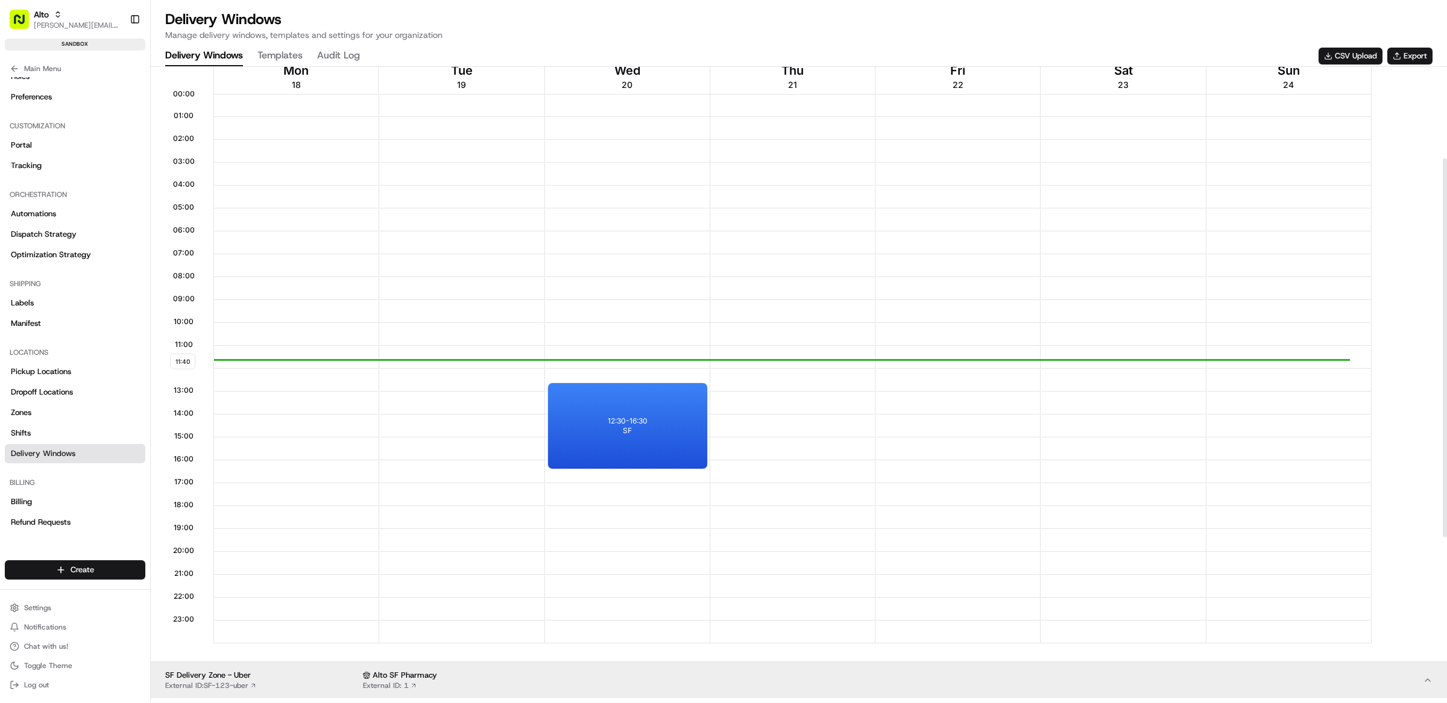
scroll to position [0, 0]
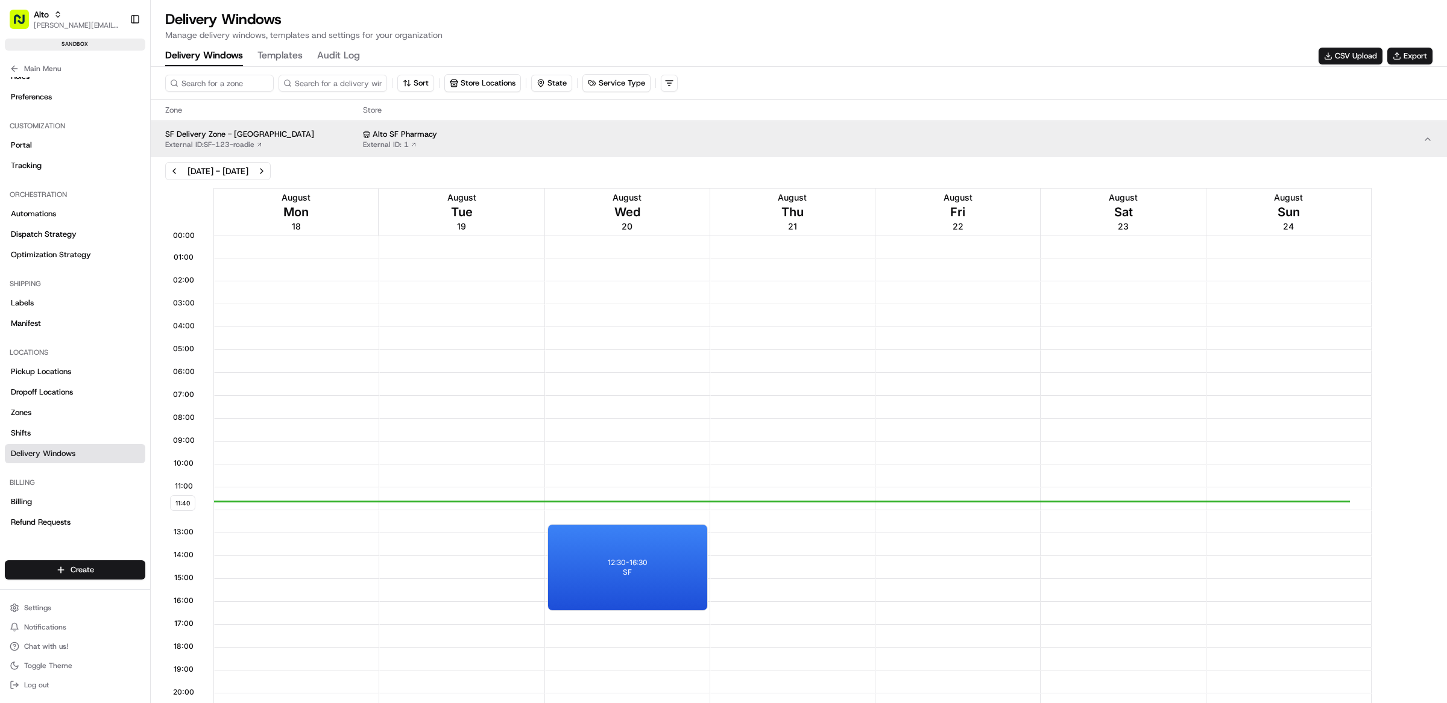
click at [486, 141] on div "Alto SF Pharmacy External ID: 1" at bounding box center [893, 139] width 1060 height 20
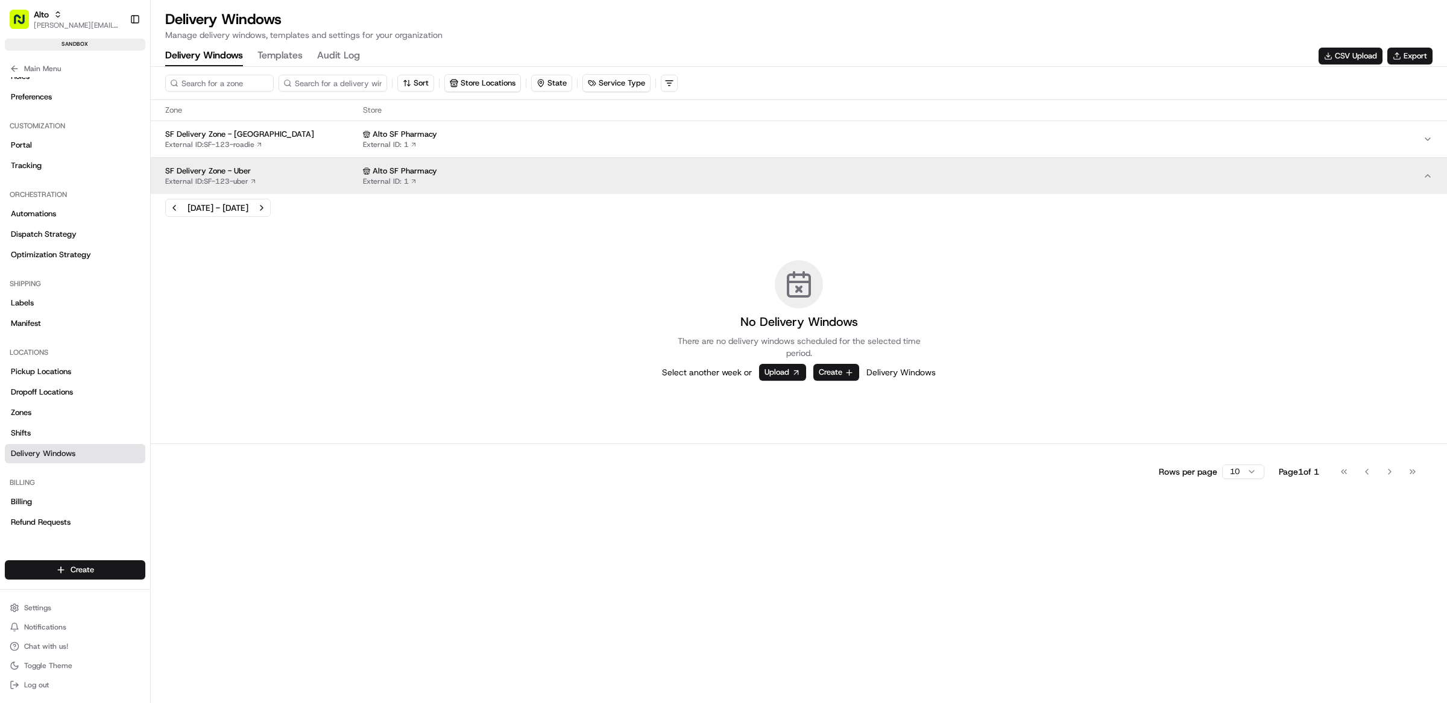
click at [486, 174] on div "Alto SF Pharmacy" at bounding box center [893, 171] width 1060 height 11
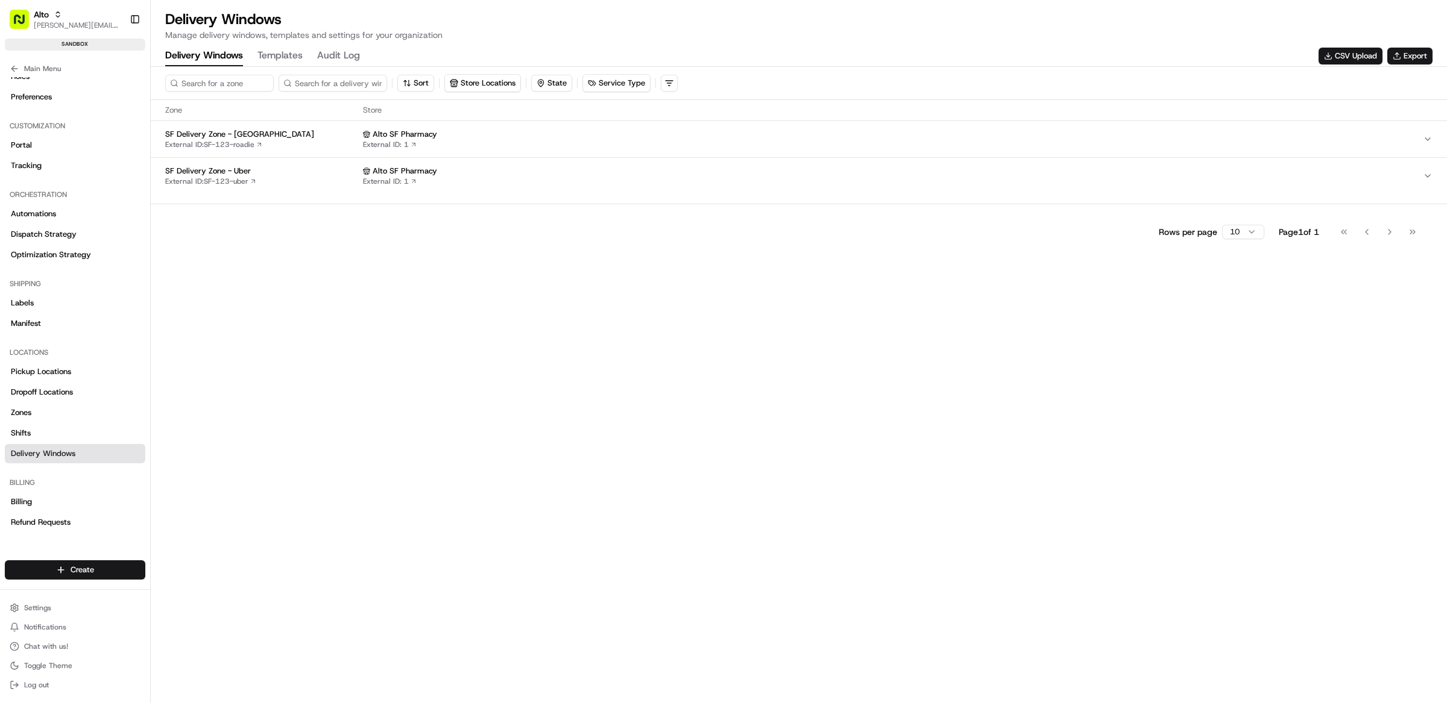
click at [516, 136] on div "Alto SF Pharmacy" at bounding box center [893, 134] width 1060 height 11
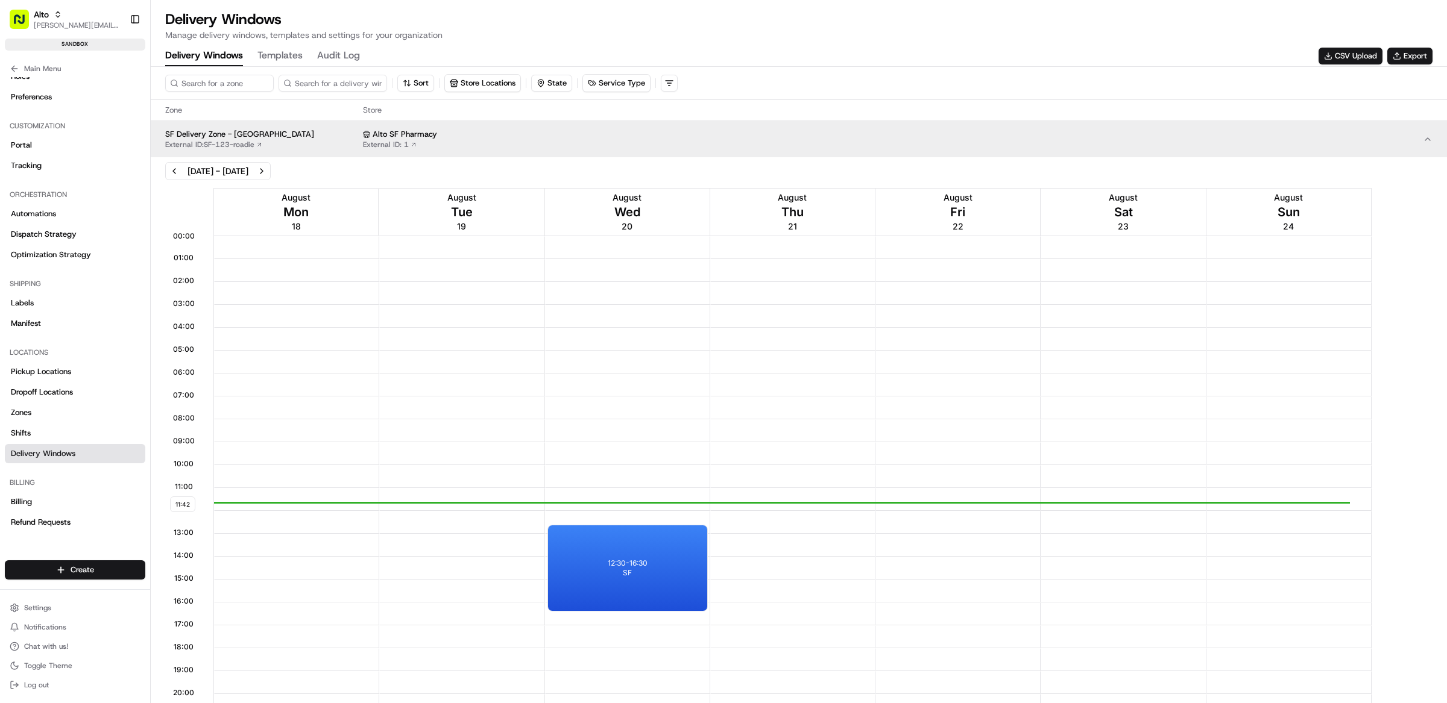
scroll to position [1, 0]
click at [532, 136] on div "Alto SF Pharmacy" at bounding box center [893, 134] width 1060 height 11
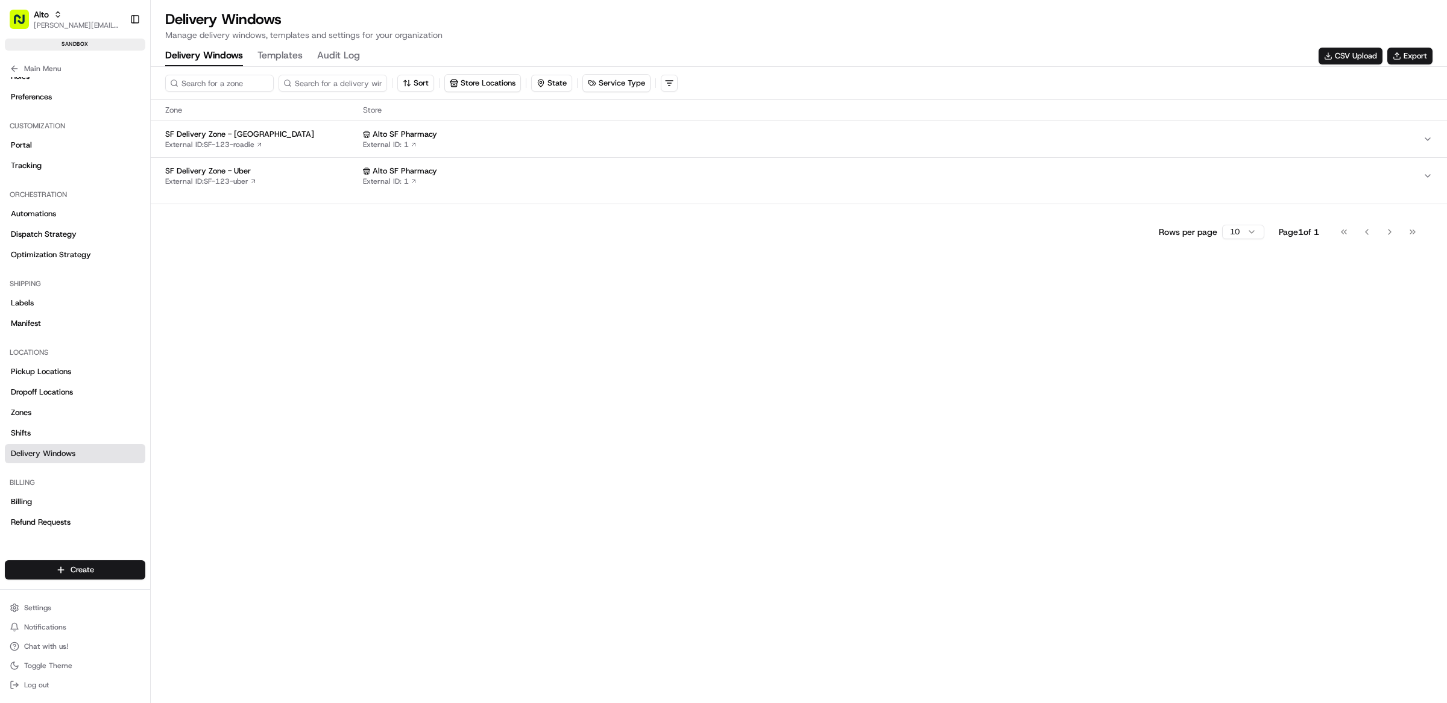
click at [296, 137] on span "SF Delivery Zone - [GEOGRAPHIC_DATA]" at bounding box center [261, 134] width 193 height 11
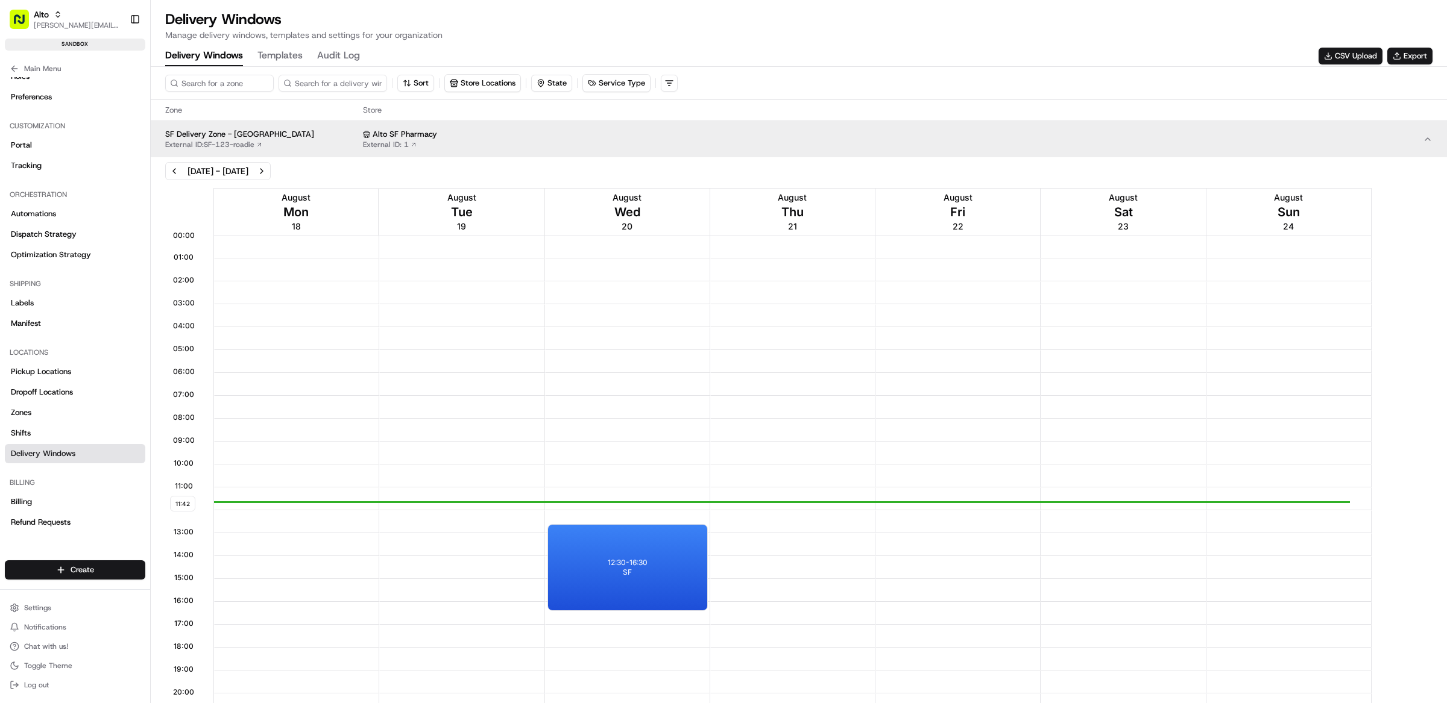
scroll to position [53, 0]
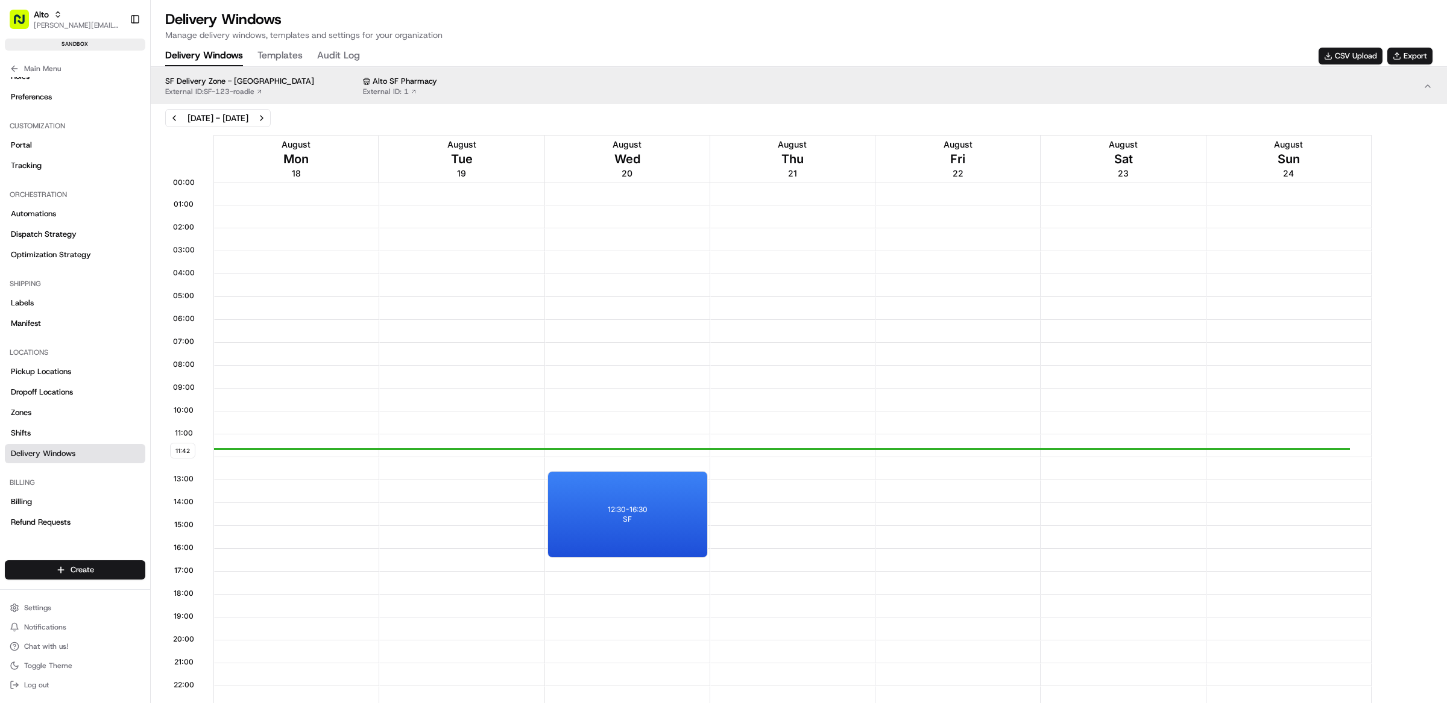
click at [503, 81] on div "Alto SF Pharmacy" at bounding box center [893, 81] width 1060 height 11
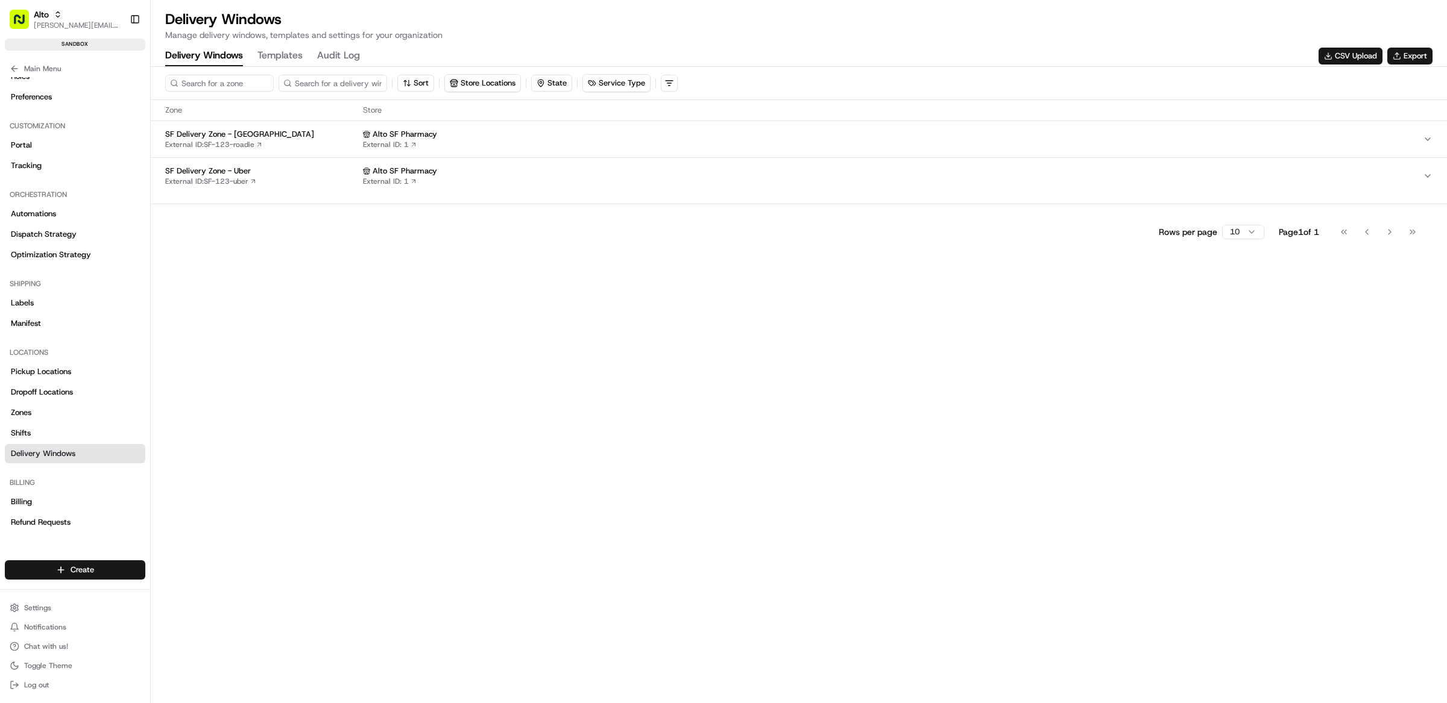
click at [497, 151] on button "SF Delivery Zone - Roadie External ID: SF-123-roadie Alto SF Pharmacy External …" at bounding box center [799, 139] width 1296 height 36
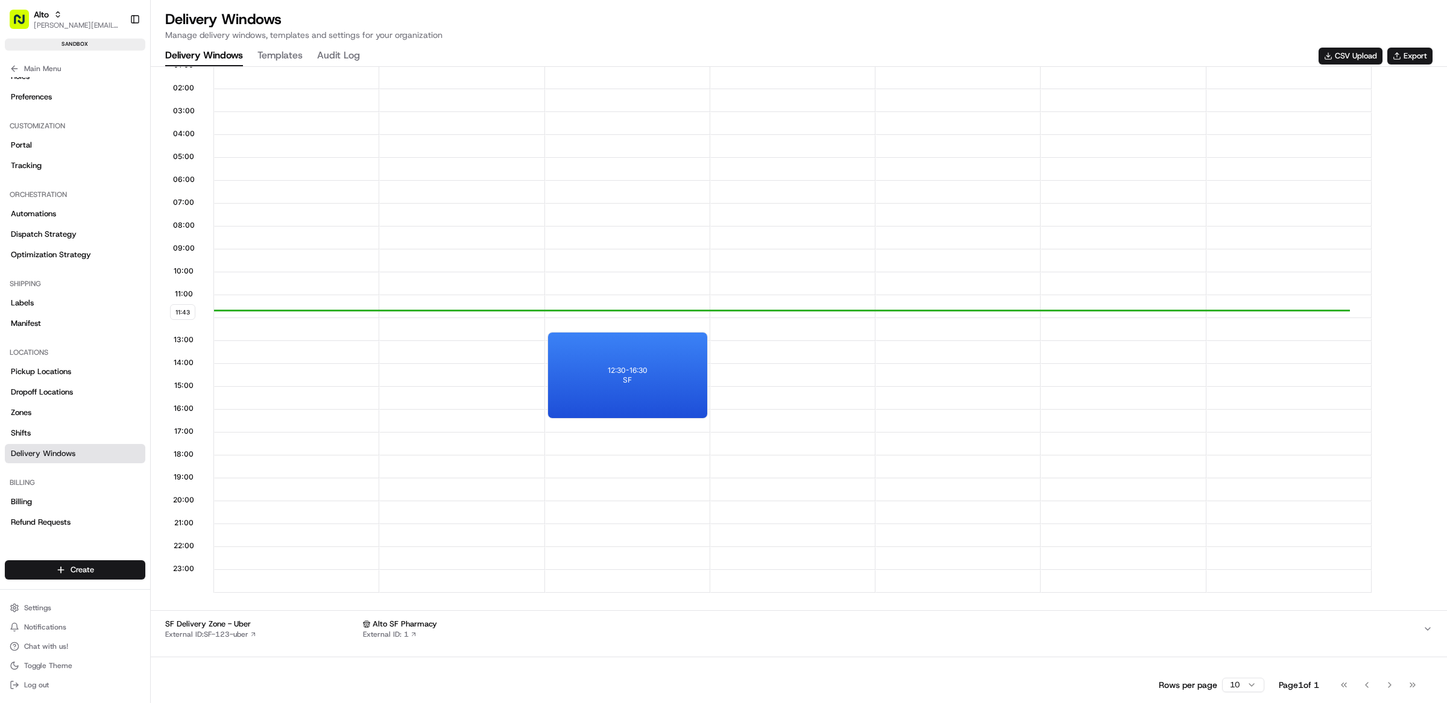
click at [765, 368] on div at bounding box center [793, 376] width 164 height 23
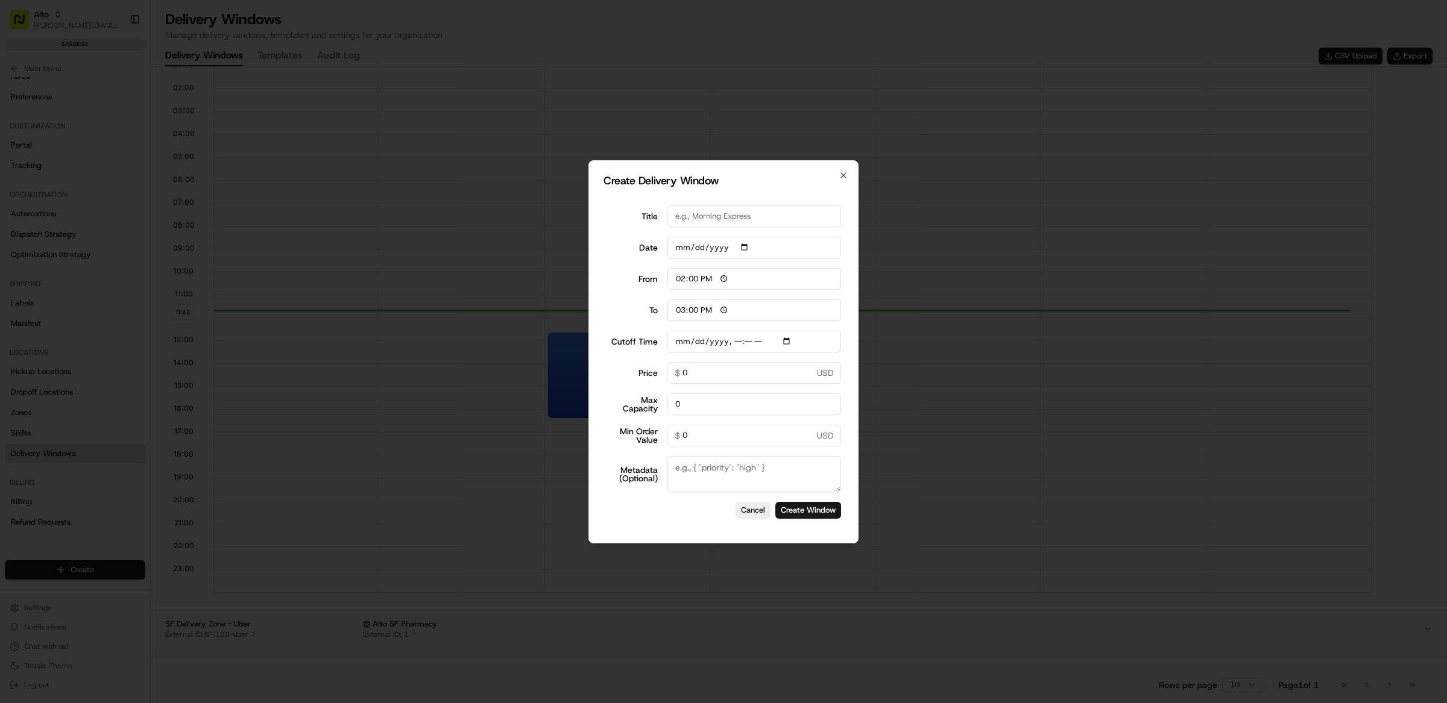
type input "06:00"
type input "14:00"
click at [1025, 442] on div at bounding box center [723, 351] width 1447 height 703
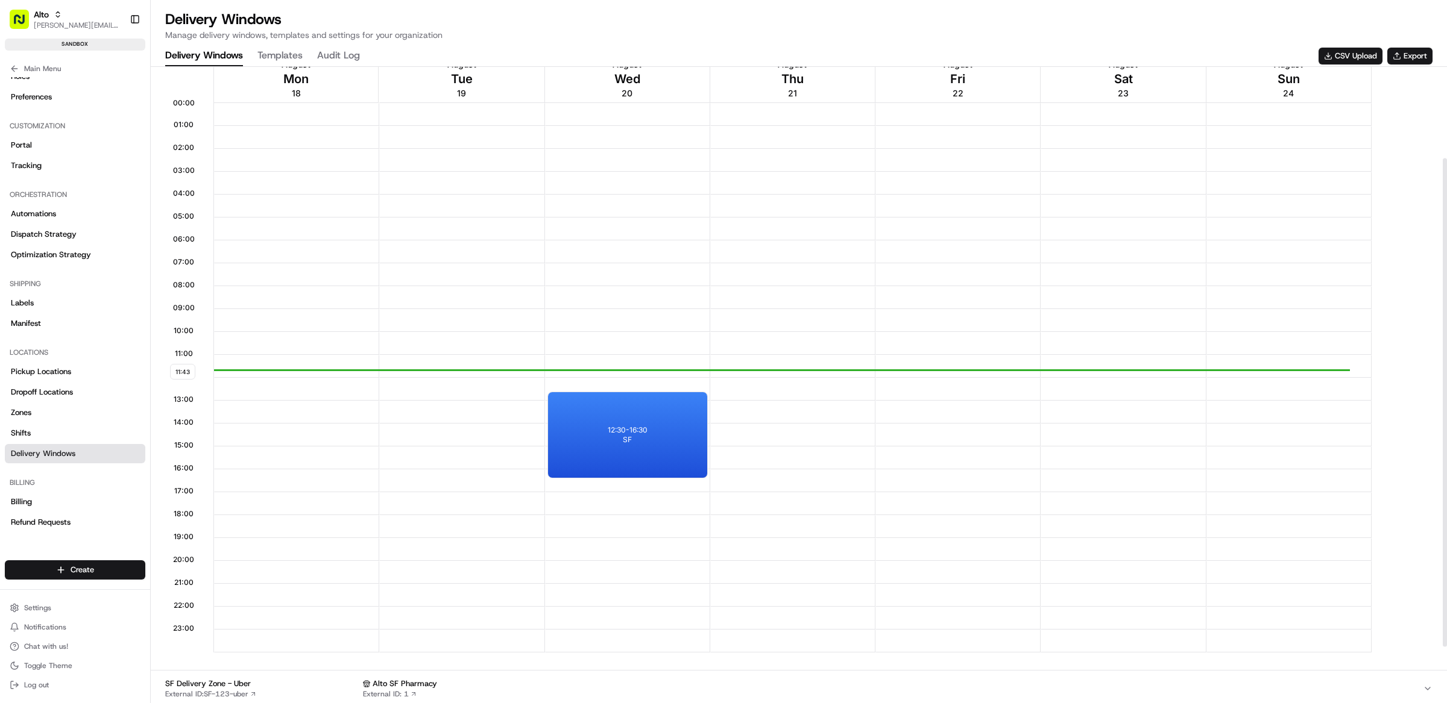
scroll to position [49, 0]
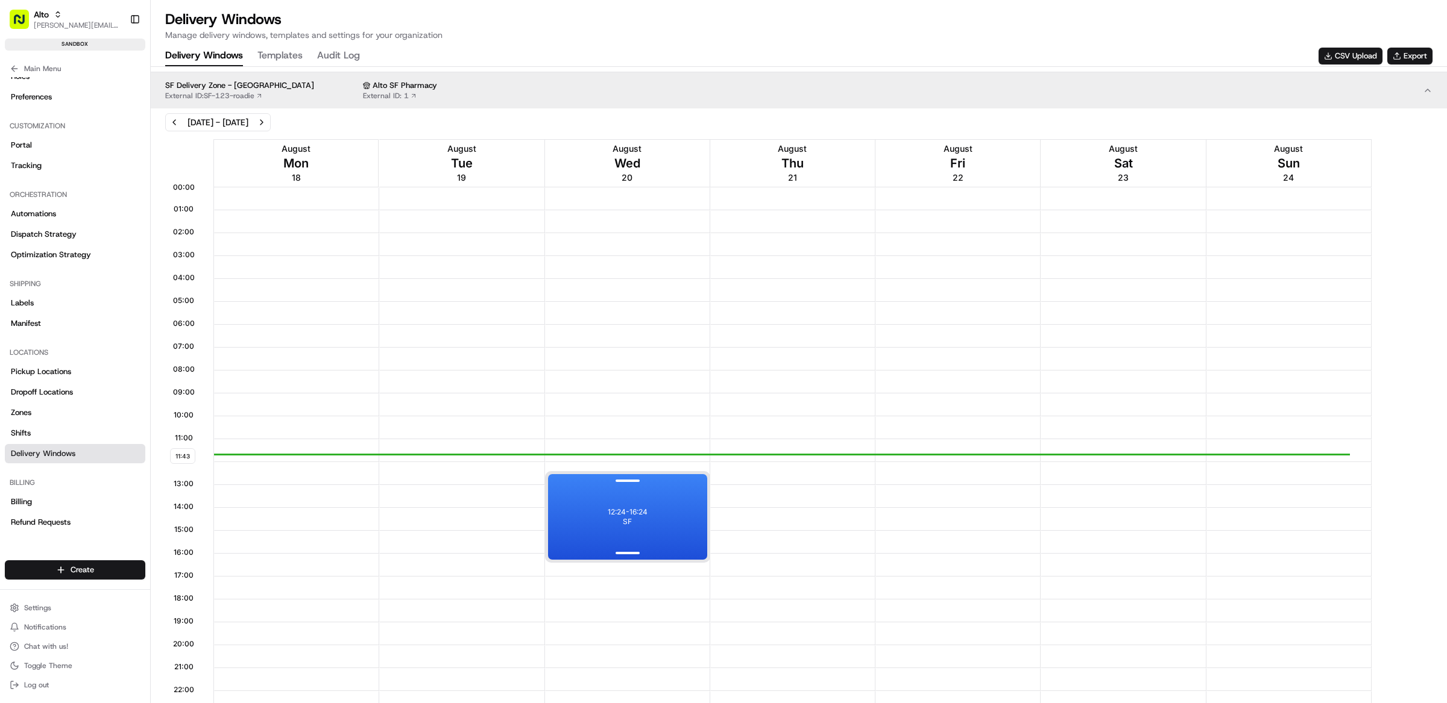
click at [587, 520] on div "12:24 - 16:24 SF" at bounding box center [627, 517] width 159 height 86
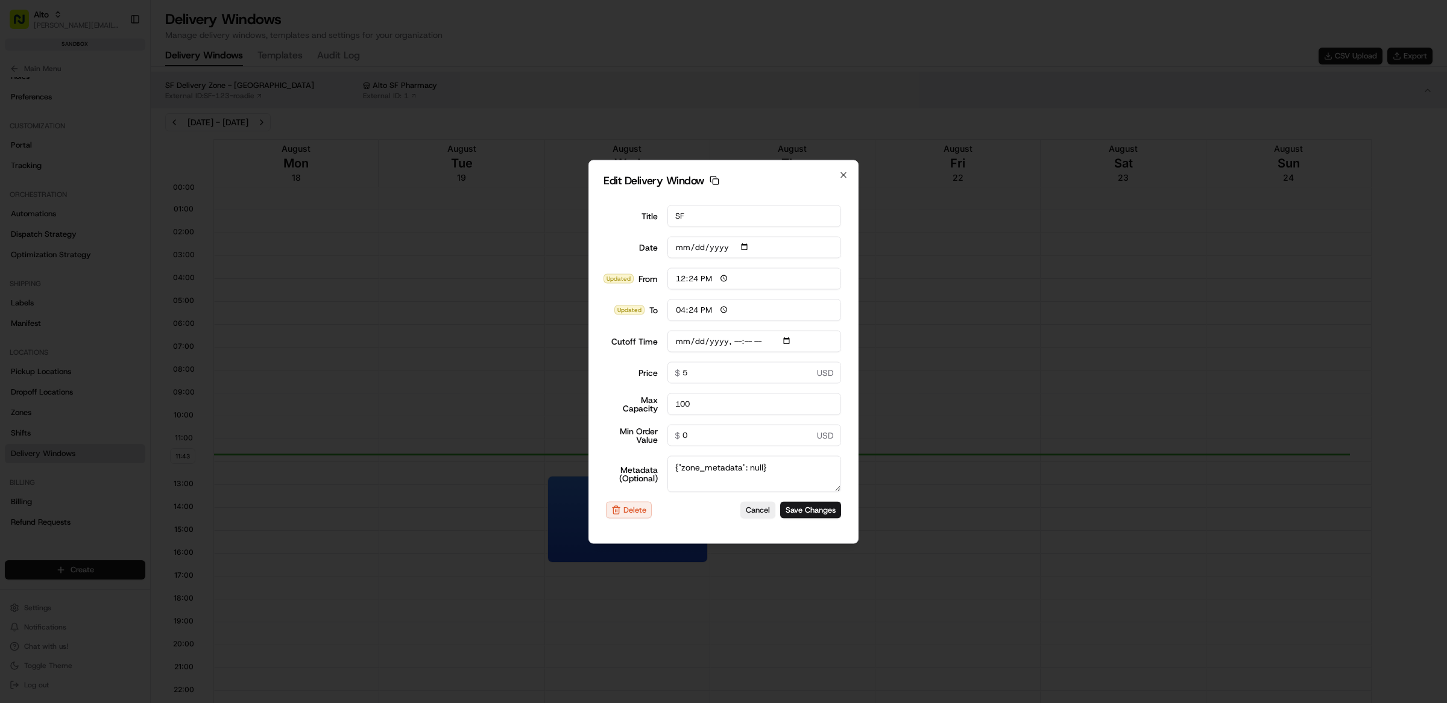
click at [751, 248] on input "[DATE]" at bounding box center [754, 247] width 174 height 22
click at [756, 249] on input "[DATE]" at bounding box center [754, 247] width 174 height 22
drag, startPoint x: 811, startPoint y: 248, endPoint x: 798, endPoint y: 248, distance: 13.3
click at [810, 248] on input "[DATE]" at bounding box center [754, 247] width 174 height 22
click at [746, 250] on input "[DATE]" at bounding box center [754, 247] width 174 height 22
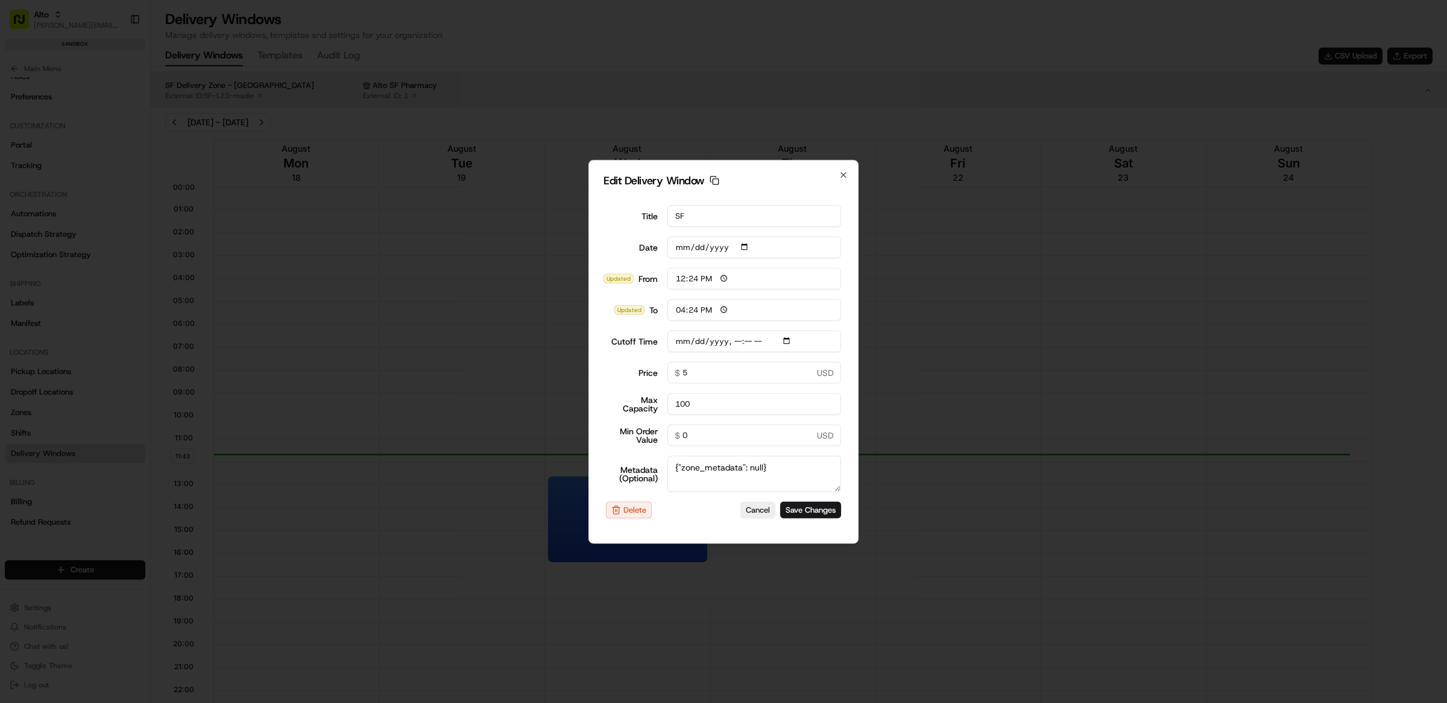
click at [793, 248] on input "[DATE]" at bounding box center [754, 247] width 174 height 22
click at [716, 184] on icon "button" at bounding box center [714, 180] width 10 height 10
type input "[DATE]T11:00"
type input "[DATE]"
type input "11:43"
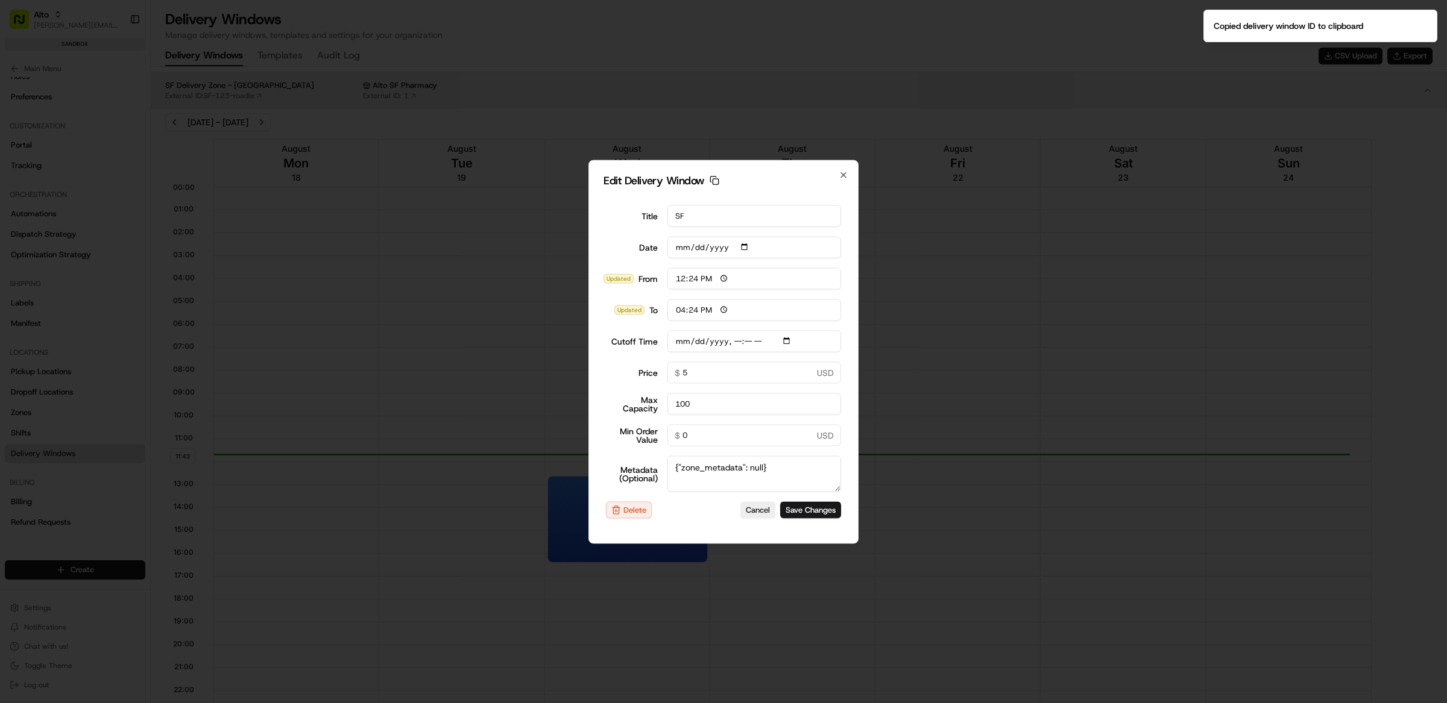
type input "12:43"
type input "[DATE]T11:00"
type input "0"
click at [981, 277] on div at bounding box center [723, 351] width 1447 height 703
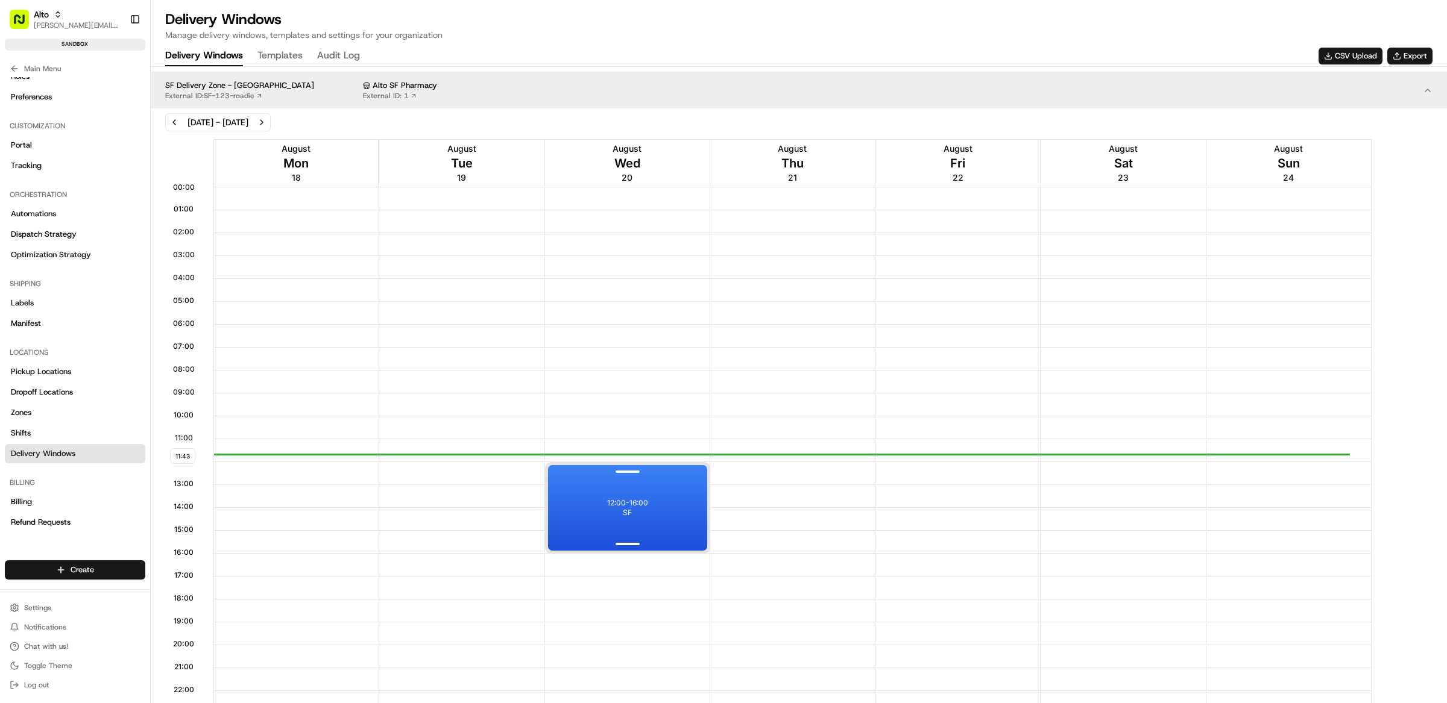
drag, startPoint x: 642, startPoint y: 494, endPoint x: 643, endPoint y: 482, distance: 11.5
click at [643, 482] on div "12:00 - 16:00 SF" at bounding box center [627, 508] width 159 height 86
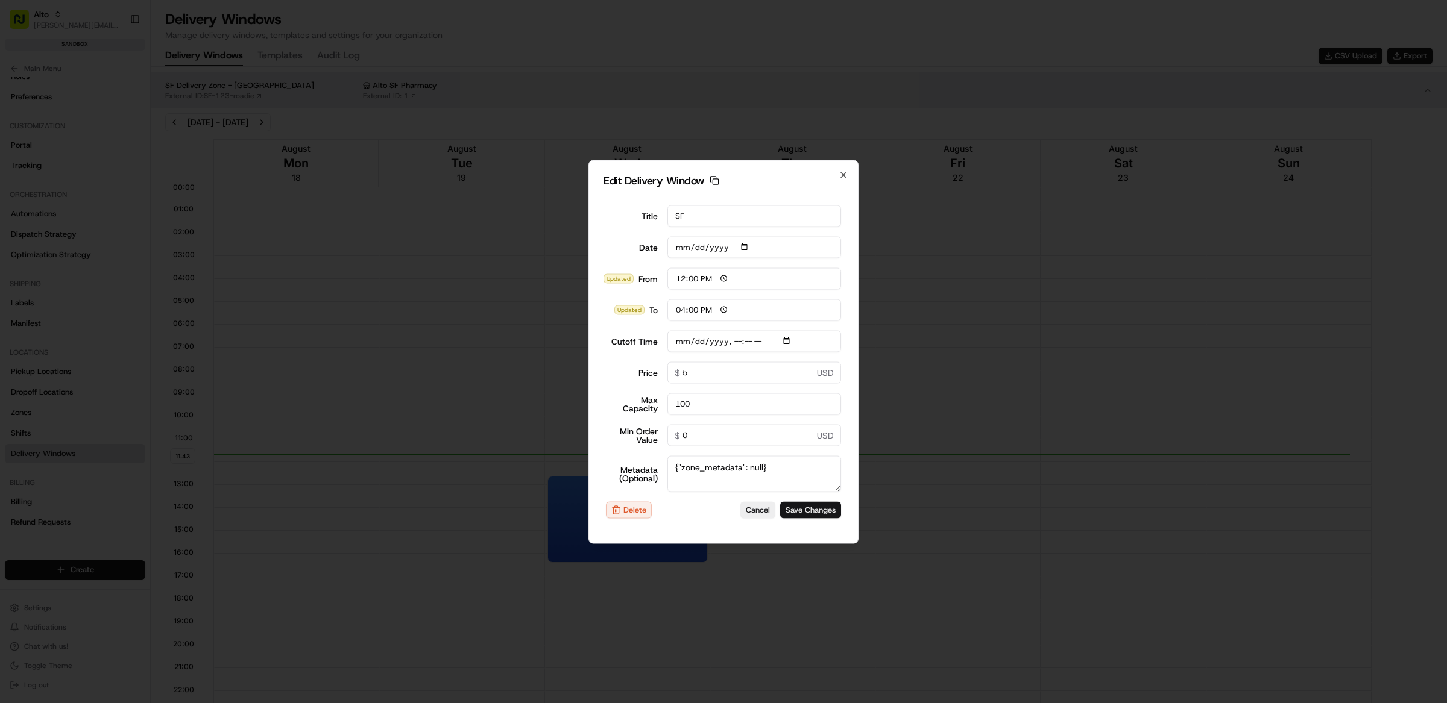
click at [801, 515] on button "Save Changes" at bounding box center [810, 510] width 61 height 17
type input "[DATE]T11:00"
type input "[DATE]"
type input "11:44"
type input "12:44"
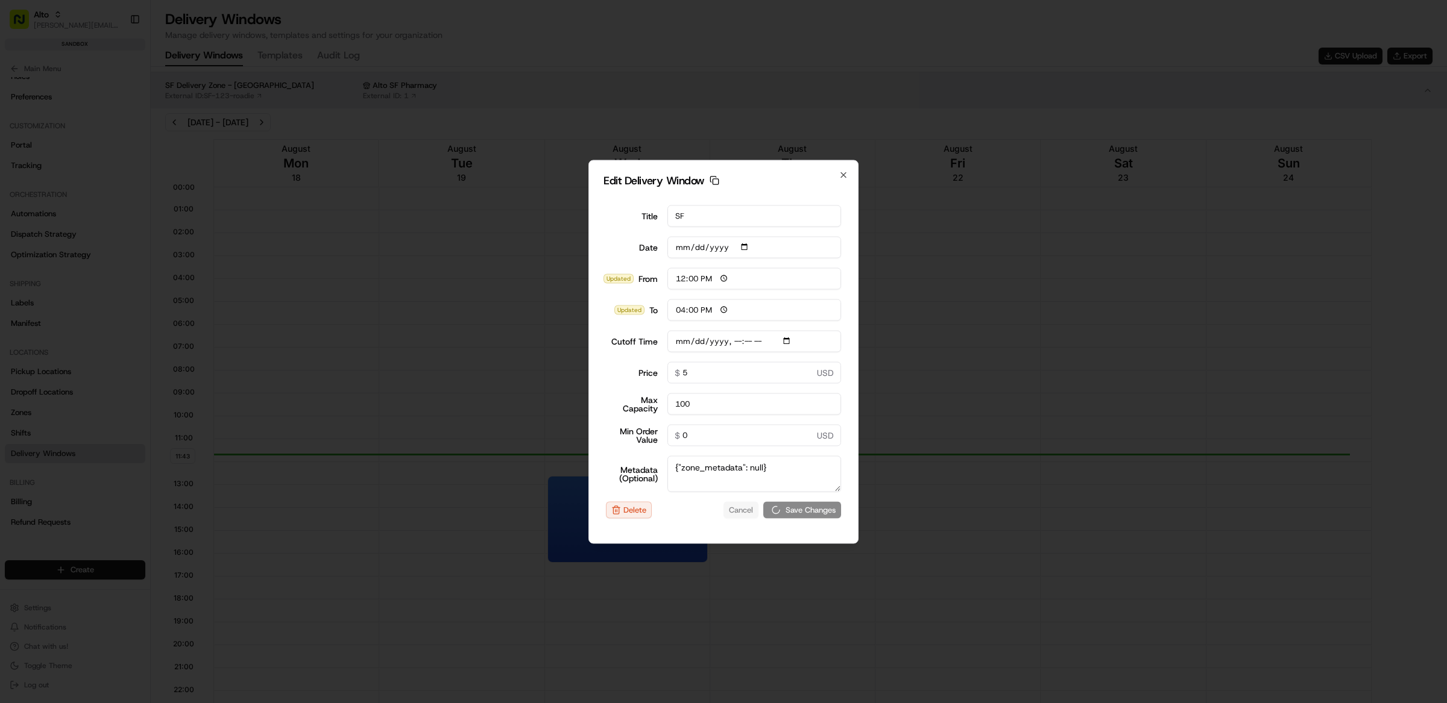
type input "[DATE]T11:00"
type input "0"
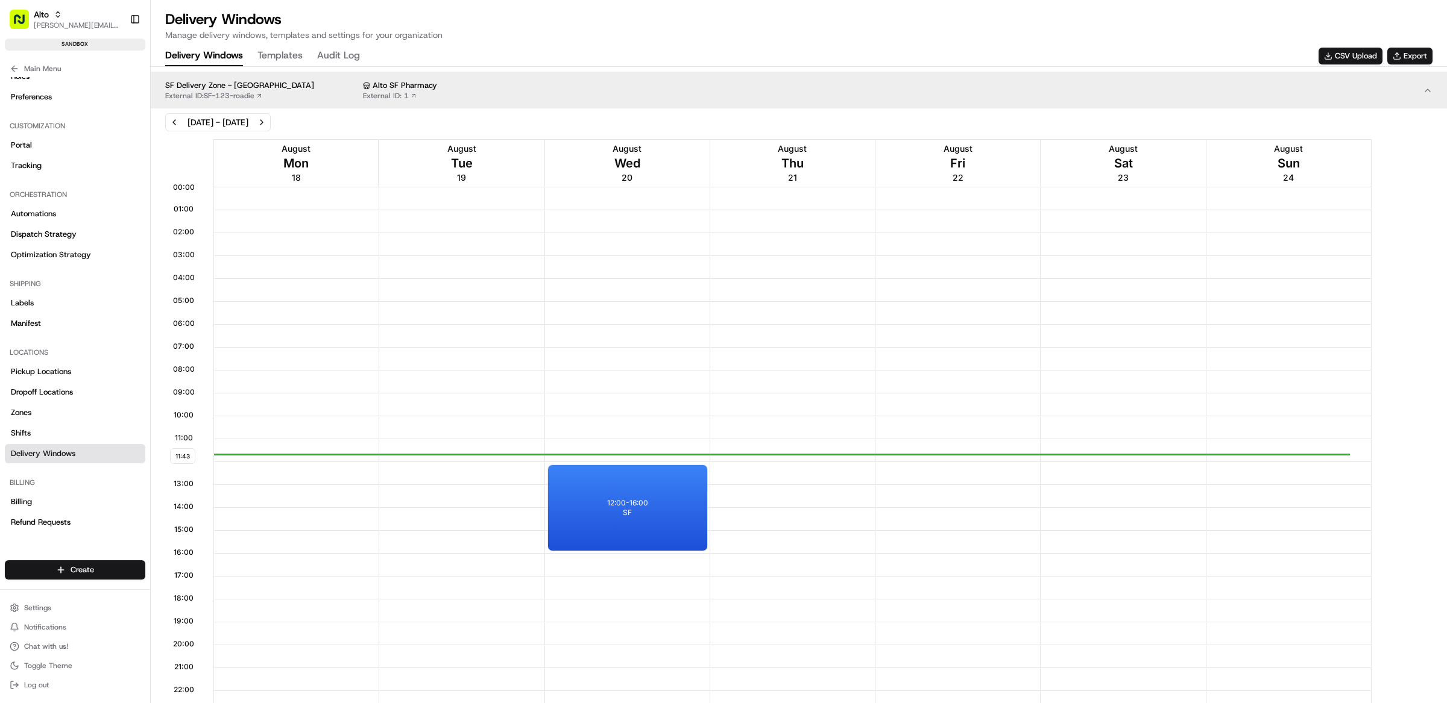
scroll to position [1, 0]
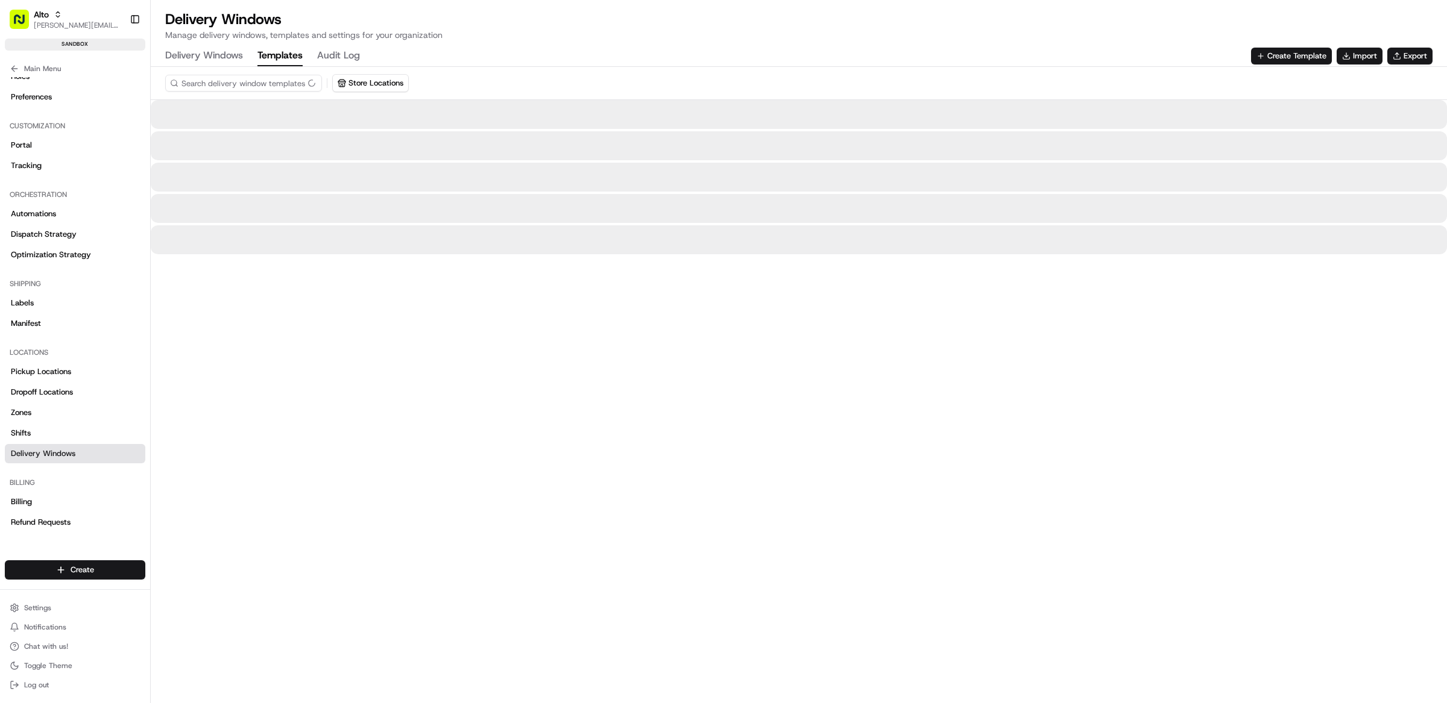
click at [268, 49] on button "Templates" at bounding box center [279, 56] width 45 height 20
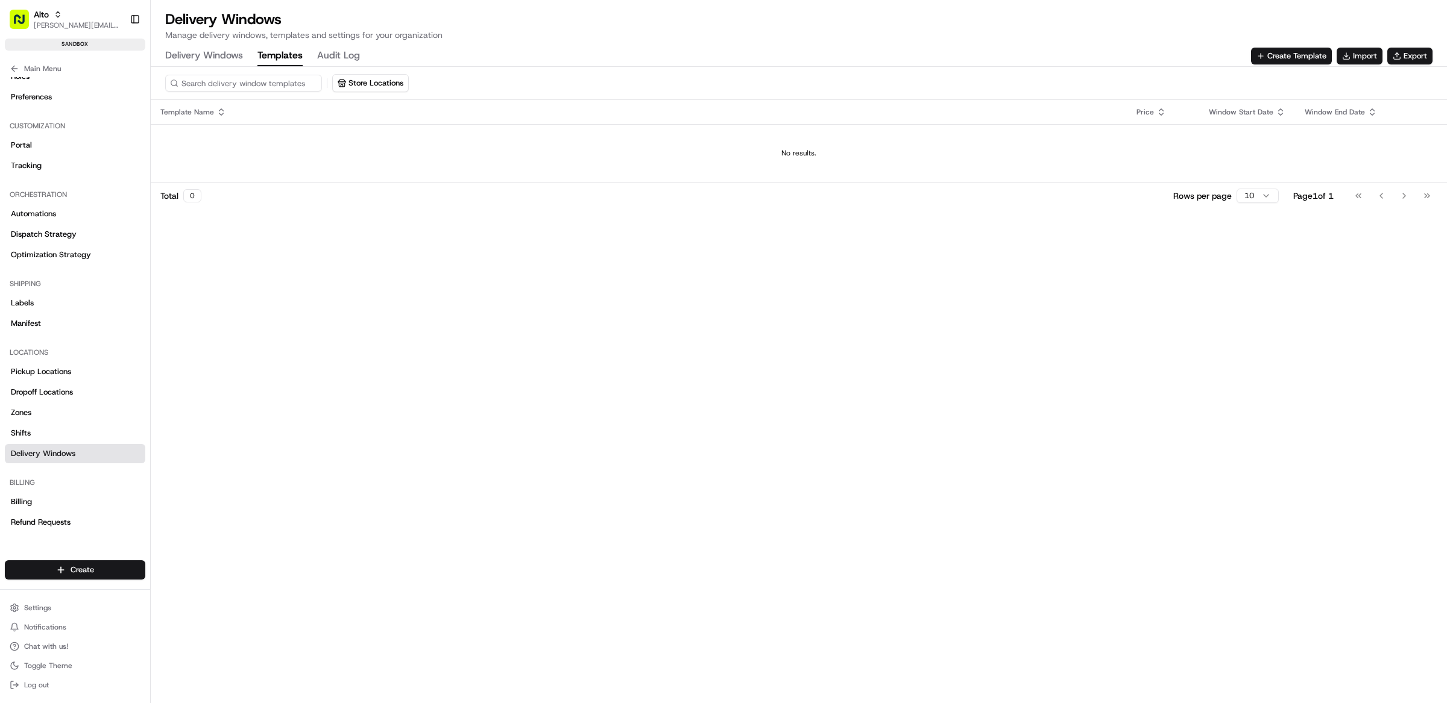
click at [232, 142] on td "No results." at bounding box center [799, 153] width 1296 height 58
click at [1283, 56] on button "Create Template" at bounding box center [1291, 56] width 81 height 17
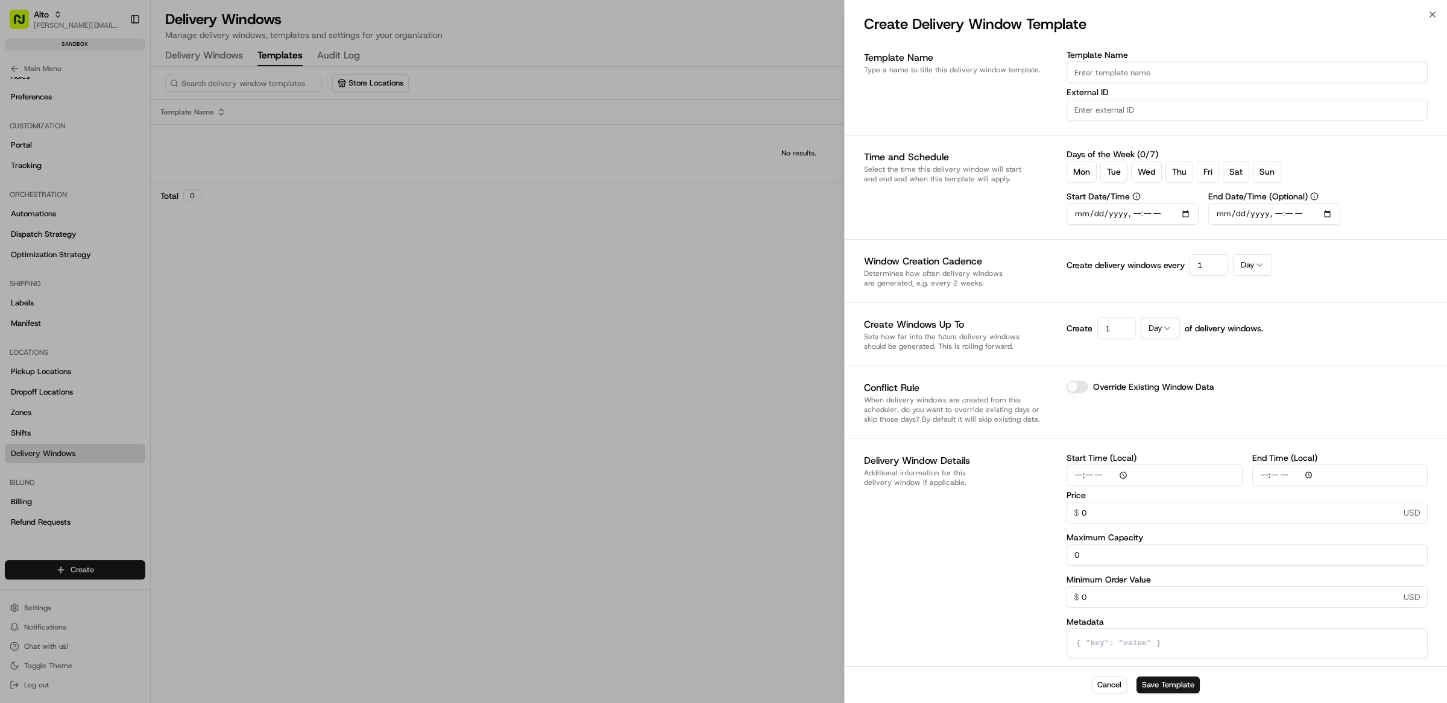
click at [611, 315] on div at bounding box center [723, 351] width 1447 height 703
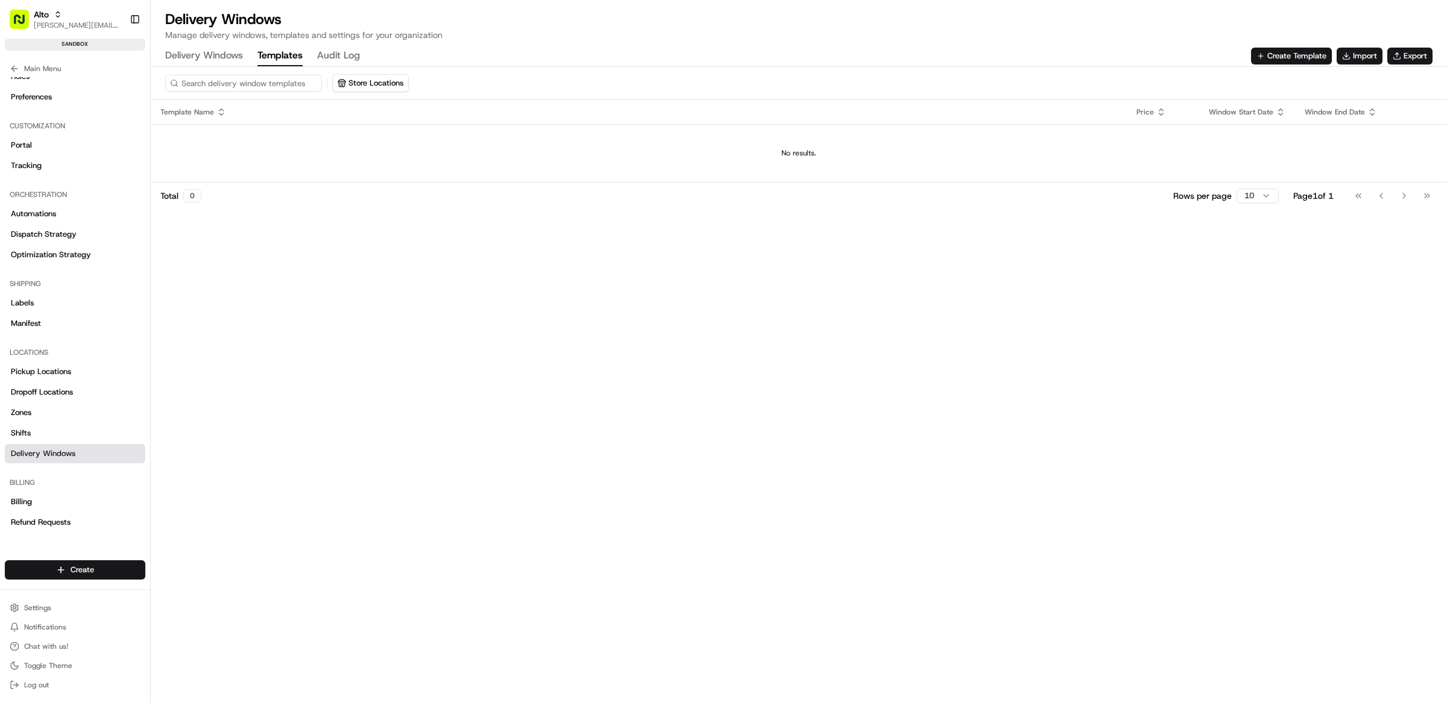
click at [216, 50] on Windows "Delivery Windows" at bounding box center [204, 56] width 78 height 20
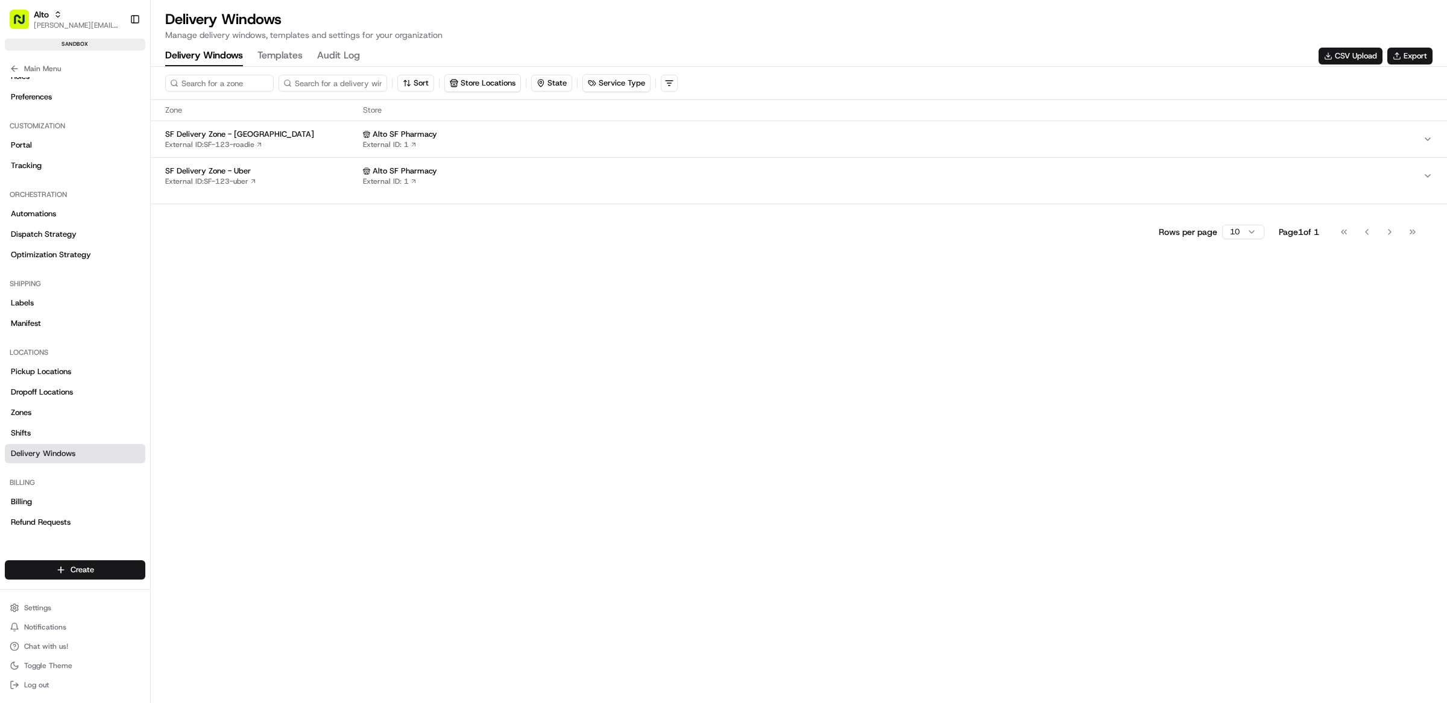
click at [468, 129] on div "Alto SF Pharmacy" at bounding box center [893, 134] width 1060 height 11
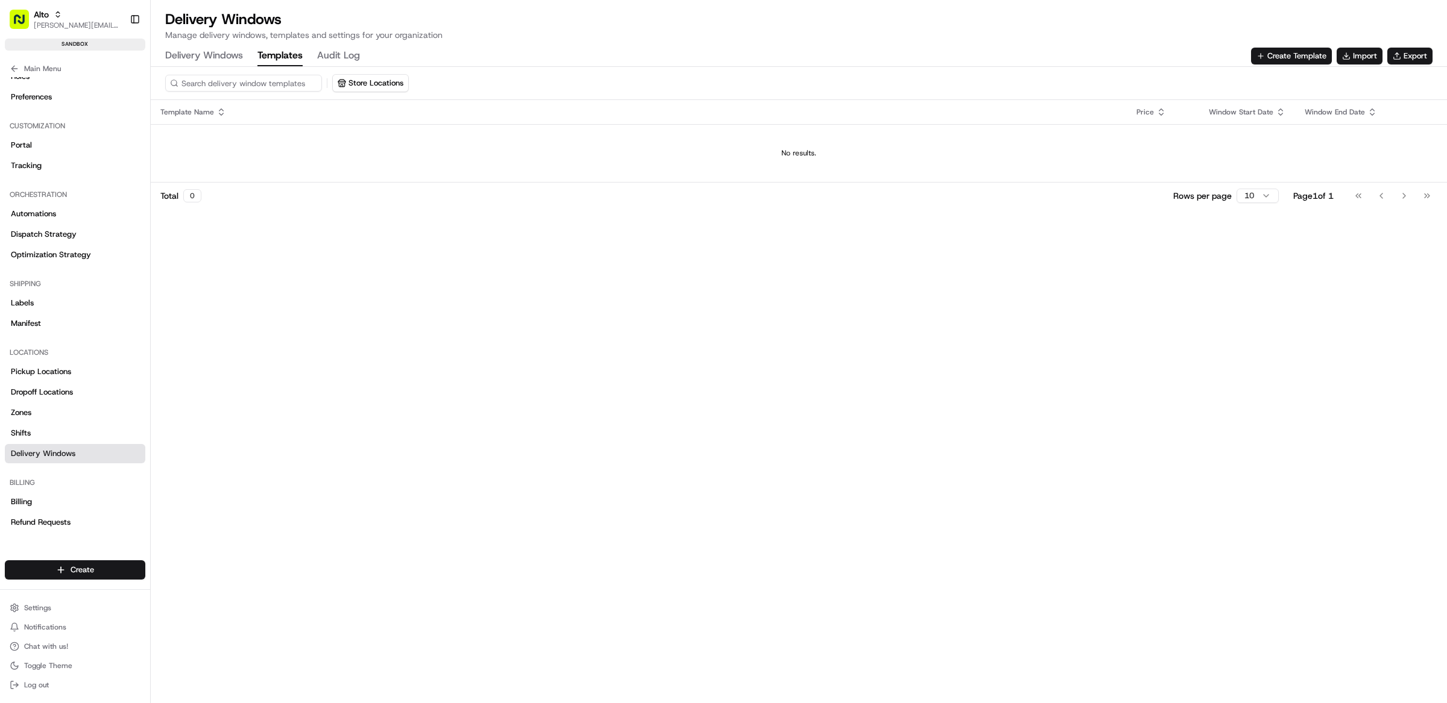
click at [286, 59] on button "Templates" at bounding box center [279, 56] width 45 height 20
click at [835, 310] on div "Store Locations Template Name Price Window Start Date Window End Date No result…" at bounding box center [799, 385] width 1296 height 637
click at [222, 64] on Windows "Delivery Windows" at bounding box center [204, 56] width 78 height 20
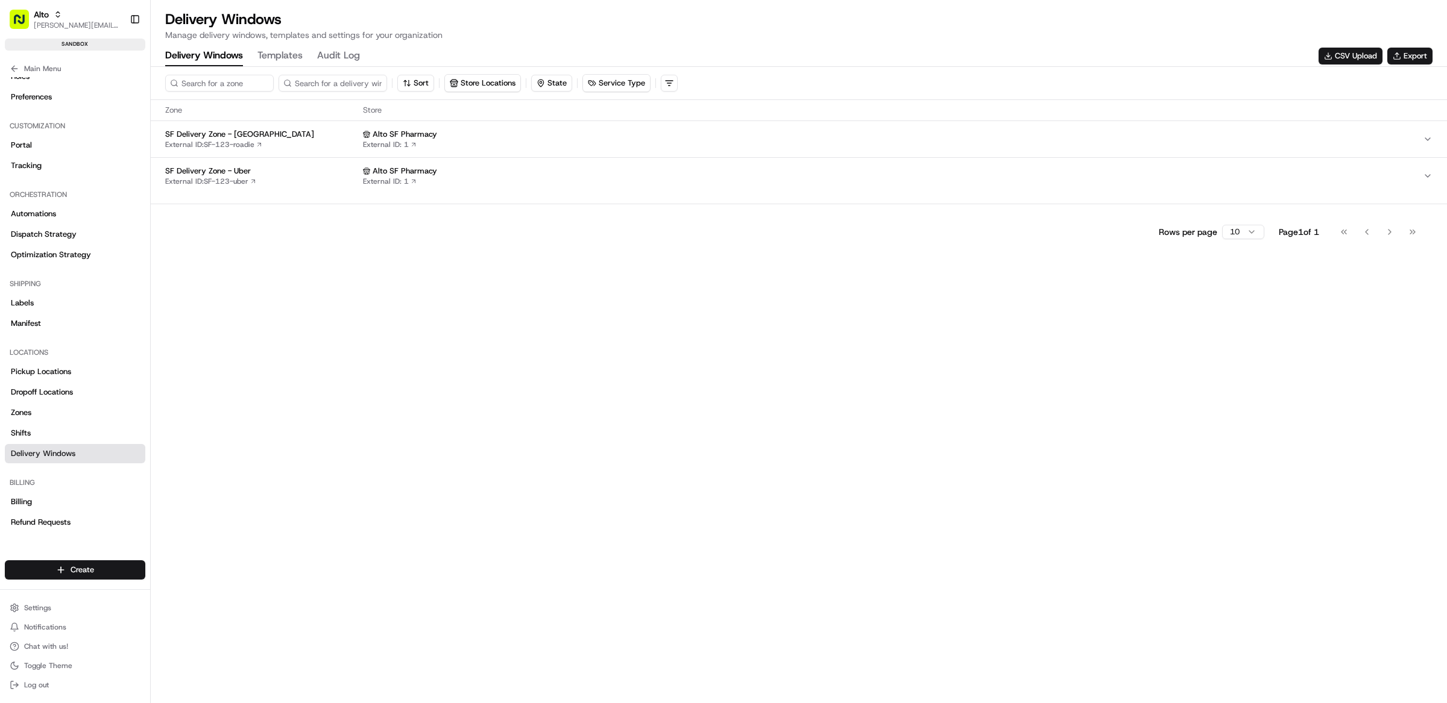
click at [530, 144] on div "Alto SF Pharmacy External ID: 1" at bounding box center [893, 139] width 1060 height 20
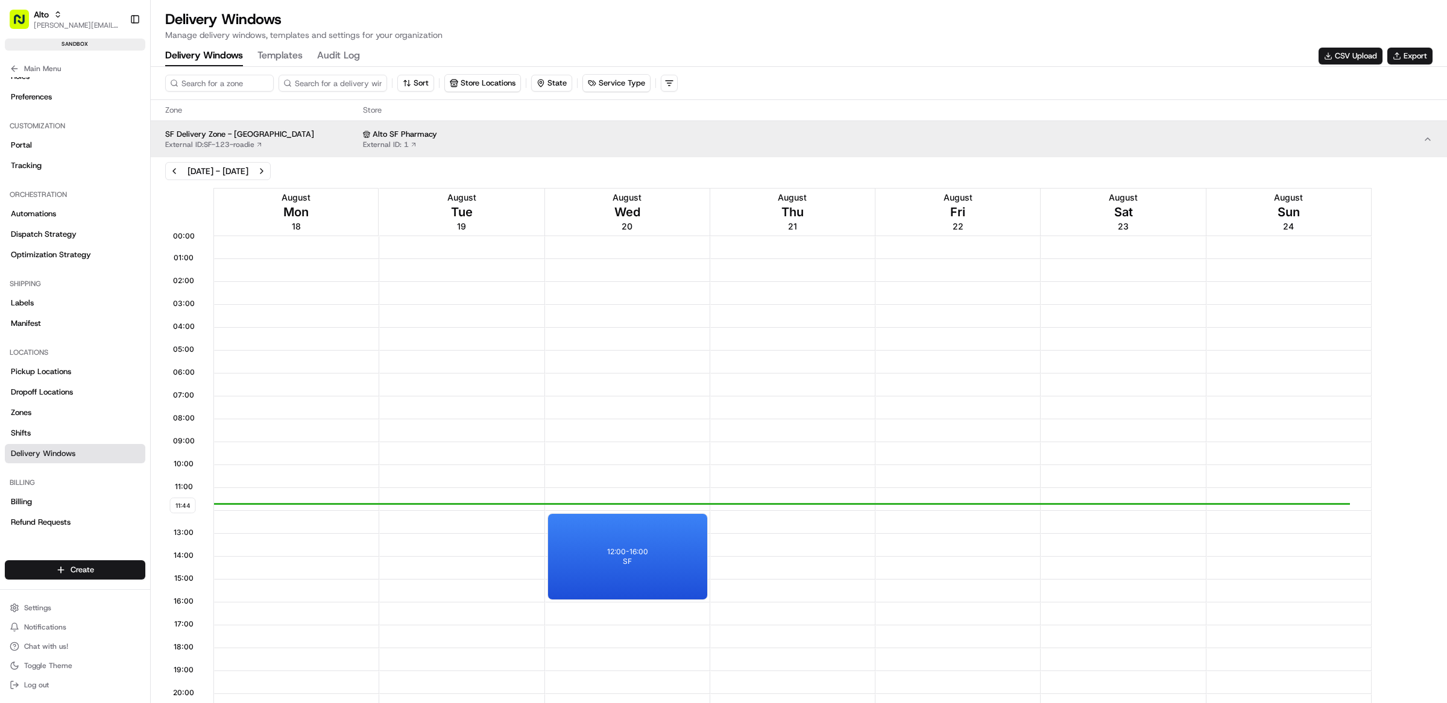
click at [291, 67] on div "Sort Store Locations State Service Type" at bounding box center [799, 83] width 1296 height 33
click at [287, 61] on button "Templates" at bounding box center [279, 56] width 45 height 20
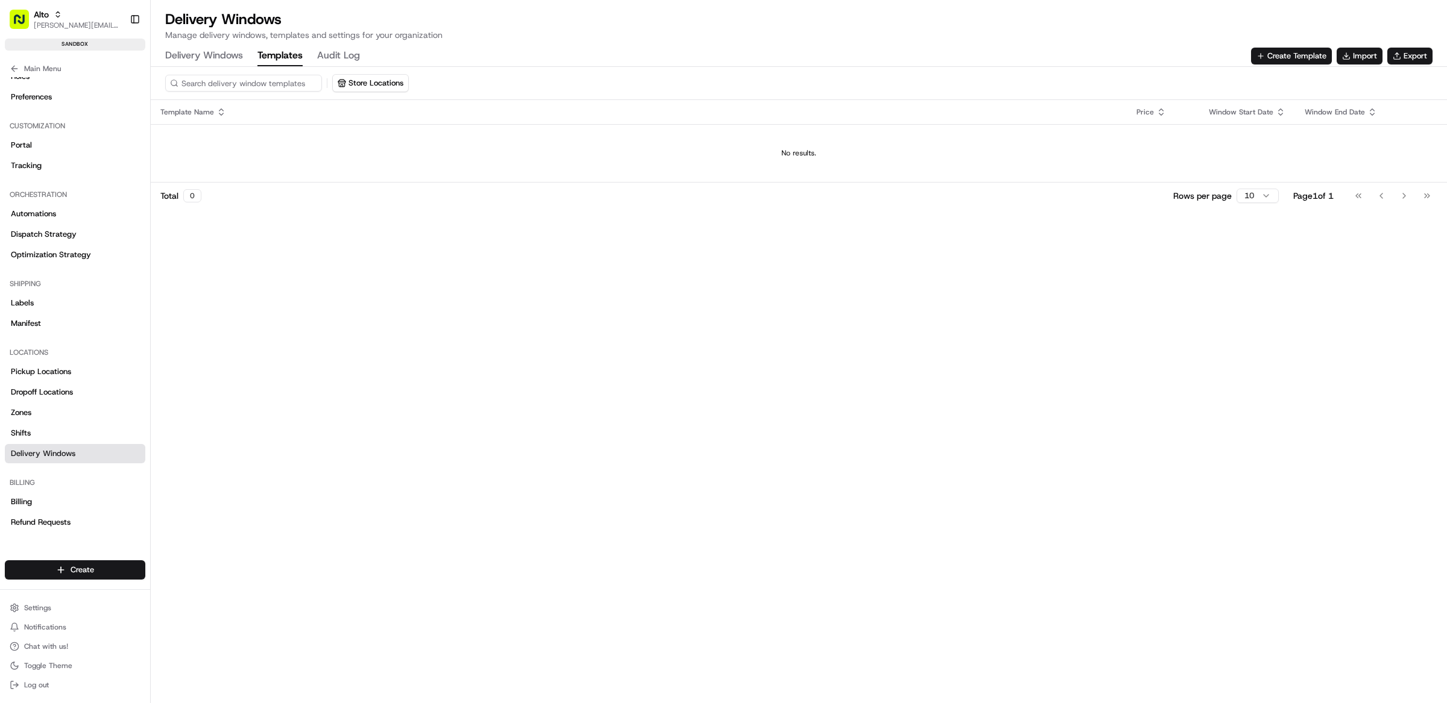
click at [206, 62] on Windows "Delivery Windows" at bounding box center [204, 56] width 78 height 20
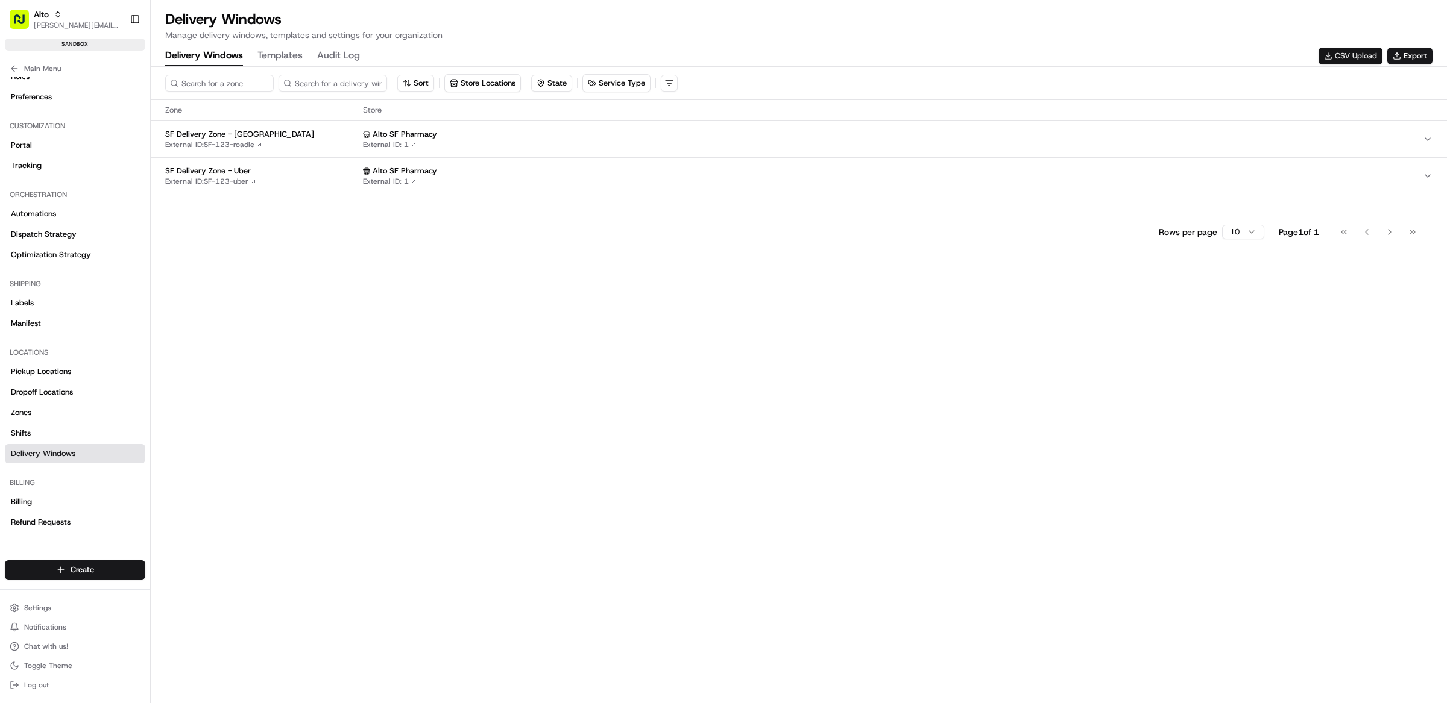
click at [1339, 56] on button "CSV Upload" at bounding box center [1350, 56] width 64 height 17
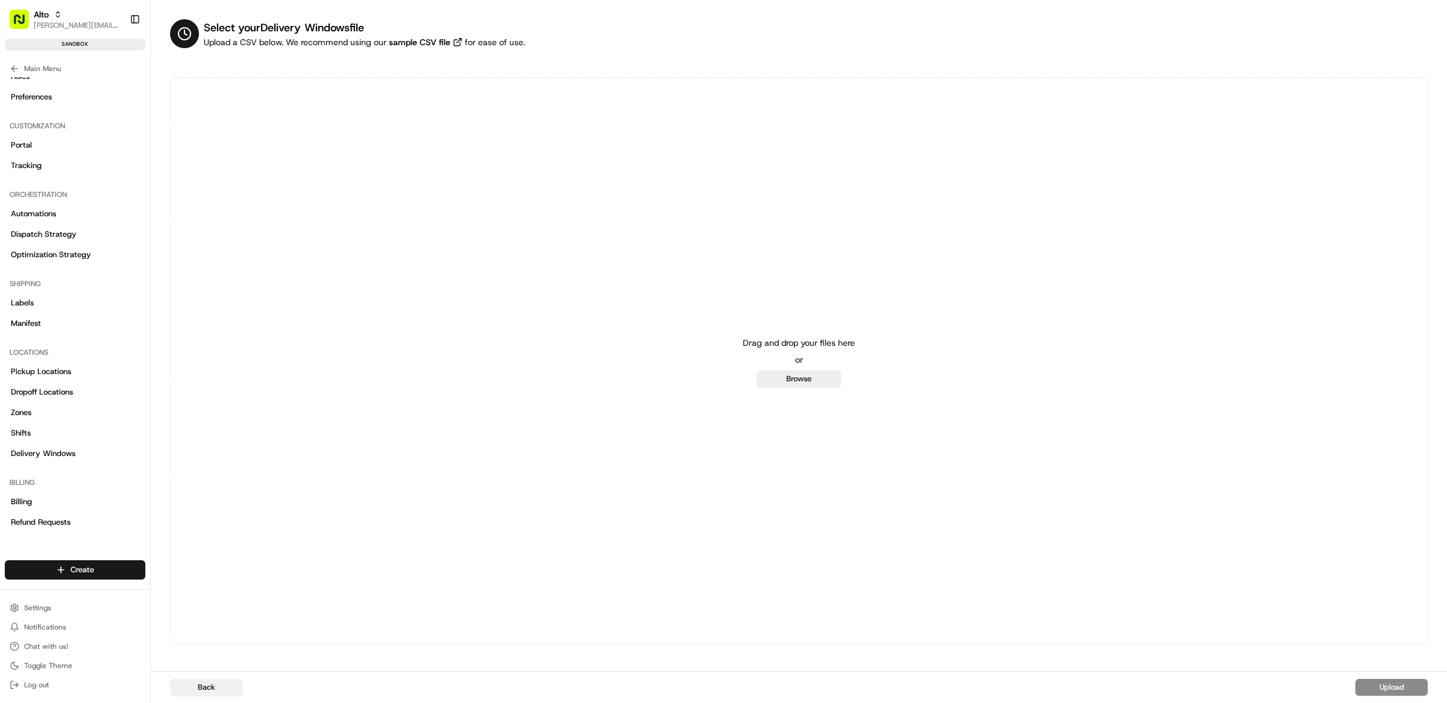
click at [215, 690] on button "Back" at bounding box center [206, 687] width 72 height 17
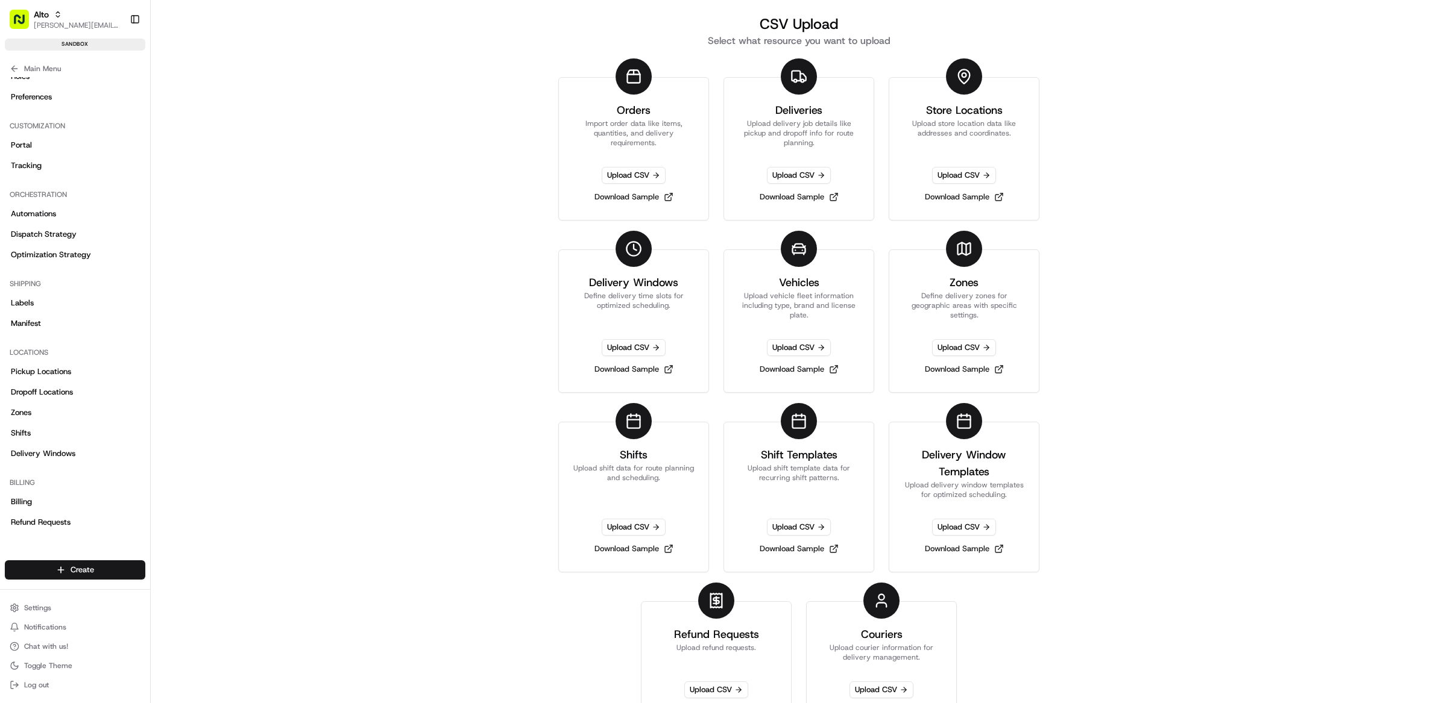
click at [1166, 354] on div "CSV Upload Select what resource you want to upload Orders Import order data lik…" at bounding box center [799, 351] width 1296 height 703
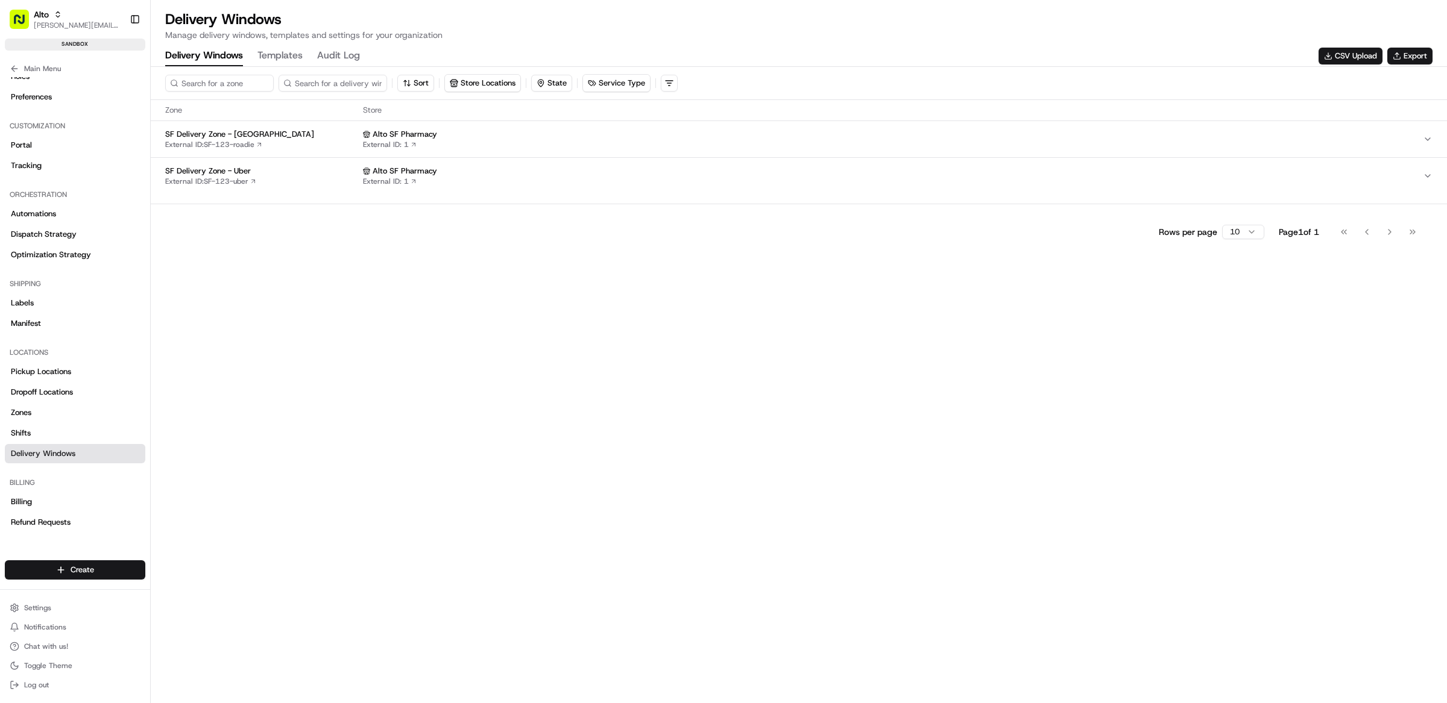
click at [720, 378] on div "Sort Store Locations State Service Type Zone Store SF Delivery Zone - Roadie Ex…" at bounding box center [799, 385] width 1296 height 637
click at [508, 140] on div "Alto SF Pharmacy External ID: 1" at bounding box center [893, 139] width 1060 height 20
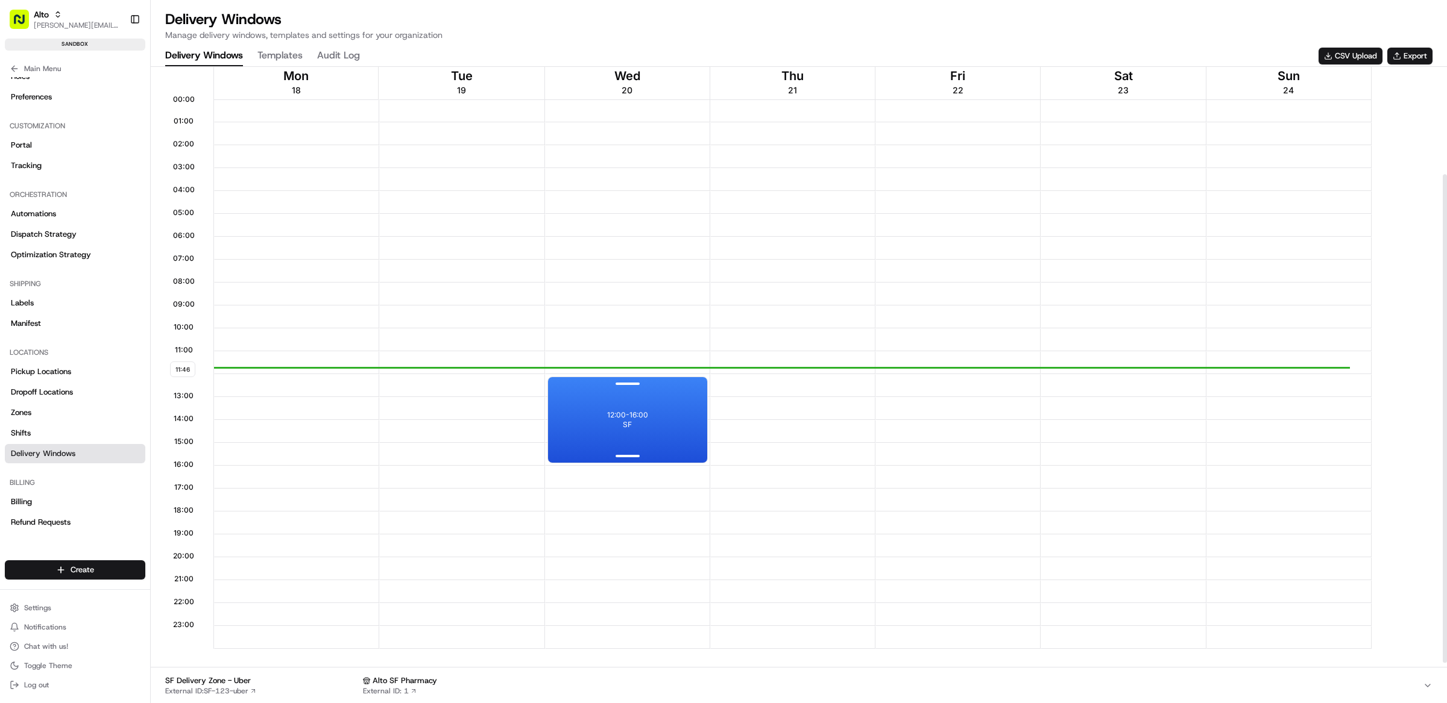
scroll to position [140, 0]
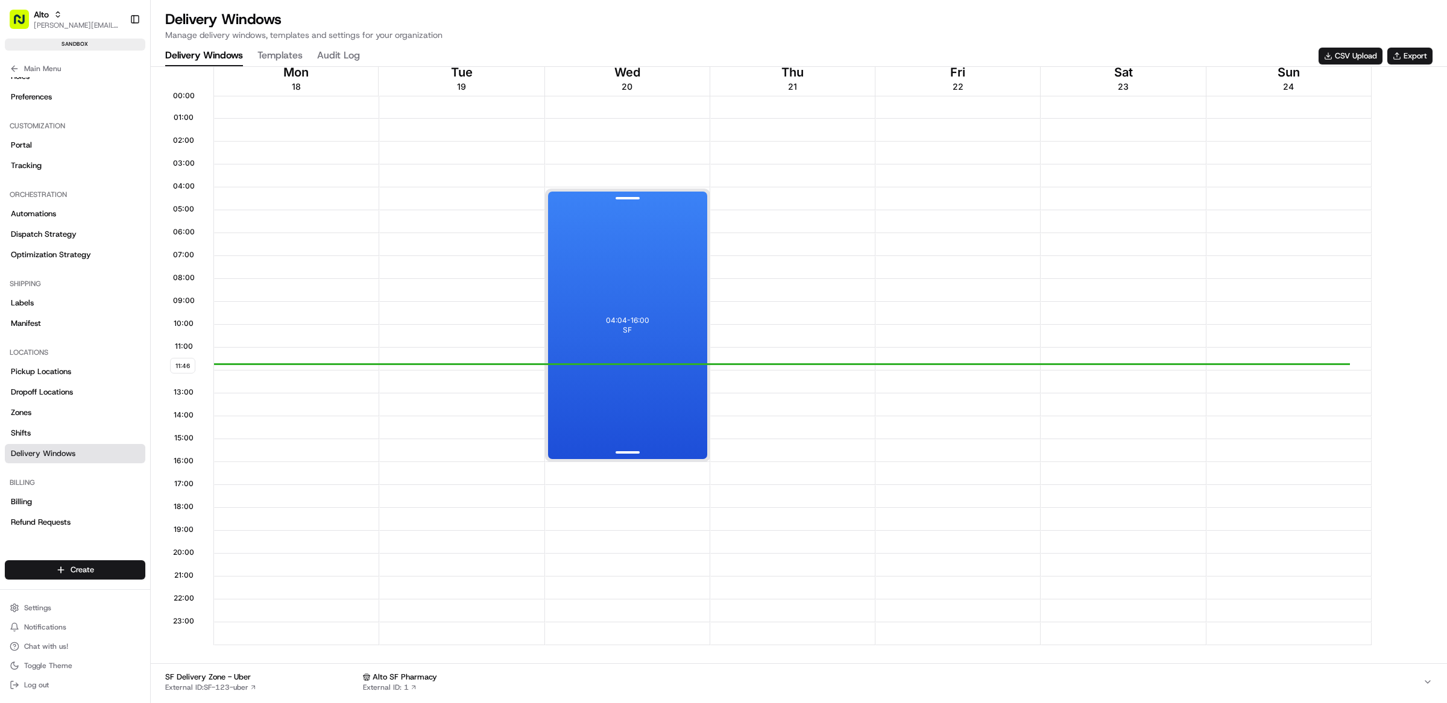
drag, startPoint x: 630, startPoint y: 379, endPoint x: 637, endPoint y: 189, distance: 190.0
click at [637, 192] on div at bounding box center [627, 199] width 48 height 15
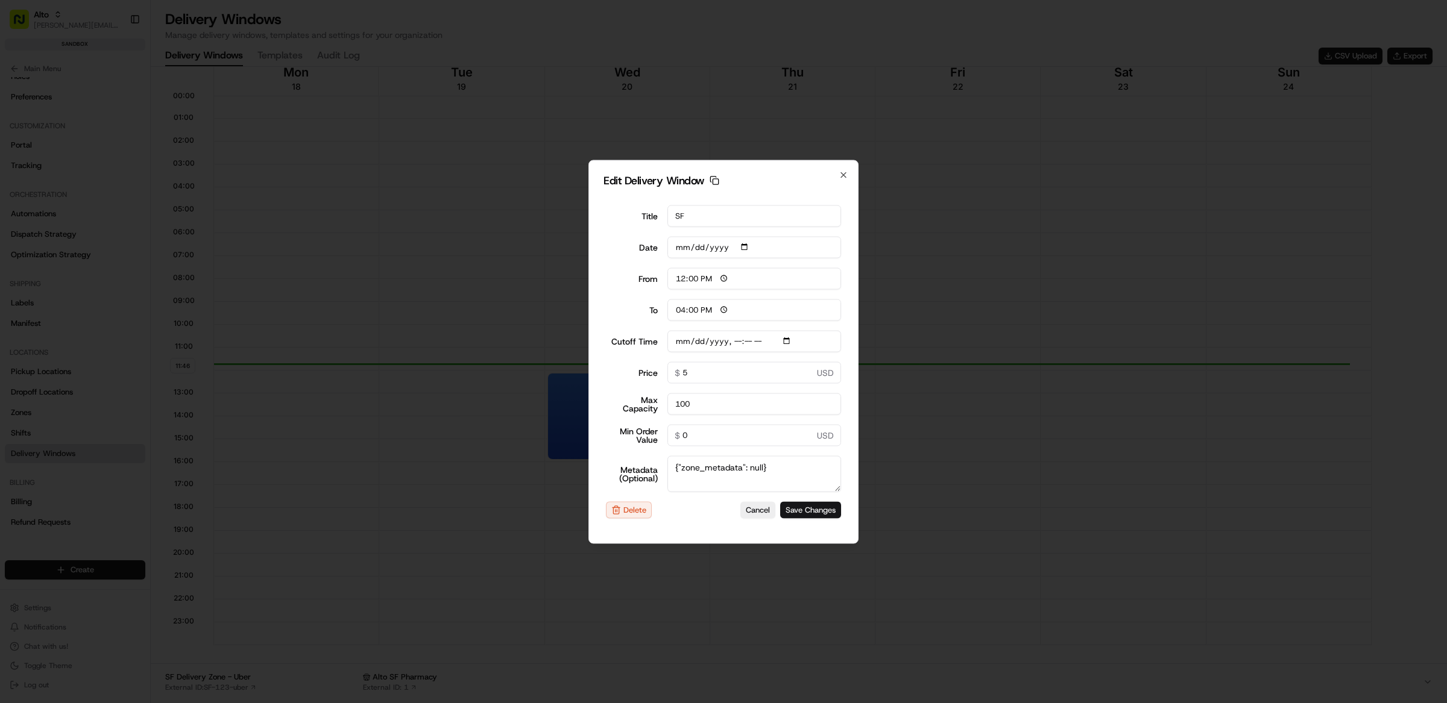
click at [811, 513] on button "Save Changes" at bounding box center [810, 510] width 61 height 17
type input "[DATE]T11:00"
type input "[DATE]"
type input "11:47"
type input "12:47"
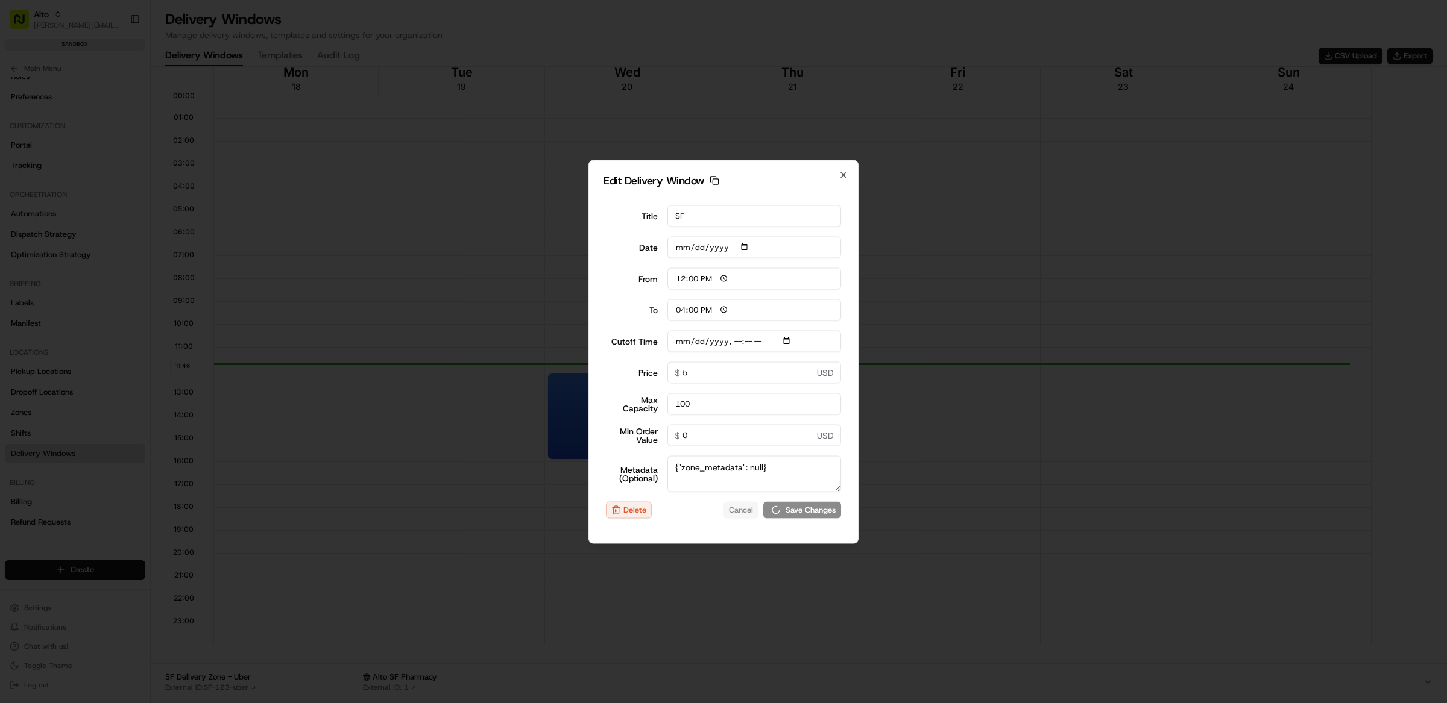
type input "[DATE]T11:00"
type input "0"
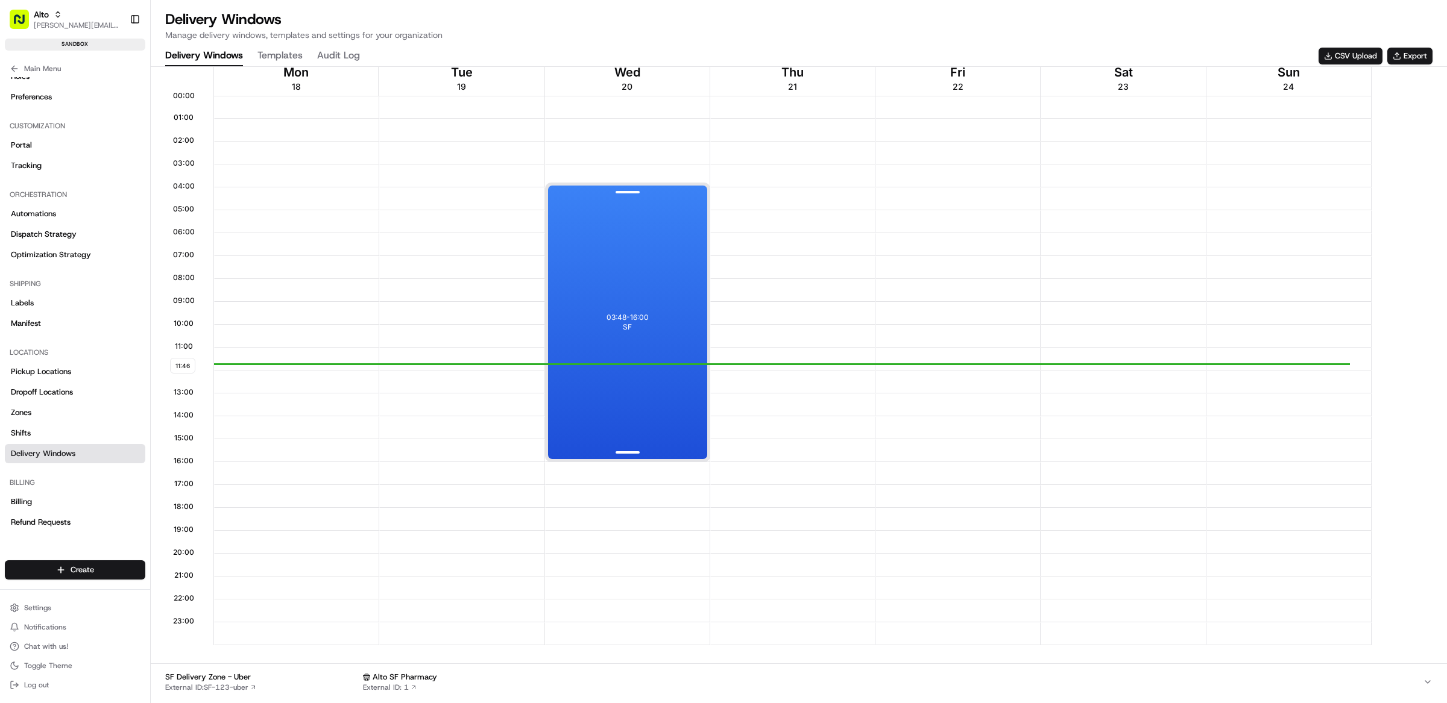
drag, startPoint x: 632, startPoint y: 375, endPoint x: 637, endPoint y: 166, distance: 208.6
click at [637, 186] on div at bounding box center [627, 193] width 48 height 15
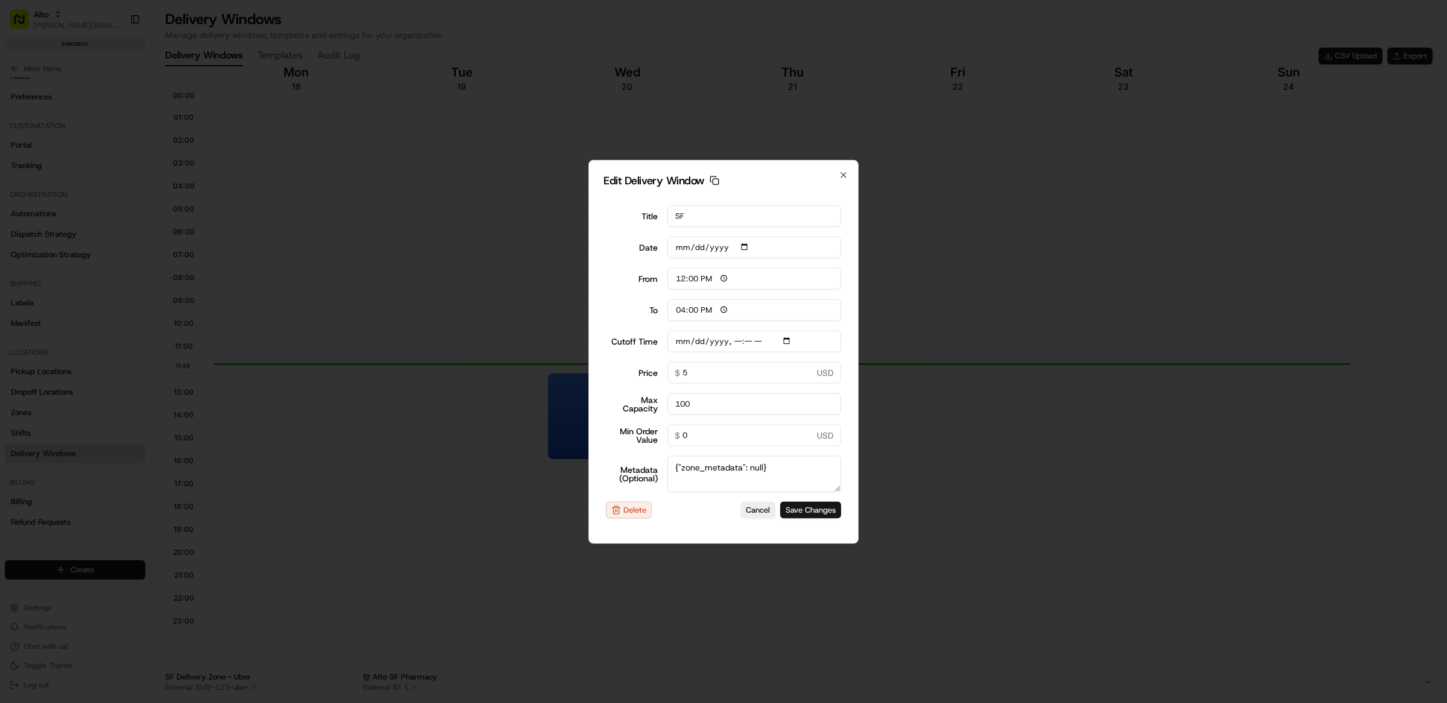
click at [811, 508] on button "Save Changes" at bounding box center [810, 510] width 61 height 17
type input "[DATE]T11:00"
type input "[DATE]"
type input "11:47"
type input "12:47"
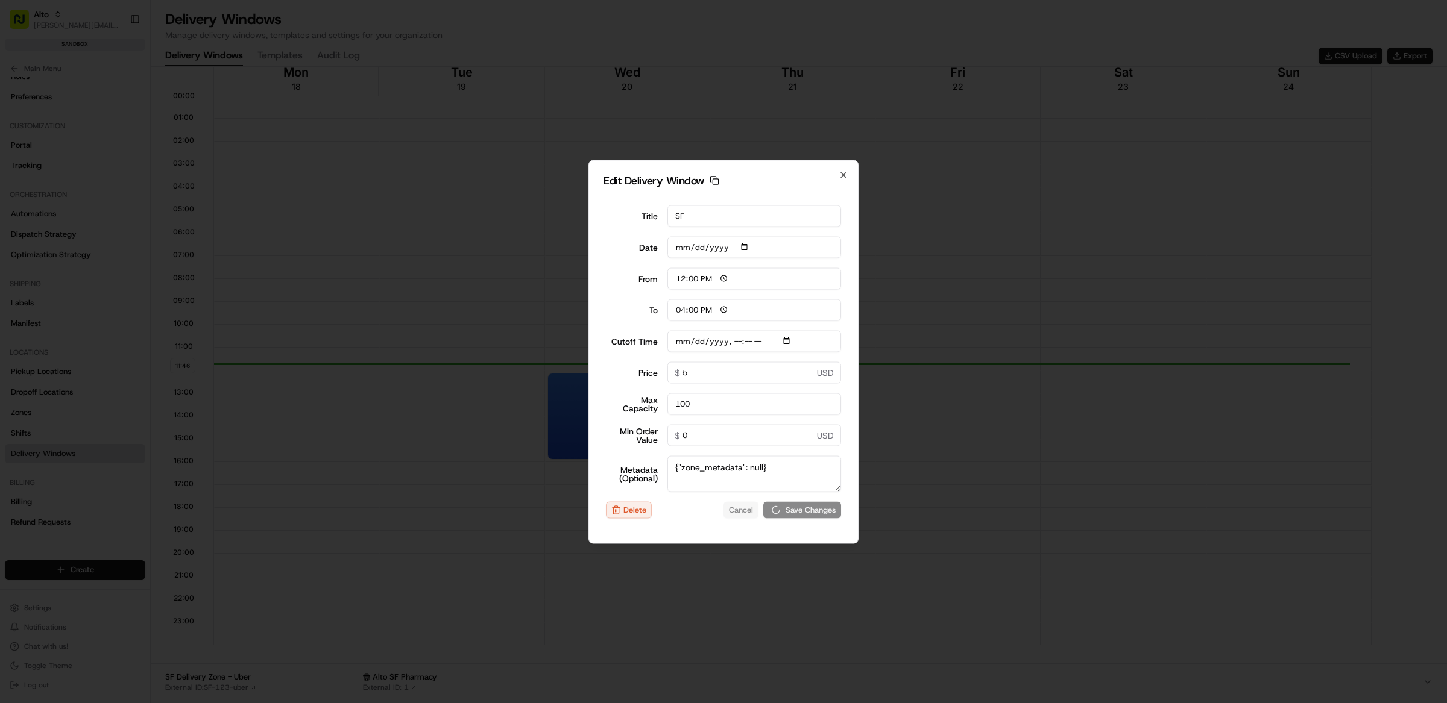
type input "[DATE]T11:00"
type input "0"
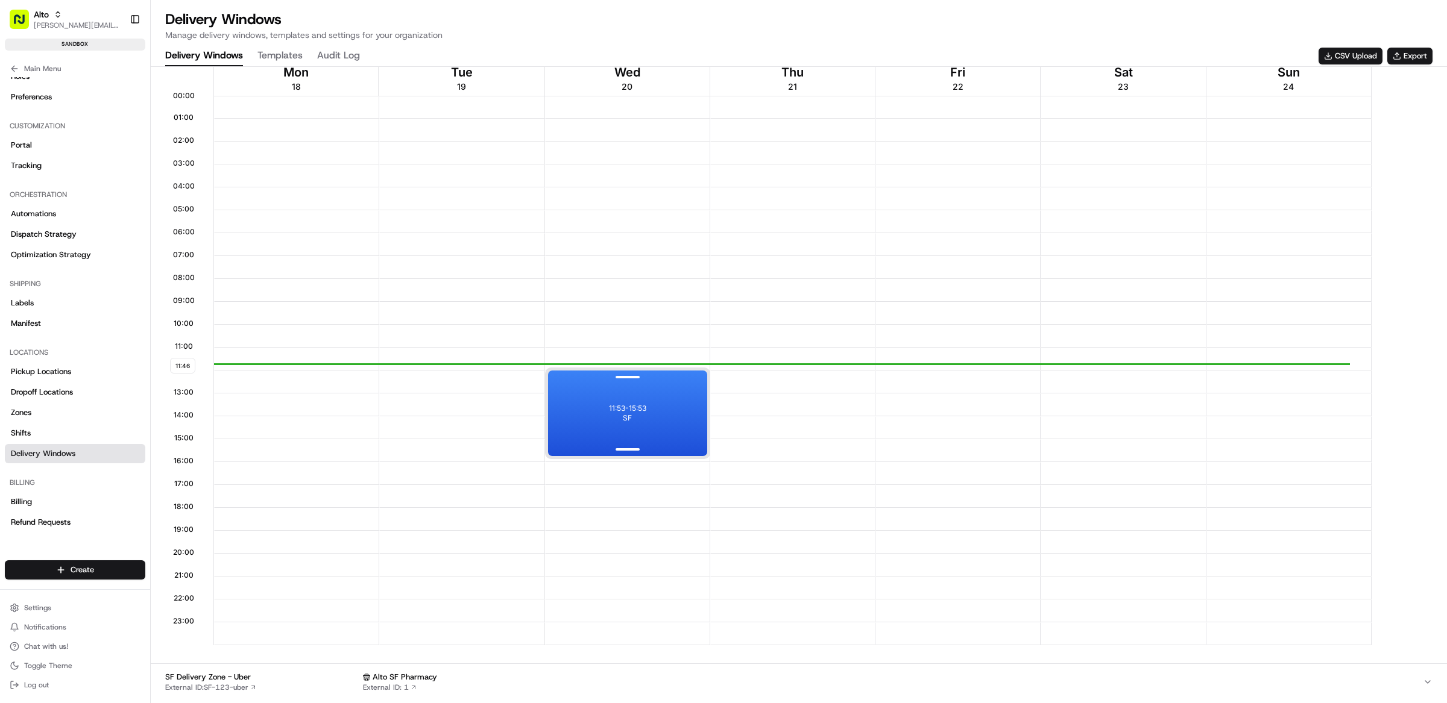
drag, startPoint x: 650, startPoint y: 416, endPoint x: 656, endPoint y: 413, distance: 7.3
click at [656, 413] on div "11:53 - 15:53 SF" at bounding box center [627, 414] width 159 height 86
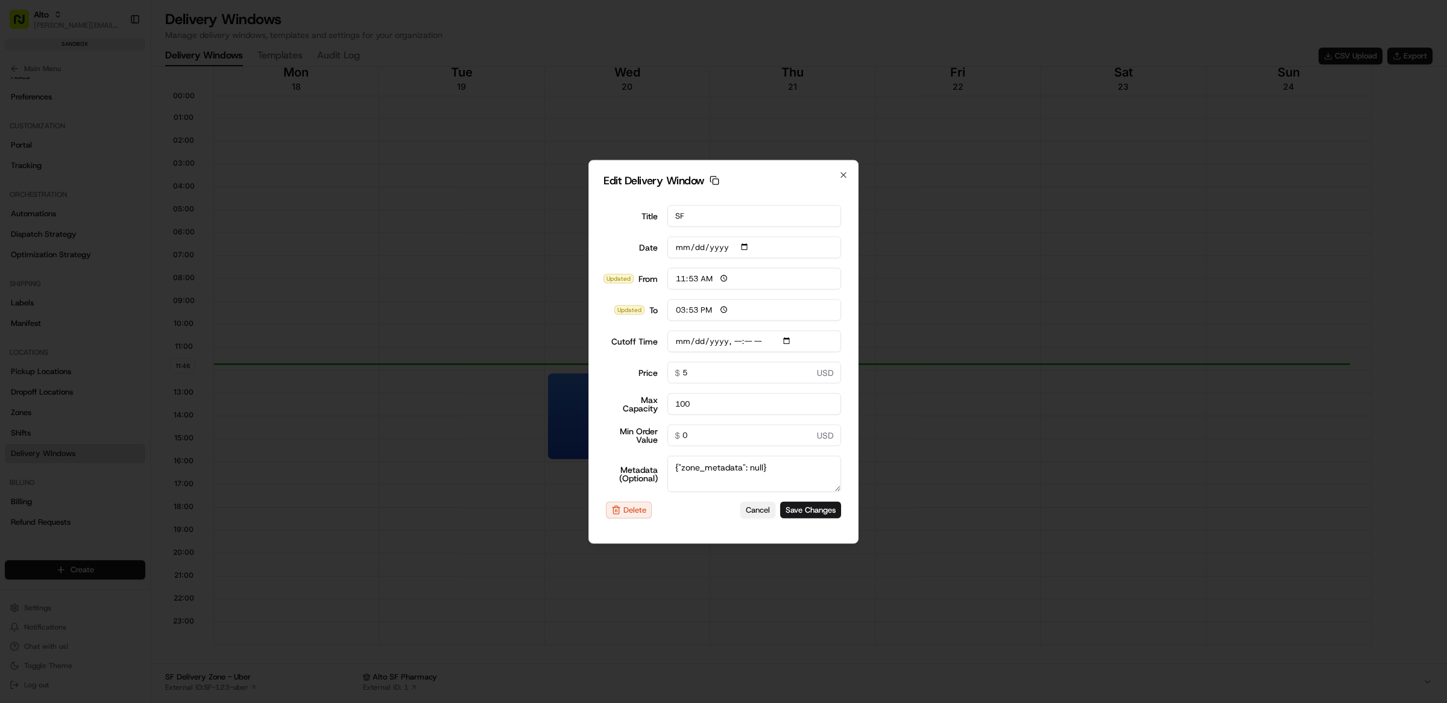
click at [749, 505] on button "Cancel" at bounding box center [757, 510] width 35 height 17
type input "[DATE]"
type input "11:47"
type input "12:47"
type input "[DATE]T11:00"
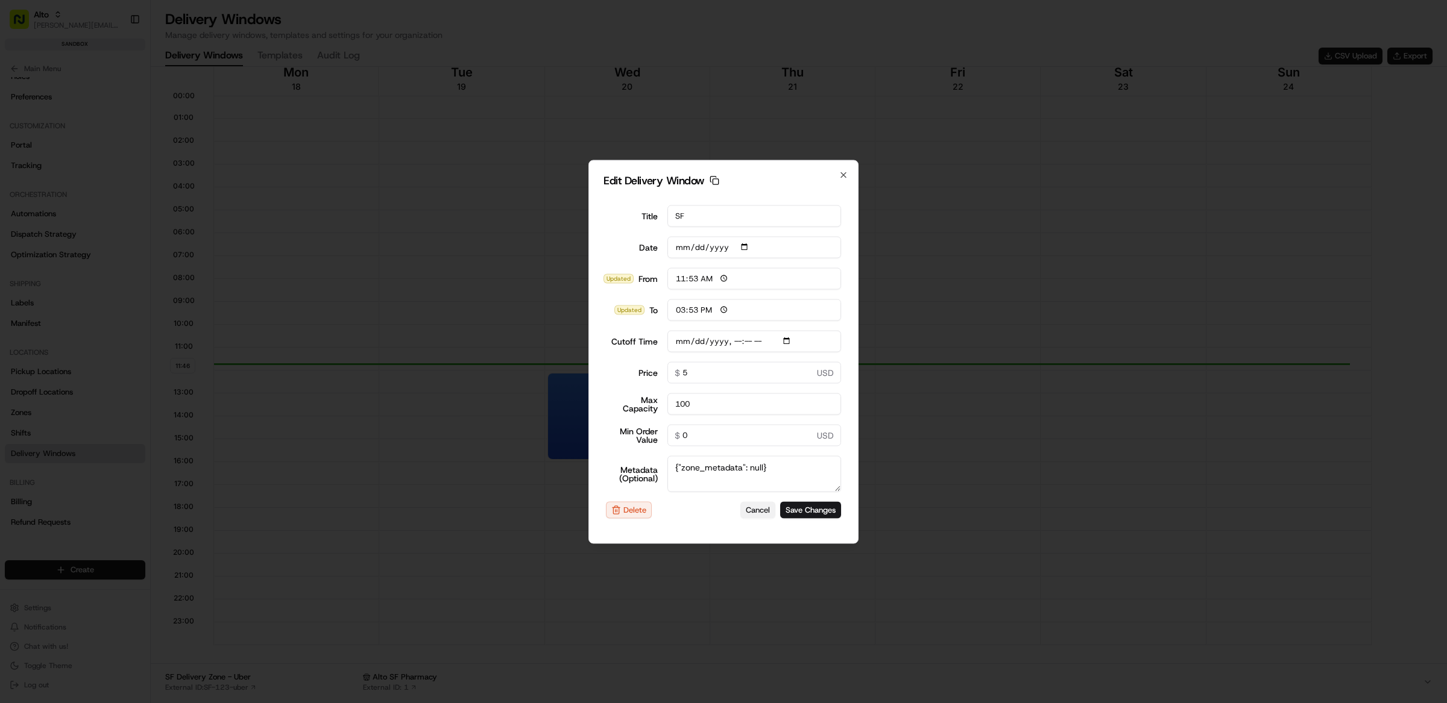
type input "0"
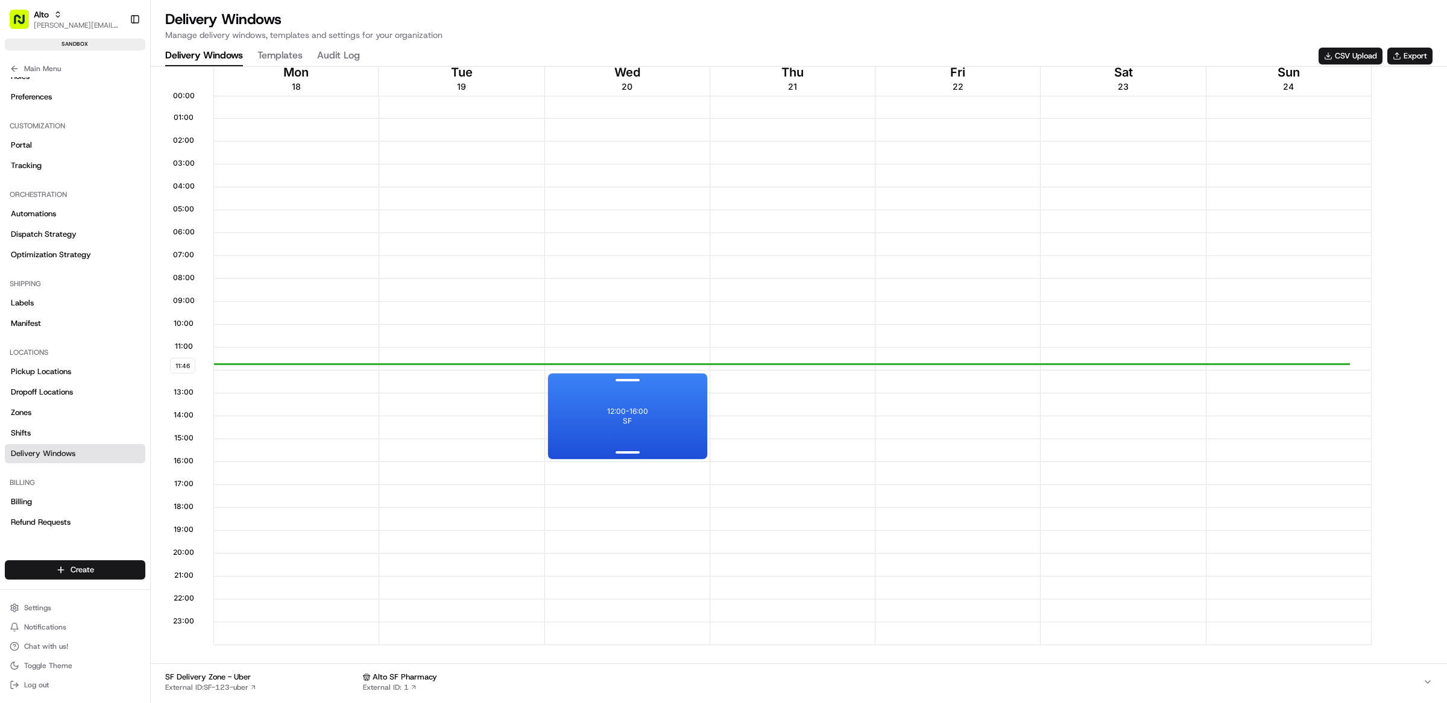
click at [657, 406] on div "12:00 - 16:00 SF" at bounding box center [627, 417] width 159 height 86
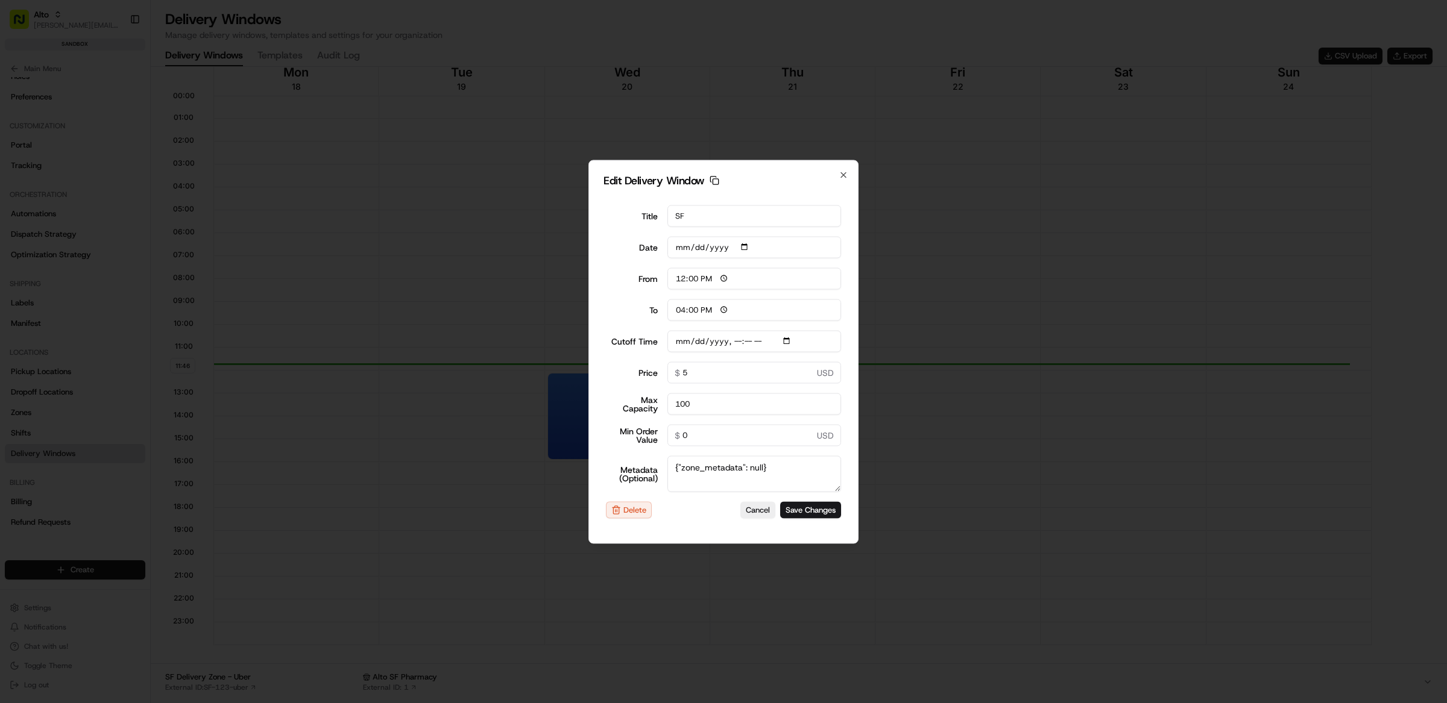
click at [681, 281] on input "12:00" at bounding box center [754, 279] width 174 height 22
type input "21:00"
type input "[DATE]T11:00"
type input "09:00"
type input "[DATE]T11:00"
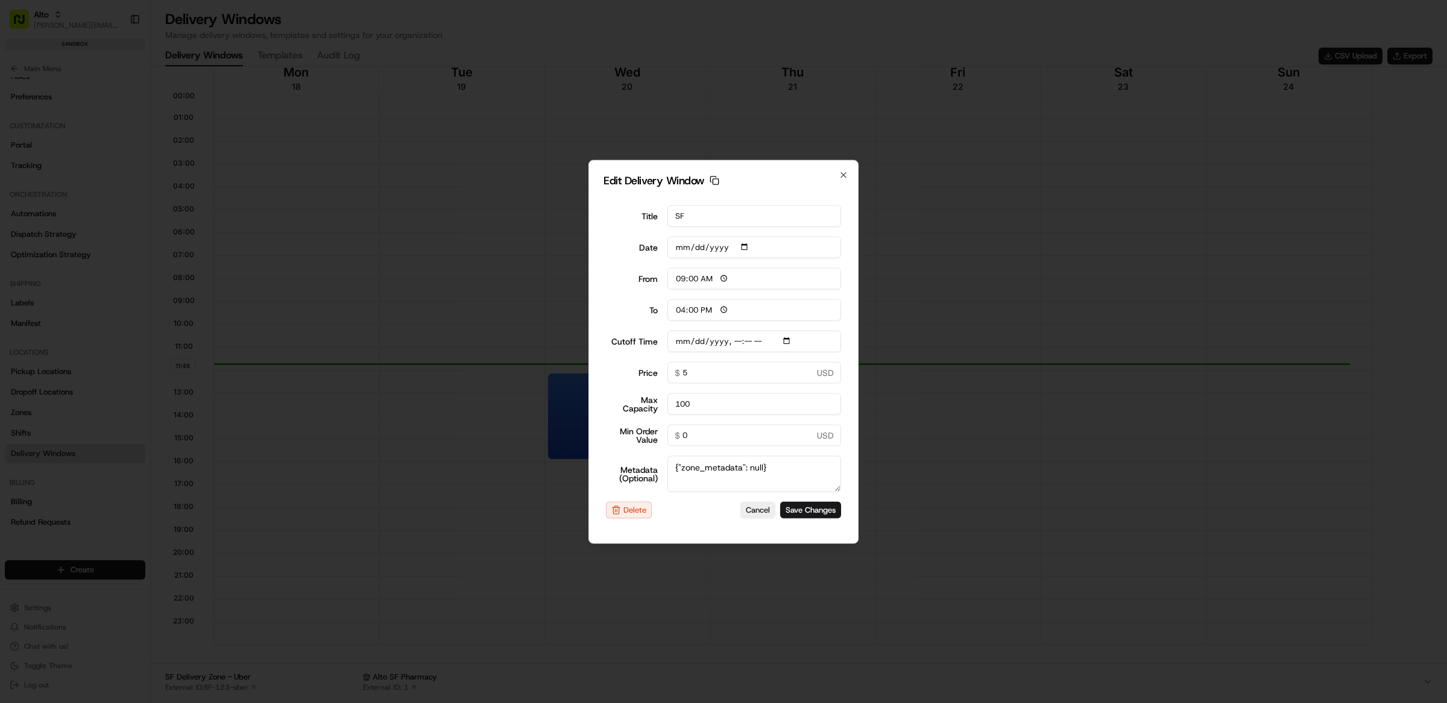
click at [684, 310] on input "16:00" at bounding box center [754, 310] width 174 height 22
click at [681, 312] on input "16:00" at bounding box center [754, 310] width 174 height 22
type input "20:00"
click at [824, 511] on button "Save Changes" at bounding box center [810, 510] width 61 height 17
type input "[DATE]T11:00"
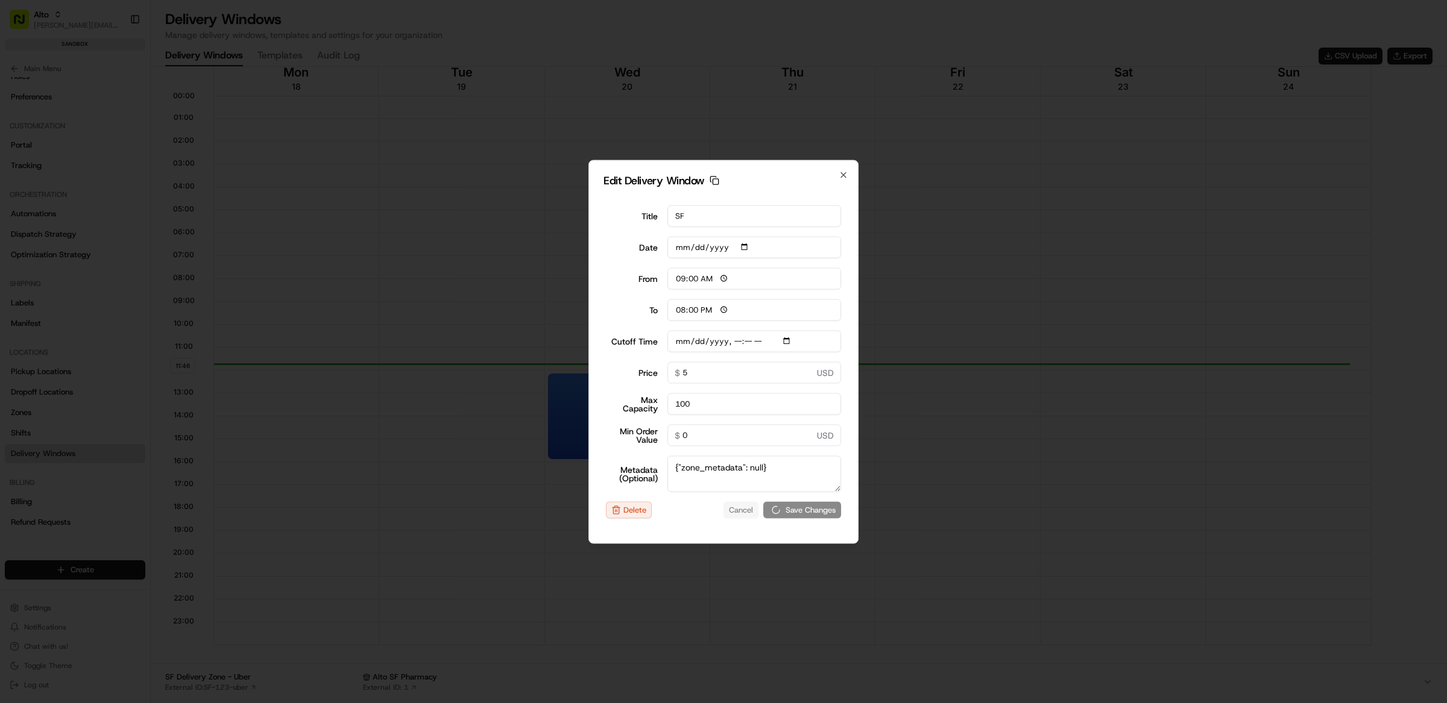
type input "[DATE]"
type input "11:48"
type input "12:48"
type input "[DATE]T11:00"
type input "0"
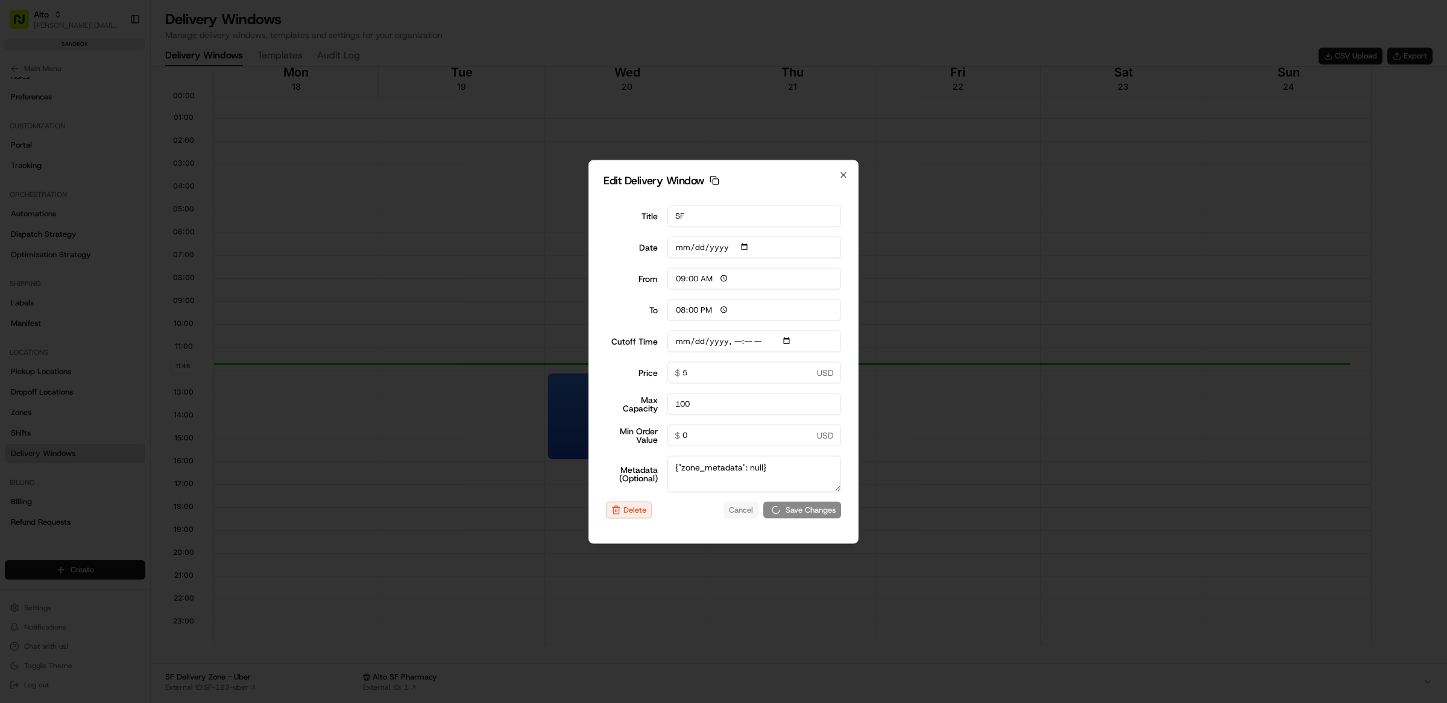
type input "0"
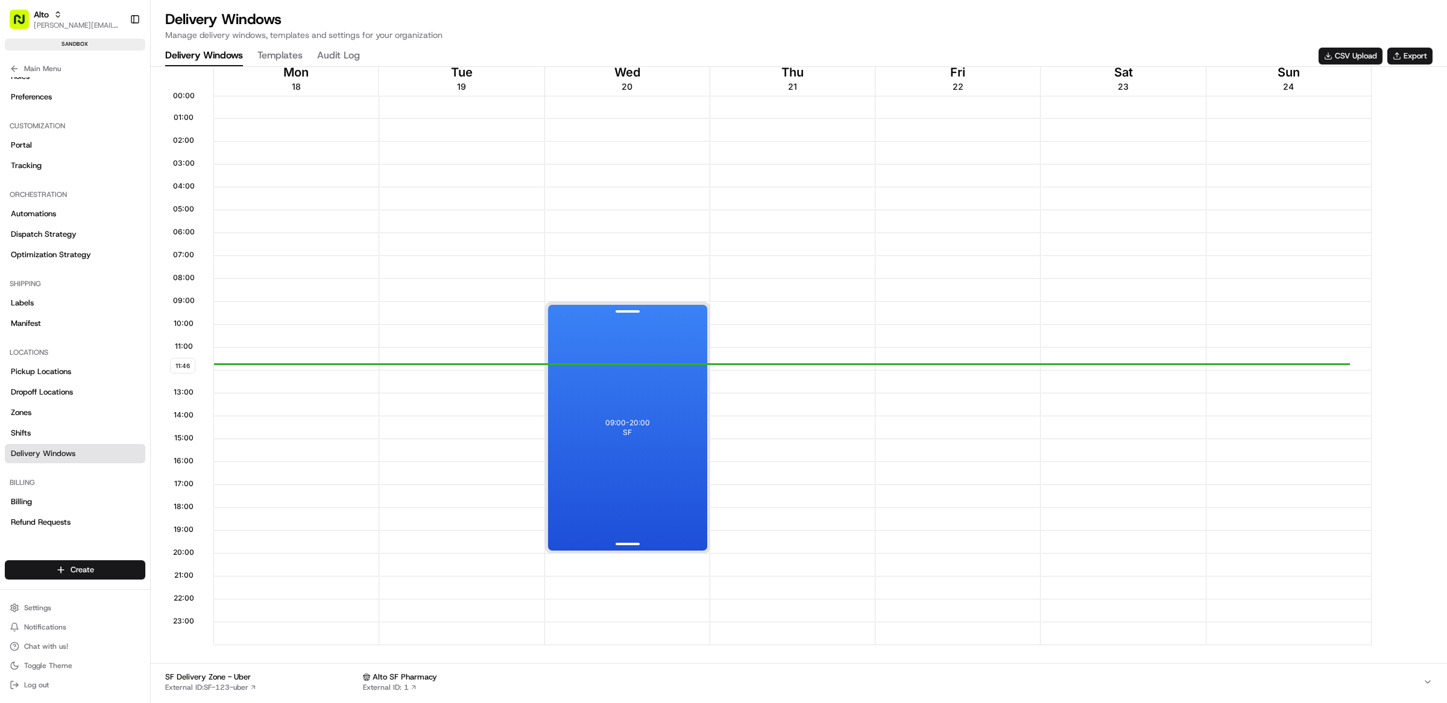
click at [652, 407] on div "09:00 - 20:00 SF" at bounding box center [627, 428] width 159 height 246
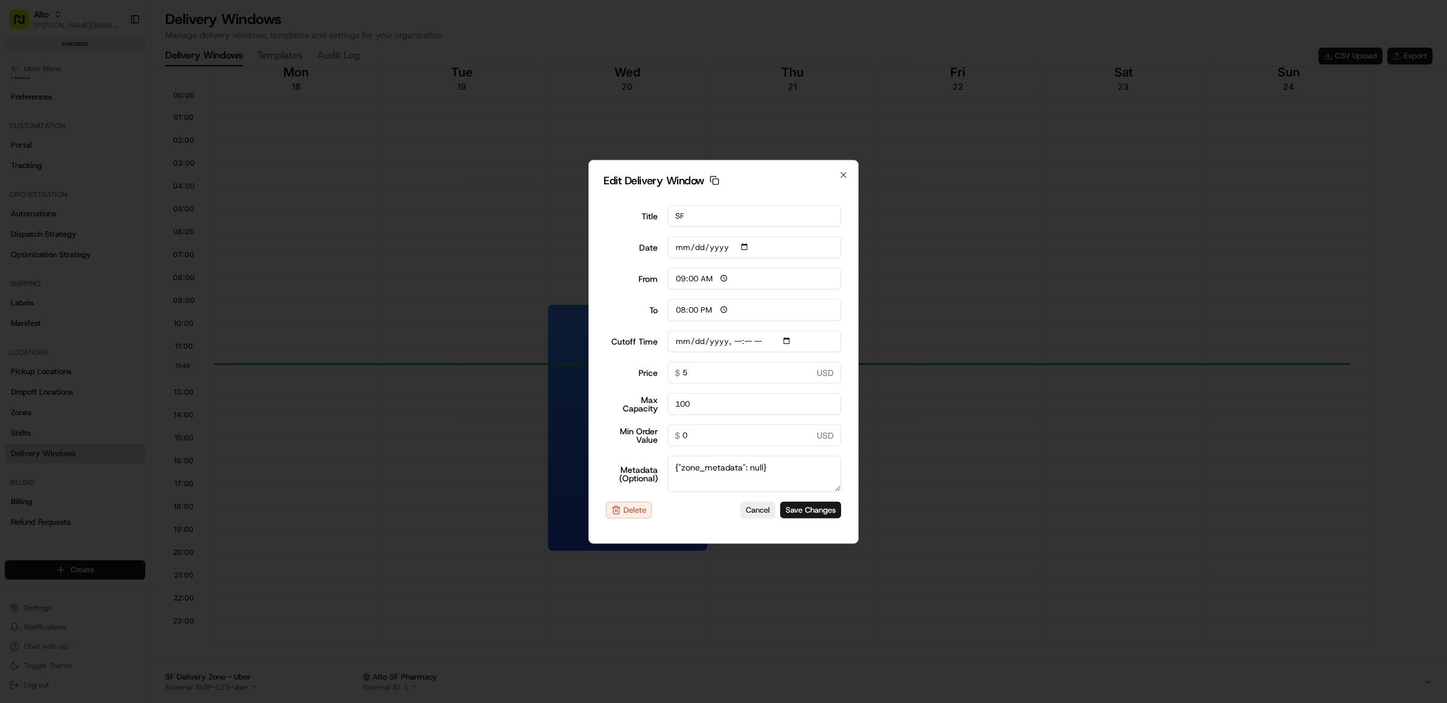
click at [699, 342] on input "Cutoff Time" at bounding box center [754, 341] width 174 height 22
click at [735, 341] on input "Cutoff Time" at bounding box center [754, 341] width 174 height 22
type input "[DATE]T17:30"
click at [823, 517] on button "Save Changes" at bounding box center [810, 510] width 61 height 17
type input "[DATE]"
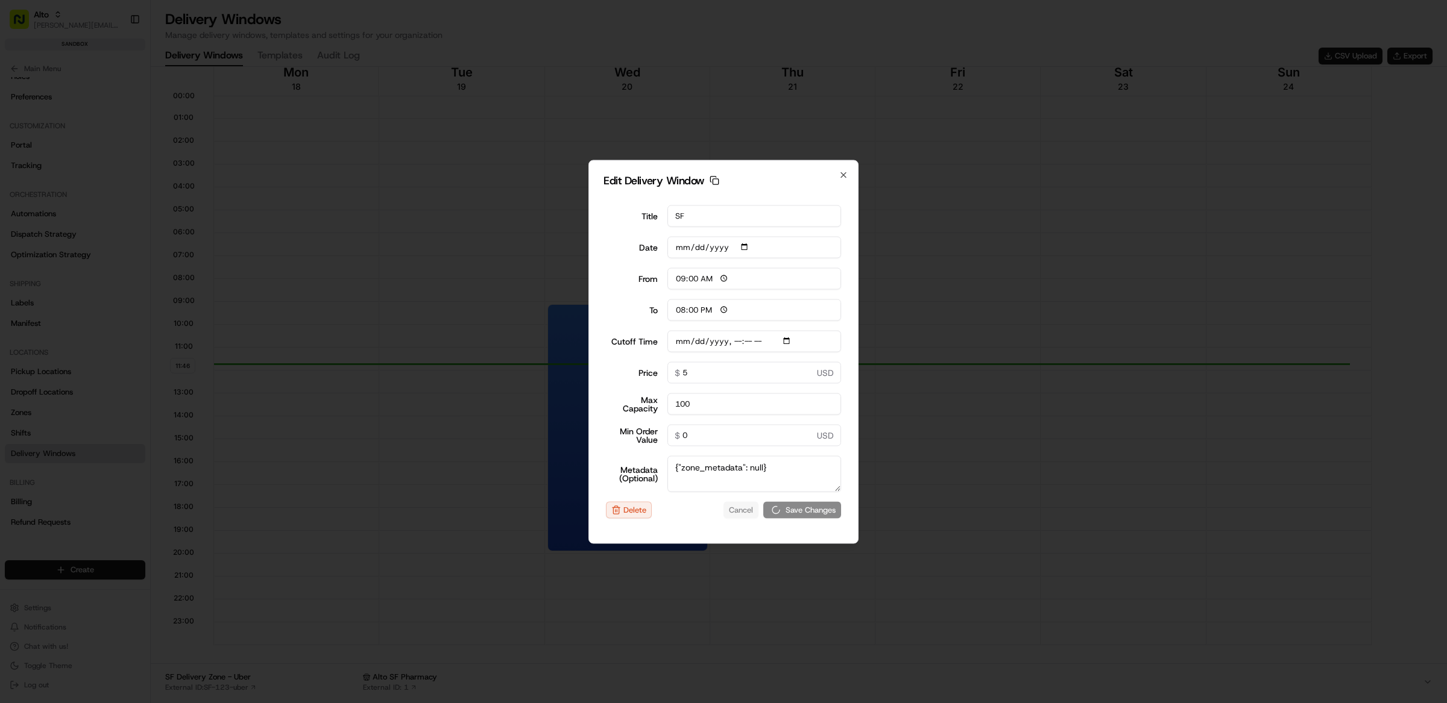
type input "11:48"
type input "12:48"
type input "[DATE]T11:00"
type input "0"
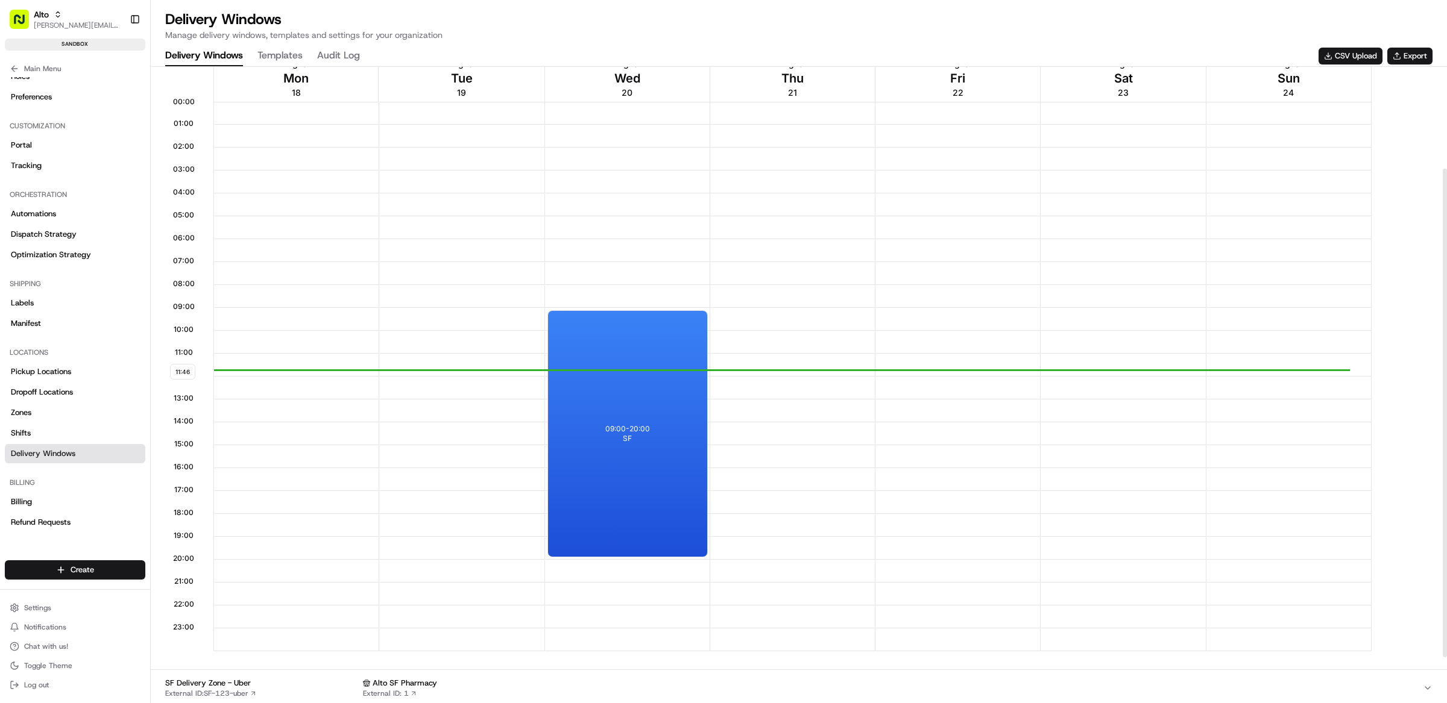
scroll to position [133, 0]
click at [643, 409] on div "09:00 - 20:00 SF" at bounding box center [627, 435] width 159 height 246
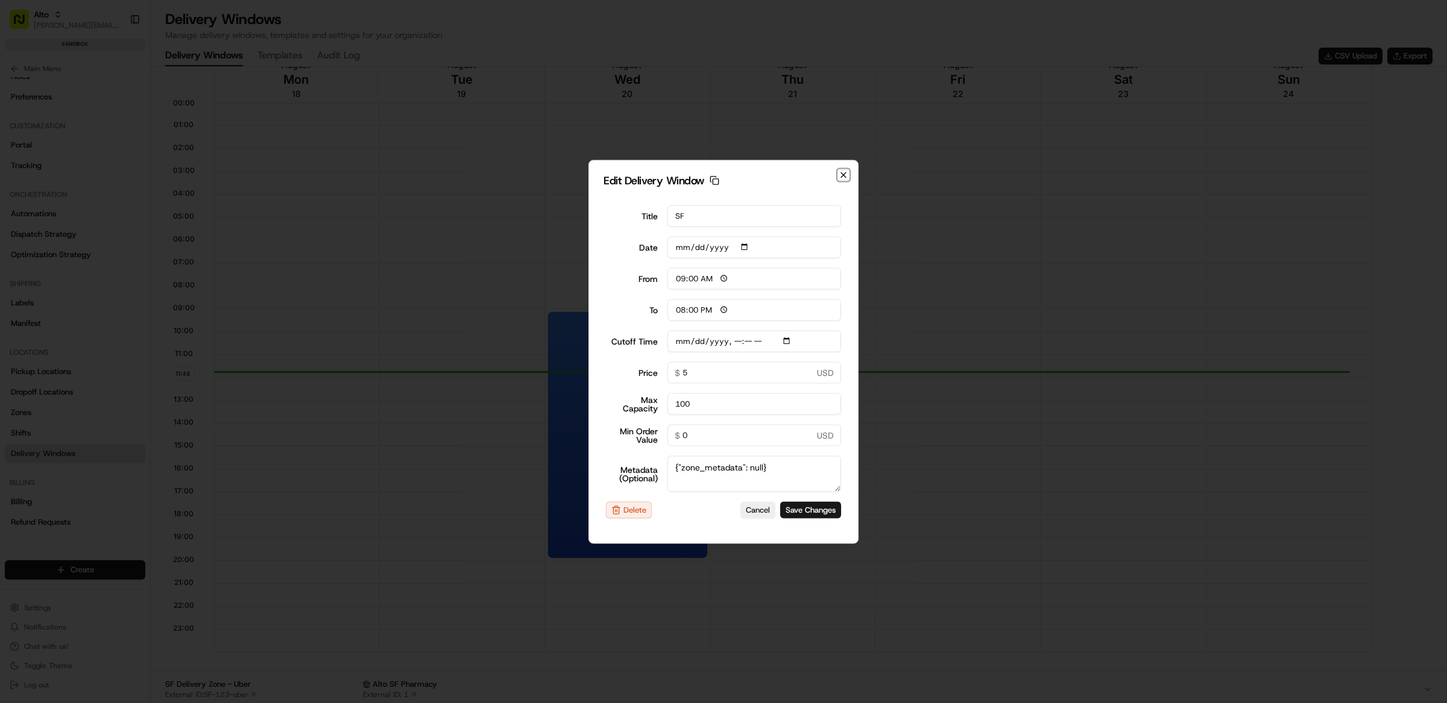
click at [845, 173] on icon "button" at bounding box center [843, 174] width 5 height 5
type input "[DATE]"
type input "11:48"
type input "12:48"
type input "[DATE]T17:30"
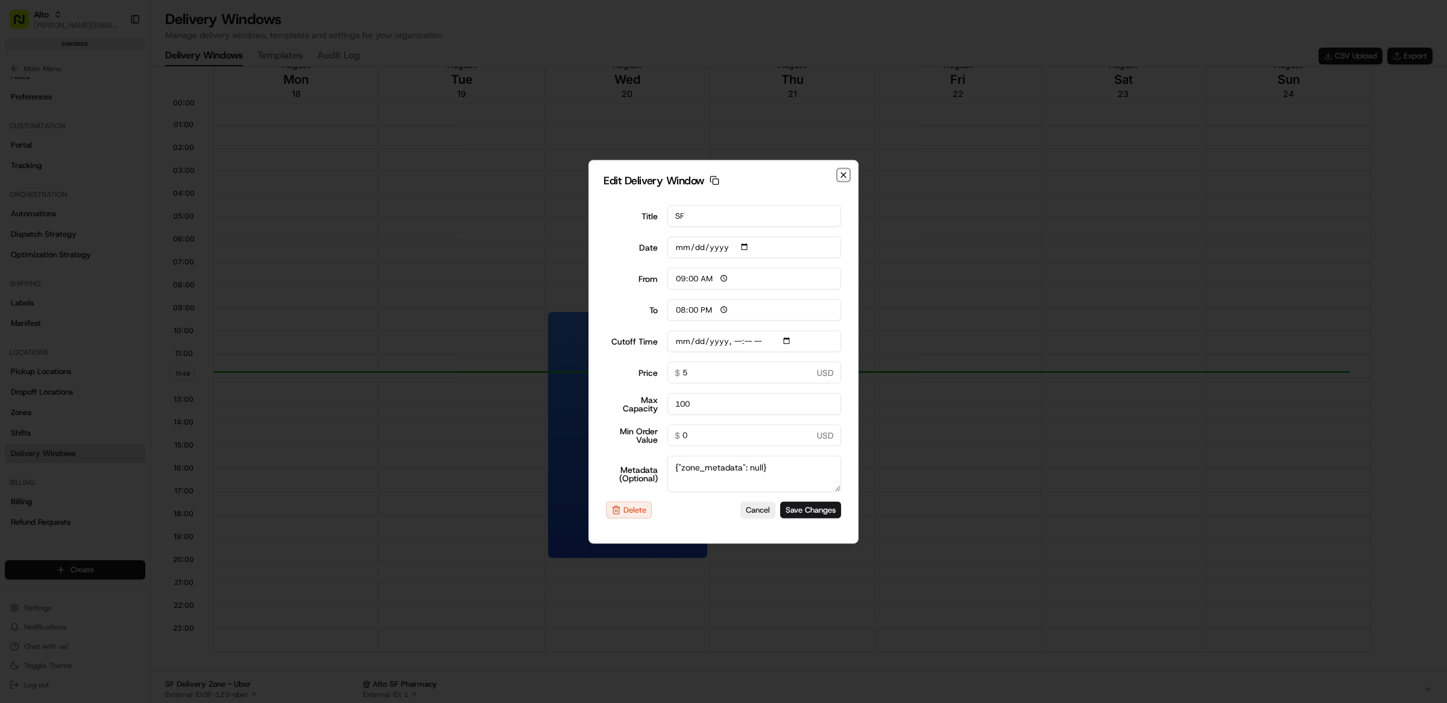
type input "0"
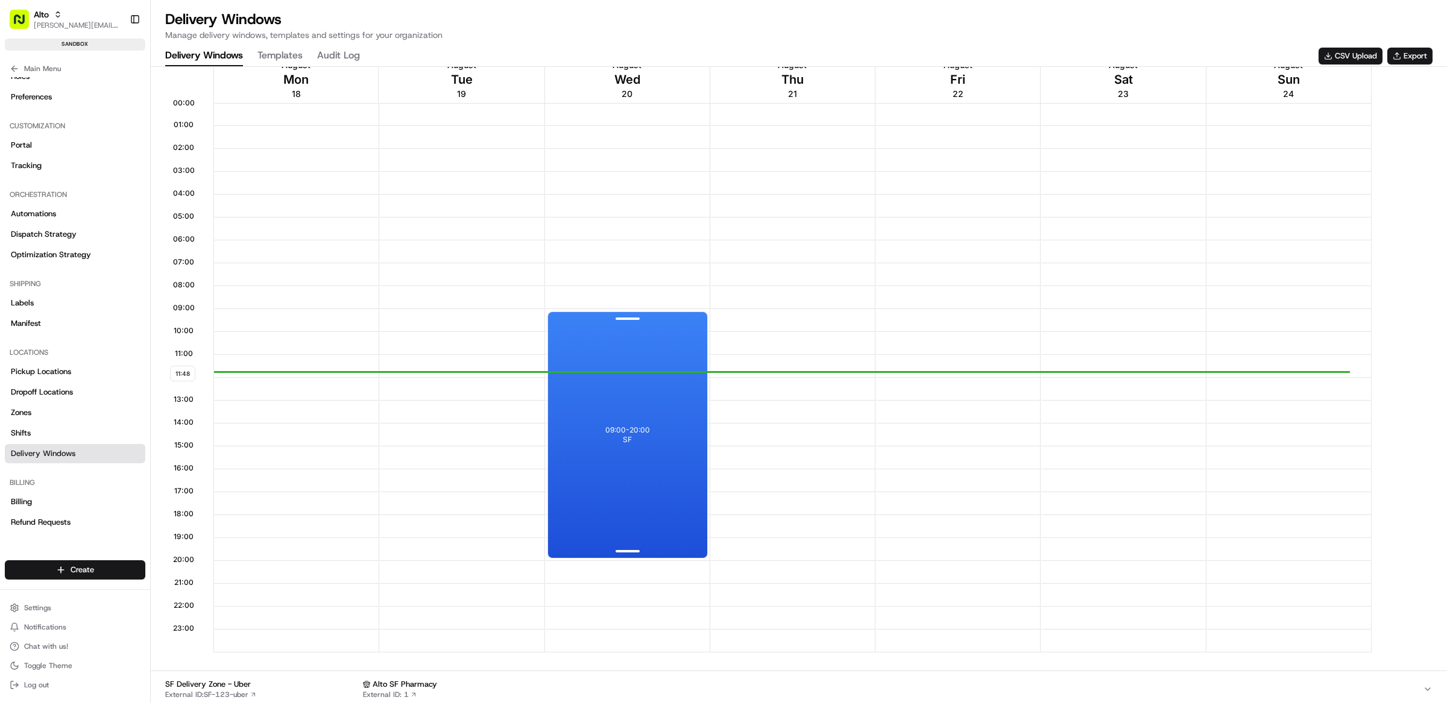
click at [590, 455] on div "09:00 - 20:00 SF" at bounding box center [627, 435] width 159 height 246
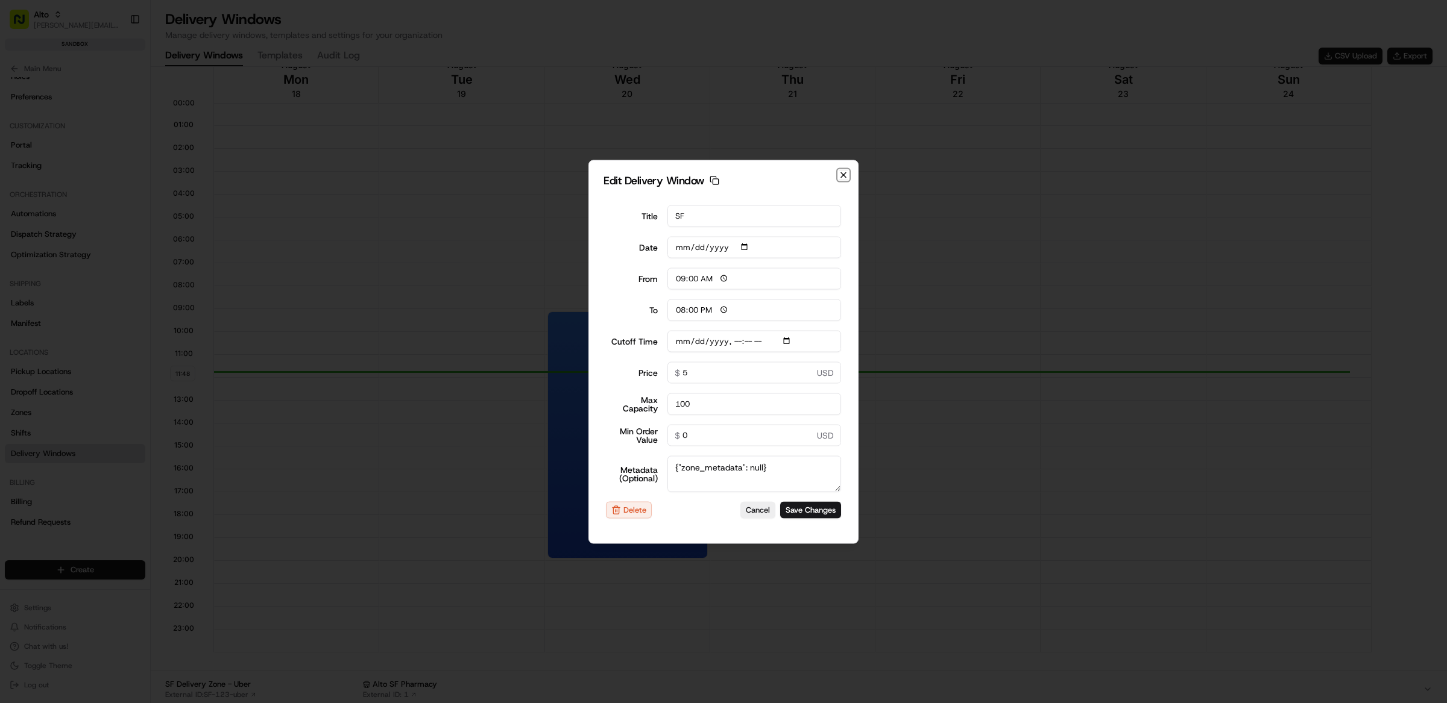
click at [843, 171] on icon "button" at bounding box center [843, 175] width 10 height 10
type input "[DATE]"
type input "11:48"
type input "12:48"
type input "[DATE]T17:30"
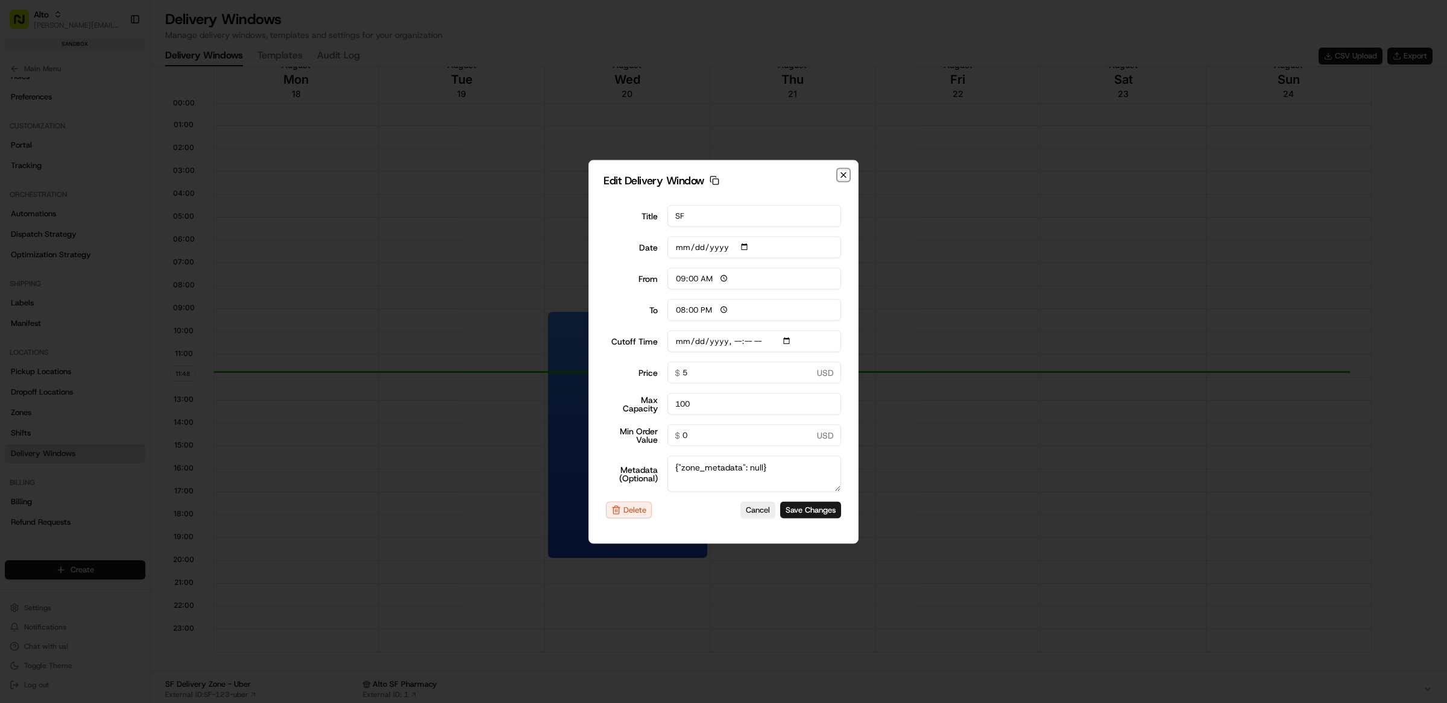
type input "0"
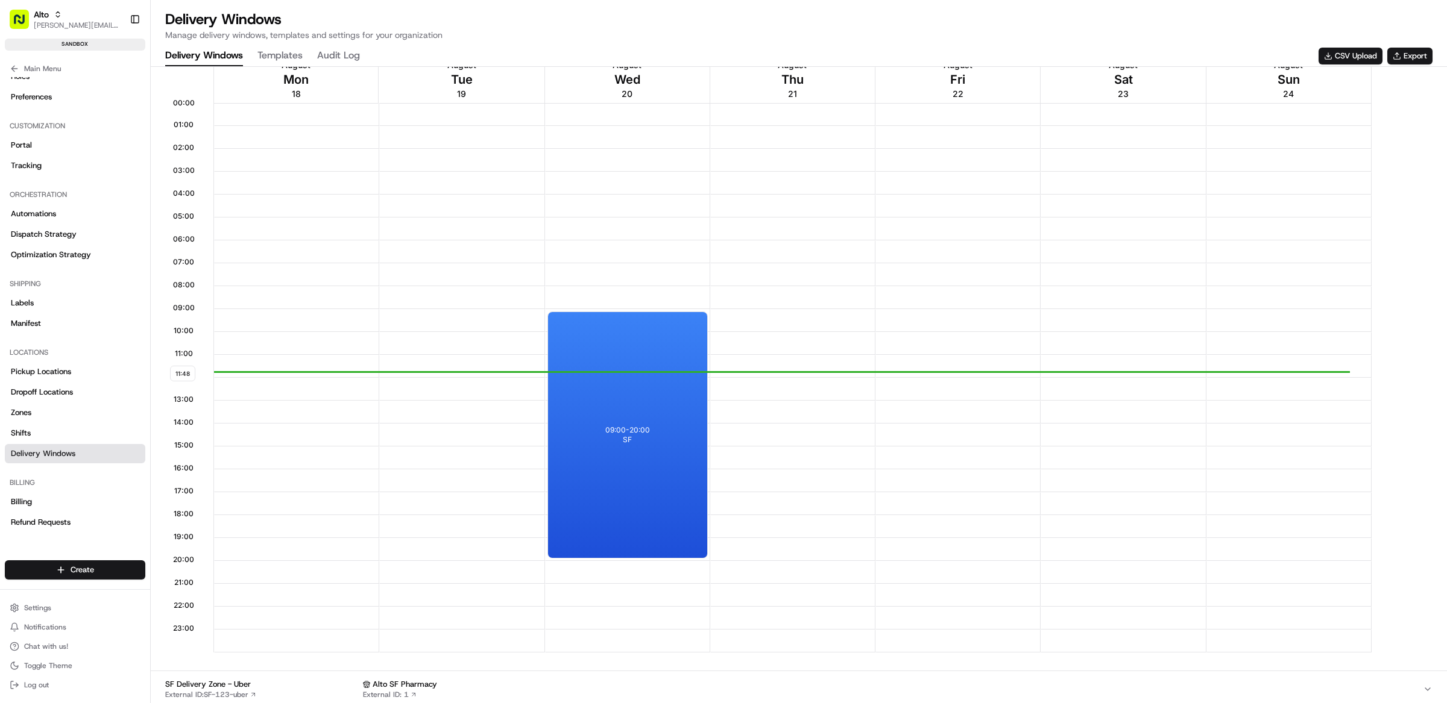
scroll to position [0, 0]
drag, startPoint x: 618, startPoint y: 423, endPoint x: 734, endPoint y: 424, distance: 116.3
click at [734, 424] on div "11:48 00:00 01:00 02:00 03:00 04:00 05:00 06:00 07:00 08:00 09:00 10:00 11:00 1…" at bounding box center [799, 354] width 1290 height 598
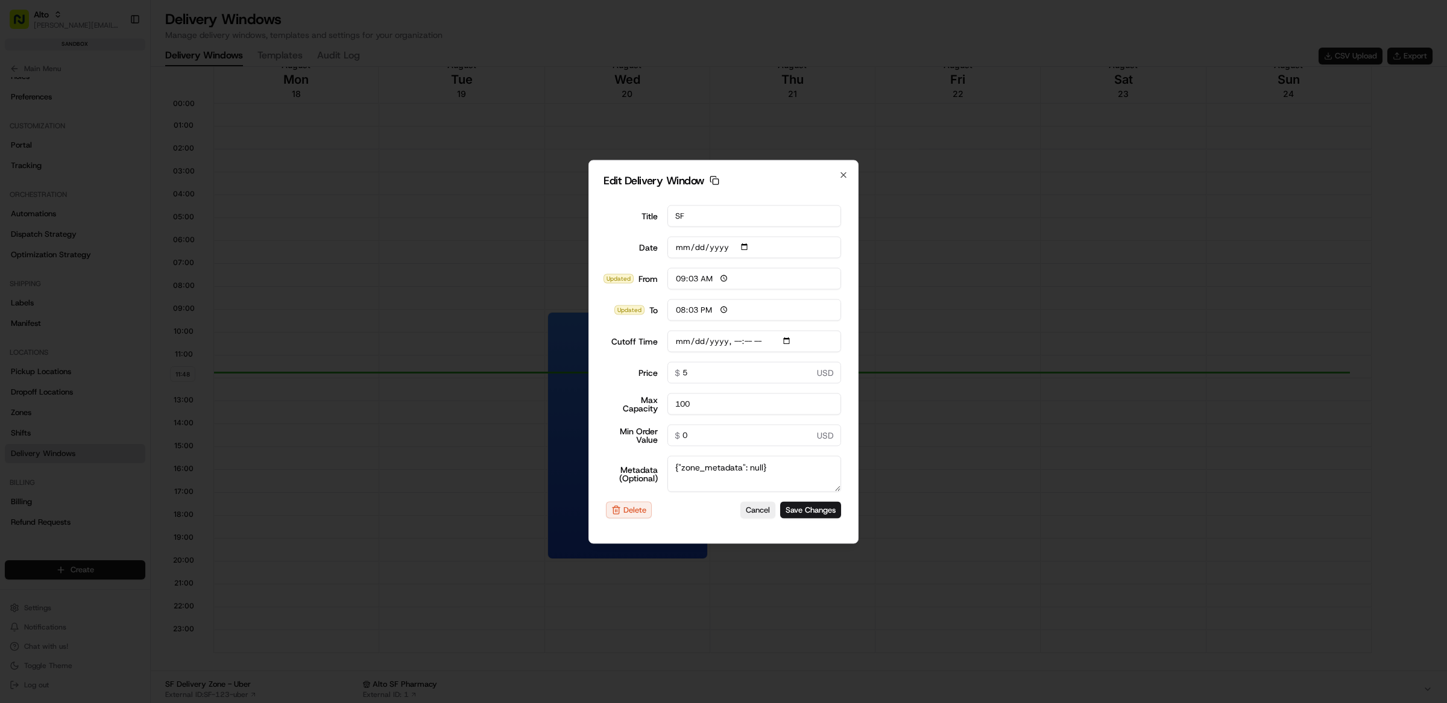
click at [697, 341] on input "Cutoff Time" at bounding box center [754, 341] width 174 height 22
type input "[DATE]T17:30"
click at [695, 249] on input "[DATE]" at bounding box center [754, 247] width 174 height 22
click at [696, 239] on input "[DATE]" at bounding box center [754, 247] width 174 height 22
click at [696, 245] on input "[DATE]" at bounding box center [754, 247] width 174 height 22
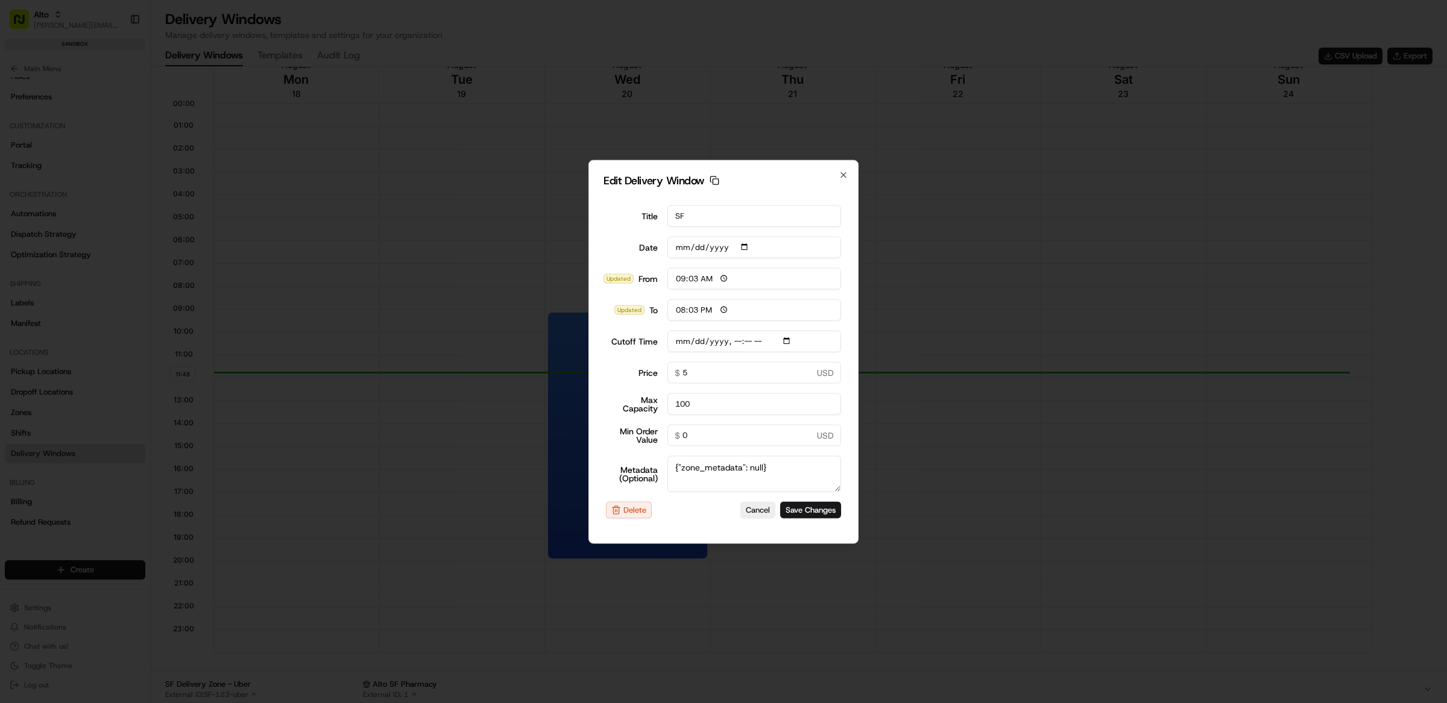
type input "[DATE]"
type input "[DATE]T17:30"
type input "[DATE]"
type input "[DATE]T17:30"
click at [755, 509] on button "Cancel" at bounding box center [757, 510] width 35 height 17
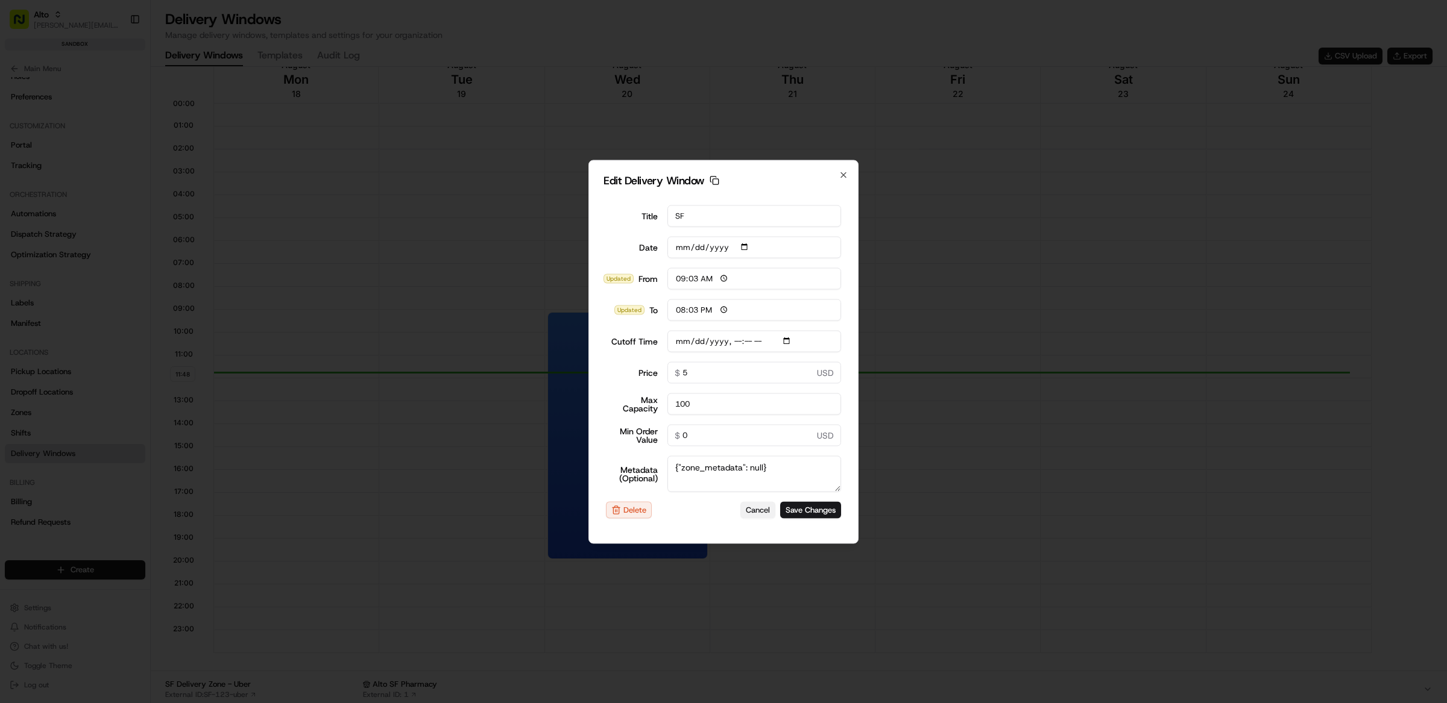
type input "[DATE]"
type input "11:49"
type input "12:49"
type input "[DATE]T17:30"
type input "0"
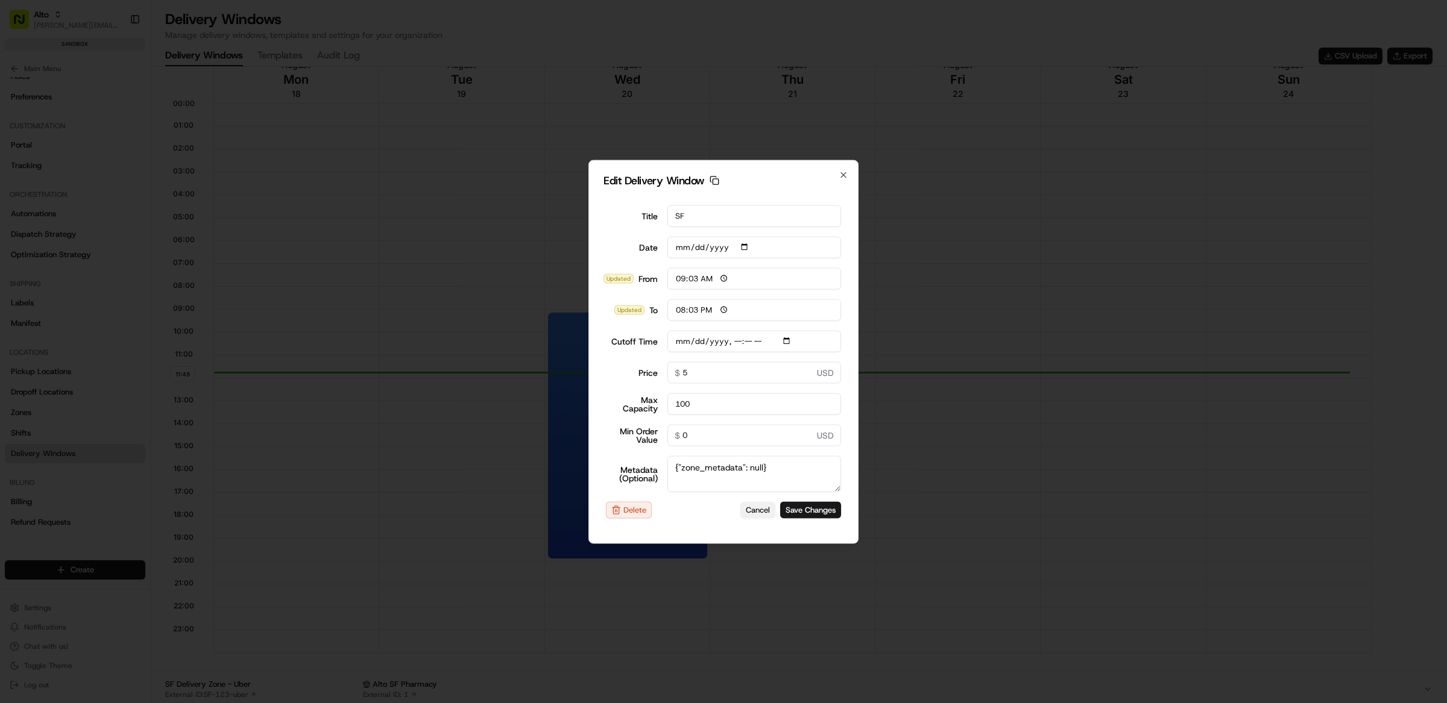
type input "0"
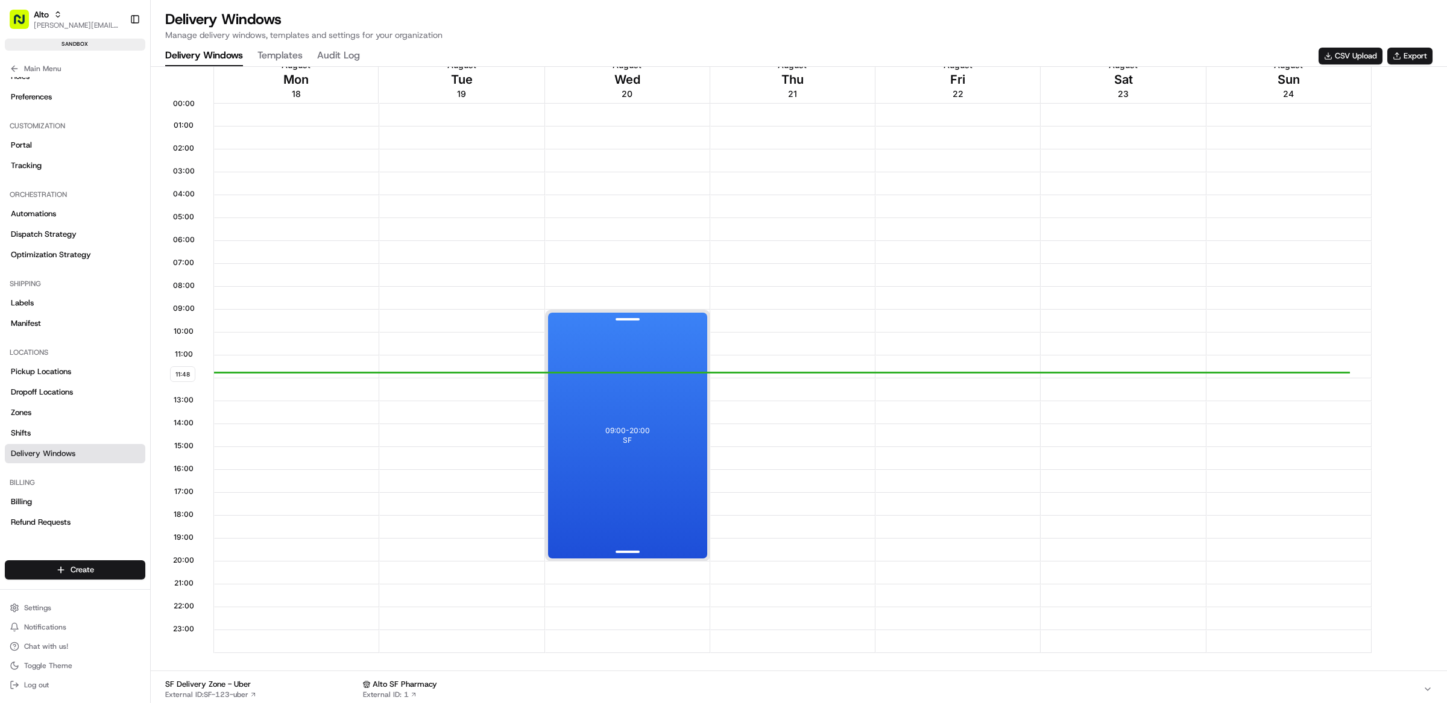
click at [631, 451] on div "09:00 - 20:00 SF" at bounding box center [627, 436] width 159 height 246
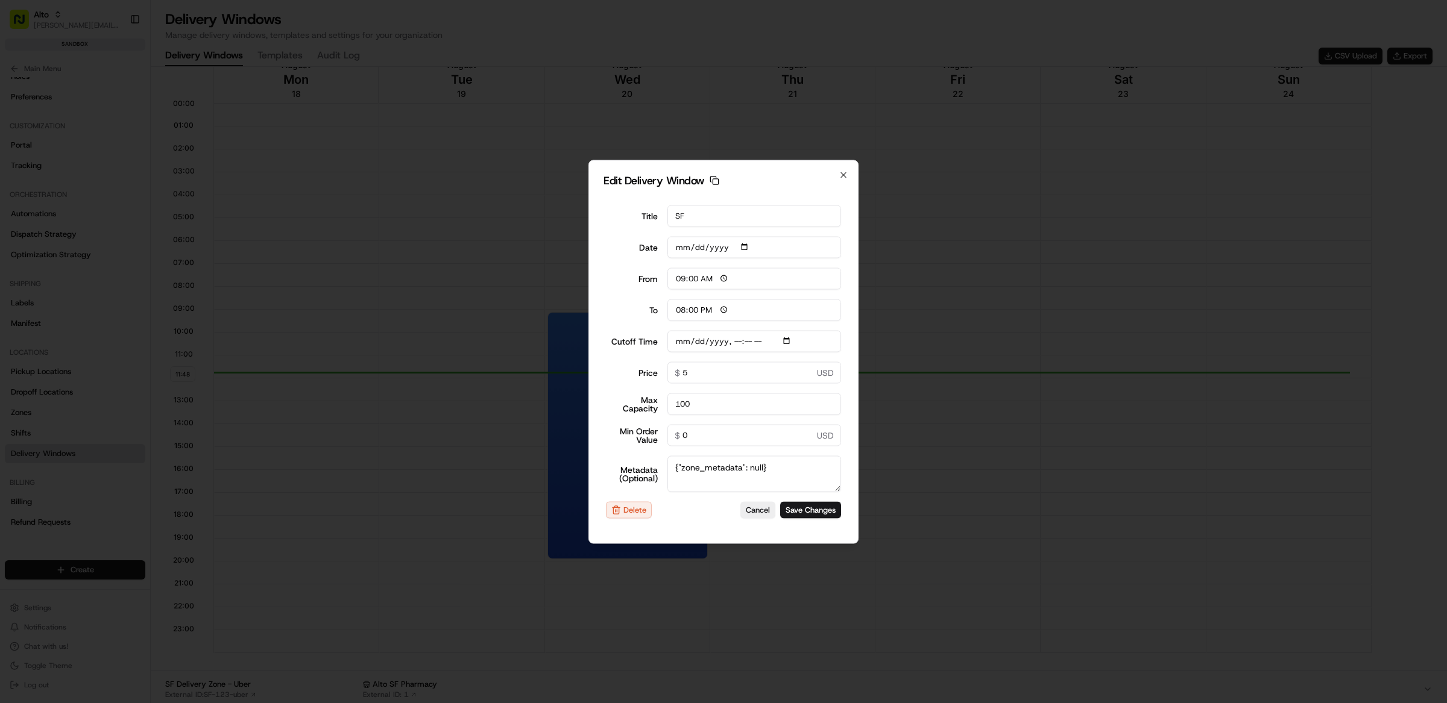
click at [694, 242] on input "[DATE]" at bounding box center [754, 247] width 174 height 22
type input "[DATE]"
type input "[DATE]T17:30"
type input "[DATE]"
click at [694, 343] on input "Cutoff Time" at bounding box center [754, 341] width 174 height 22
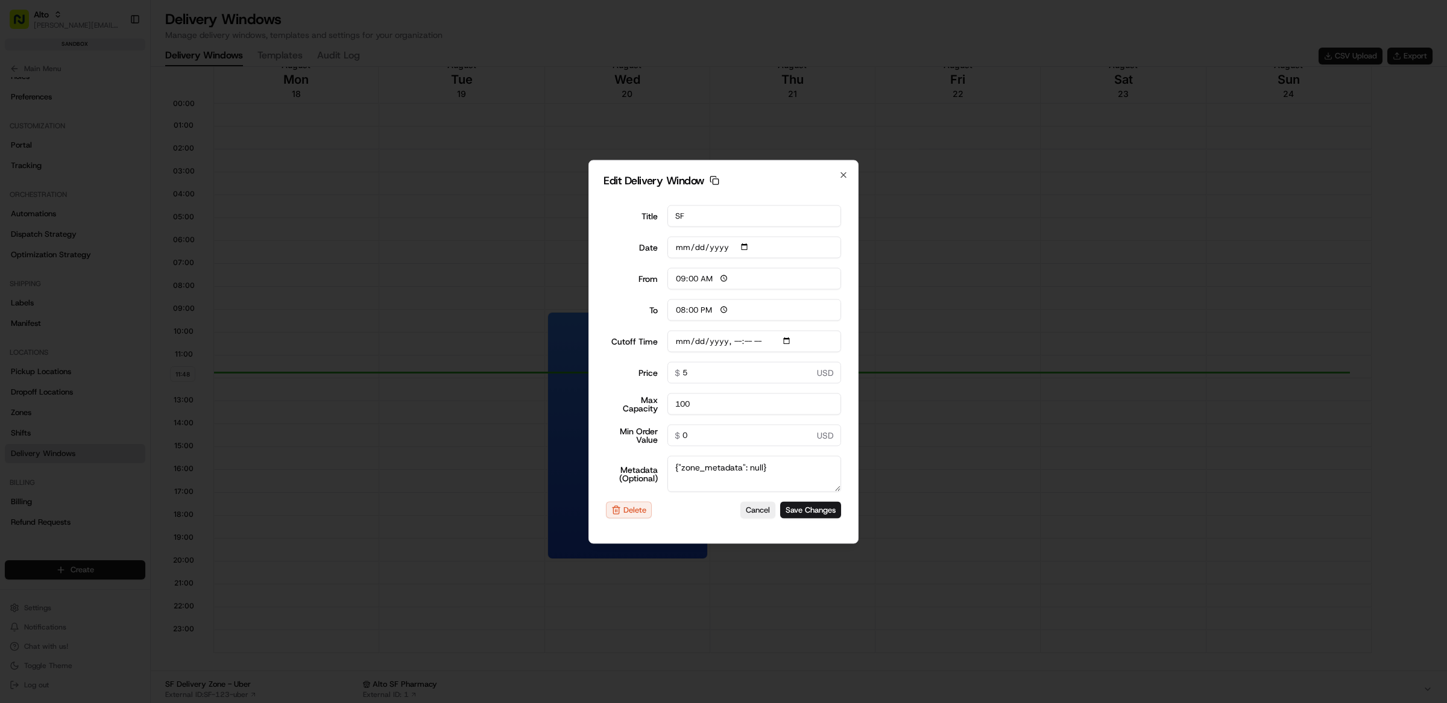
click at [695, 342] on input "Cutoff Time" at bounding box center [754, 341] width 174 height 22
type input "[DATE]T17:30"
click at [827, 512] on button "Save Changes" at bounding box center [810, 510] width 61 height 17
type input "[DATE]"
type input "11:49"
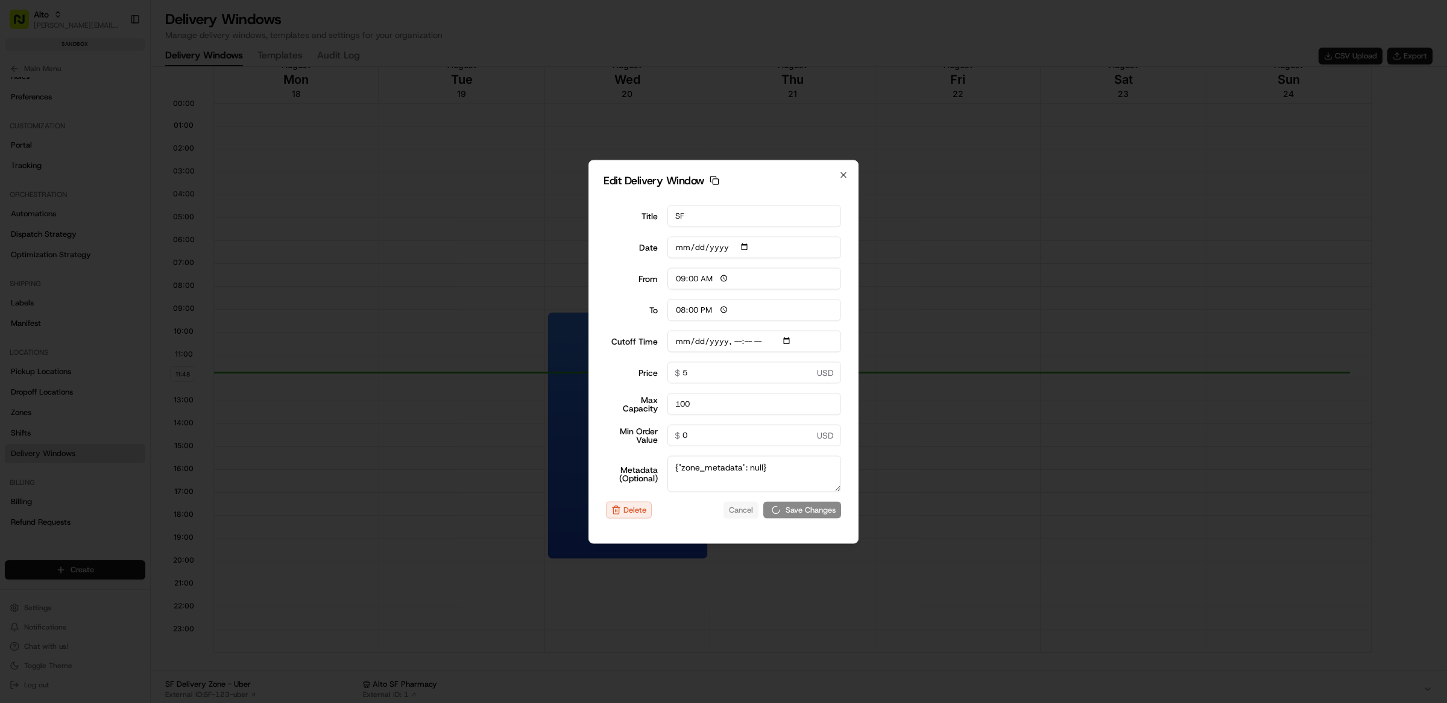
type input "12:49"
type input "[DATE]T17:30"
type input "0"
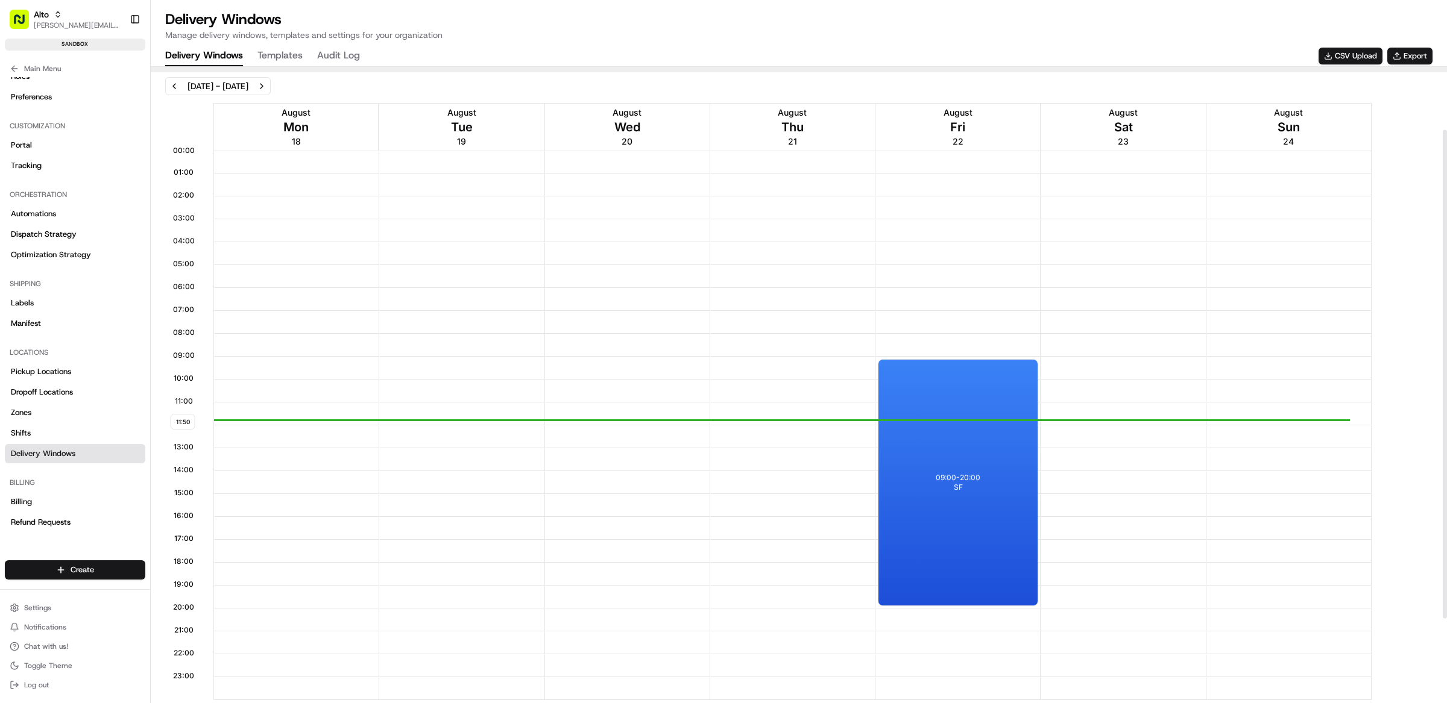
scroll to position [92, 0]
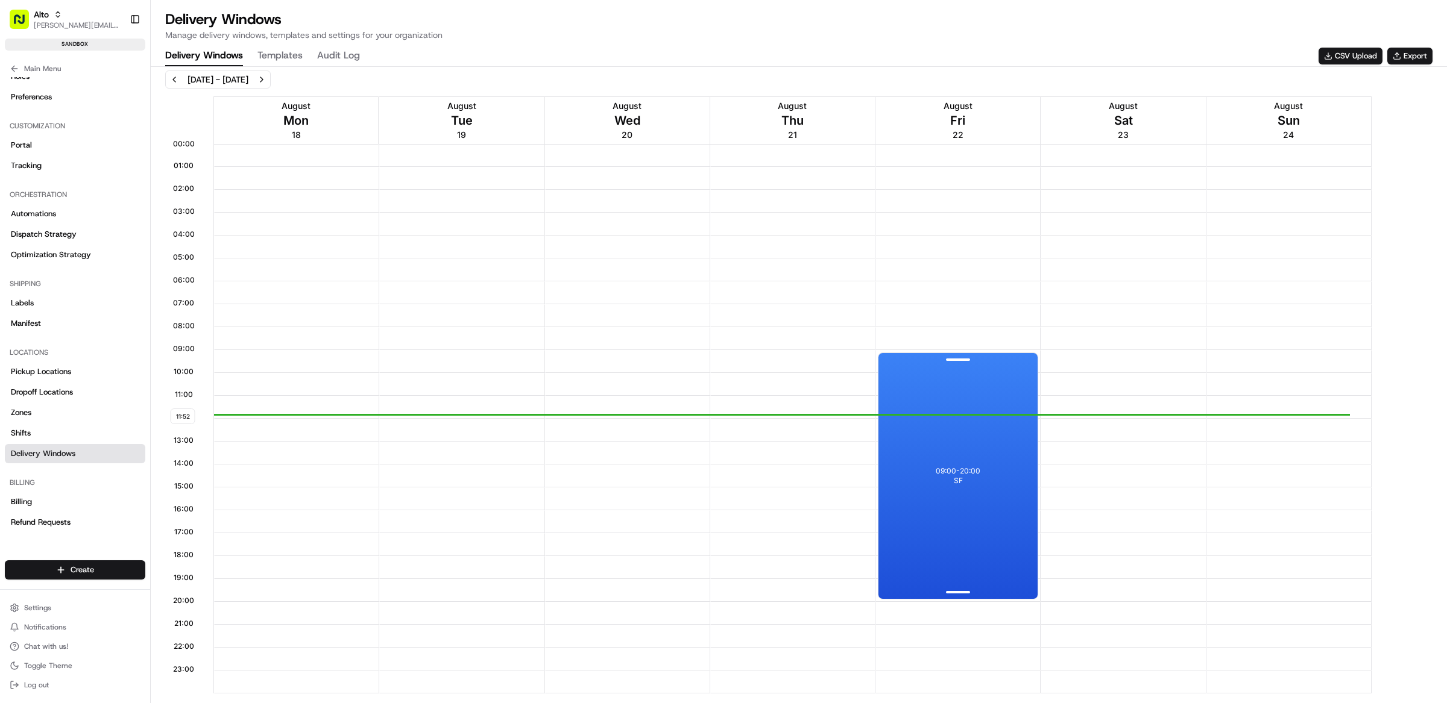
click at [967, 455] on div "09:00 - 20:00 SF" at bounding box center [957, 476] width 159 height 246
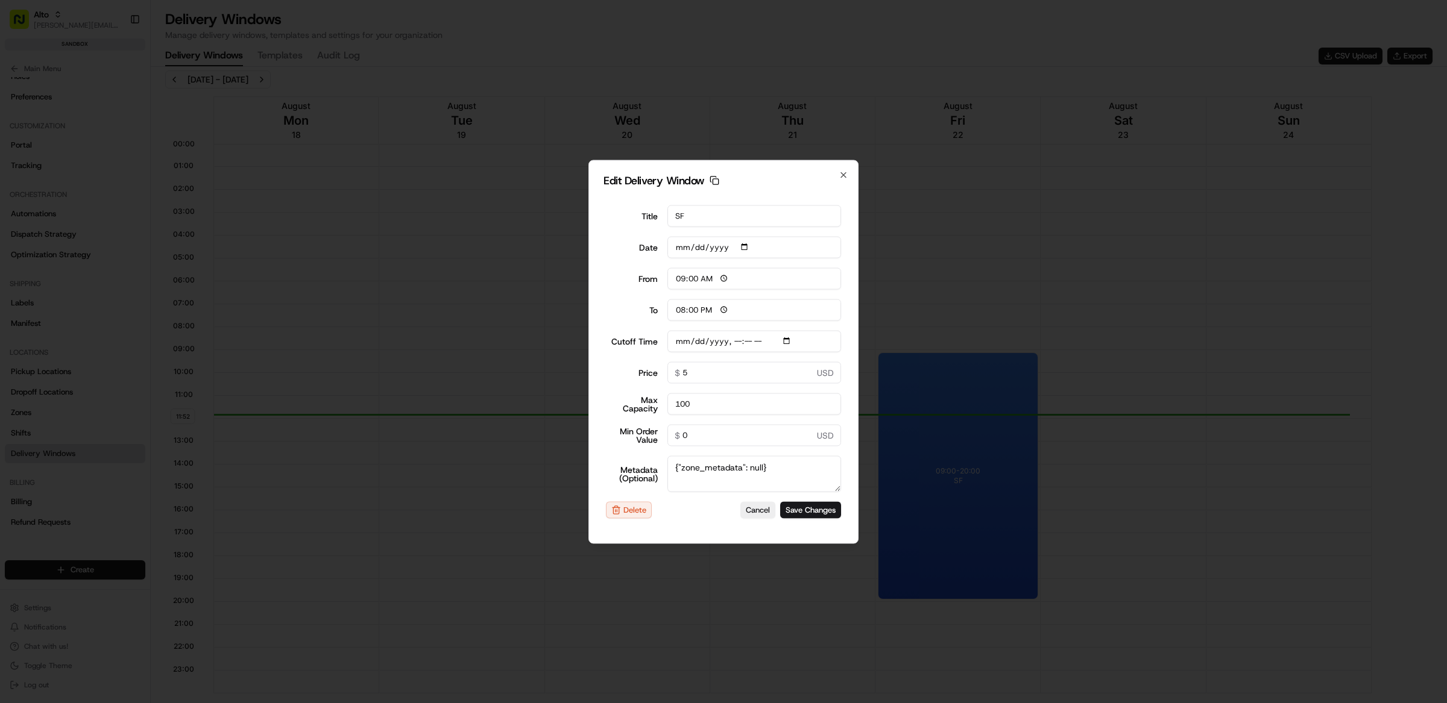
type input "[DATE]"
type input "11:52"
type input "12:52"
type input "[DATE]T17:30"
type input "0"
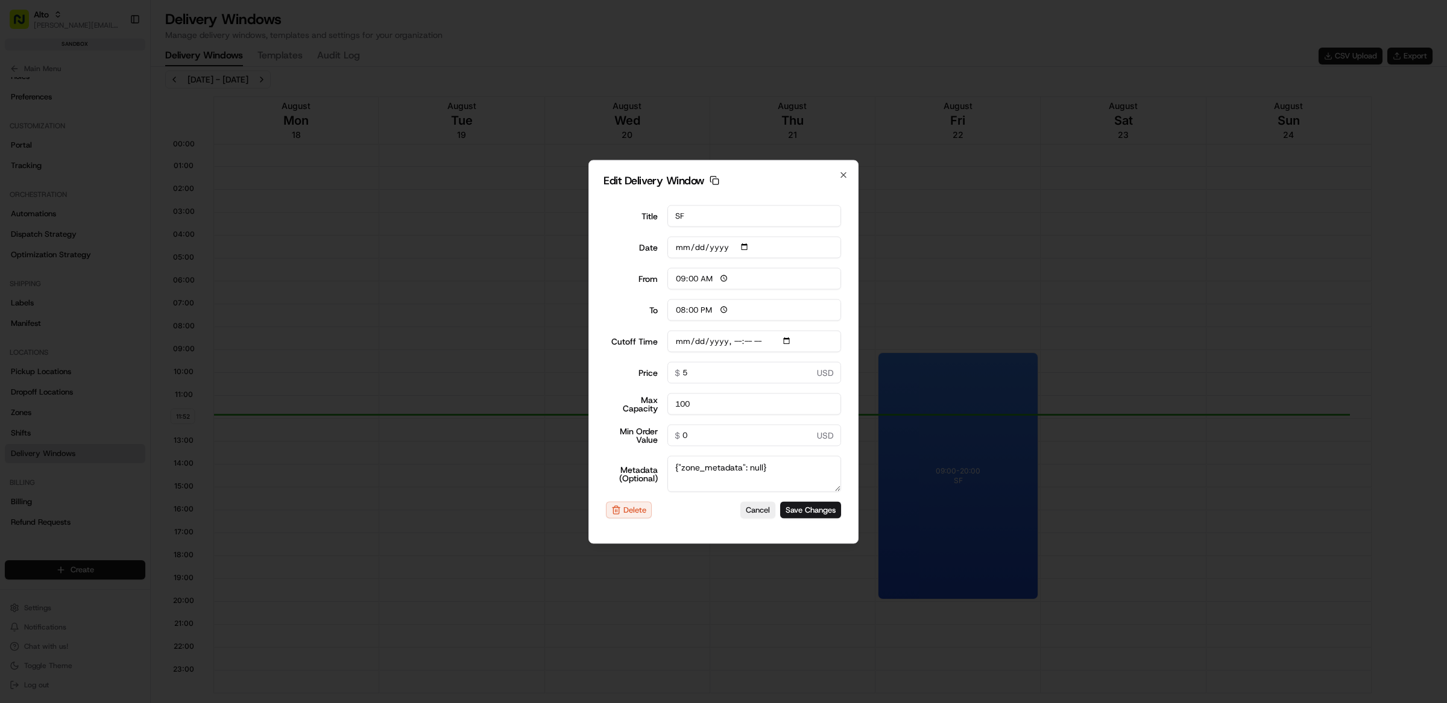
type input "0"
click at [536, 376] on div at bounding box center [723, 351] width 1447 height 703
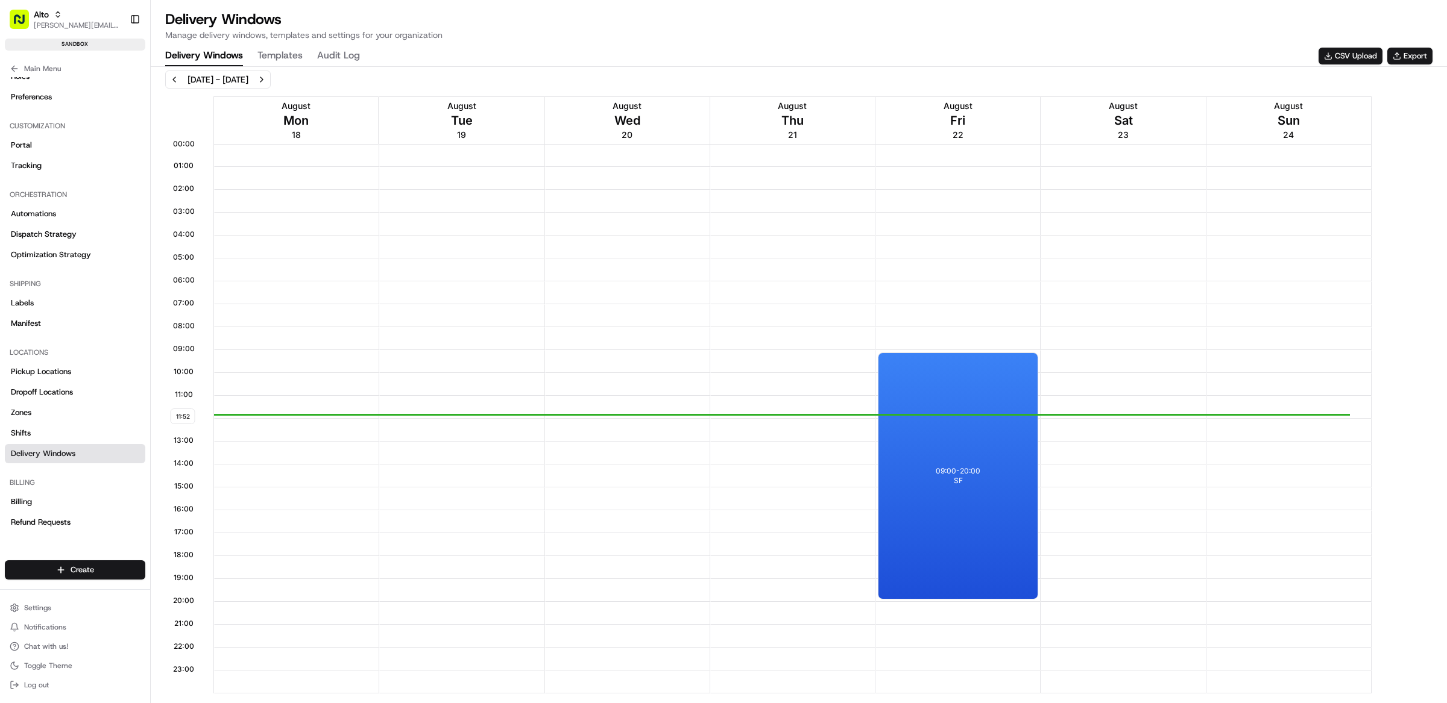
click at [275, 49] on button "Templates" at bounding box center [279, 56] width 45 height 20
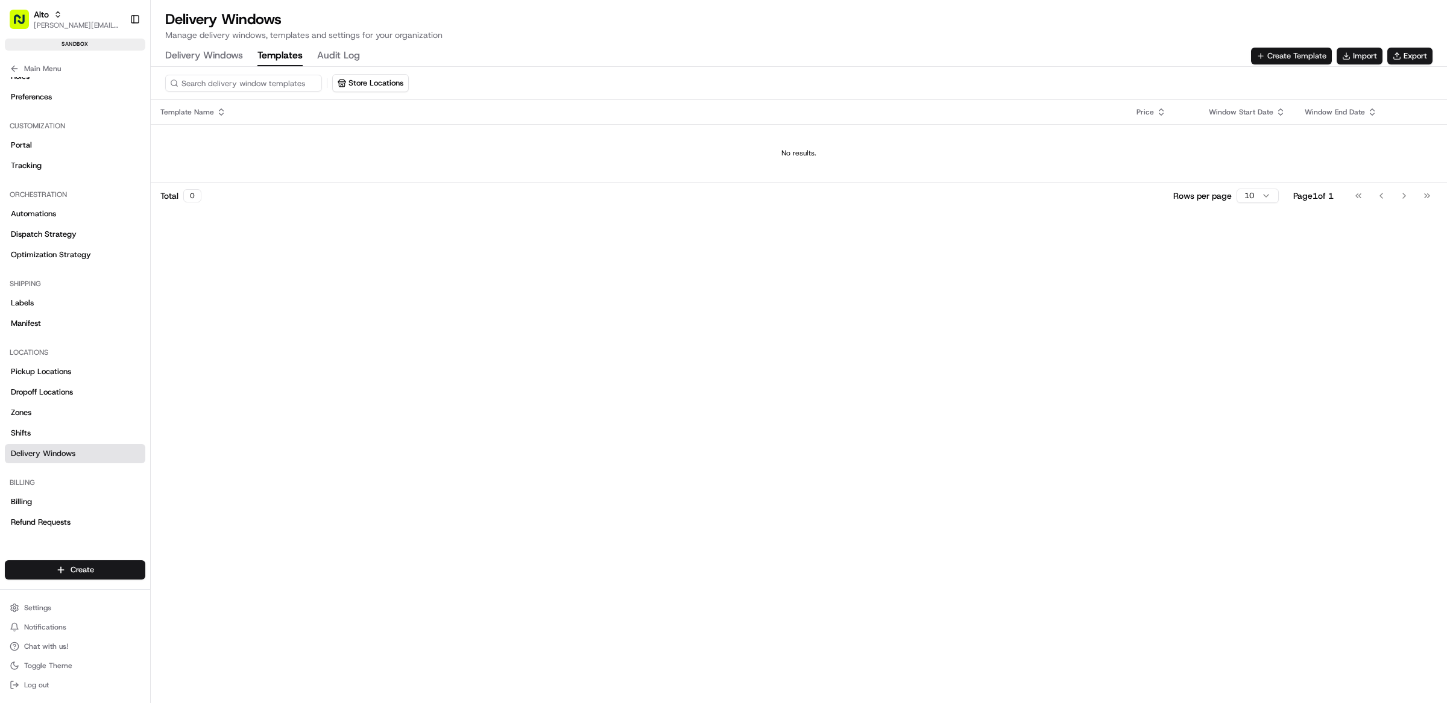
click at [1304, 57] on button "Create Template" at bounding box center [1291, 56] width 81 height 17
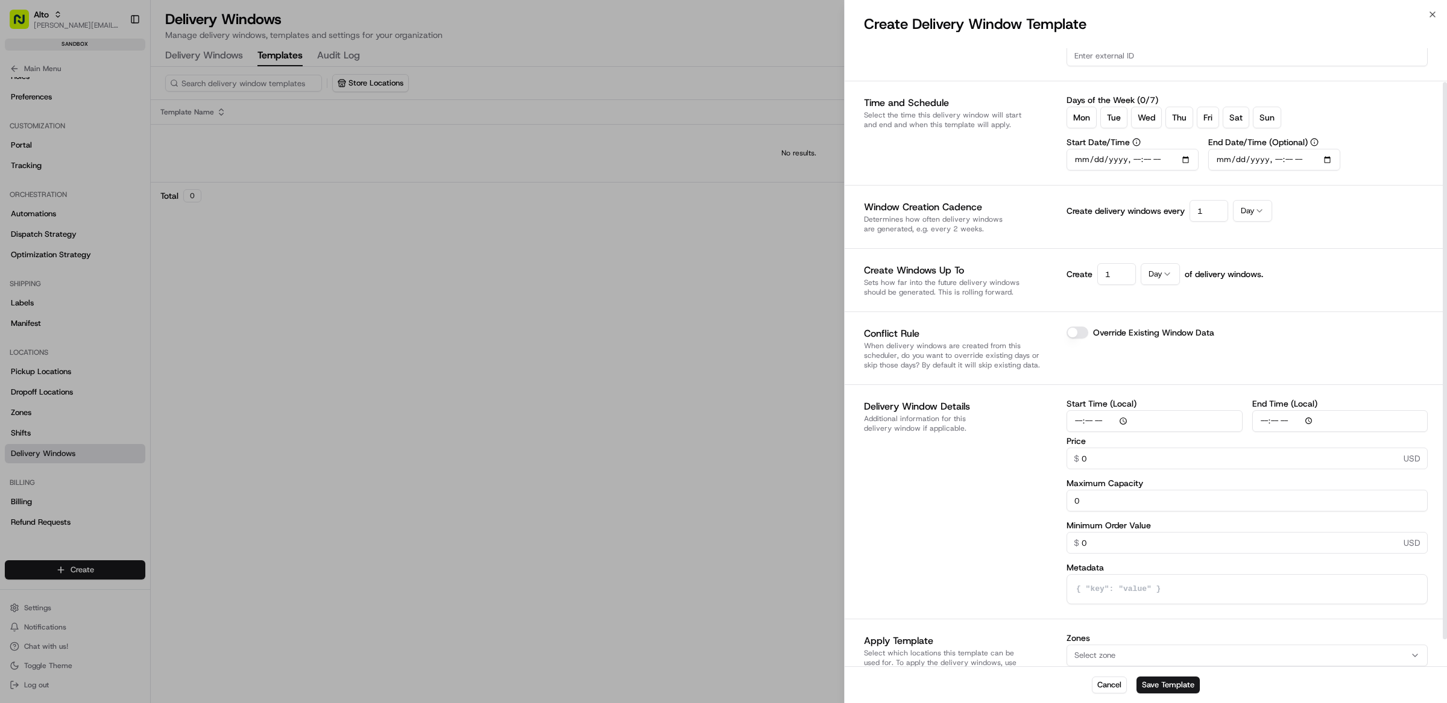
scroll to position [67, 0]
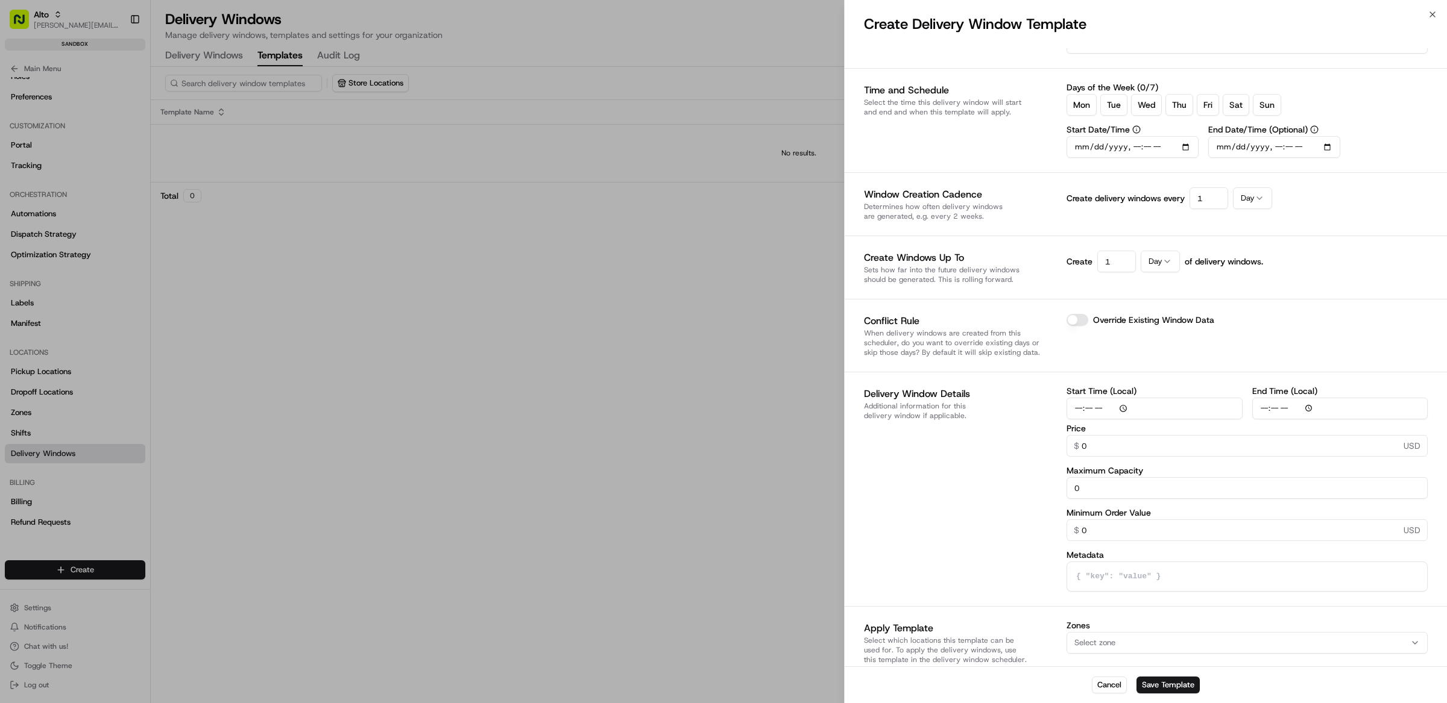
click at [1146, 643] on div "Select zone" at bounding box center [1246, 643] width 355 height 11
click at [977, 565] on div at bounding box center [723, 351] width 1447 height 703
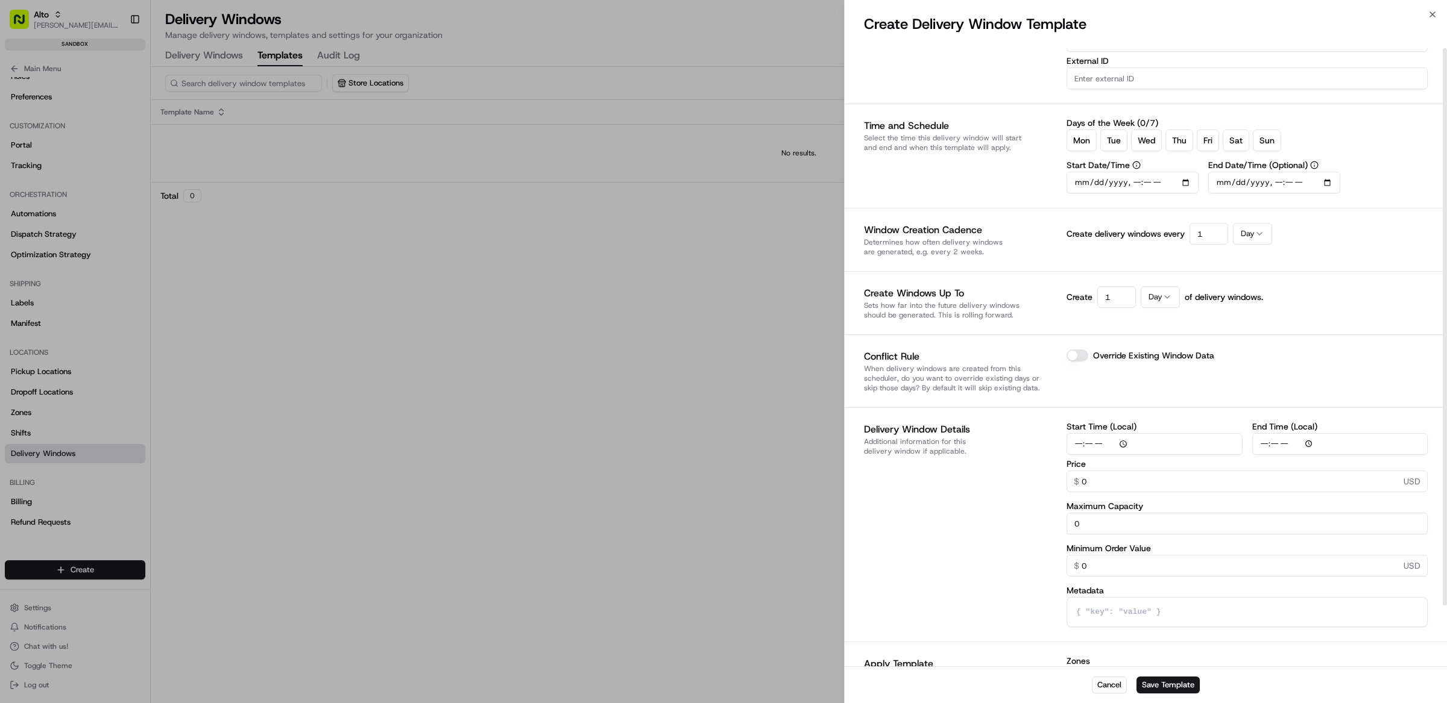
scroll to position [0, 0]
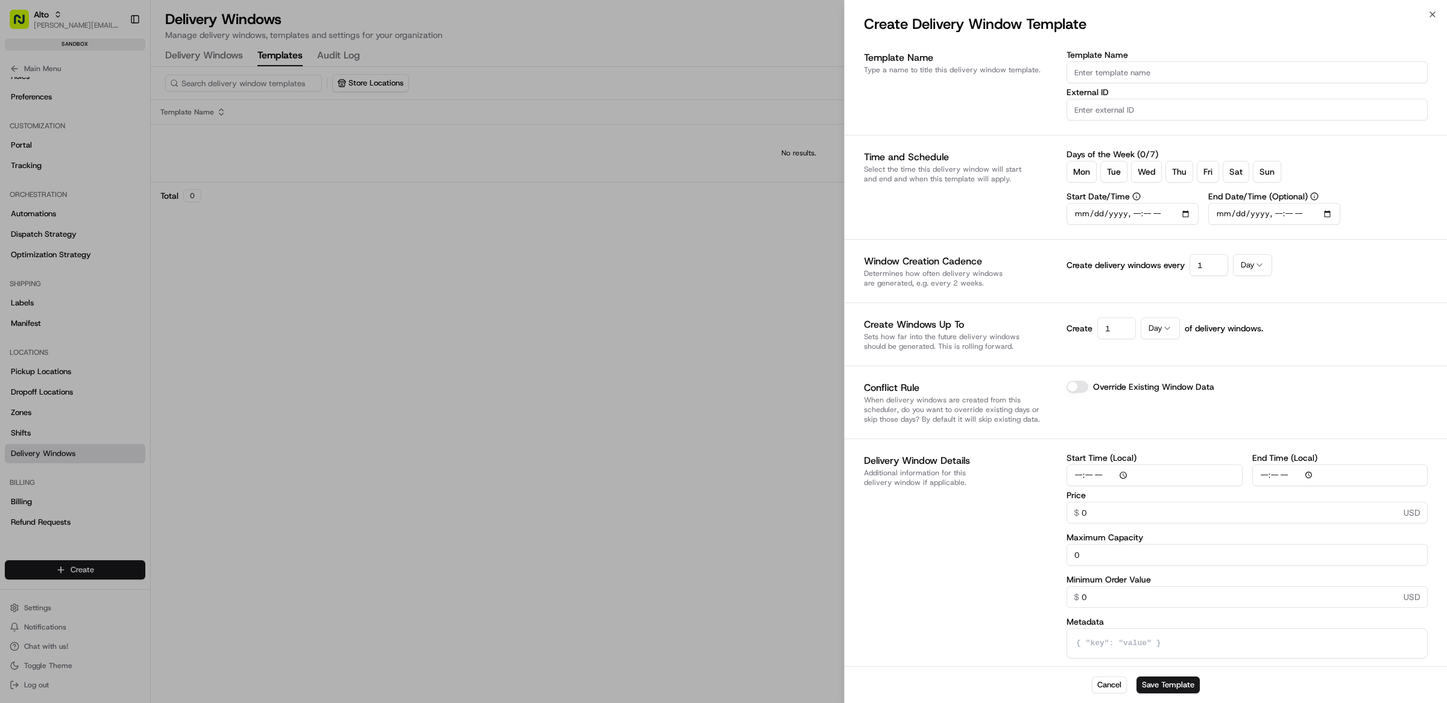
click at [1081, 386] on button "Override Existing Window Data" at bounding box center [1077, 387] width 22 height 12
click at [732, 268] on div at bounding box center [723, 351] width 1447 height 703
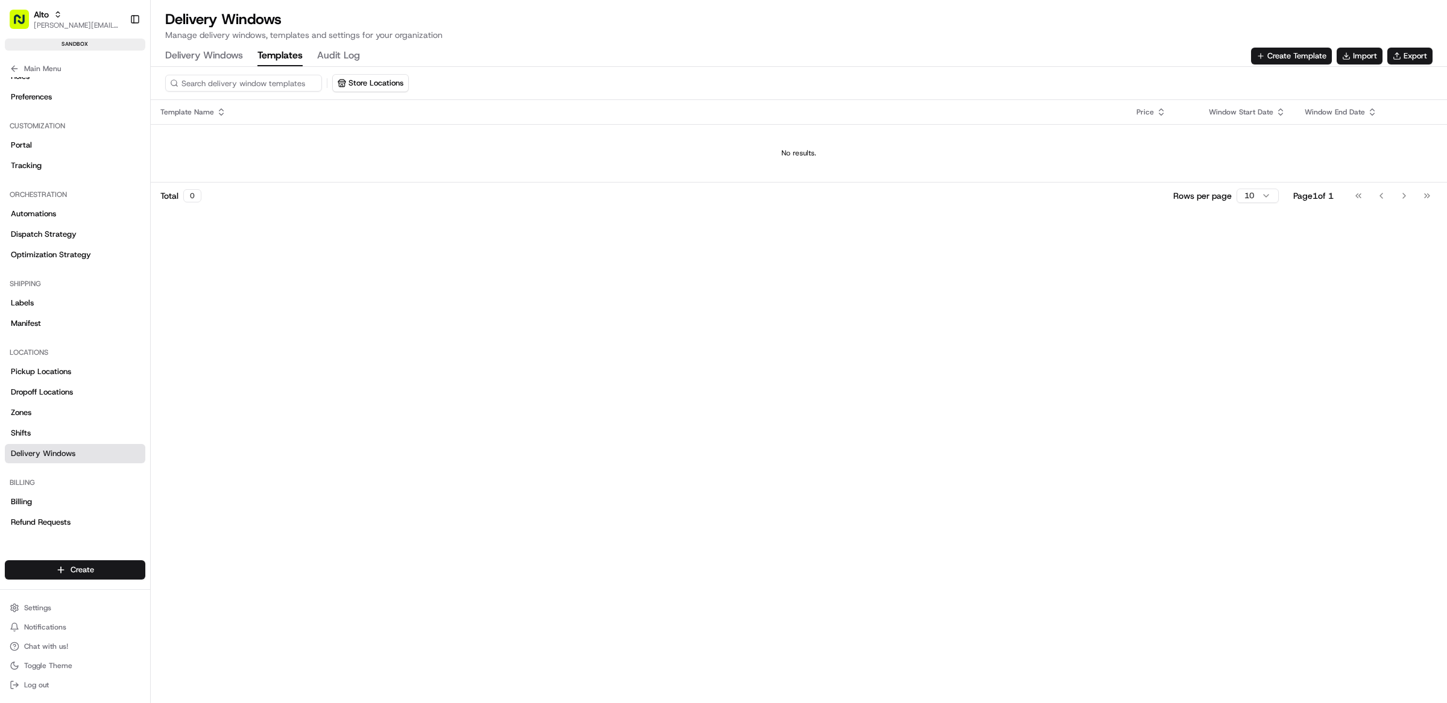
click at [470, 267] on div "Store Locations Template Name Price Window Start Date Window End Date No result…" at bounding box center [799, 385] width 1296 height 637
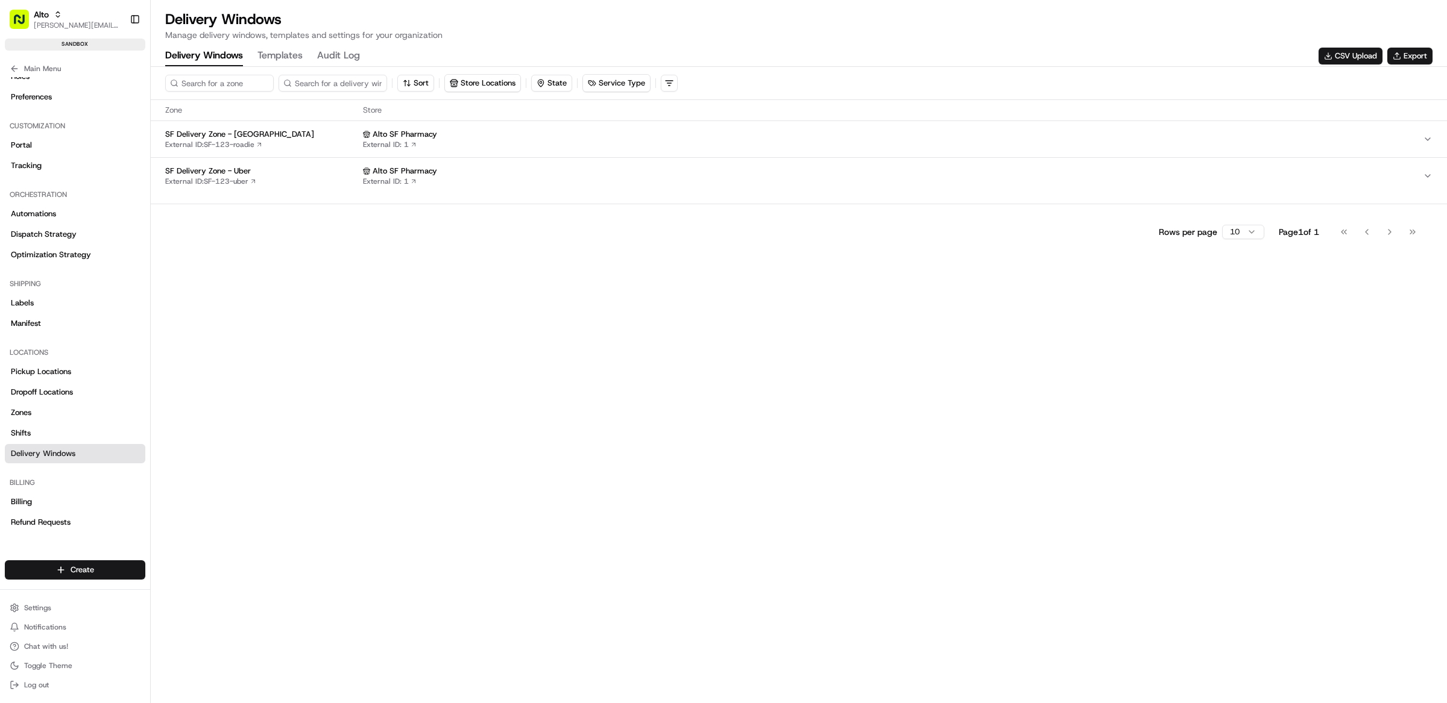
click at [206, 61] on Windows "Delivery Windows" at bounding box center [204, 56] width 78 height 20
click at [609, 80] on html "Alto [EMAIL_ADDRESS][DOMAIN_NAME] Toggle Sidebar sandbox Orders Deliveries Prov…" at bounding box center [723, 351] width 1447 height 703
click at [601, 55] on html "Alto [EMAIL_ADDRESS][DOMAIN_NAME] Toggle Sidebar sandbox Orders Deliveries Prov…" at bounding box center [723, 351] width 1447 height 703
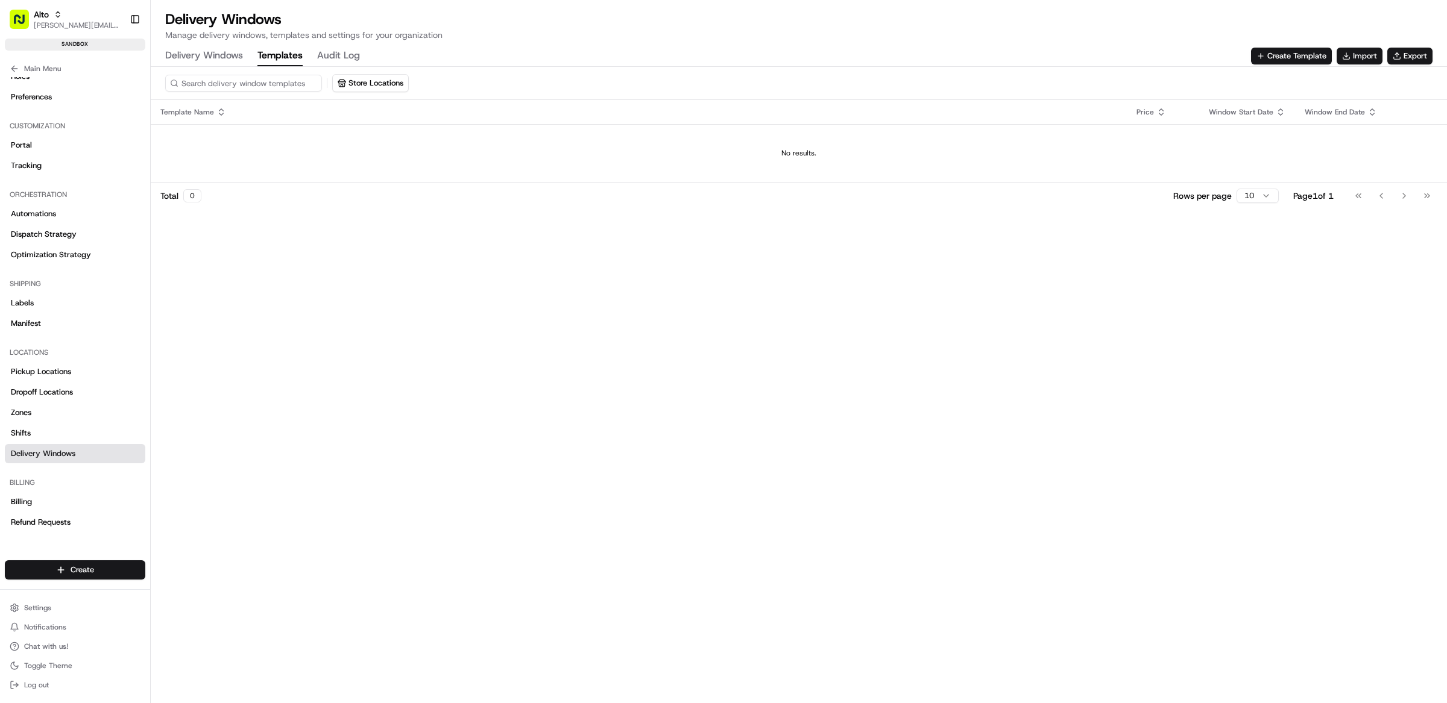
click at [278, 57] on button "Templates" at bounding box center [279, 56] width 45 height 20
click at [204, 58] on Windows "Delivery Windows" at bounding box center [204, 56] width 78 height 20
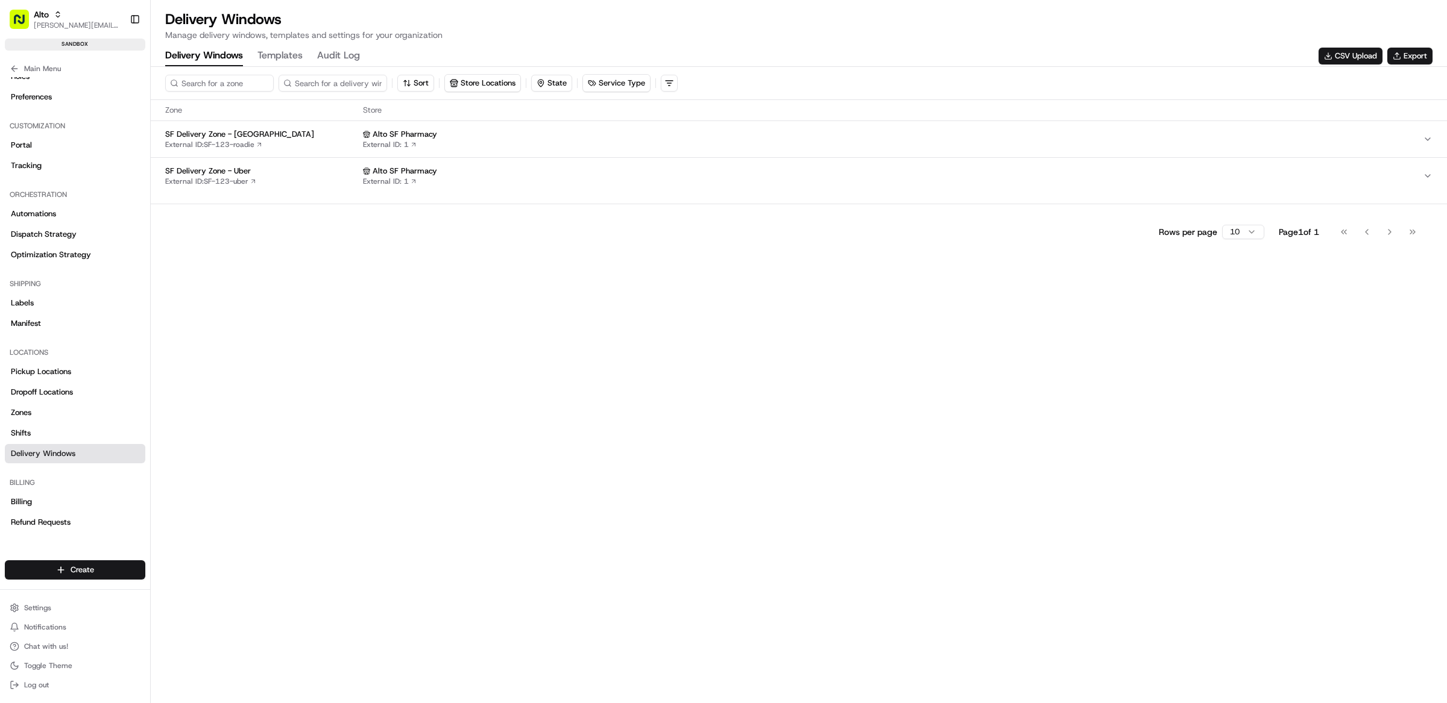
click at [518, 179] on div "Alto SF Pharmacy External ID: 1" at bounding box center [893, 176] width 1060 height 20
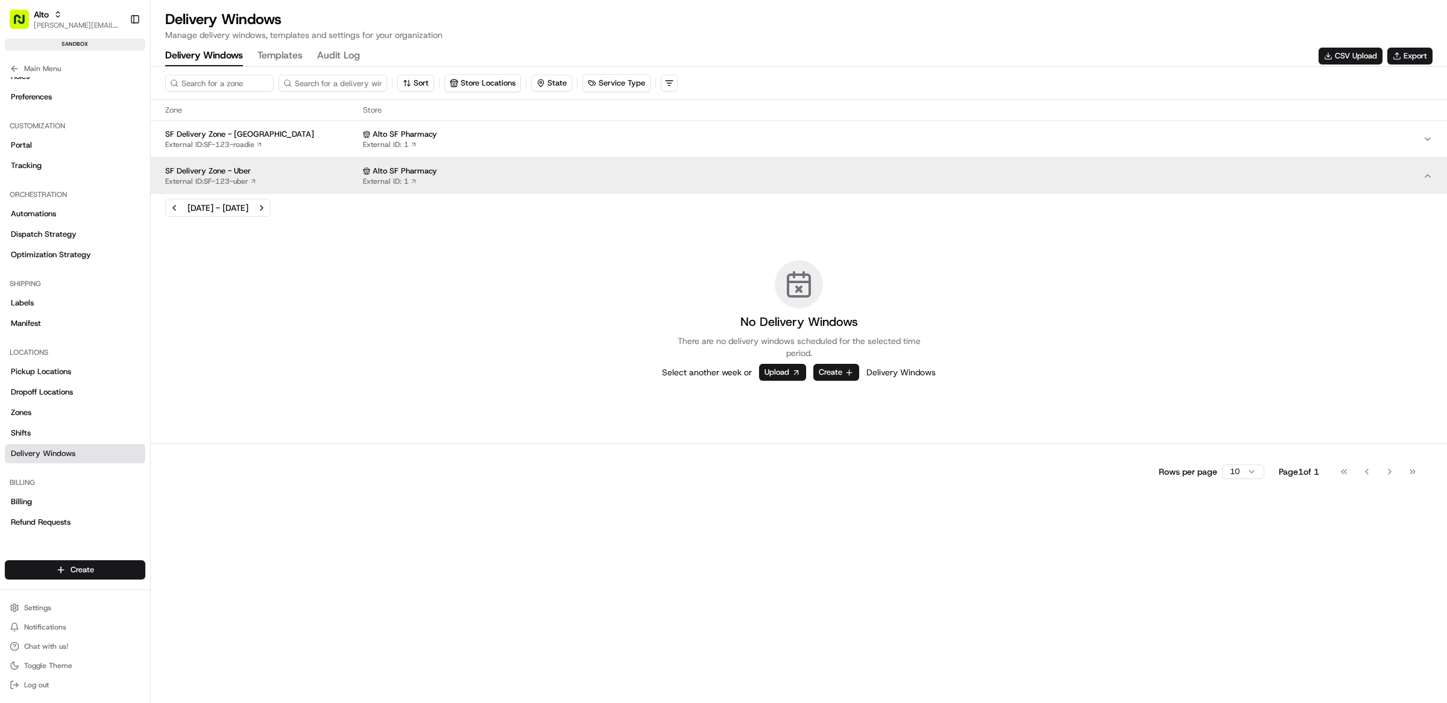
click at [518, 179] on div "Alto SF Pharmacy External ID: 1" at bounding box center [893, 176] width 1060 height 20
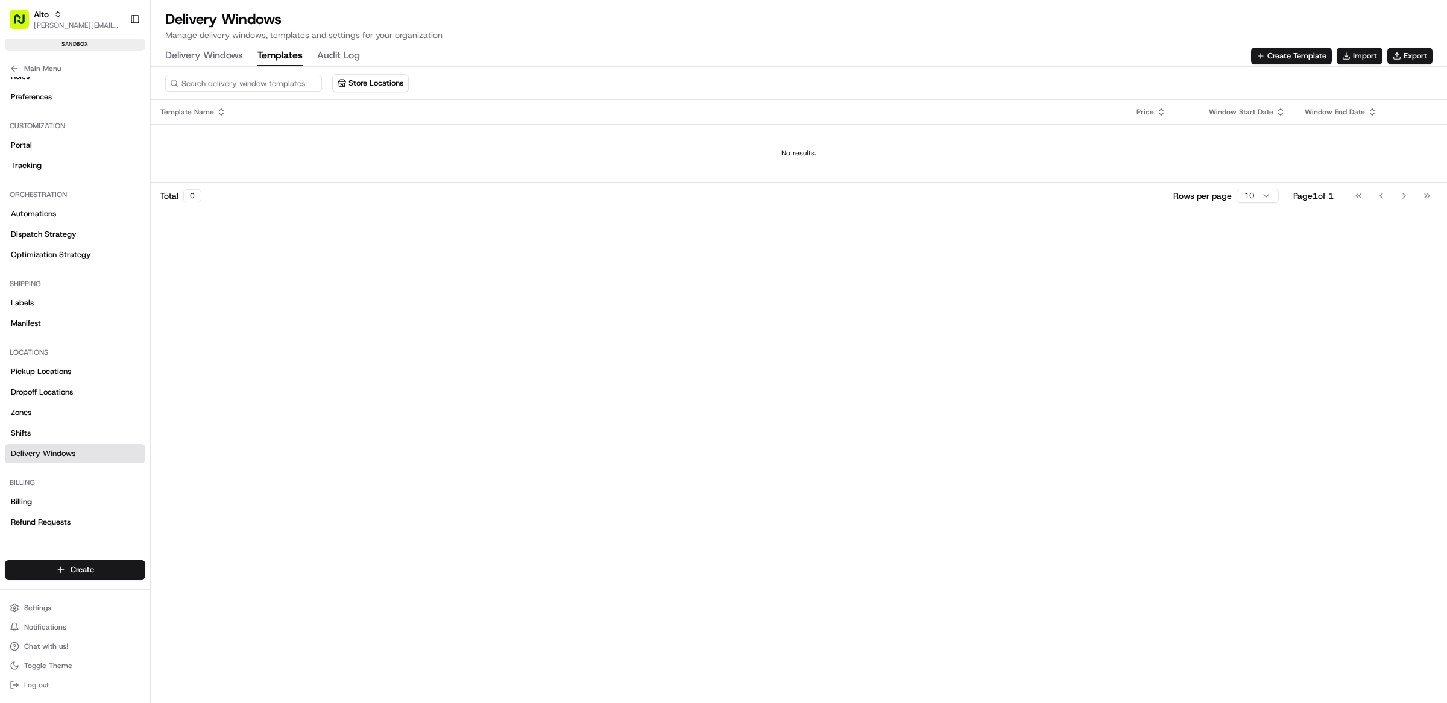
click at [295, 56] on button "Templates" at bounding box center [279, 56] width 45 height 20
click at [1265, 63] on button "Create Template" at bounding box center [1291, 56] width 81 height 17
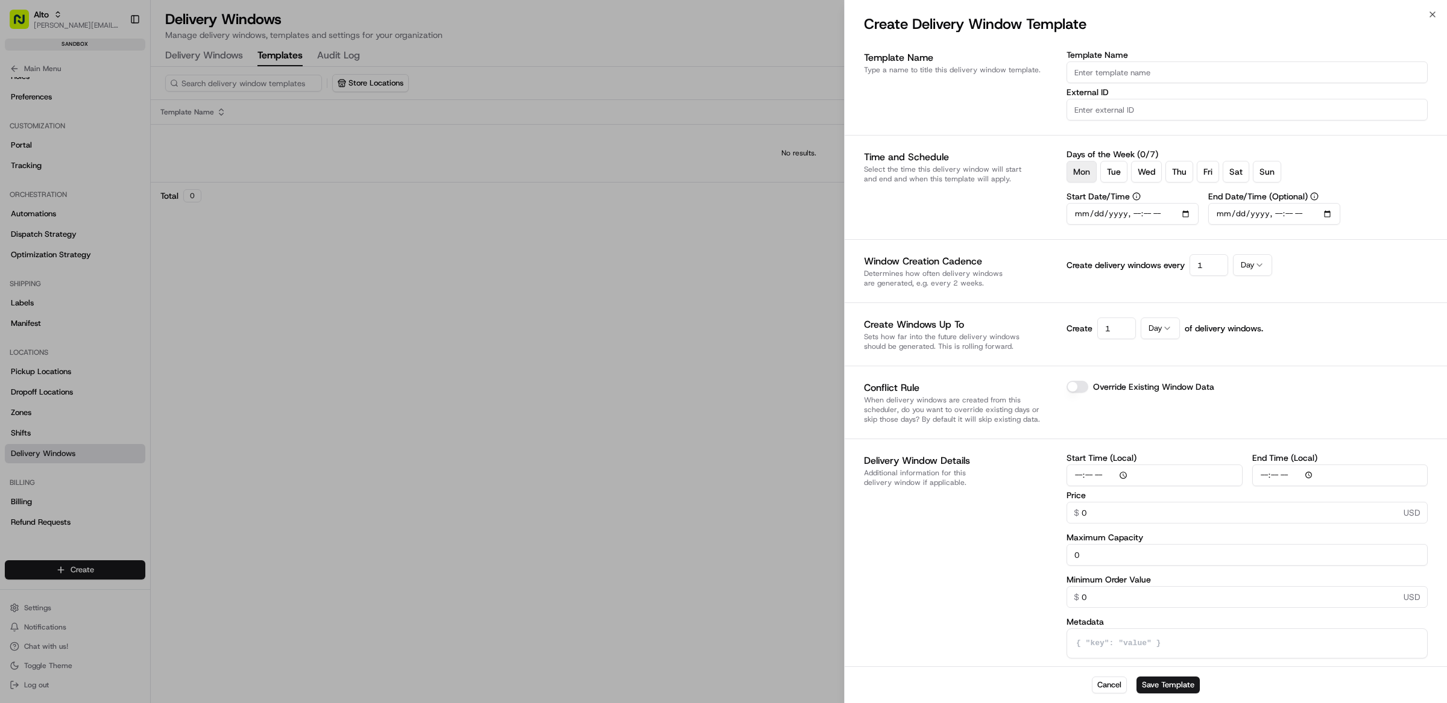
click at [1076, 175] on button "Mon" at bounding box center [1081, 172] width 30 height 22
click at [1115, 175] on button "Tue" at bounding box center [1113, 172] width 27 height 22
click at [1157, 175] on button "Wed" at bounding box center [1146, 172] width 31 height 22
click at [1189, 175] on button "Thu" at bounding box center [1179, 172] width 28 height 22
click at [1212, 175] on button "Fri" at bounding box center [1208, 172] width 22 height 22
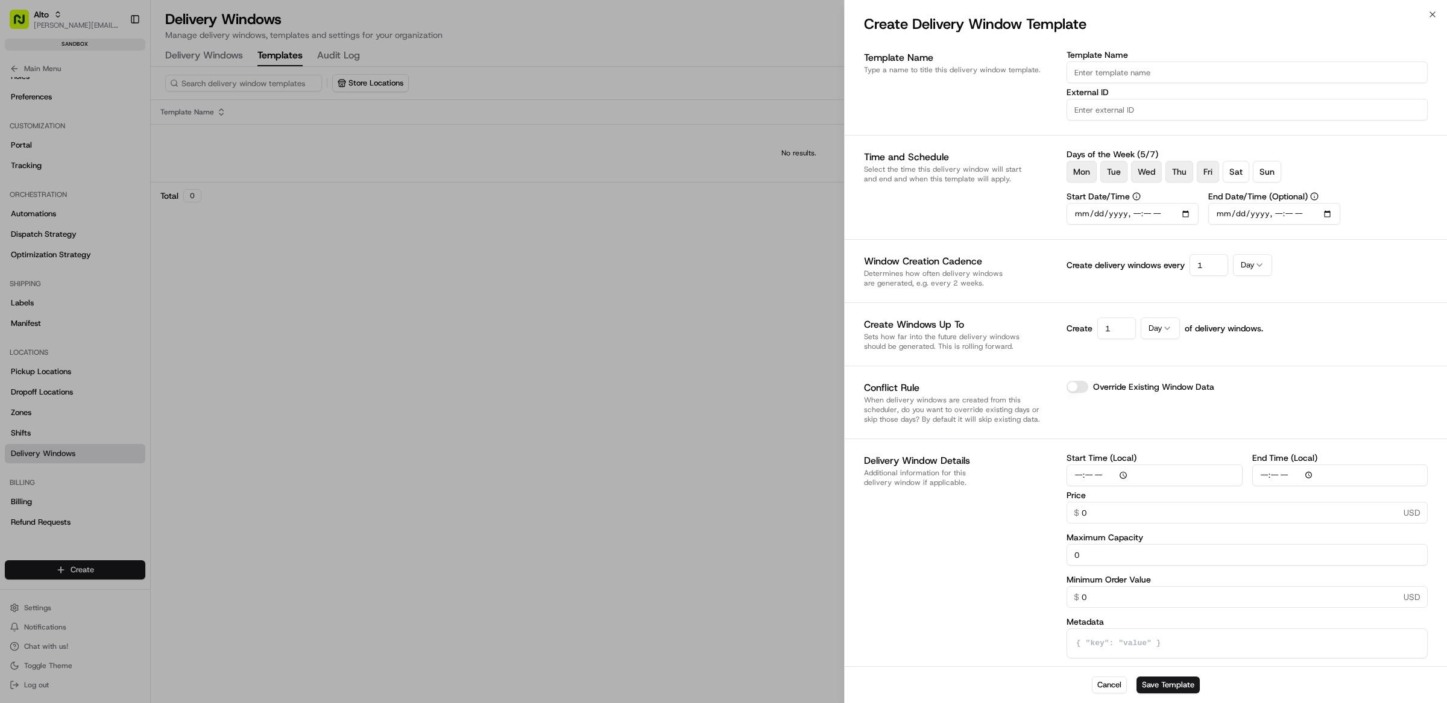
click at [1191, 213] on input "Start Date/Time" at bounding box center [1132, 214] width 132 height 22
click at [1028, 198] on div "Time and Schedule Select the time this delivery window will start and end and w…" at bounding box center [960, 187] width 193 height 75
click at [1194, 215] on input "Start Date/Time" at bounding box center [1132, 214] width 132 height 22
click at [1010, 222] on div "Time and Schedule Select the time this delivery window will start and end and w…" at bounding box center [960, 187] width 193 height 75
click at [1128, 78] on input "Template Name" at bounding box center [1246, 72] width 361 height 22
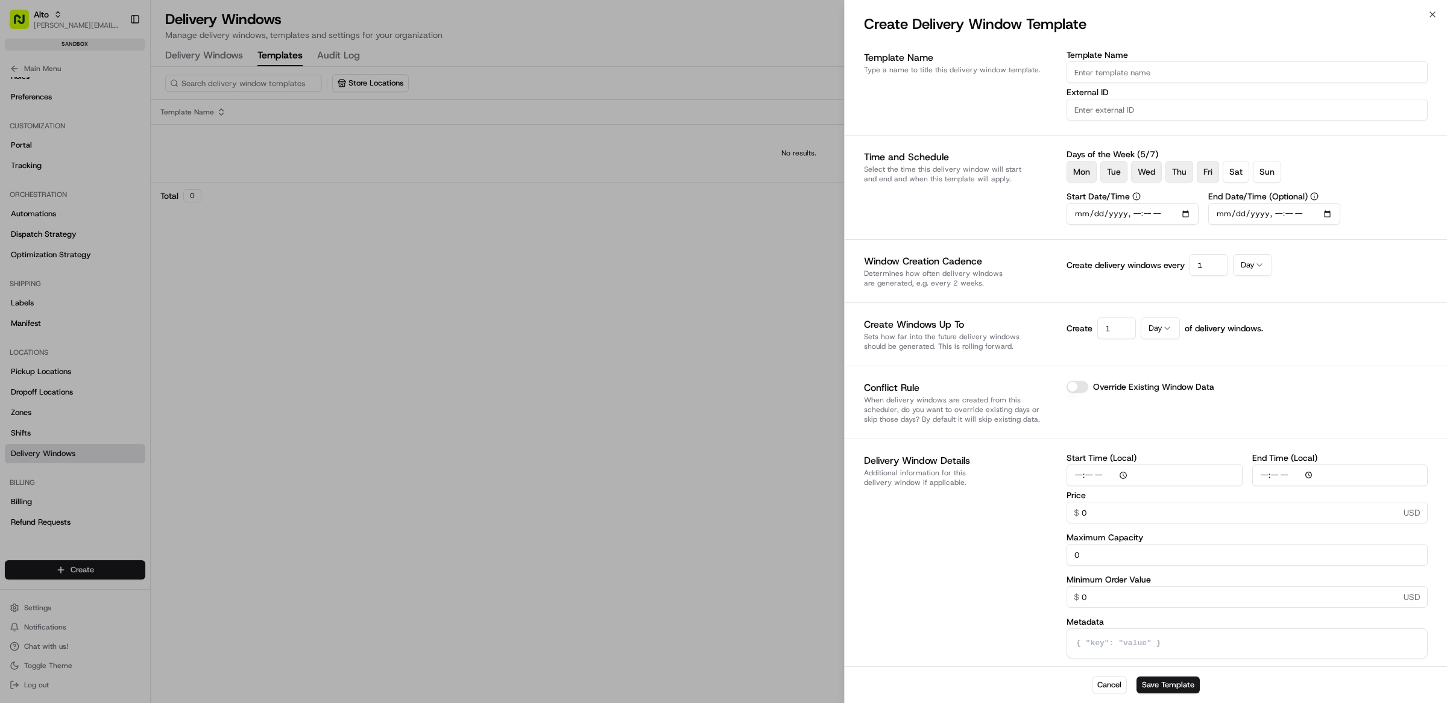
type input "W"
type input "Weekday AM"
click at [1081, 212] on input "Start Date/Time" at bounding box center [1132, 214] width 132 height 22
click at [1193, 212] on input "Start Date/Time" at bounding box center [1132, 214] width 132 height 22
click at [1081, 216] on input "Start Date/Time" at bounding box center [1132, 214] width 132 height 22
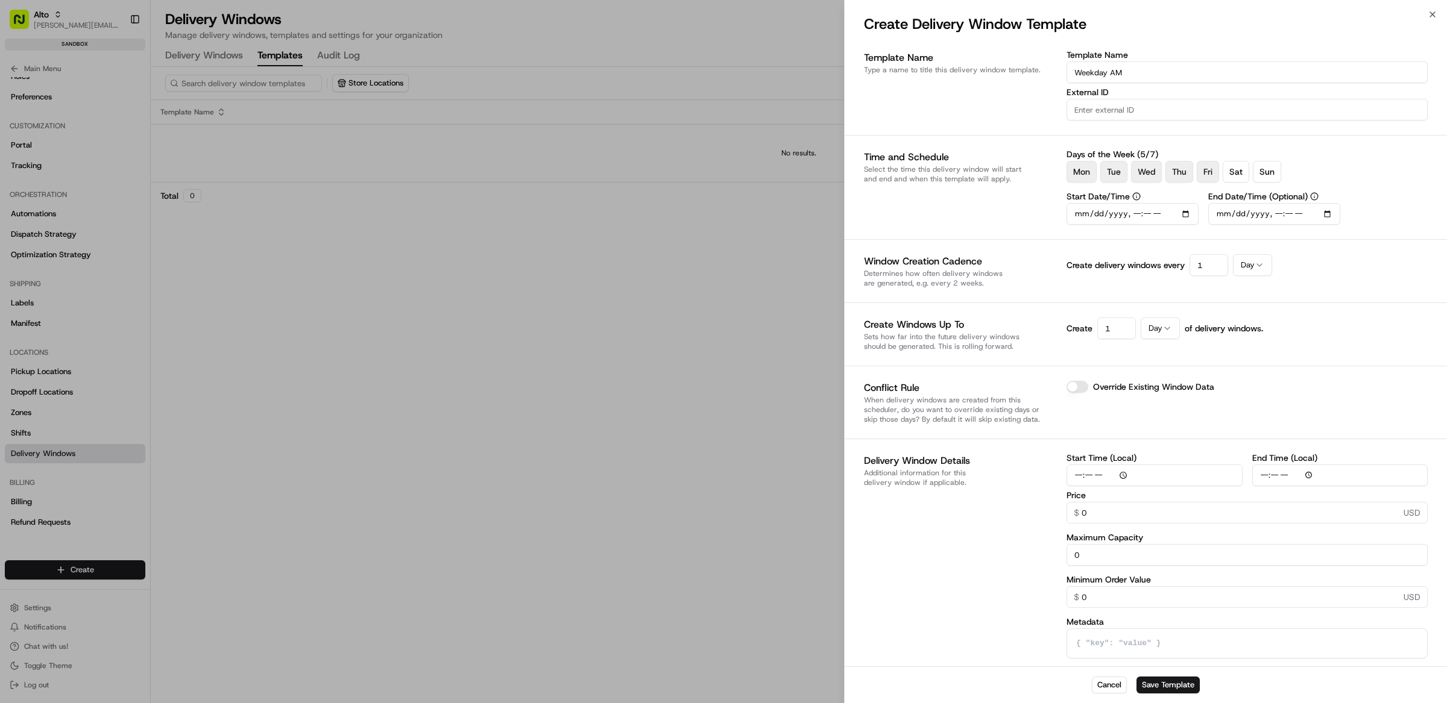
click at [1081, 216] on input "Start Date/Time" at bounding box center [1132, 214] width 132 height 22
click at [1198, 213] on input "Start Date/Time" at bounding box center [1132, 214] width 132 height 22
click at [1194, 213] on input "Start Date/Time" at bounding box center [1132, 214] width 132 height 22
type input "[DATE]T11:56"
type input "[DATE]T12:00"
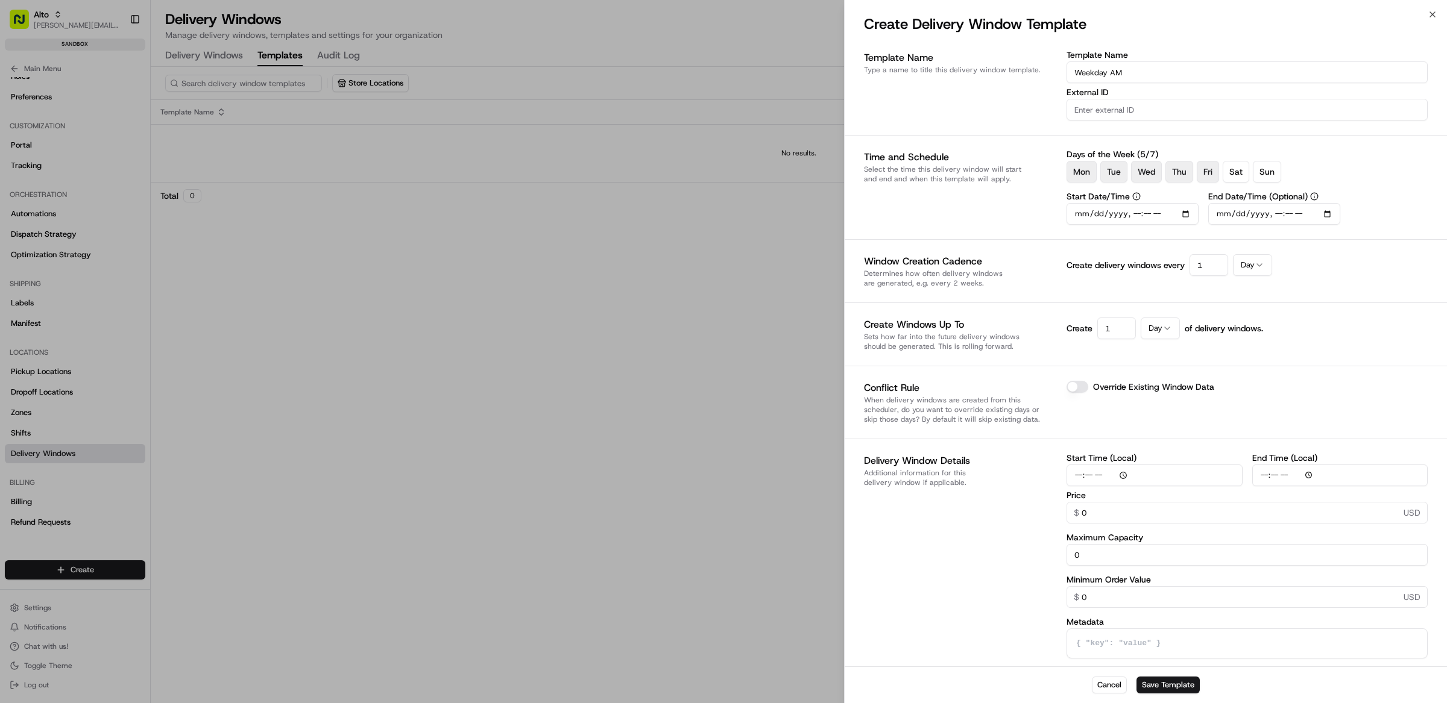
click at [1238, 212] on input "End Date/Time (Optional)" at bounding box center [1274, 214] width 132 height 22
click at [1245, 217] on input "End Date/Time (Optional)" at bounding box center [1274, 214] width 132 height 22
click at [1340, 212] on input "End Date/Time (Optional)" at bounding box center [1274, 214] width 132 height 22
click at [1340, 215] on input "End Date/Time (Optional)" at bounding box center [1274, 214] width 132 height 22
type input "[DATE]T11:56"
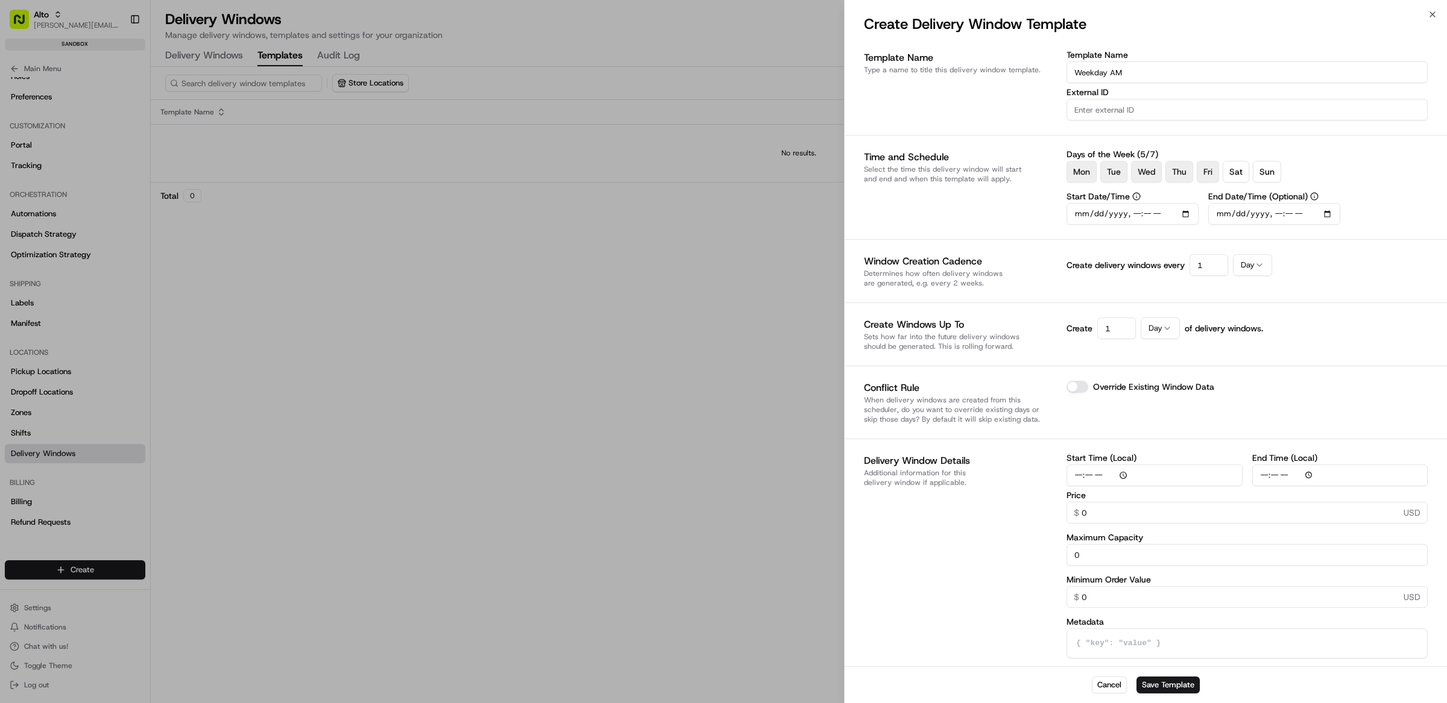
type input "[DATE]T16:30"
click at [1394, 193] on div "Days of the Week ( 5 / 7 ) Mon Tue Wed Thu Fri Sat Sun Start Date/Time End Date…" at bounding box center [1246, 187] width 361 height 75
click at [1259, 267] on icon "button" at bounding box center [1259, 265] width 10 height 10
click at [1330, 260] on div "Create delivery windows every 1 Day Day Hour Week" at bounding box center [1246, 271] width 361 height 34
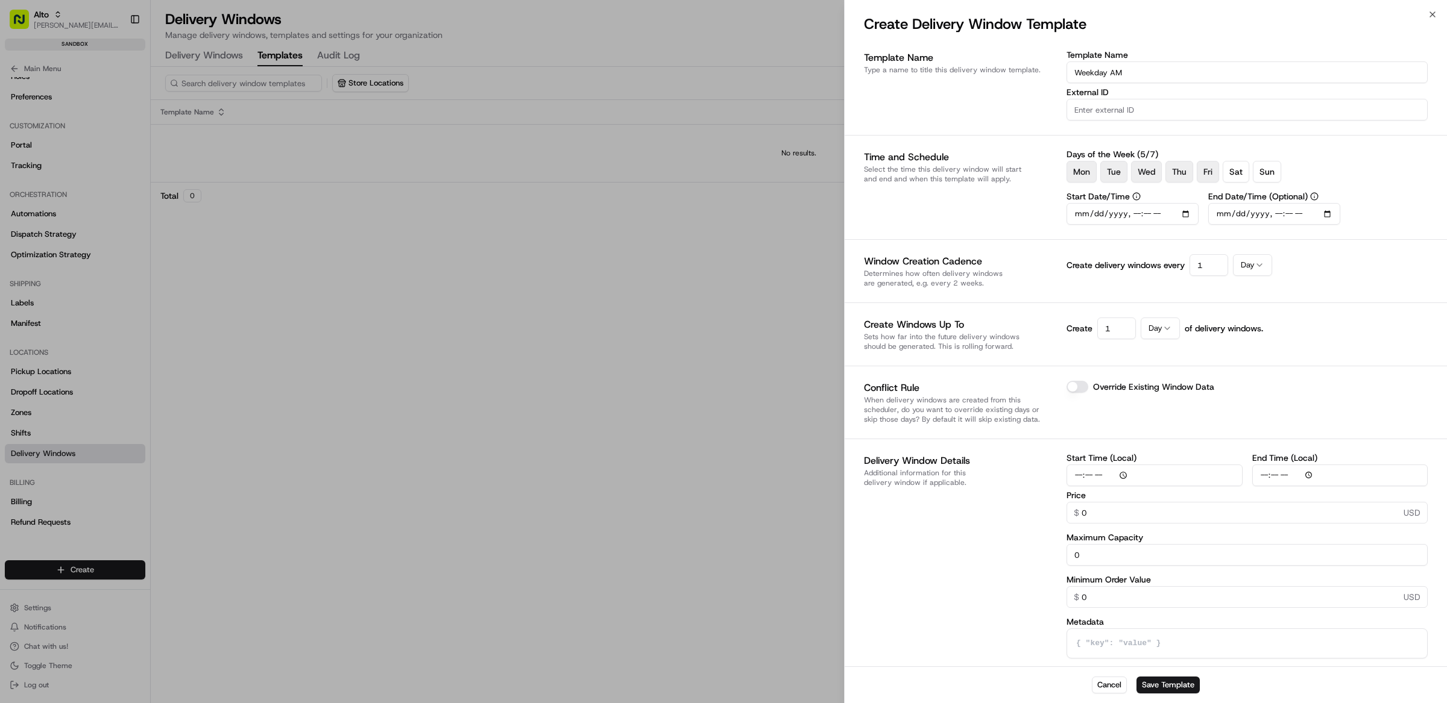
click at [1217, 270] on input "1" at bounding box center [1208, 265] width 39 height 22
click at [1254, 270] on button "Day" at bounding box center [1252, 265] width 39 height 22
click at [1320, 256] on div "Create delivery windows every 1 Day" at bounding box center [1246, 271] width 361 height 34
click at [1159, 332] on button "Day" at bounding box center [1159, 329] width 39 height 22
click at [1144, 300] on div "Template Name Type a name to title this delivery window template. Template Name…" at bounding box center [1146, 391] width 564 height 681
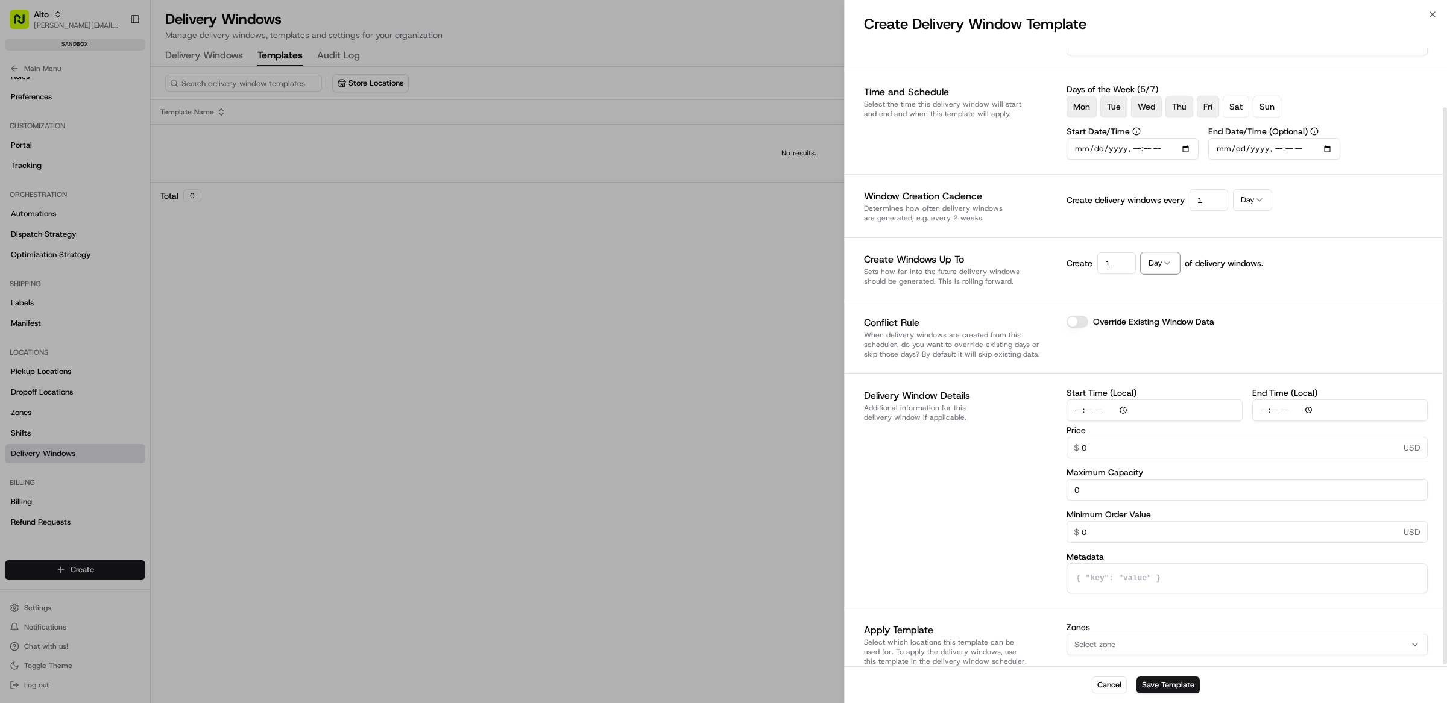
scroll to position [67, 0]
click at [1078, 410] on input "Start Time (Local)" at bounding box center [1154, 409] width 176 height 22
click at [1111, 410] on input "Start Time (Local)" at bounding box center [1154, 409] width 176 height 22
click at [1120, 410] on input "Start Time (Local)" at bounding box center [1154, 409] width 176 height 22
type input "04:57"
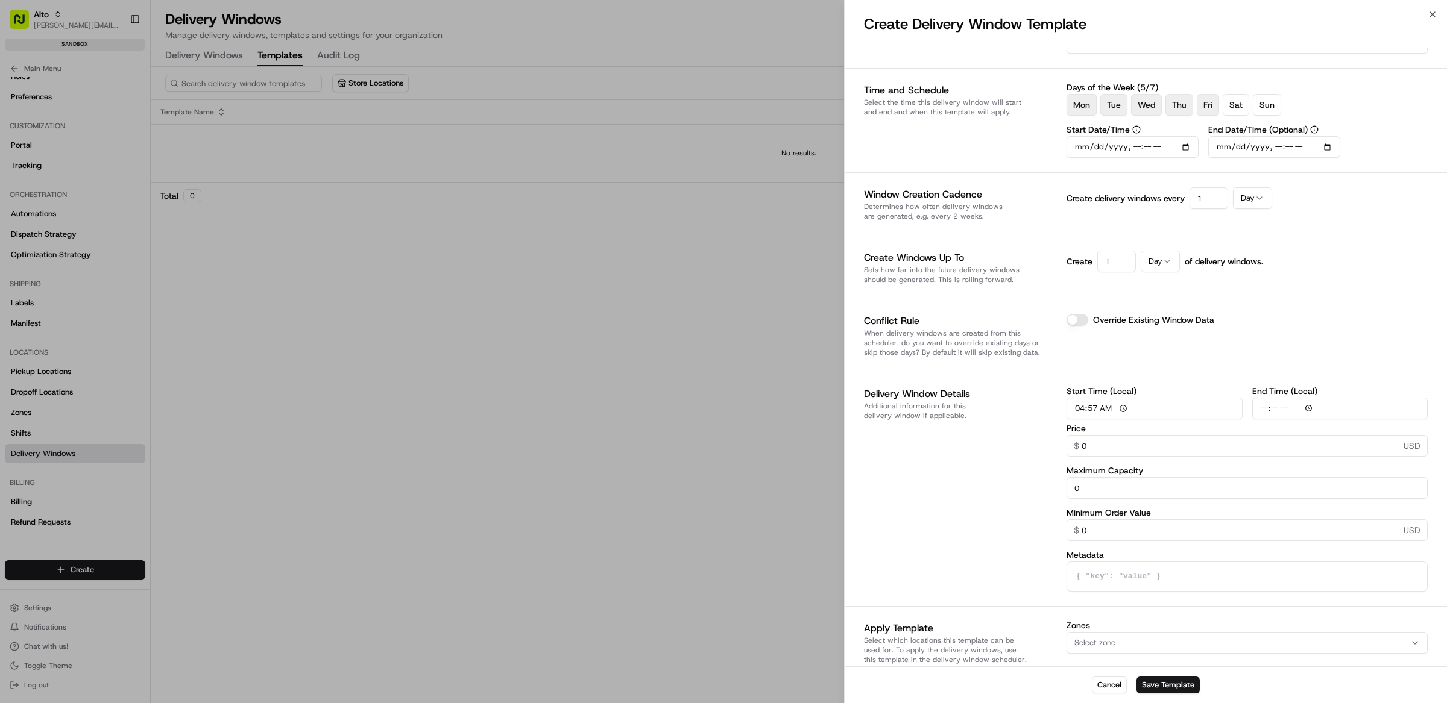
type input "04:57"
click at [1015, 506] on div "Delivery Window Details Additional information for this delivery window if appl…" at bounding box center [960, 489] width 193 height 205
click at [1095, 404] on input "04:57" at bounding box center [1154, 409] width 176 height 22
click at [1107, 407] on input "04:57" at bounding box center [1154, 409] width 176 height 22
click at [1078, 408] on input "16:57" at bounding box center [1154, 409] width 176 height 22
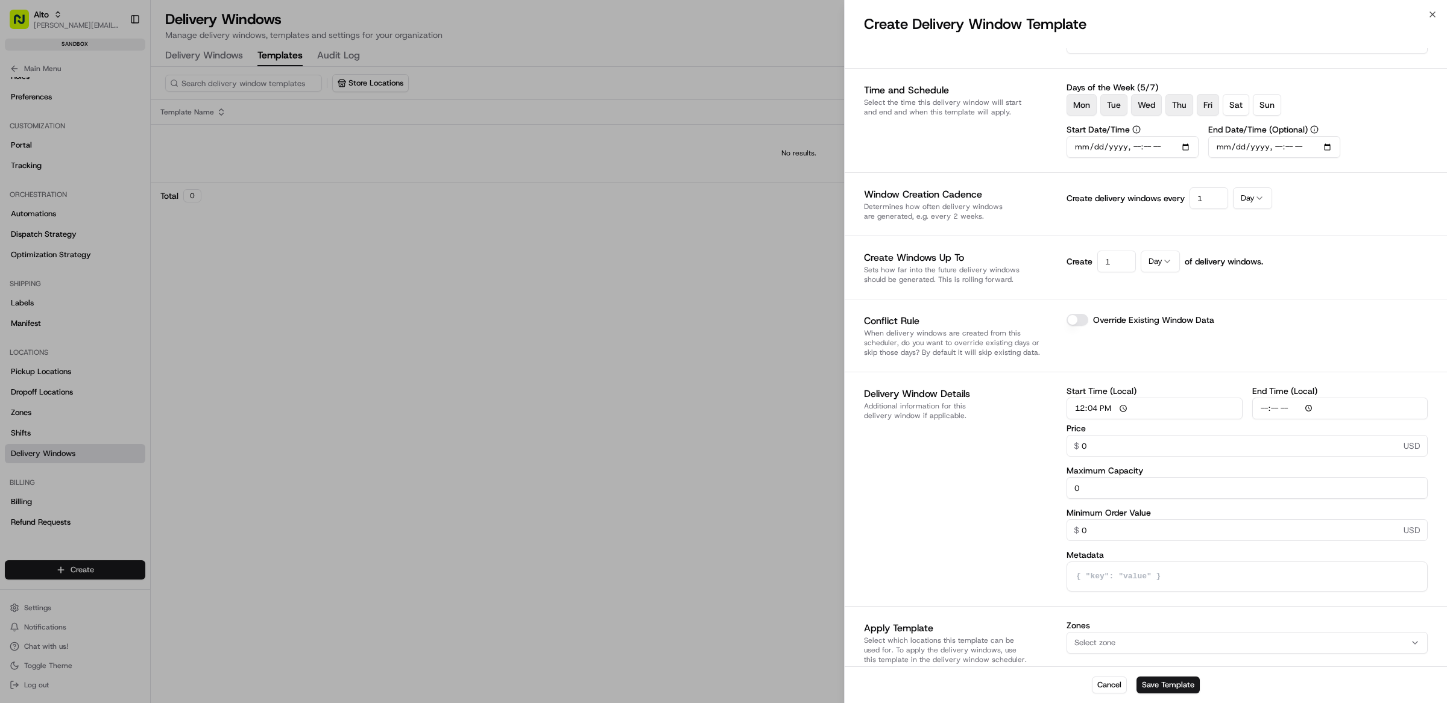
click at [1092, 409] on input "12:04" at bounding box center [1154, 409] width 176 height 22
type input "12:30"
click at [1263, 408] on input "End Time (Local)" at bounding box center [1340, 409] width 176 height 22
click at [1280, 409] on input "16:40" at bounding box center [1340, 409] width 176 height 22
type input "16:30"
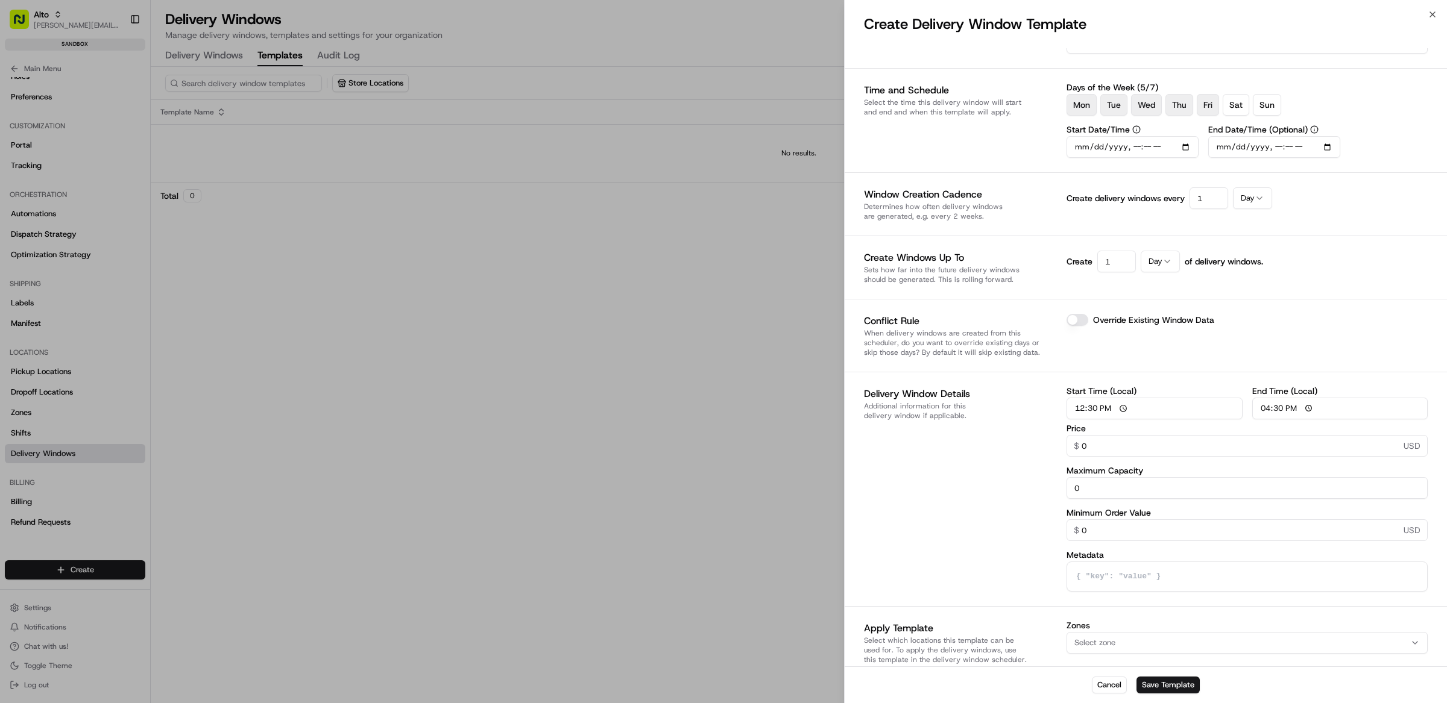
click at [1131, 447] on input "0" at bounding box center [1246, 446] width 361 height 22
type input "9"
click at [1106, 485] on input "0" at bounding box center [1246, 488] width 361 height 22
type input "100"
click at [1104, 535] on input "0" at bounding box center [1246, 531] width 361 height 22
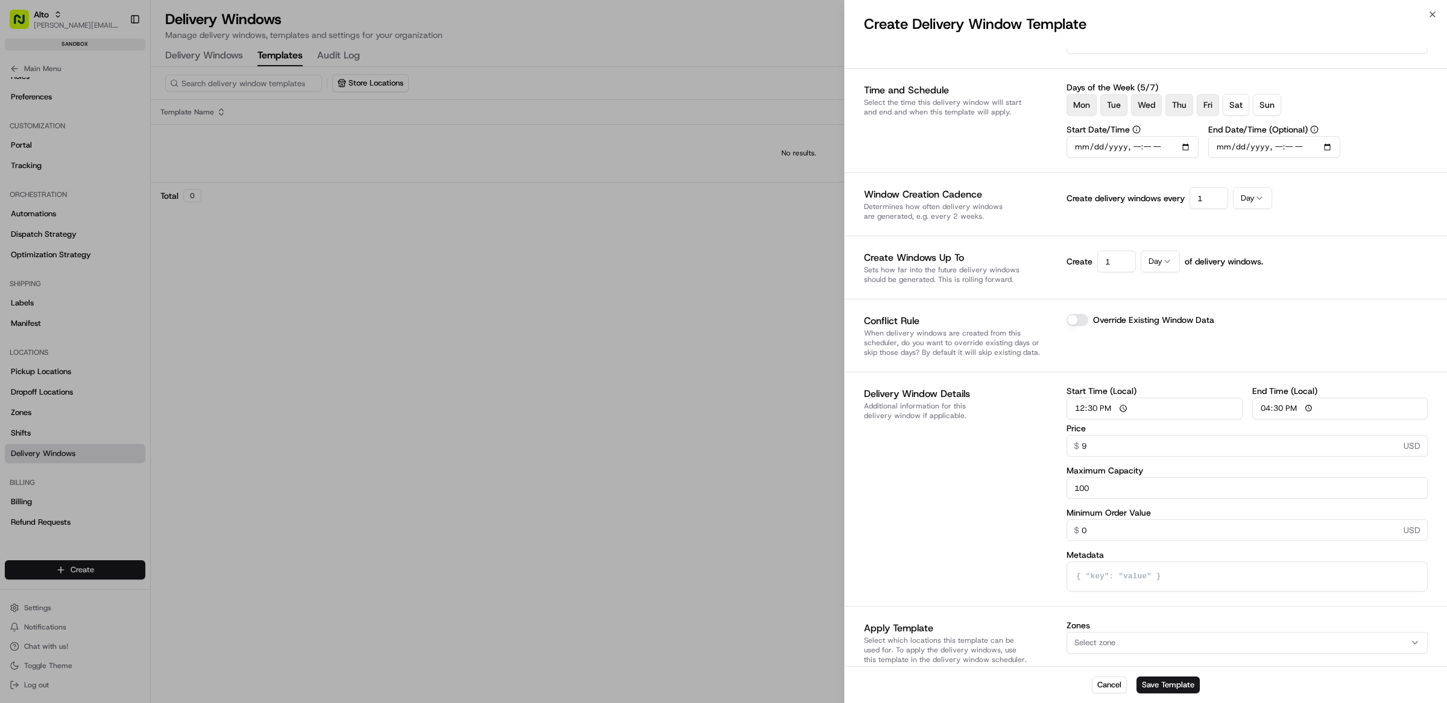
click at [1131, 644] on div "Select zone" at bounding box center [1246, 643] width 355 height 11
click at [1123, 567] on span "SF Delivery Zone - [GEOGRAPHIC_DATA] (SF-123-roadie)" at bounding box center [1160, 570] width 148 height 22
click at [1171, 694] on div at bounding box center [723, 351] width 1447 height 703
click at [1171, 688] on button "Save Template" at bounding box center [1167, 685] width 63 height 17
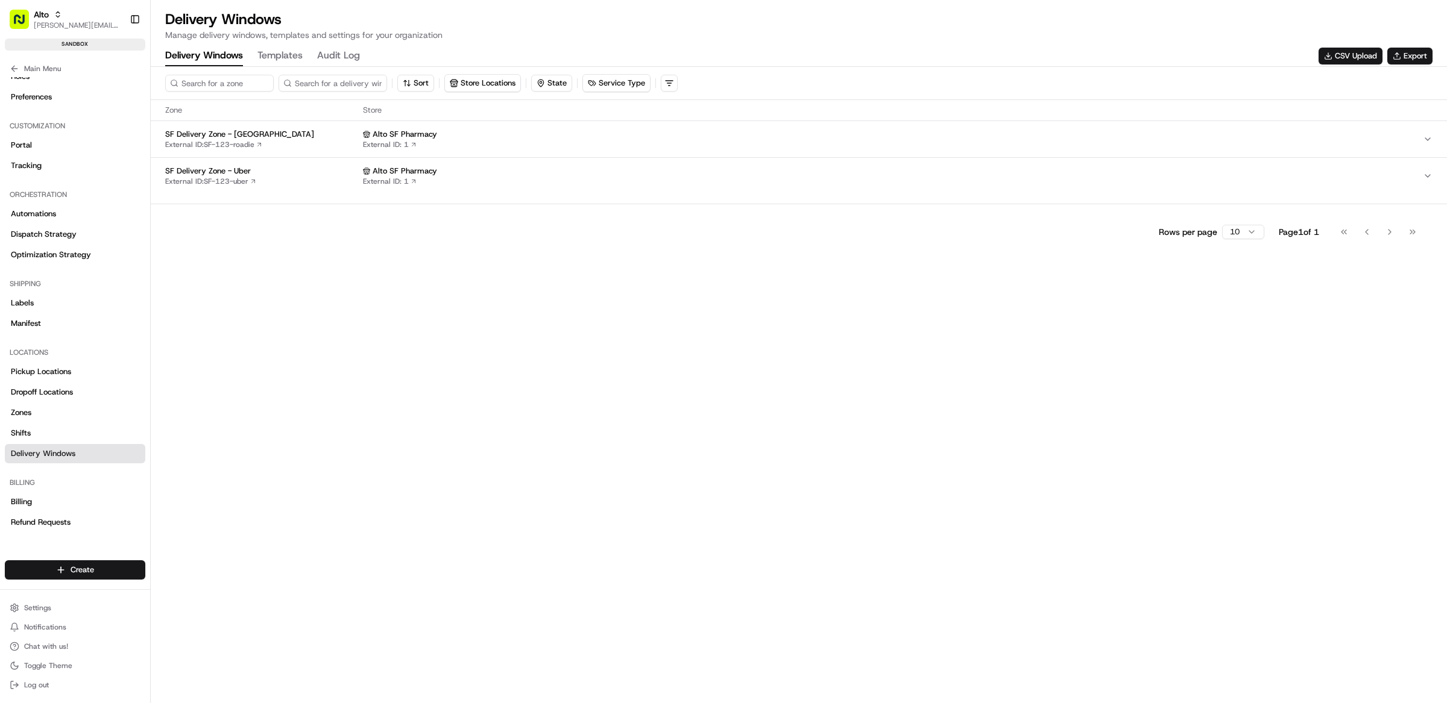
click at [200, 57] on Windows "Delivery Windows" at bounding box center [204, 56] width 78 height 20
click at [273, 141] on div "SF Delivery Zone - Roadie External ID: SF-123-roadie" at bounding box center [261, 139] width 193 height 20
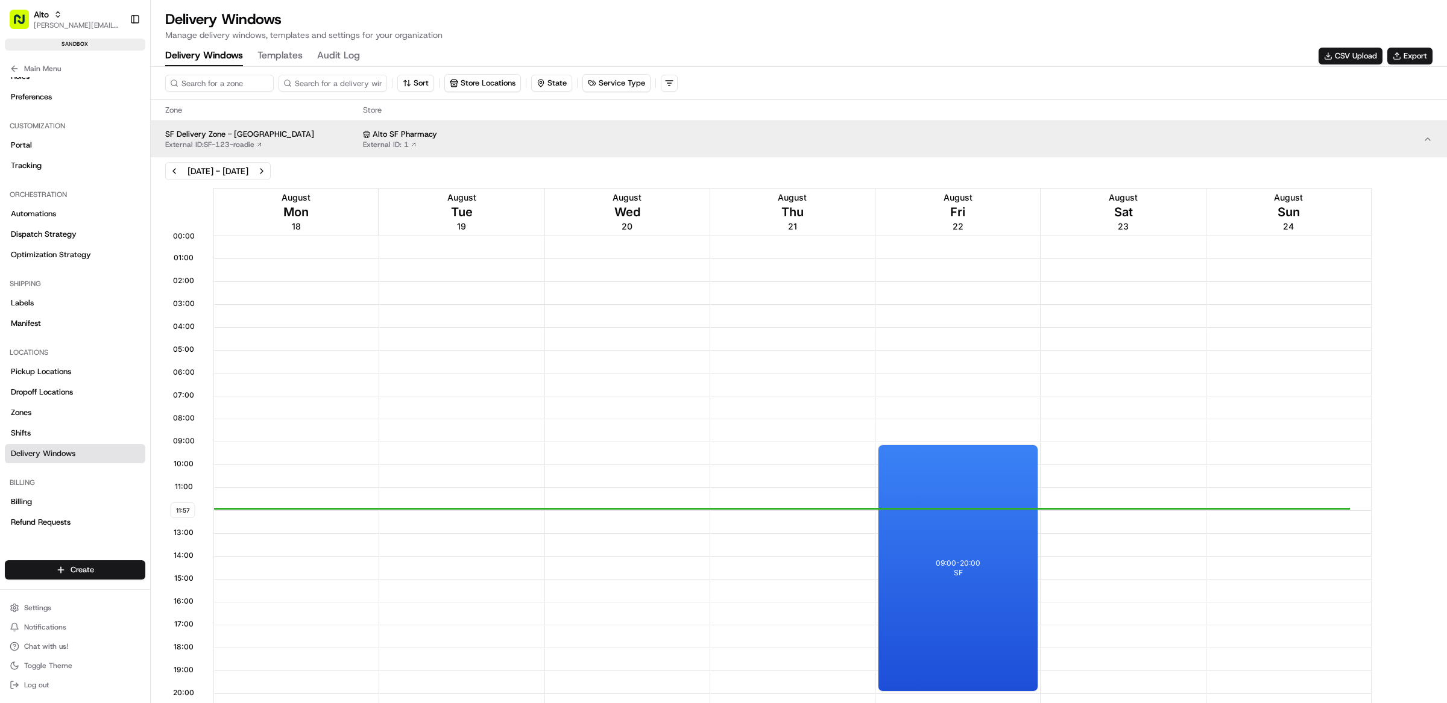
scroll to position [1, 0]
click at [270, 169] on button "Next week" at bounding box center [261, 171] width 17 height 17
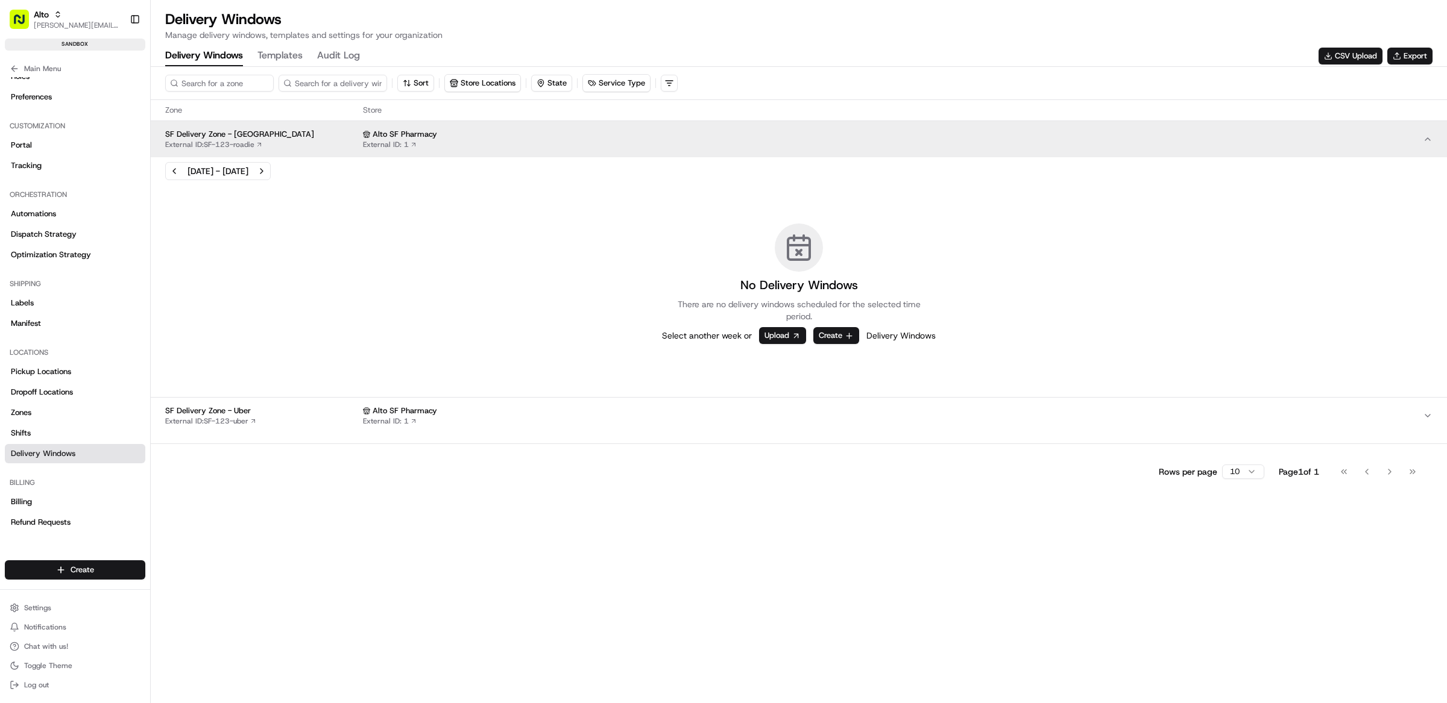
click at [353, 411] on span "SF Delivery Zone - Uber" at bounding box center [261, 411] width 193 height 11
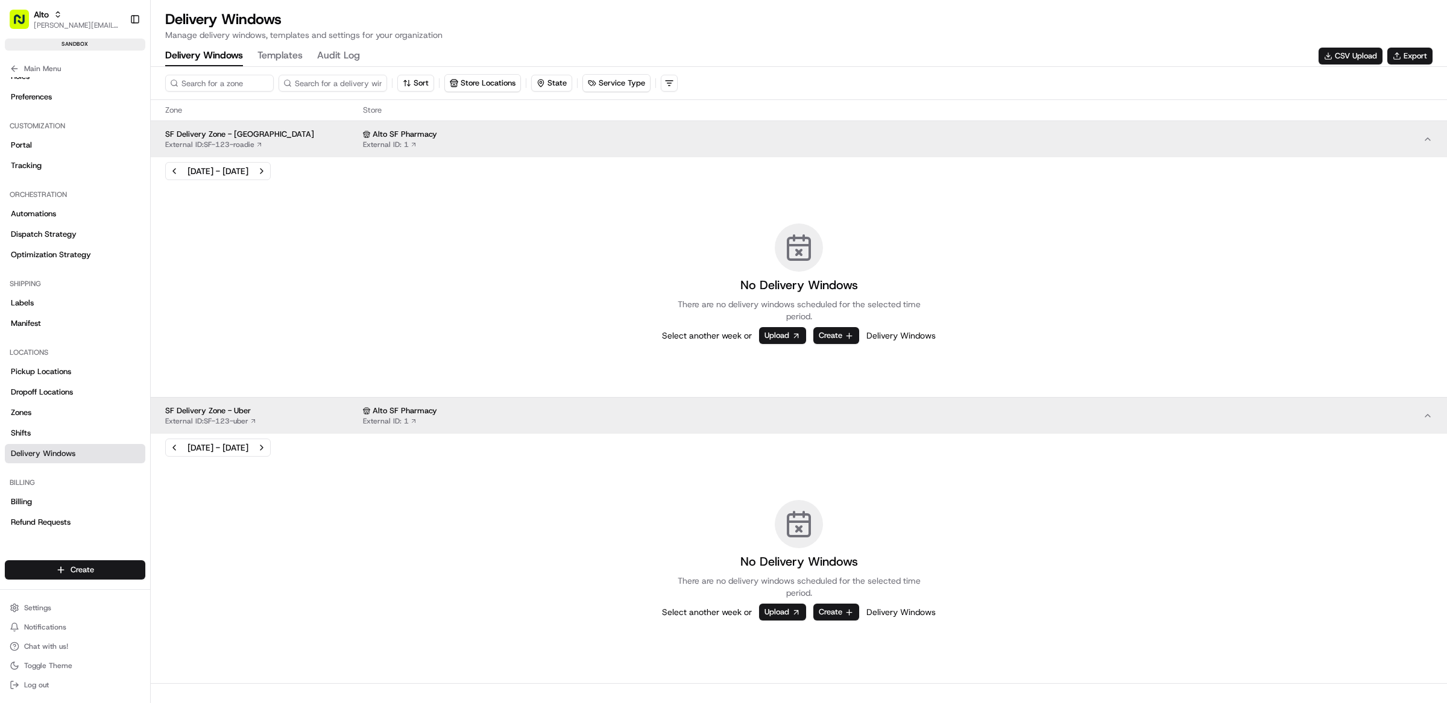
scroll to position [27, 0]
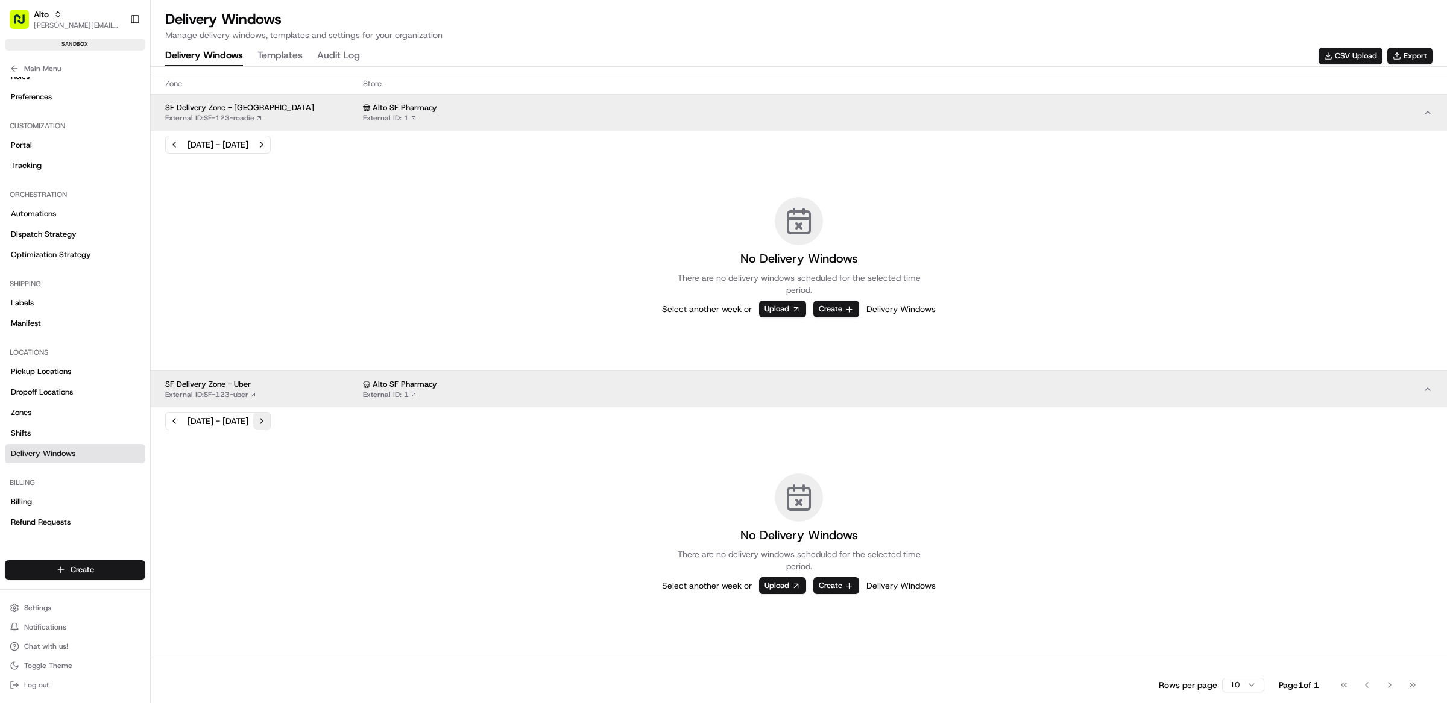
click at [270, 422] on button "Next week" at bounding box center [261, 421] width 17 height 17
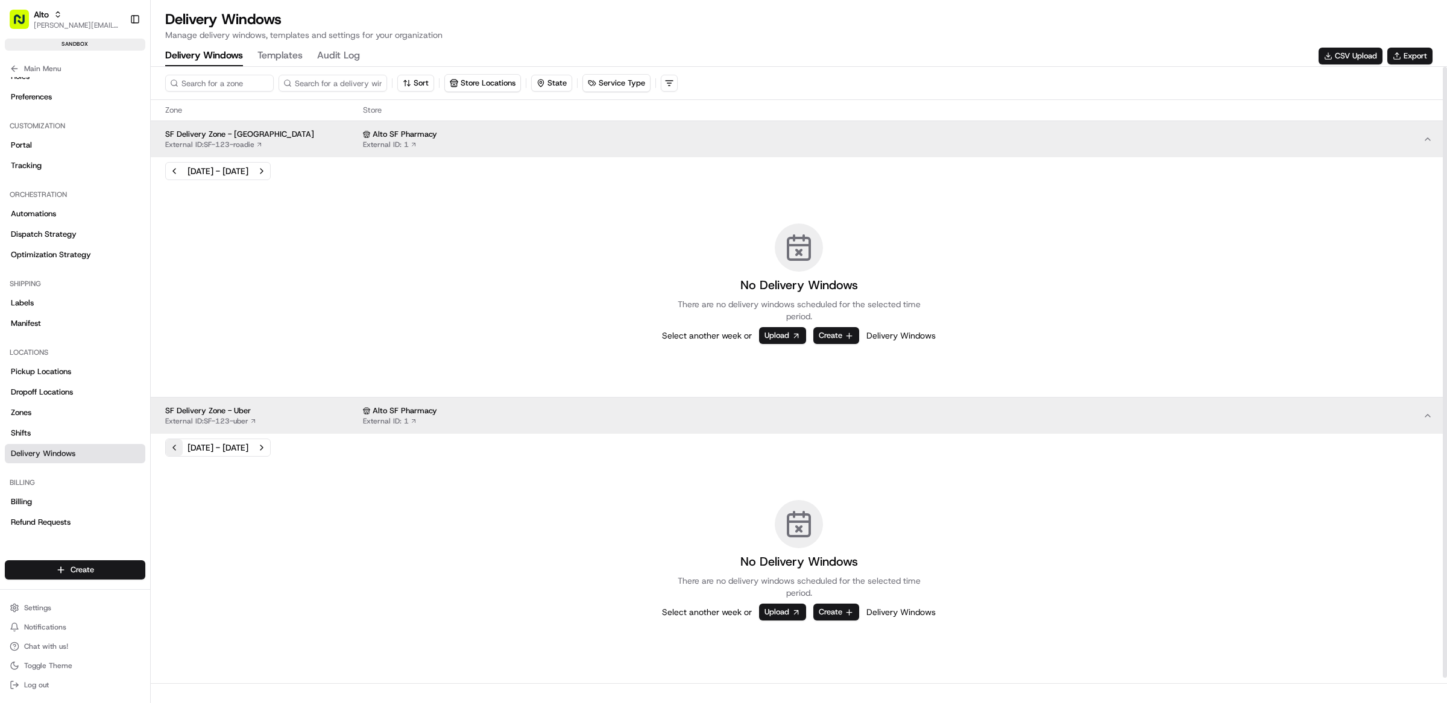
click at [173, 444] on button "Previous week" at bounding box center [174, 447] width 17 height 17
click at [180, 452] on button "Previous week" at bounding box center [174, 447] width 17 height 17
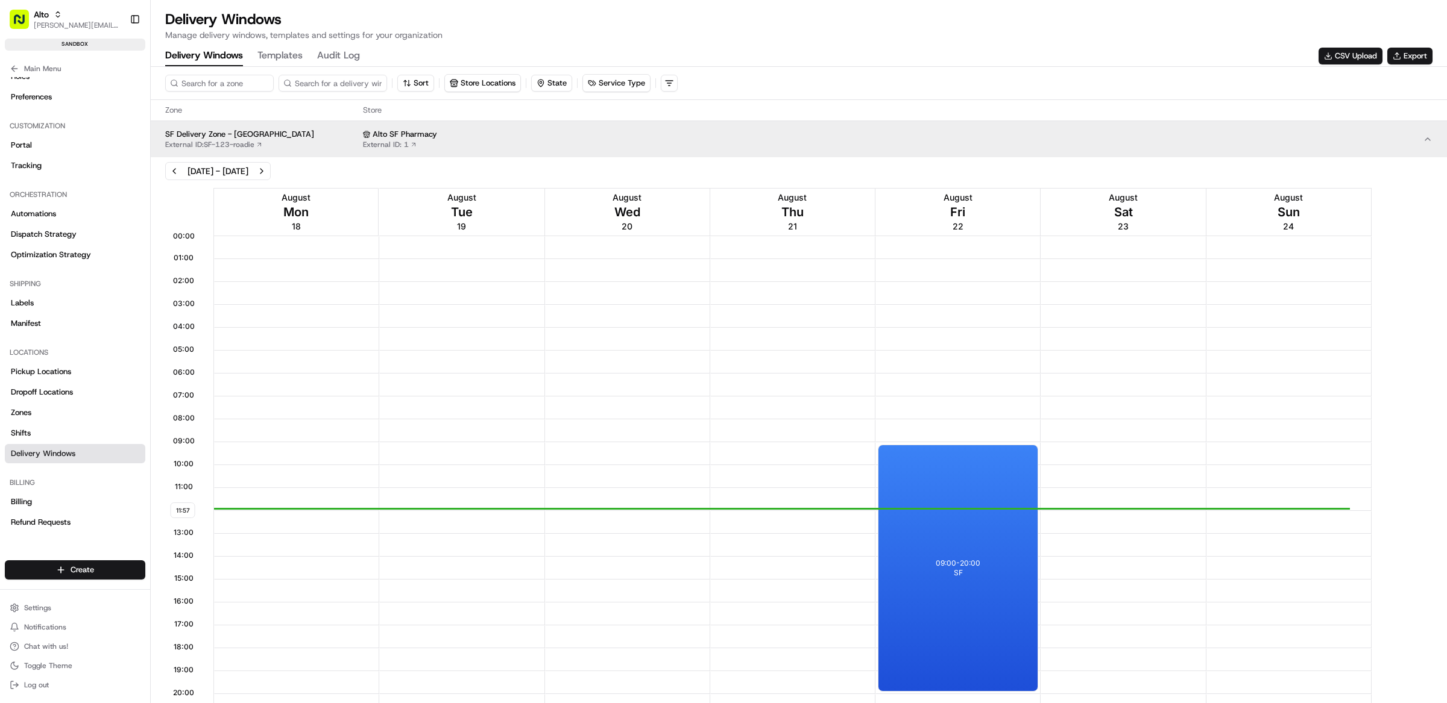
scroll to position [1, 0]
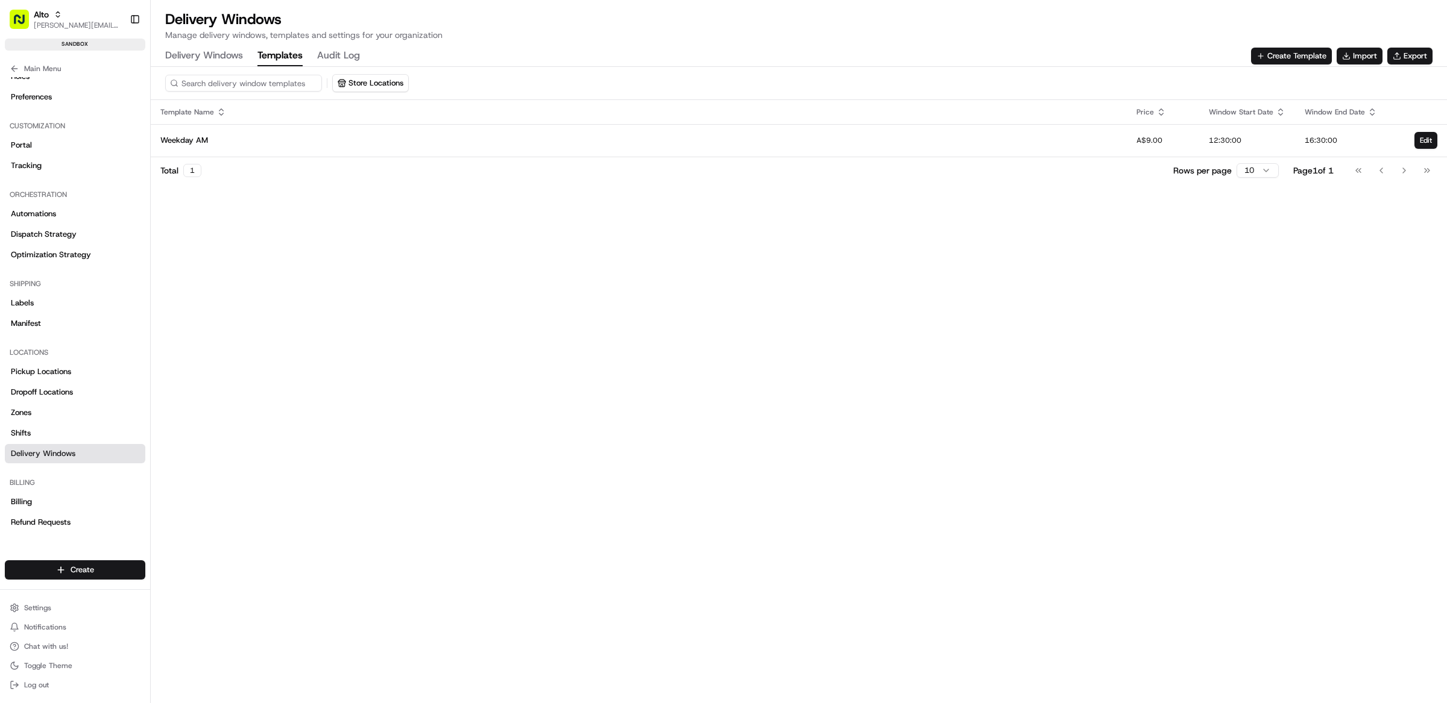
click at [281, 56] on button "Templates" at bounding box center [279, 56] width 45 height 20
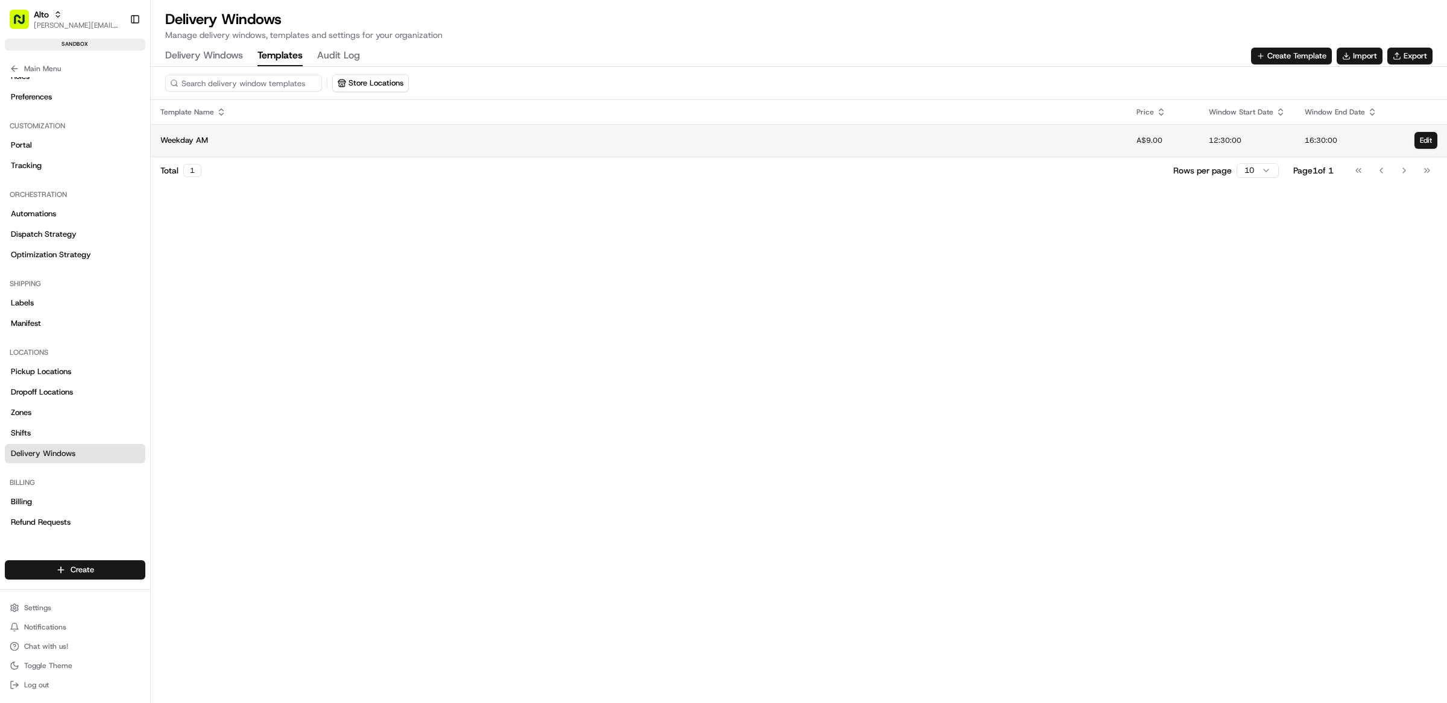
click at [905, 149] on td "Weekday AM" at bounding box center [639, 140] width 976 height 33
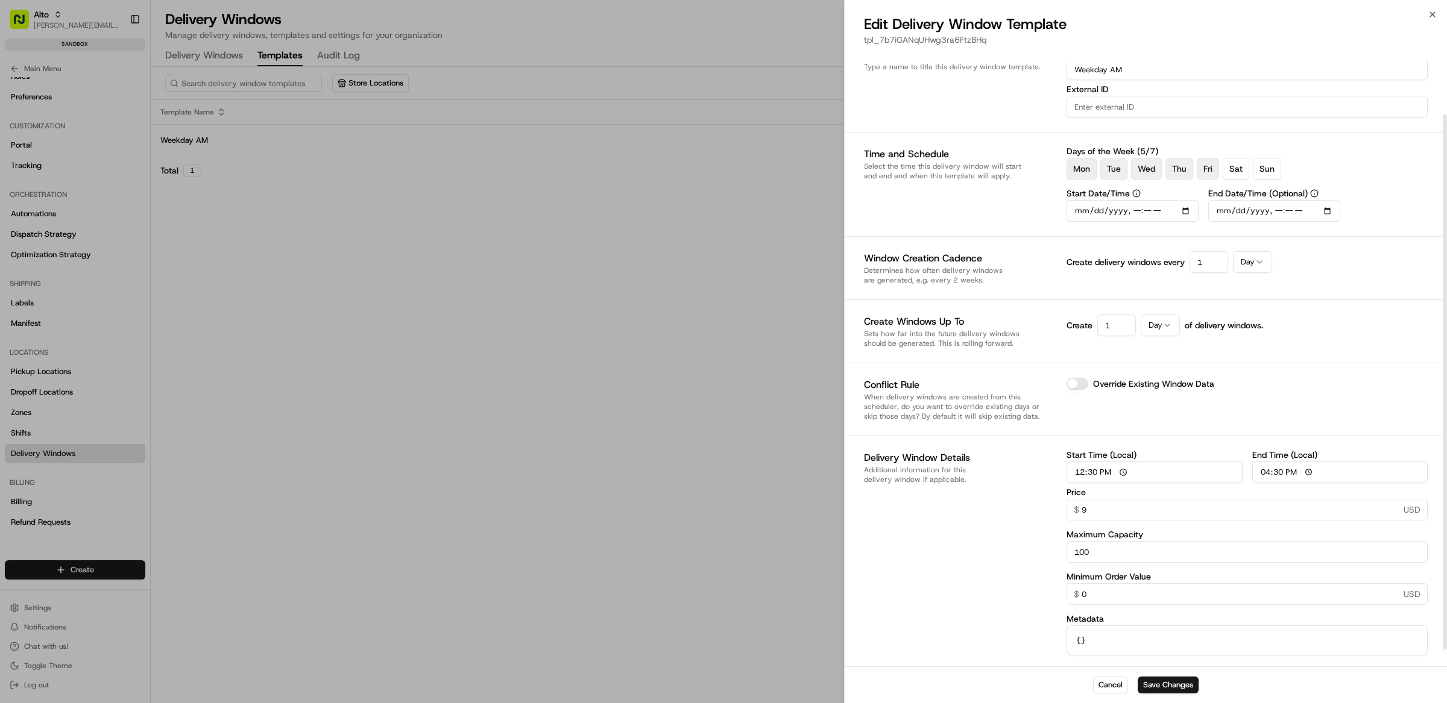
scroll to position [0, 0]
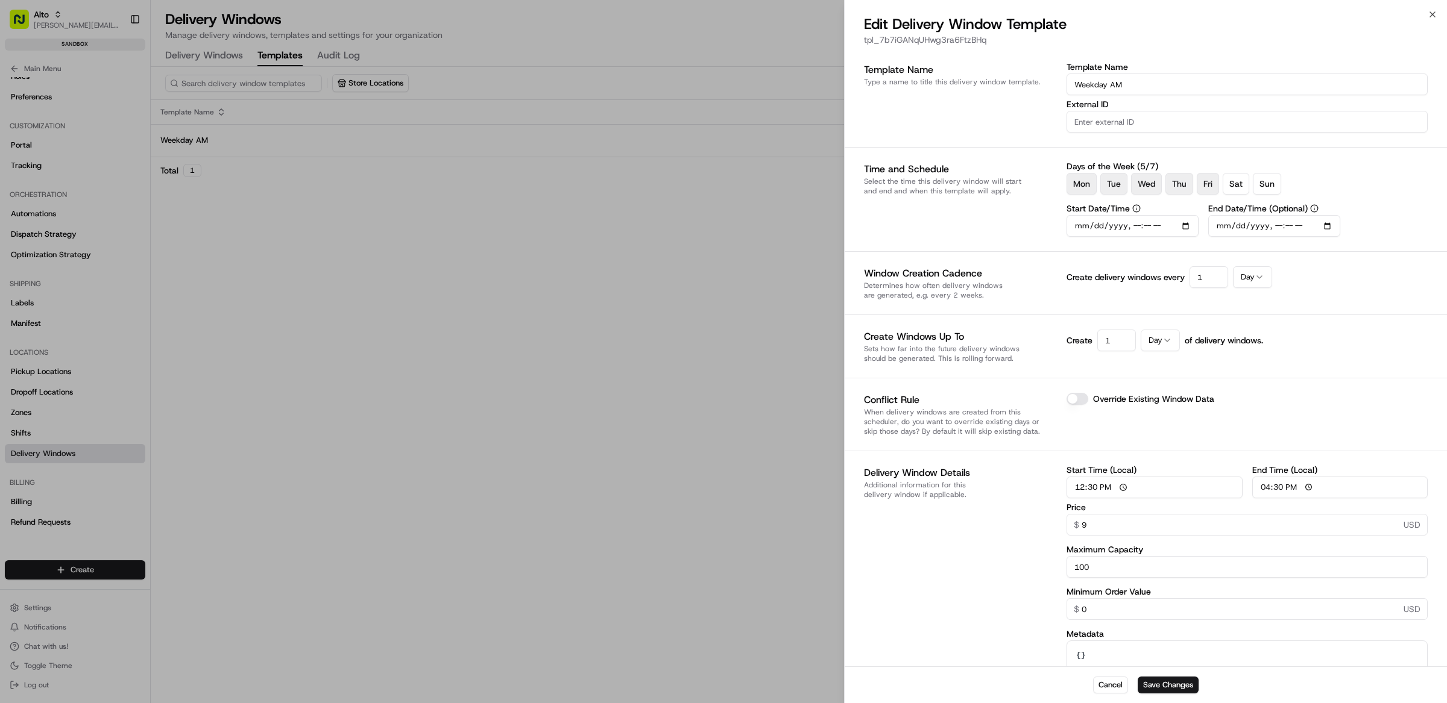
click at [1326, 228] on input "End Date/Time (Optional)" at bounding box center [1274, 226] width 132 height 22
click at [1323, 228] on input "End Date/Time (Optional)" at bounding box center [1274, 226] width 132 height 22
click at [1241, 226] on input "End Date/Time (Optional)" at bounding box center [1274, 226] width 132 height 22
click at [1265, 230] on input "End Date/Time (Optional)" at bounding box center [1274, 226] width 132 height 22
click at [1282, 227] on input "End Date/Time (Optional)" at bounding box center [1274, 226] width 132 height 22
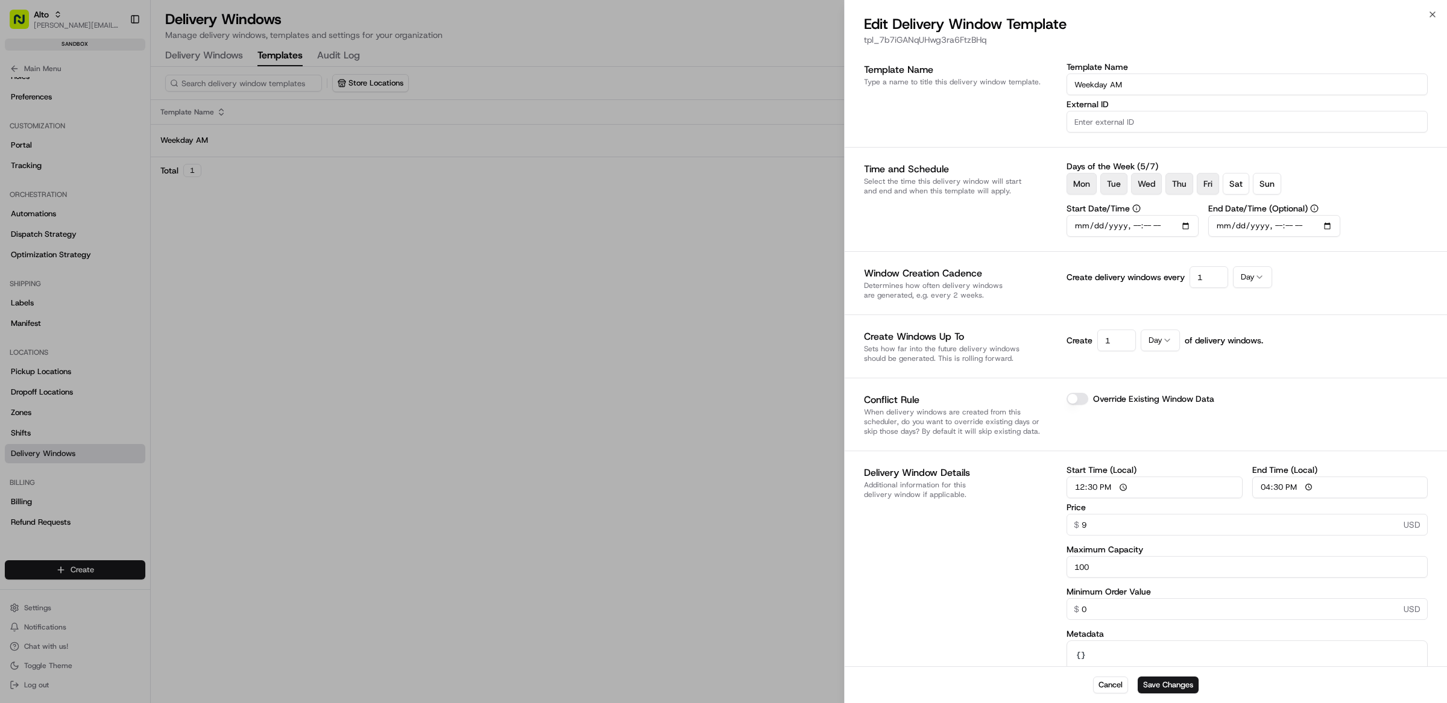
click at [1295, 227] on input "End Date/Time (Optional)" at bounding box center [1274, 226] width 132 height 22
click at [1392, 231] on div "Days of the Week ( 5 / 7 ) Mon Tue Wed Thu Fri Sat Sun Start Date/Time End Date…" at bounding box center [1246, 199] width 361 height 75
click at [1169, 694] on div "Cancel Save Changes" at bounding box center [1146, 685] width 602 height 37
click at [1168, 681] on button "Save Changes" at bounding box center [1167, 685] width 61 height 17
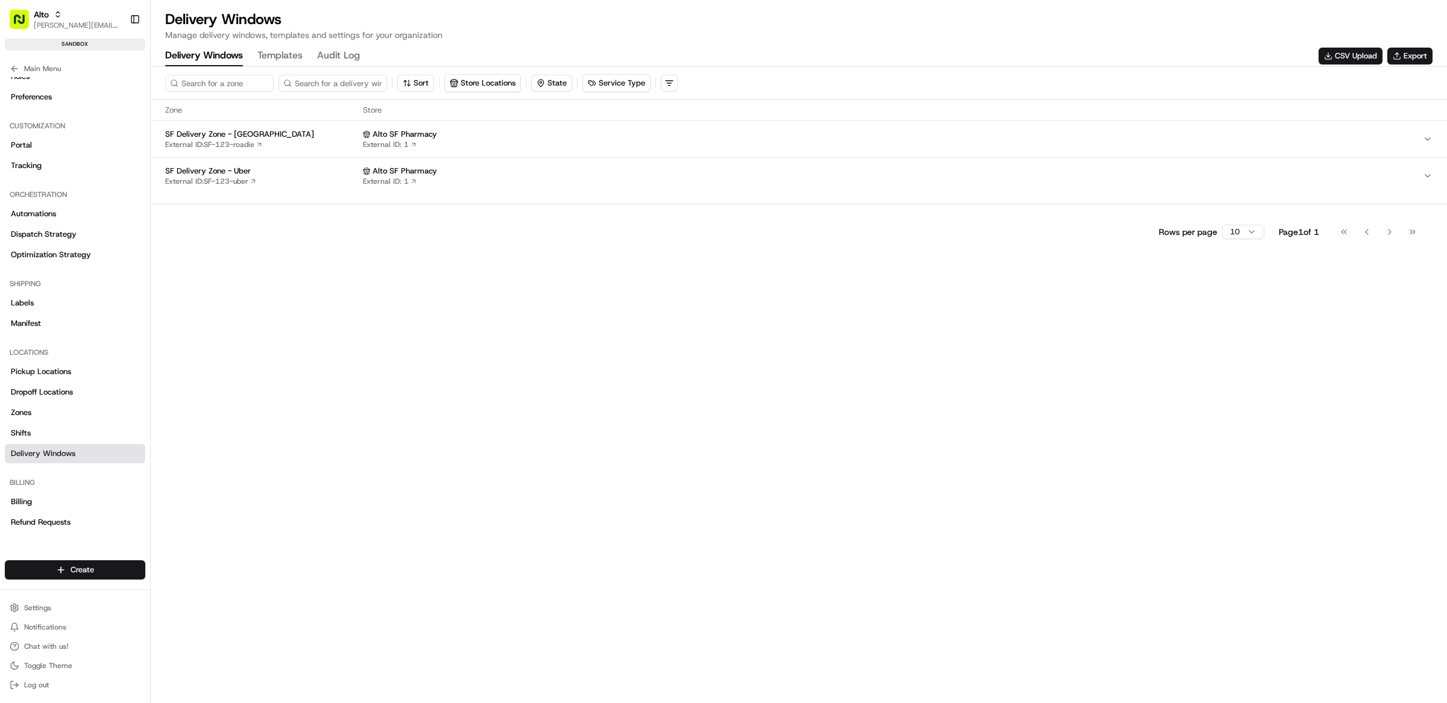
click at [212, 55] on Windows "Delivery Windows" at bounding box center [204, 56] width 78 height 20
click at [294, 184] on div "SF Delivery Zone - Uber External ID: SF-123-uber" at bounding box center [261, 176] width 193 height 20
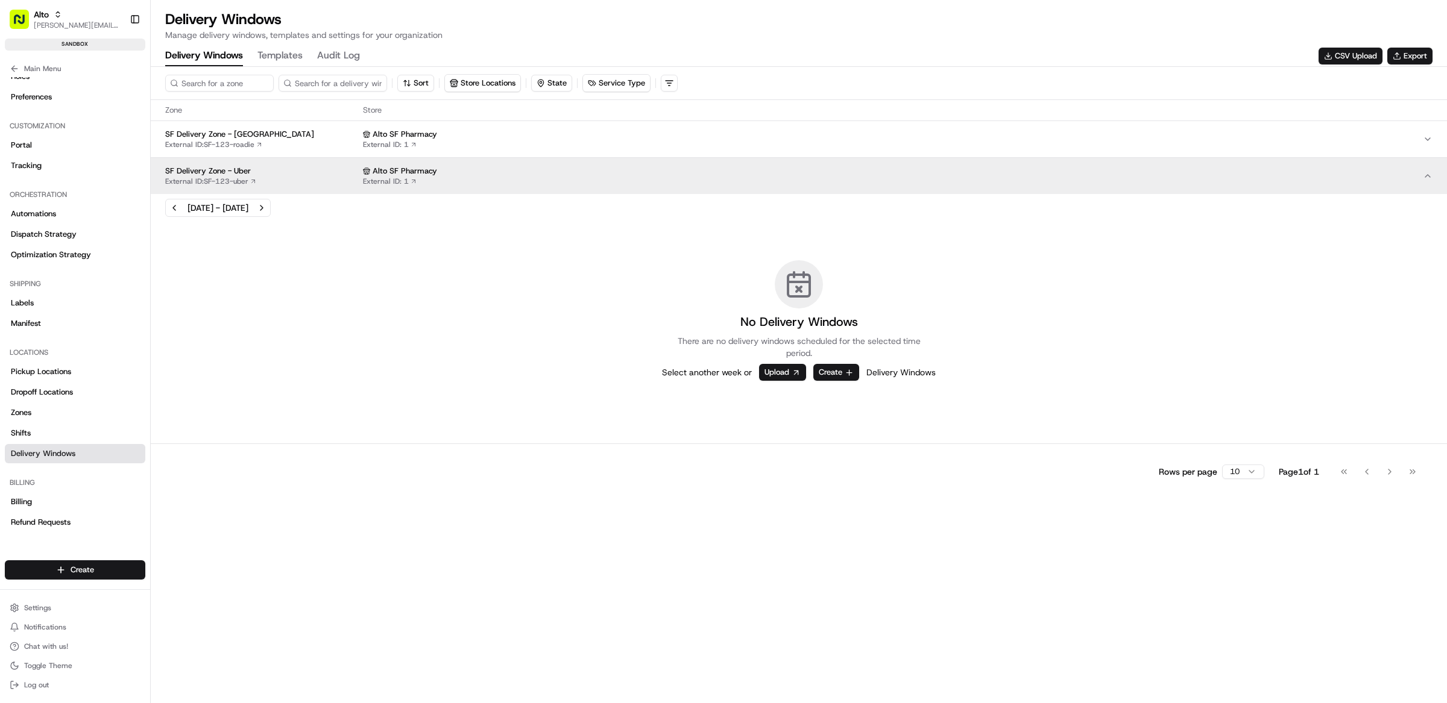
click at [293, 140] on div "SF Delivery Zone - Roadie External ID: SF-123-roadie" at bounding box center [261, 139] width 193 height 20
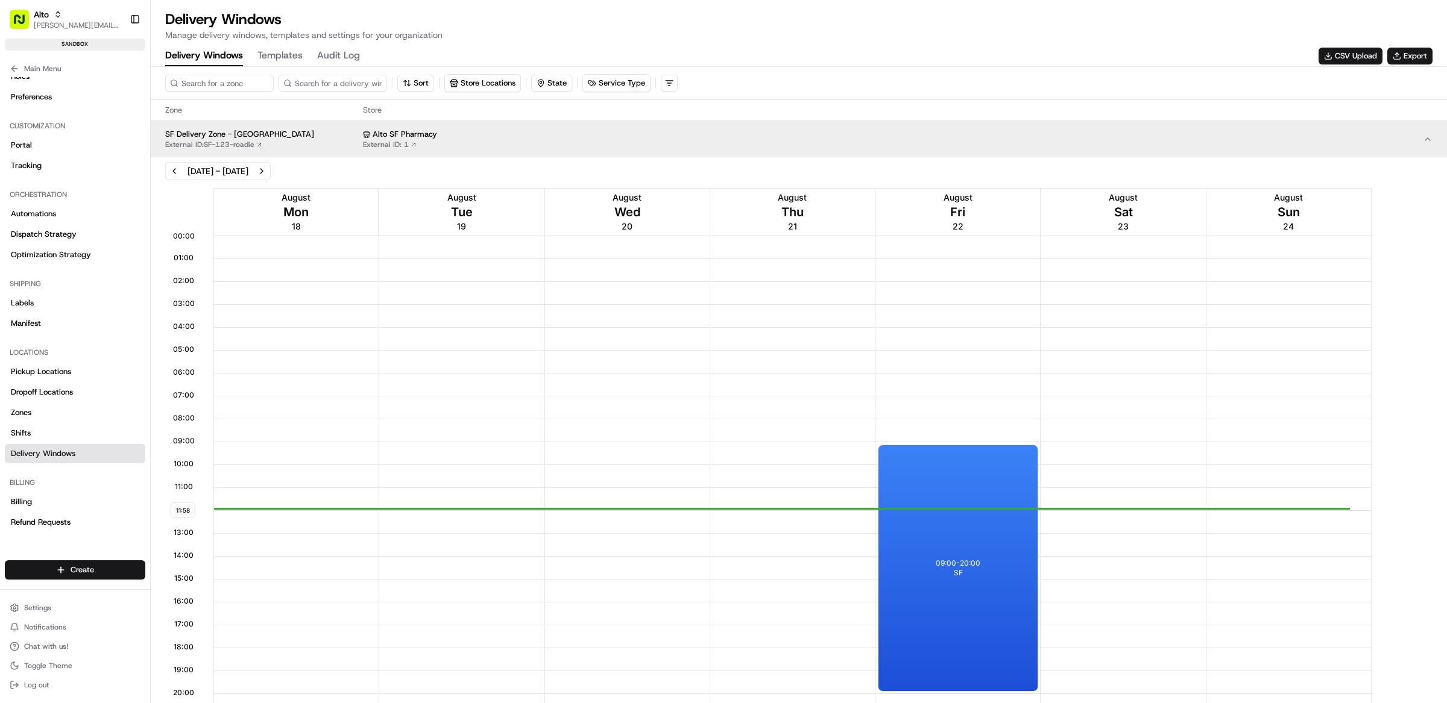
scroll to position [1, 0]
click at [270, 175] on button "Next week" at bounding box center [261, 171] width 17 height 17
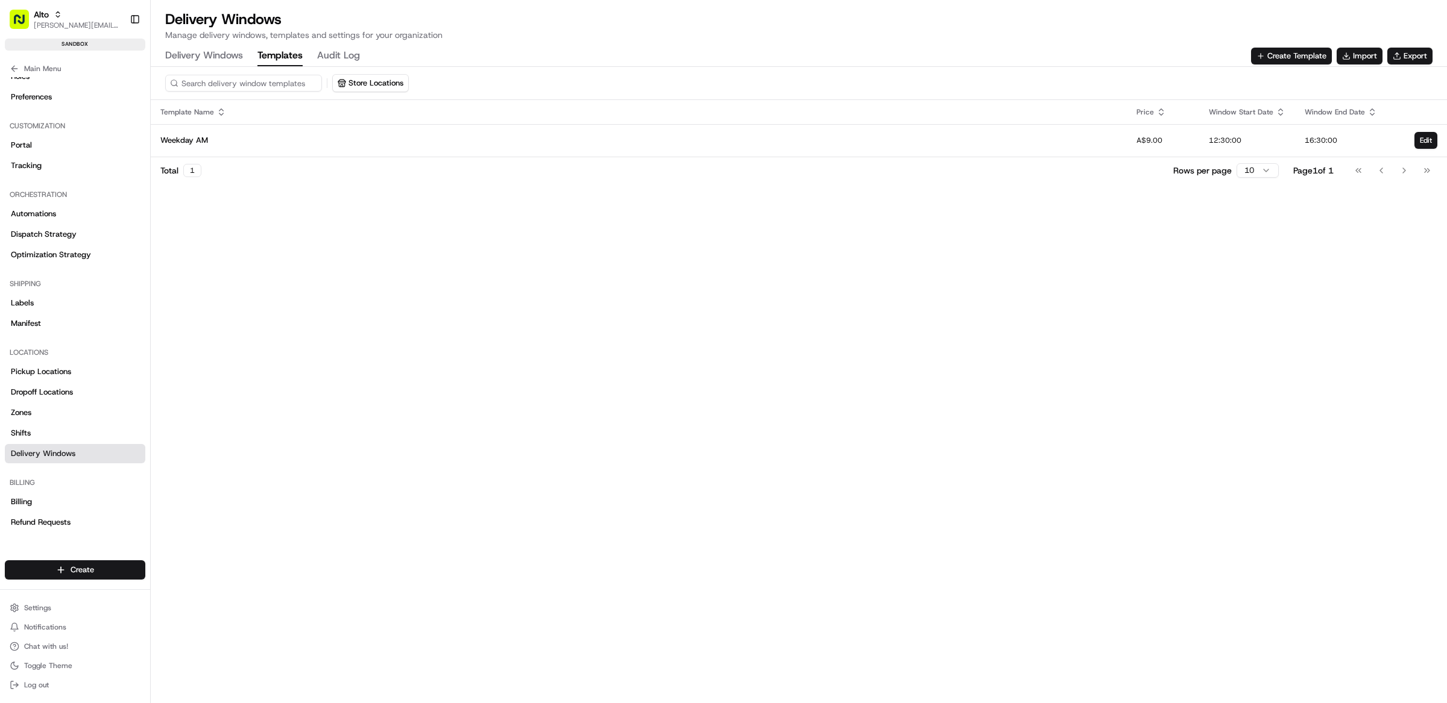
click at [284, 52] on button "Templates" at bounding box center [279, 56] width 45 height 20
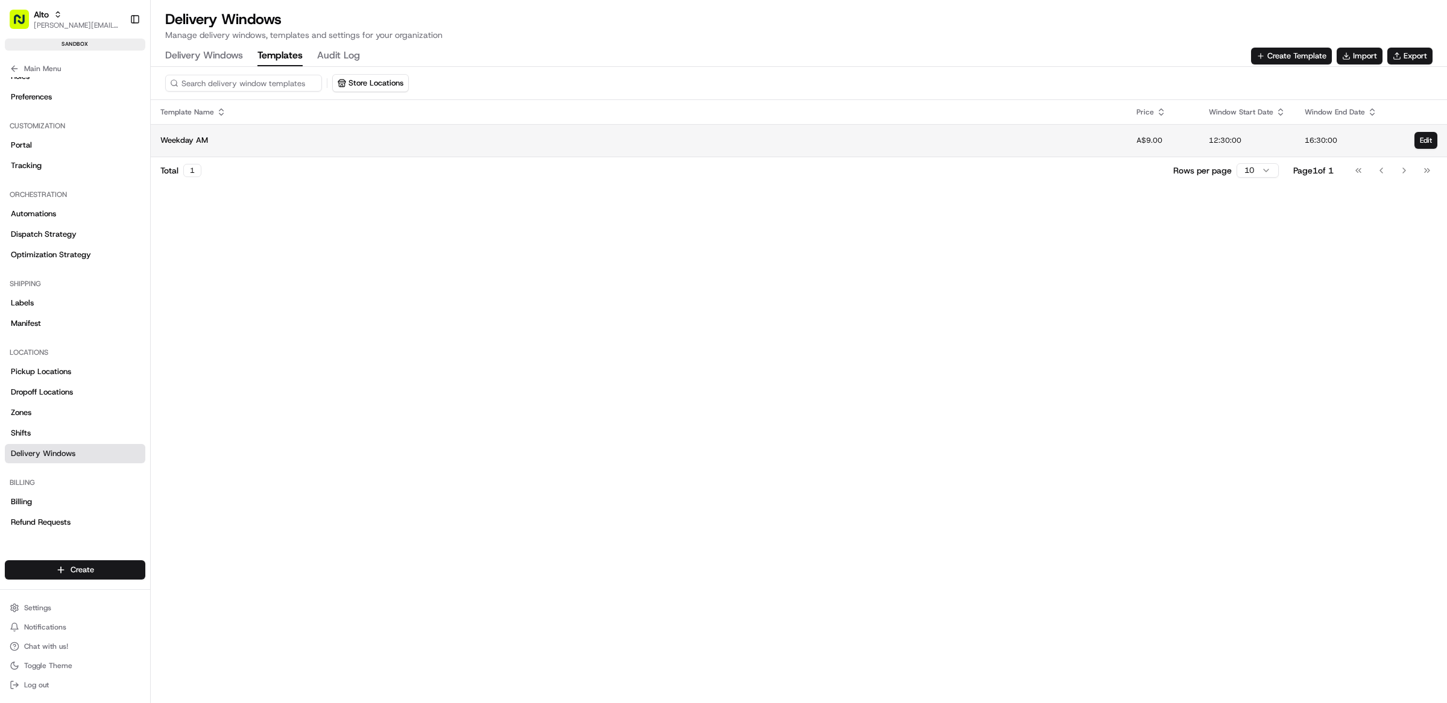
click at [951, 142] on div "Weekday AM" at bounding box center [638, 140] width 957 height 11
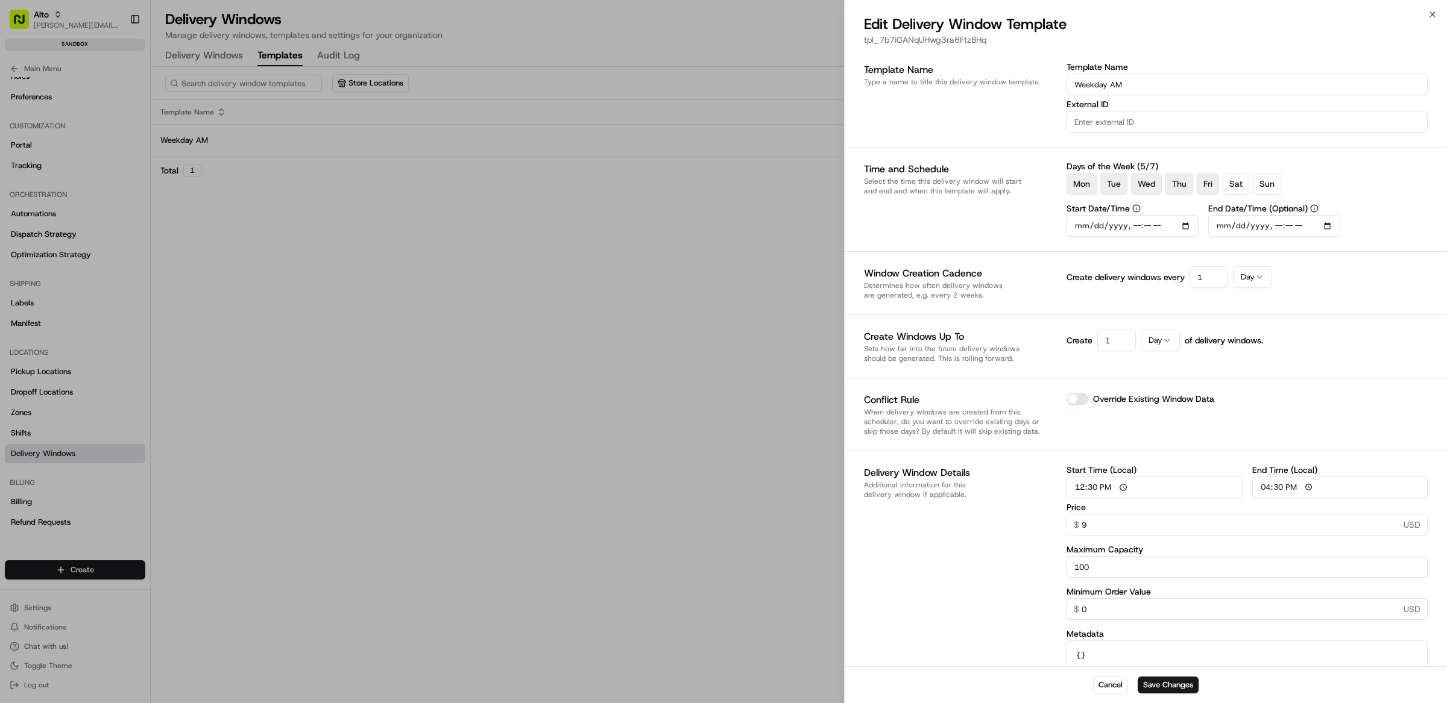
click at [967, 127] on div "Template Name Type a name to title this delivery window template." at bounding box center [960, 98] width 193 height 70
click at [1236, 176] on button "Sat" at bounding box center [1235, 184] width 27 height 22
click at [1236, 183] on button "Sat" at bounding box center [1235, 184] width 27 height 22
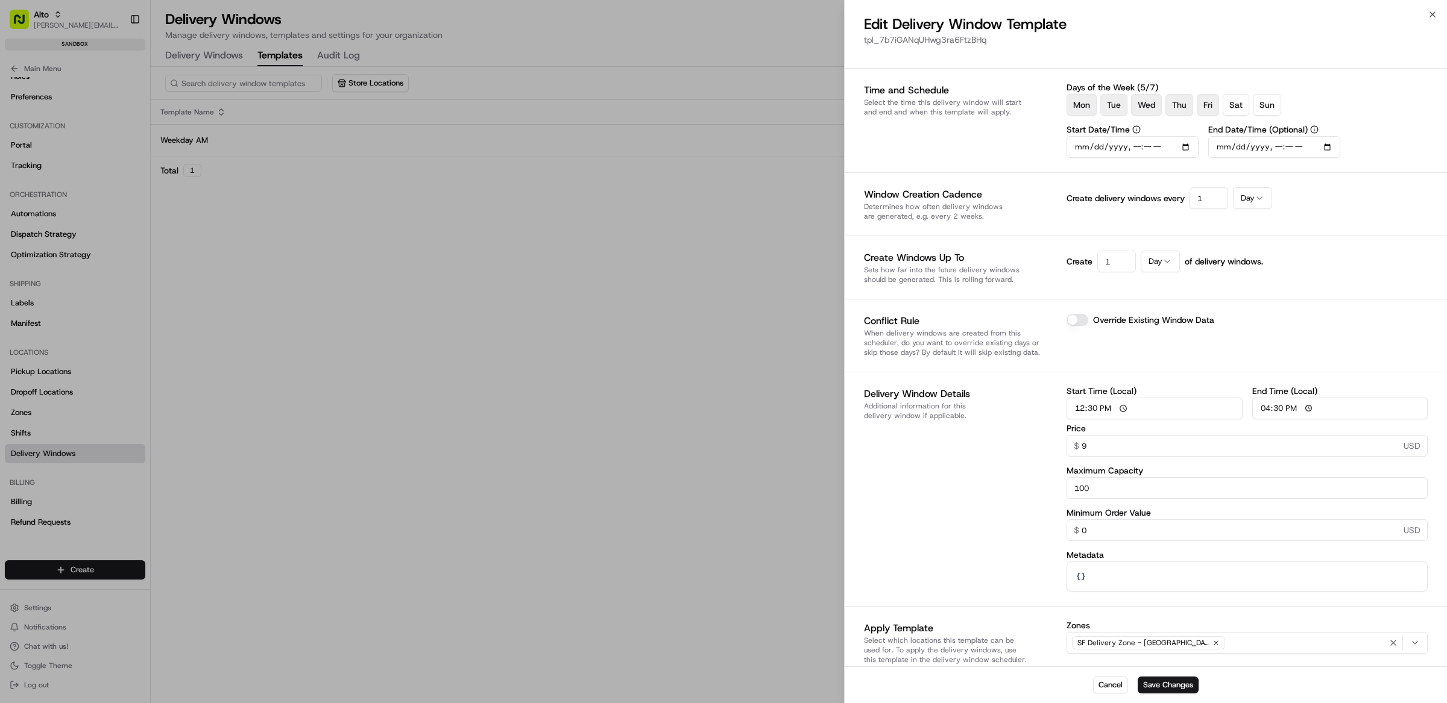
click at [1213, 640] on icon "button" at bounding box center [1215, 643] width 7 height 7
click at [1222, 642] on div "Select zone" at bounding box center [1246, 643] width 355 height 11
click at [1148, 594] on span "SF Delivery Zone - Uber (SF-123-uber)" at bounding box center [1160, 593] width 148 height 11
click at [1174, 670] on div at bounding box center [723, 351] width 1447 height 703
click at [1174, 682] on button "Save Changes" at bounding box center [1167, 685] width 61 height 17
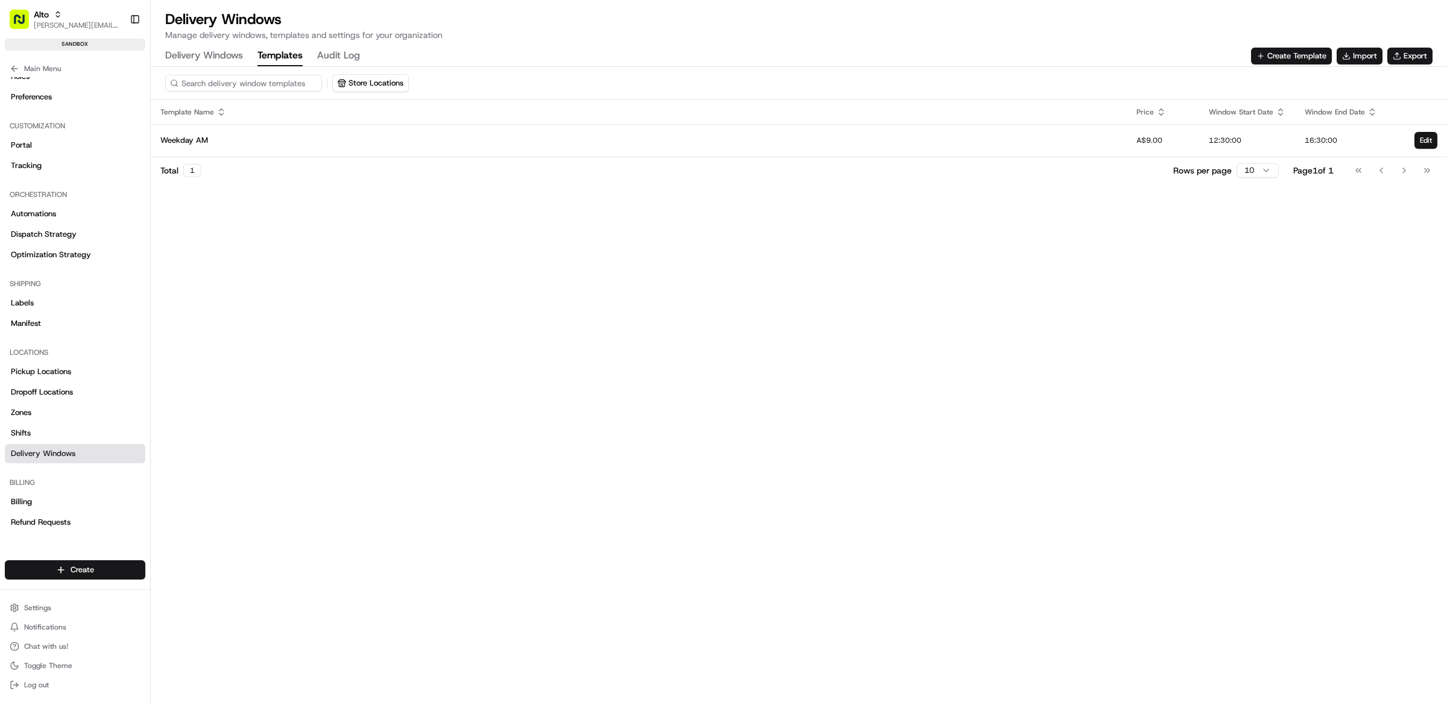
click at [222, 56] on Windows "Delivery Windows" at bounding box center [204, 56] width 78 height 20
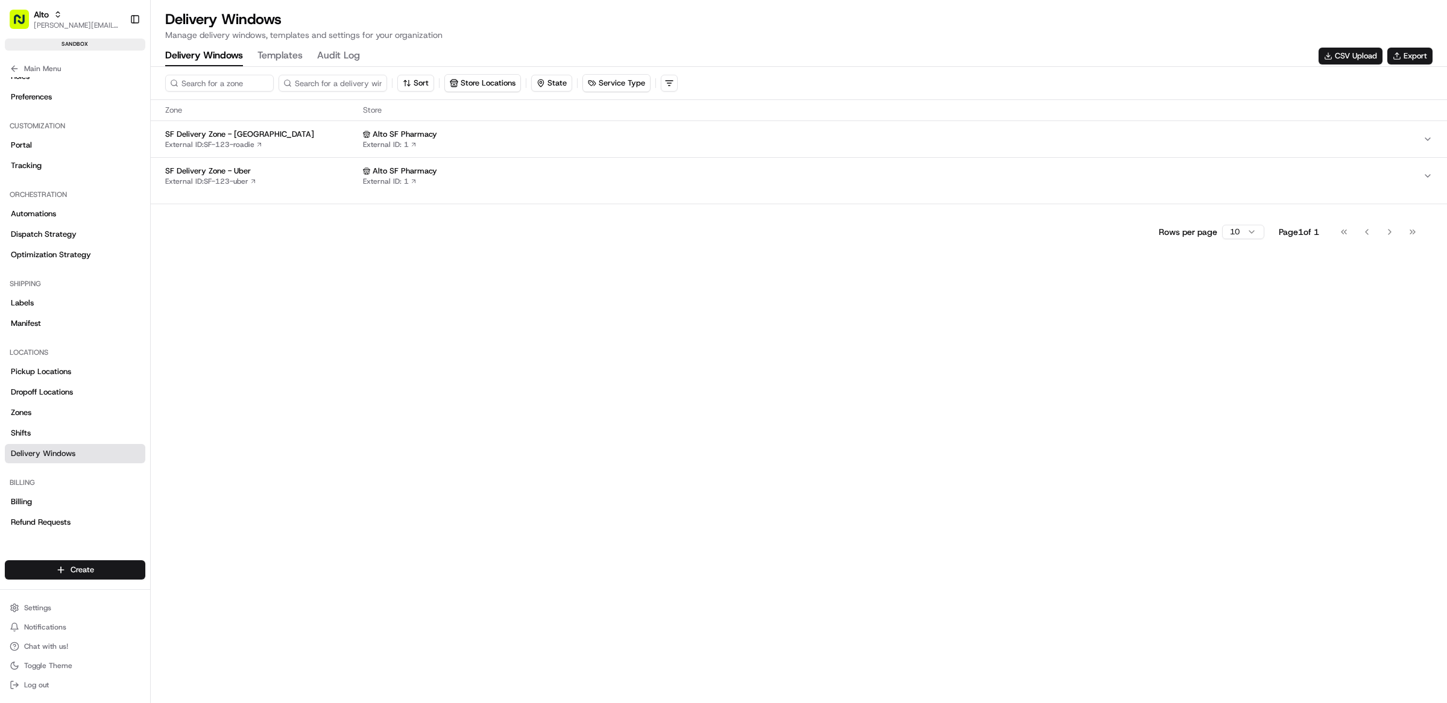
click at [274, 184] on div "SF Delivery Zone - Uber External ID: SF-123-uber" at bounding box center [261, 176] width 193 height 20
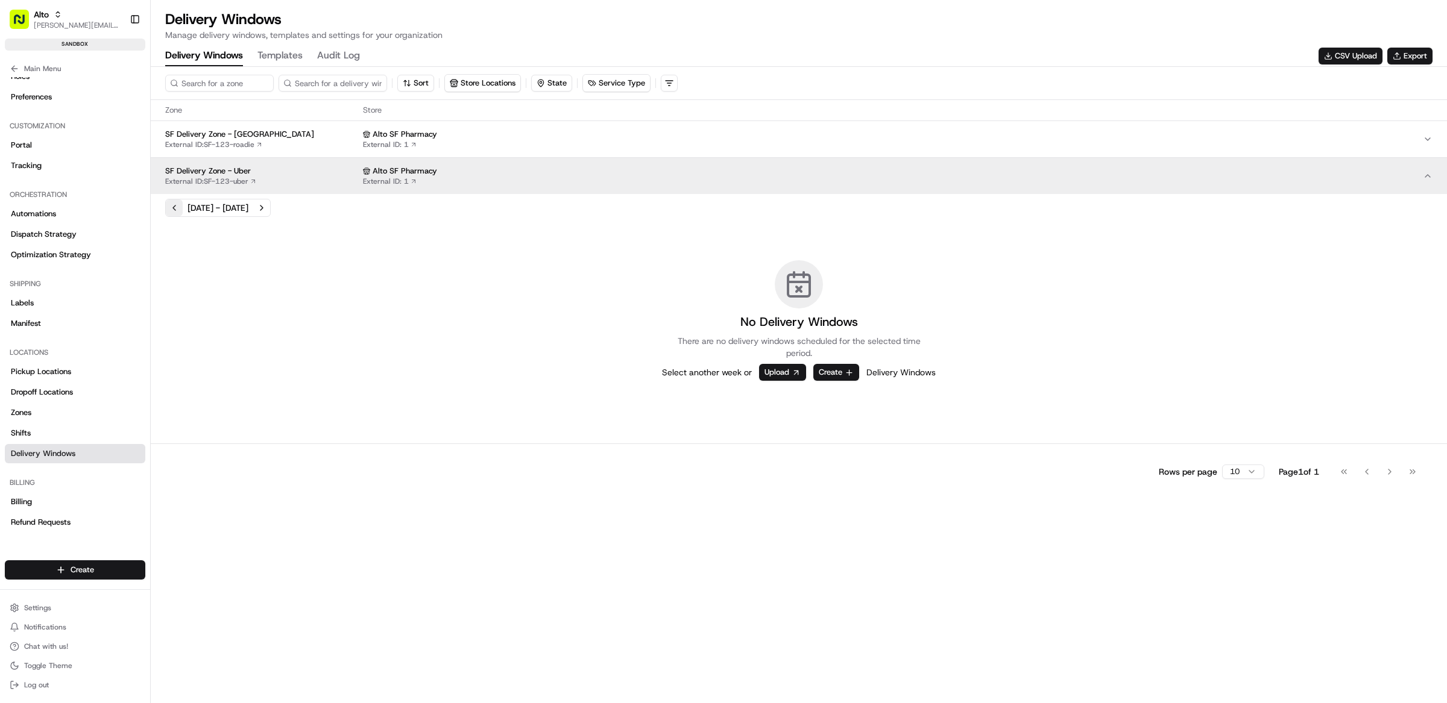
click at [175, 208] on button "Previous week" at bounding box center [174, 208] width 17 height 17
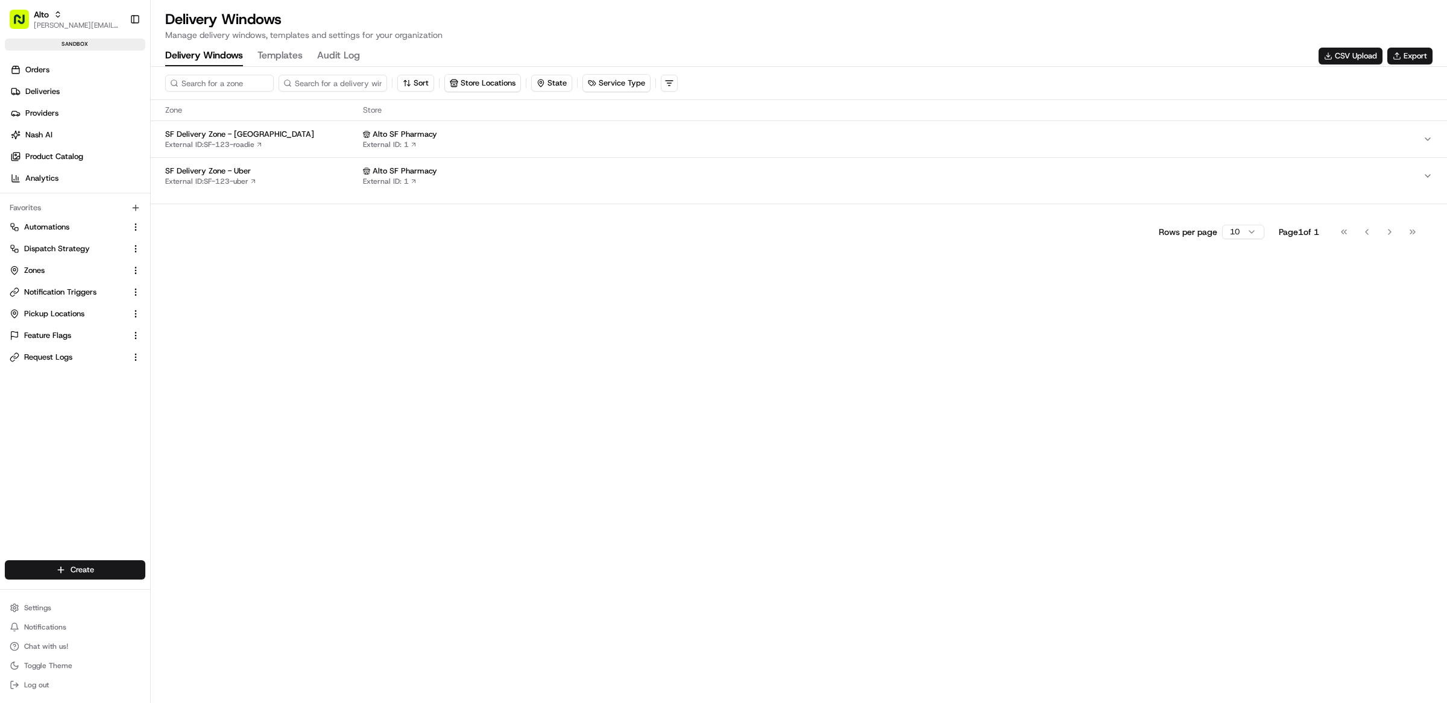
click at [323, 192] on button "SF Delivery Zone - Uber External ID: SF-123-uber Alto SF Pharmacy External ID: 1" at bounding box center [799, 176] width 1296 height 36
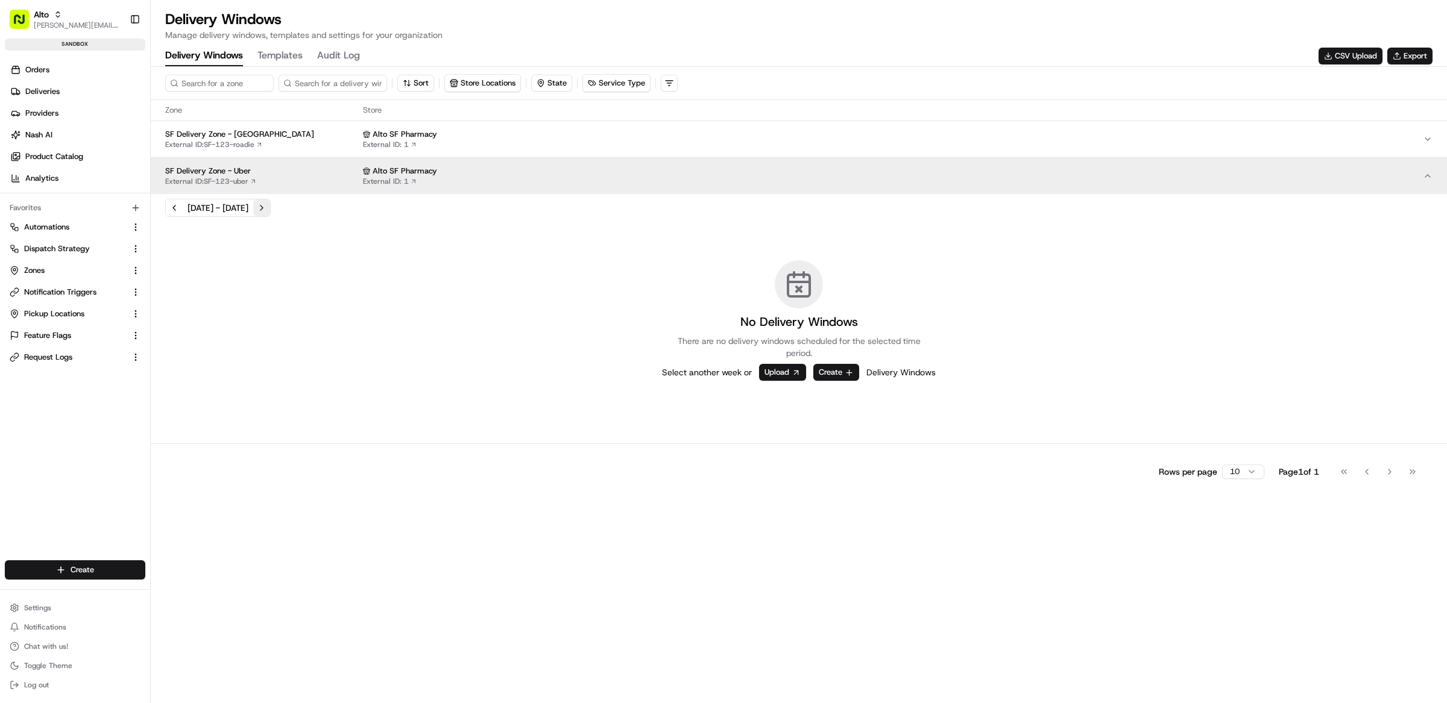
click at [270, 212] on button "Next week" at bounding box center [261, 208] width 17 height 17
click at [175, 210] on button "Previous week" at bounding box center [174, 208] width 17 height 17
click at [270, 214] on button "Next week" at bounding box center [261, 208] width 17 height 17
click at [270, 212] on button "Next week" at bounding box center [261, 208] width 17 height 17
click at [176, 206] on button "Previous week" at bounding box center [174, 208] width 17 height 17
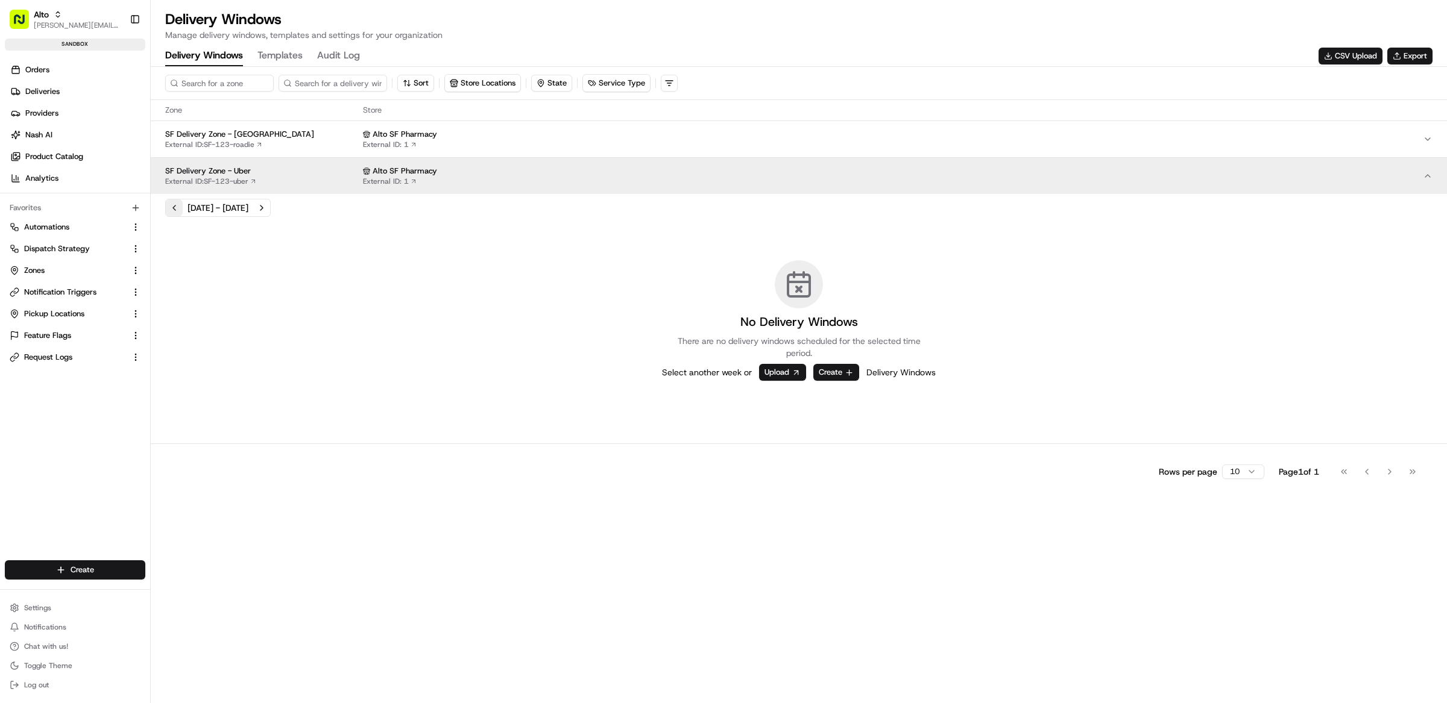
click at [176, 206] on button "Previous week" at bounding box center [174, 208] width 17 height 17
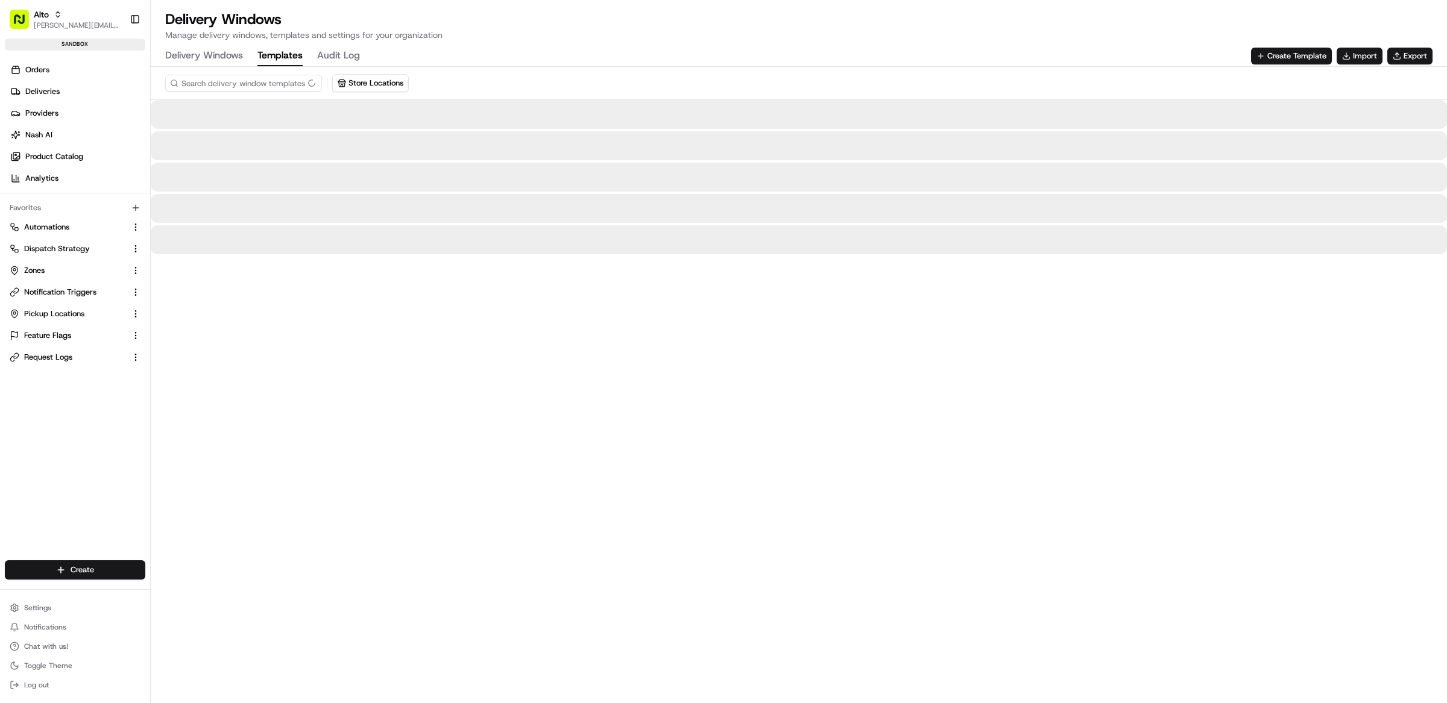
click at [287, 51] on button "Templates" at bounding box center [279, 56] width 45 height 20
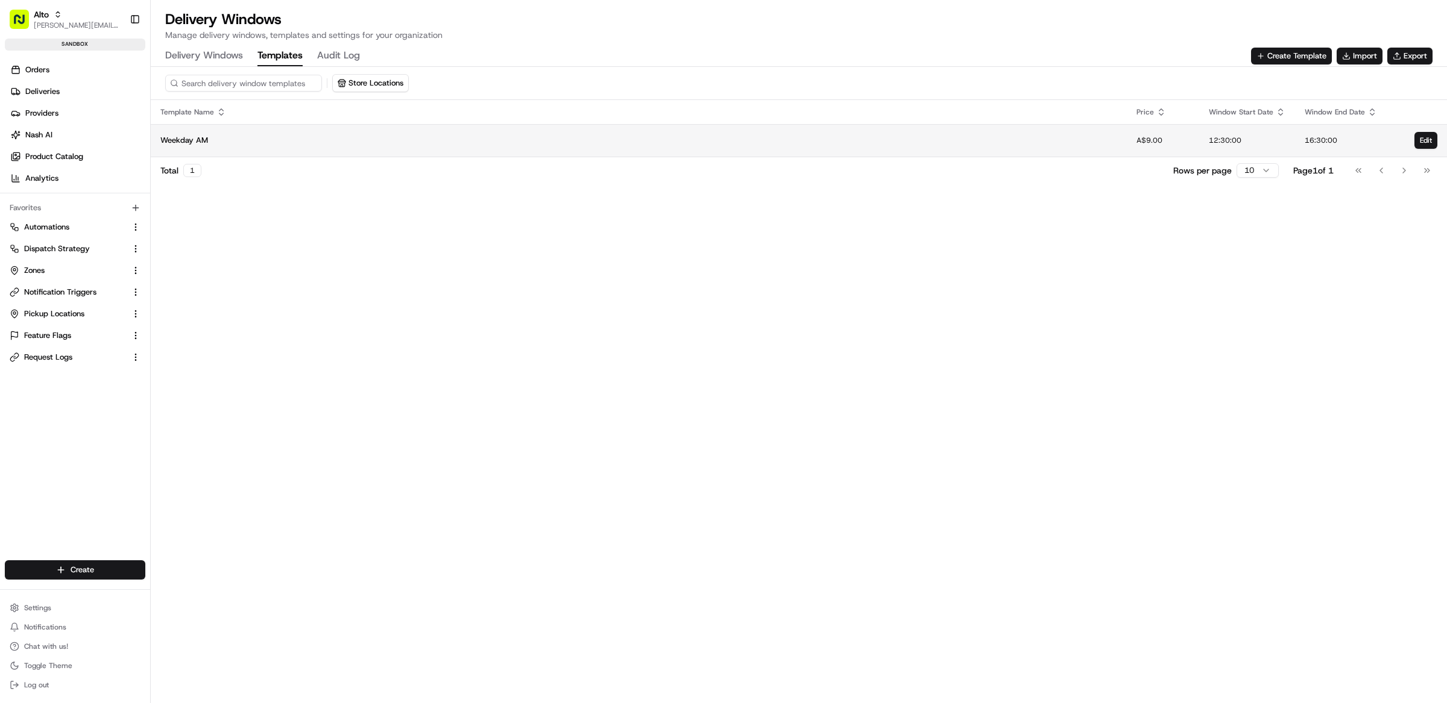
click at [748, 135] on div "Weekday AM" at bounding box center [638, 140] width 957 height 11
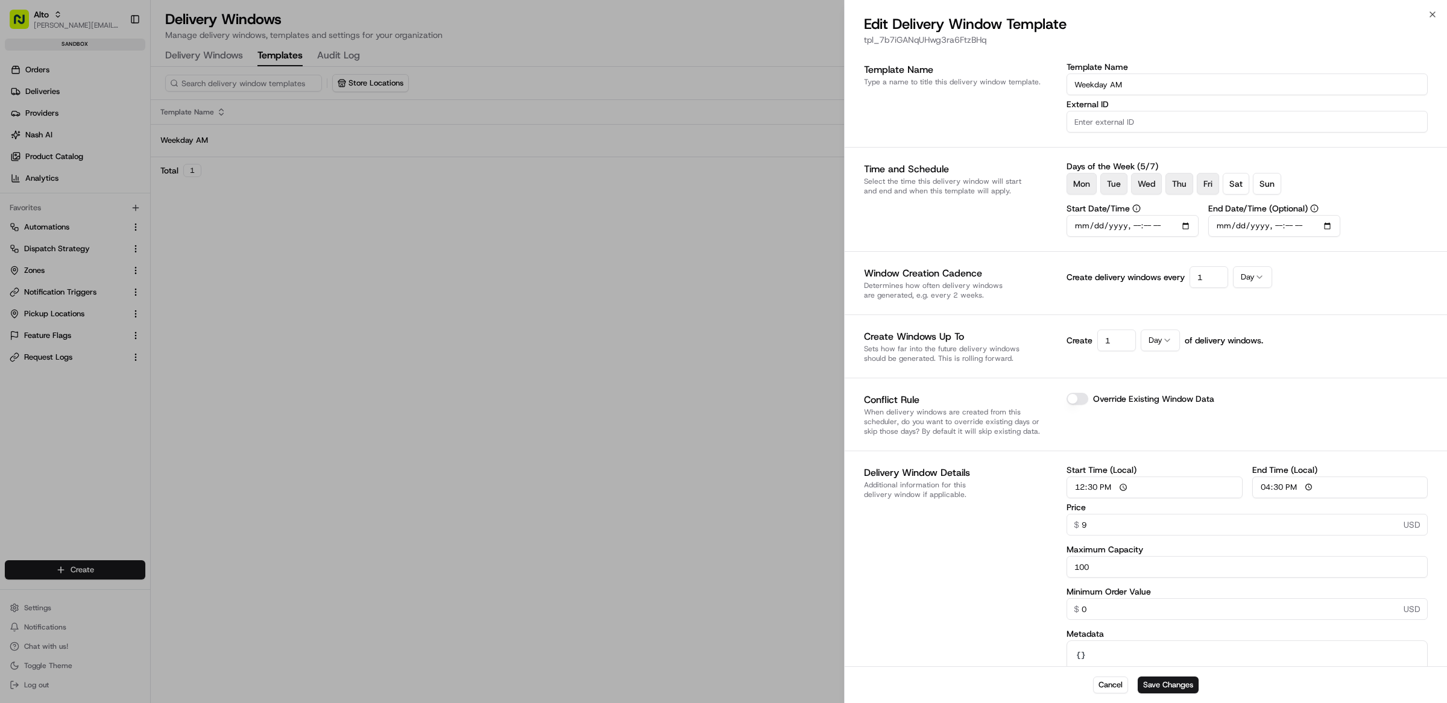
click at [1151, 340] on button "Day" at bounding box center [1159, 341] width 39 height 22
drag, startPoint x: 1119, startPoint y: 340, endPoint x: 1071, endPoint y: 338, distance: 47.7
click at [1072, 338] on div "Create 1" at bounding box center [1100, 341] width 69 height 22
type input "10"
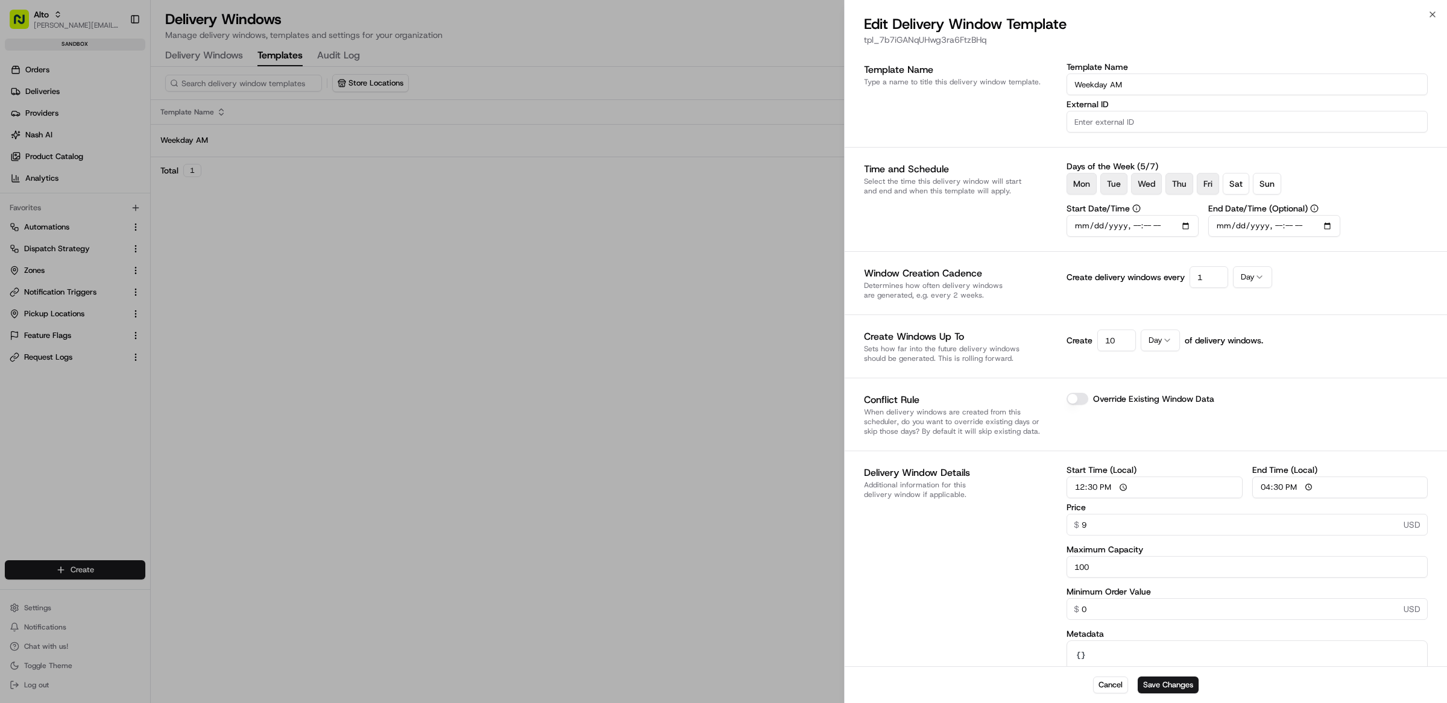
click at [1118, 302] on div "Template Name Type a name to title this delivery window template. Template Name…" at bounding box center [1146, 403] width 564 height 681
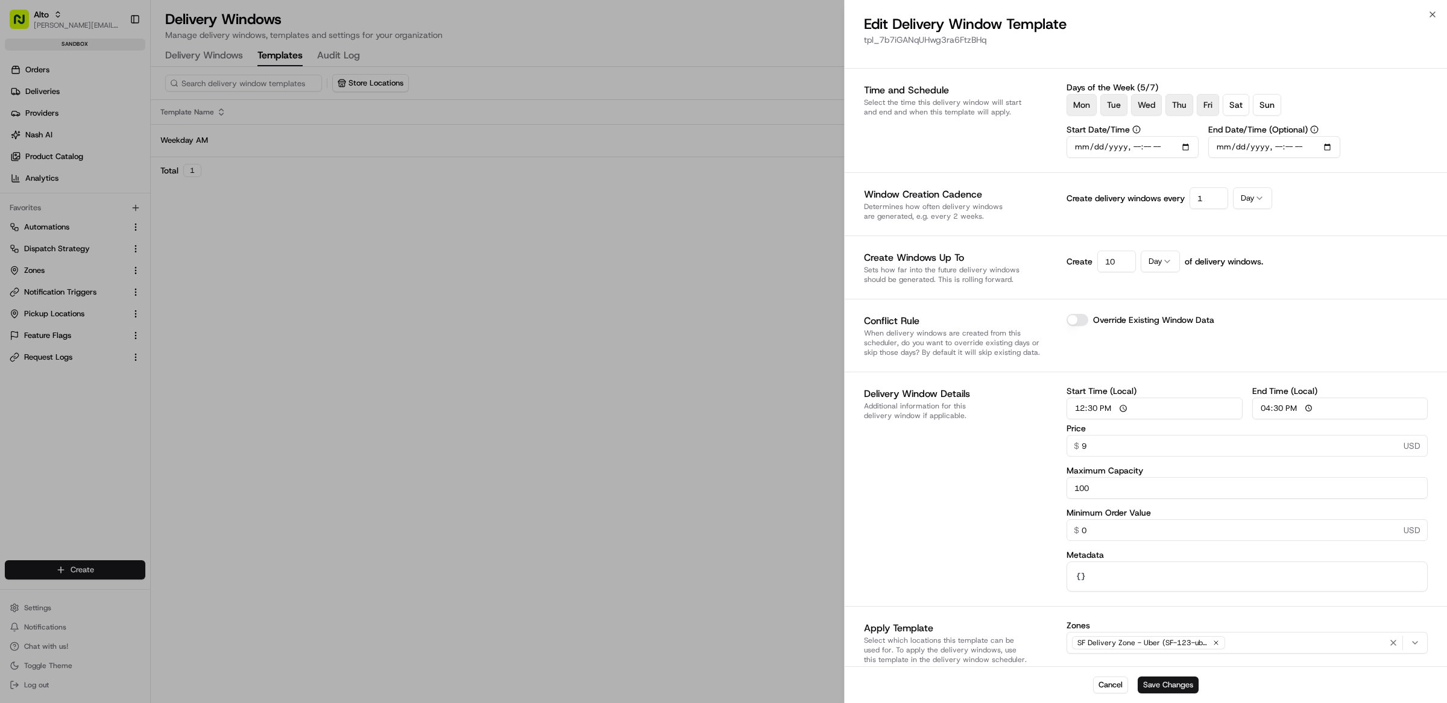
click at [1186, 684] on button "Save Changes" at bounding box center [1167, 685] width 61 height 17
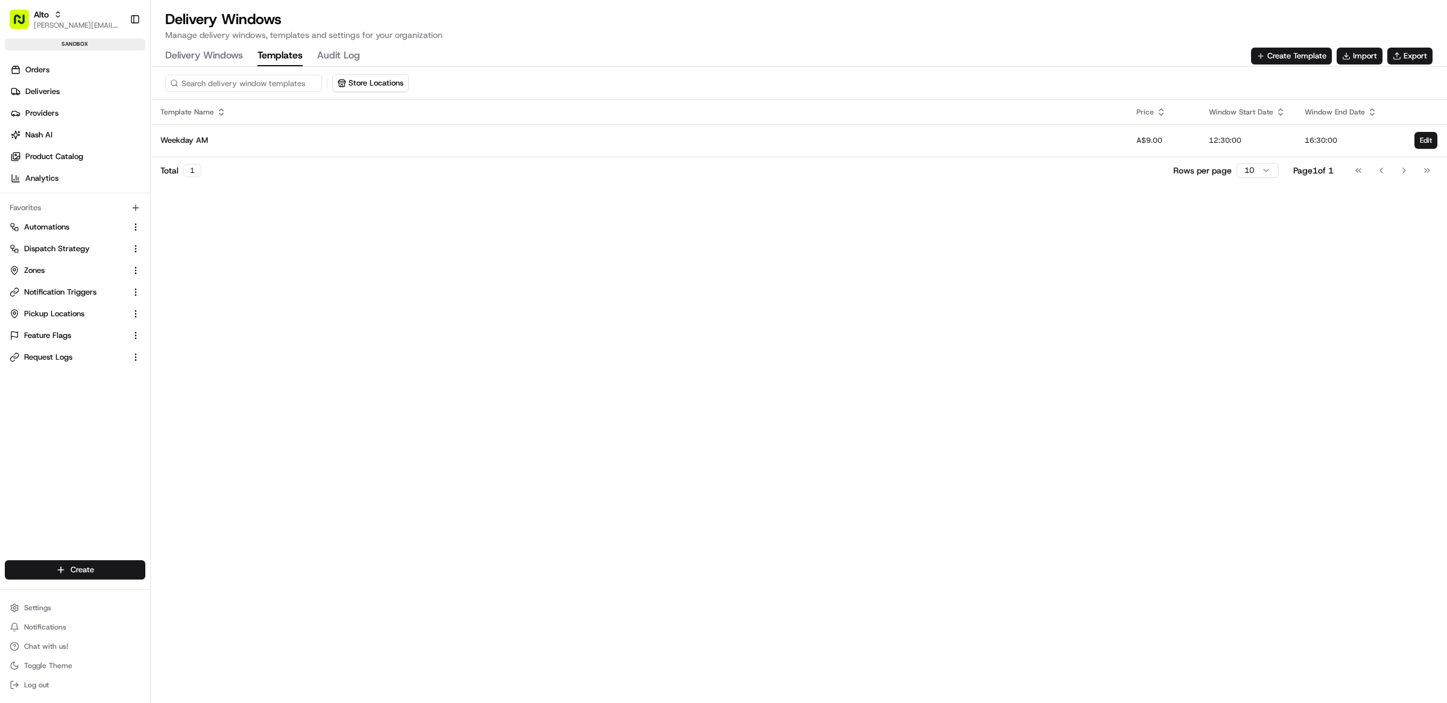
click at [211, 54] on Windows "Delivery Windows" at bounding box center [204, 56] width 78 height 20
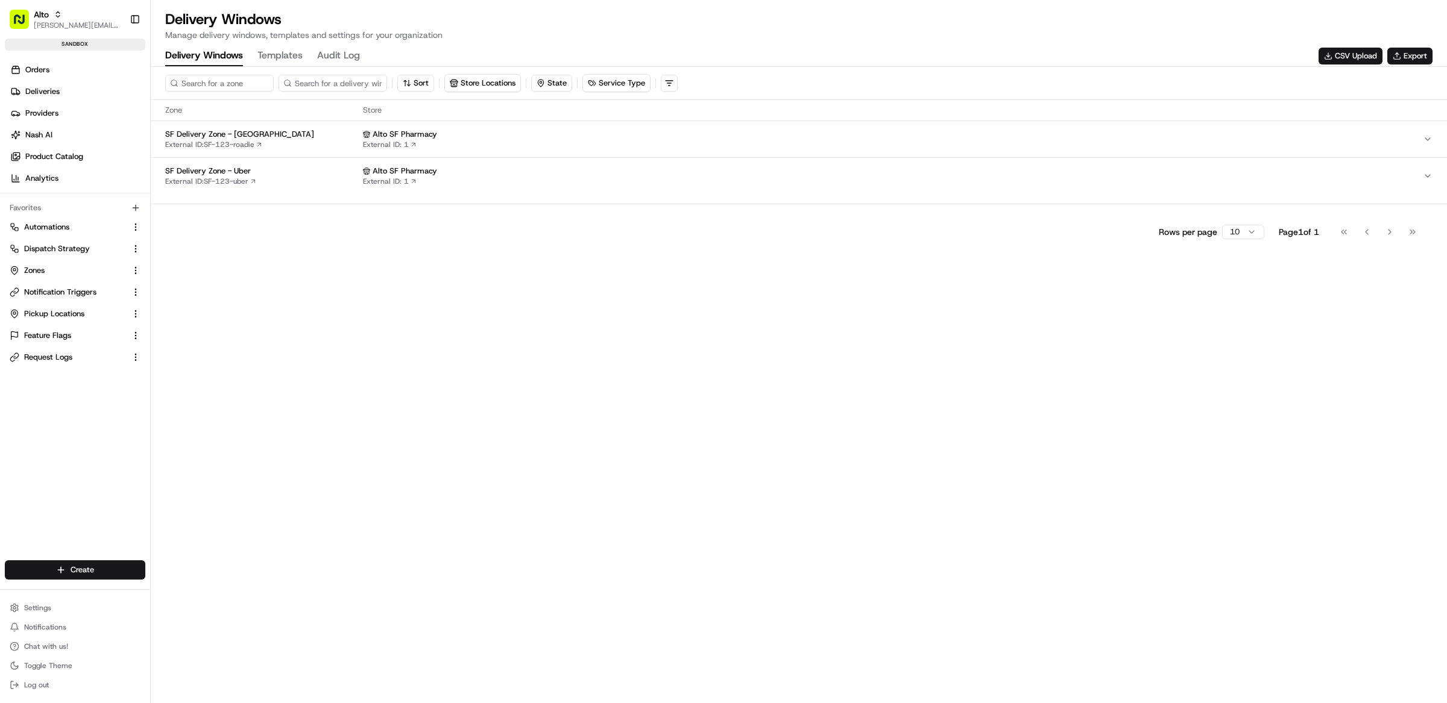
click at [328, 183] on div "SF Delivery Zone - Uber External ID: SF-123-uber" at bounding box center [261, 176] width 193 height 20
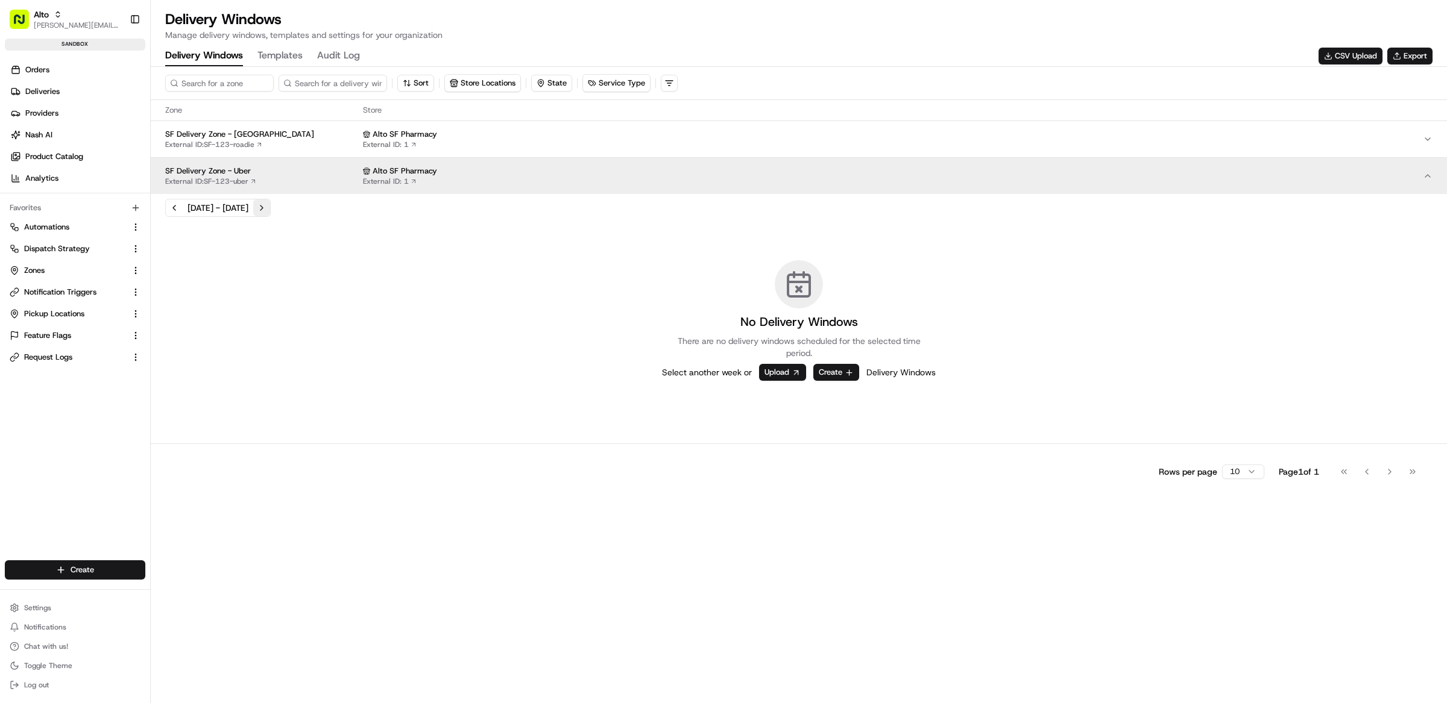
click at [270, 209] on button "Next week" at bounding box center [261, 208] width 17 height 17
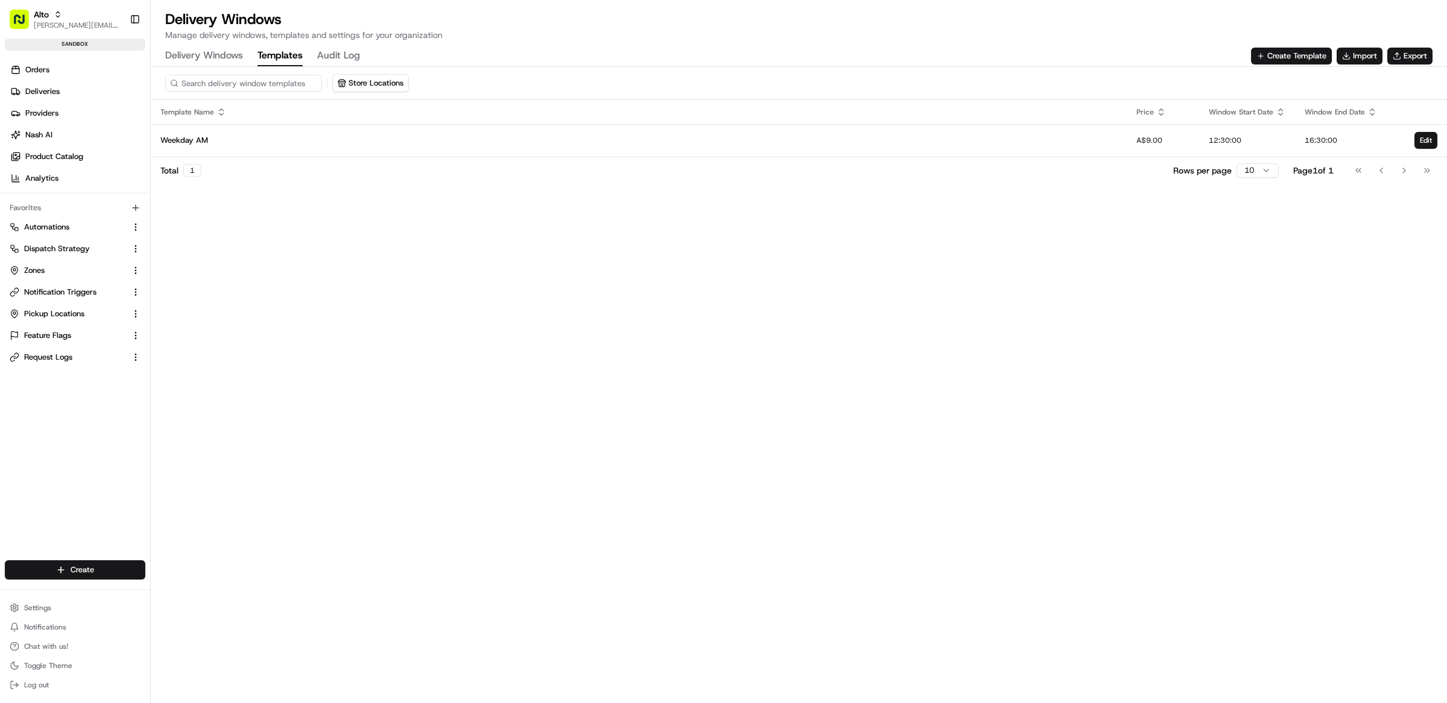
click at [271, 49] on button "Templates" at bounding box center [279, 56] width 45 height 20
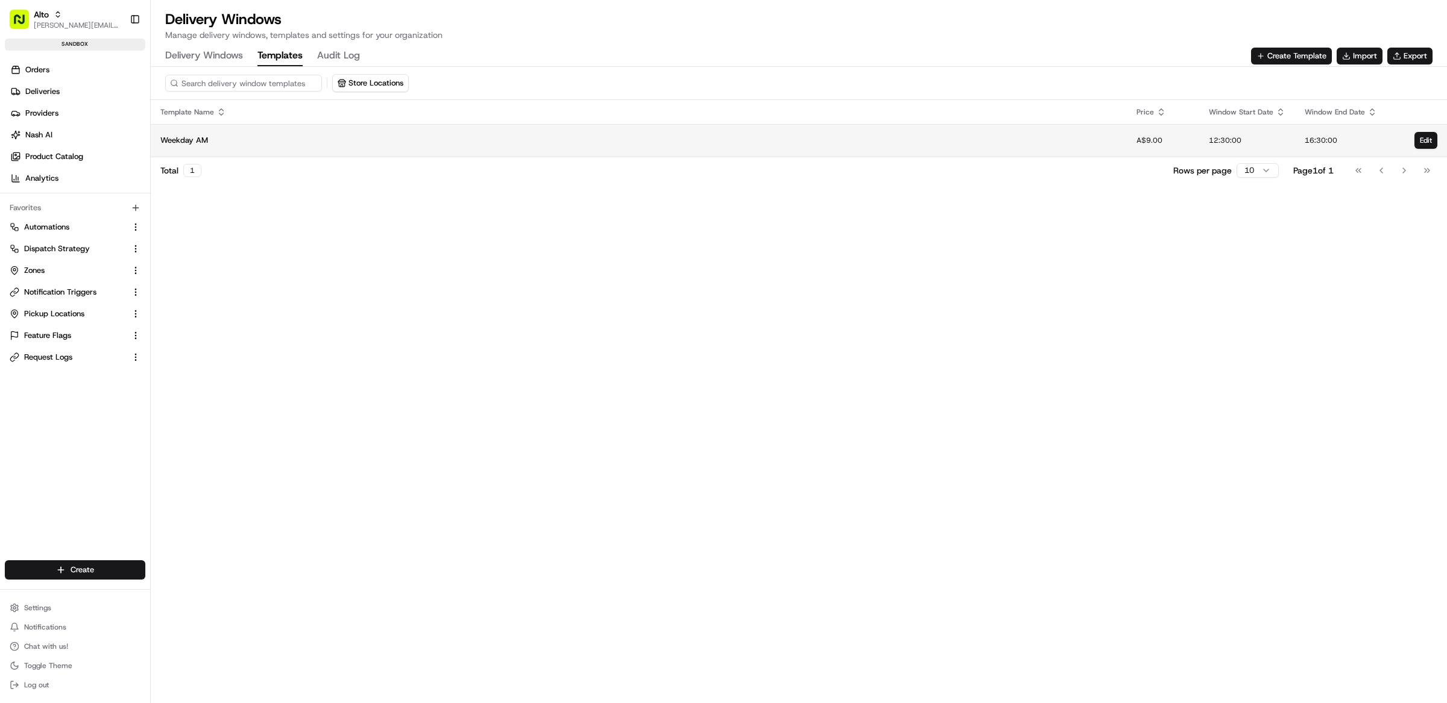
click at [761, 148] on td "Weekday AM" at bounding box center [639, 140] width 976 height 33
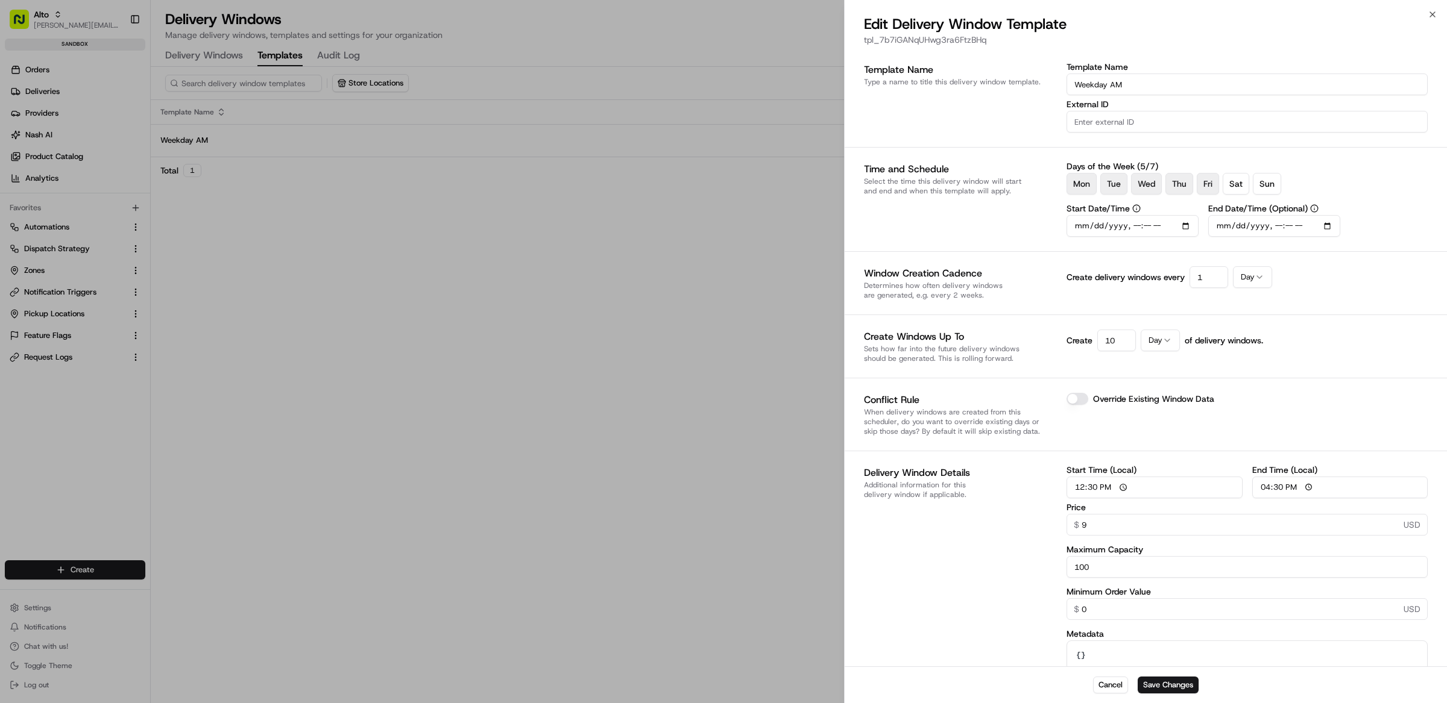
scroll to position [79, 0]
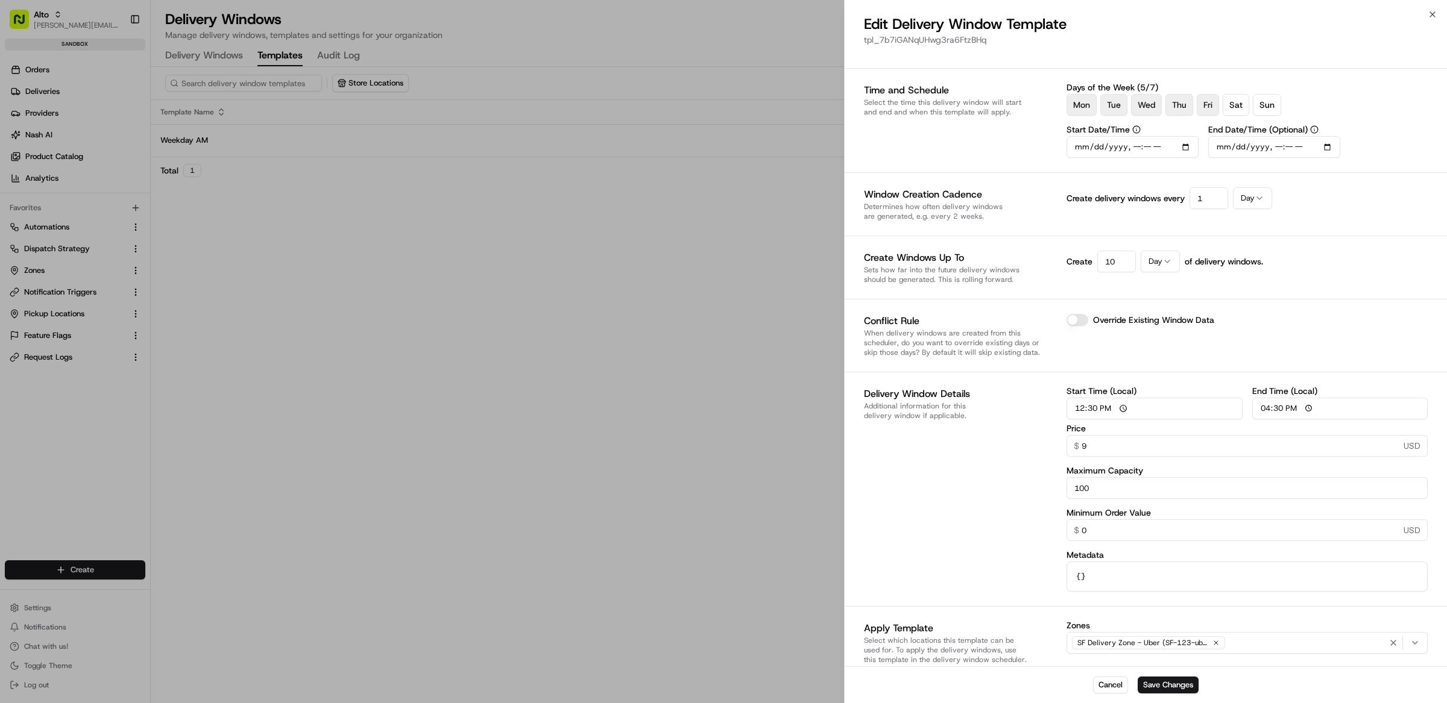
click at [1168, 259] on icon "button" at bounding box center [1167, 262] width 10 height 10
click at [1106, 268] on input "10" at bounding box center [1116, 262] width 39 height 22
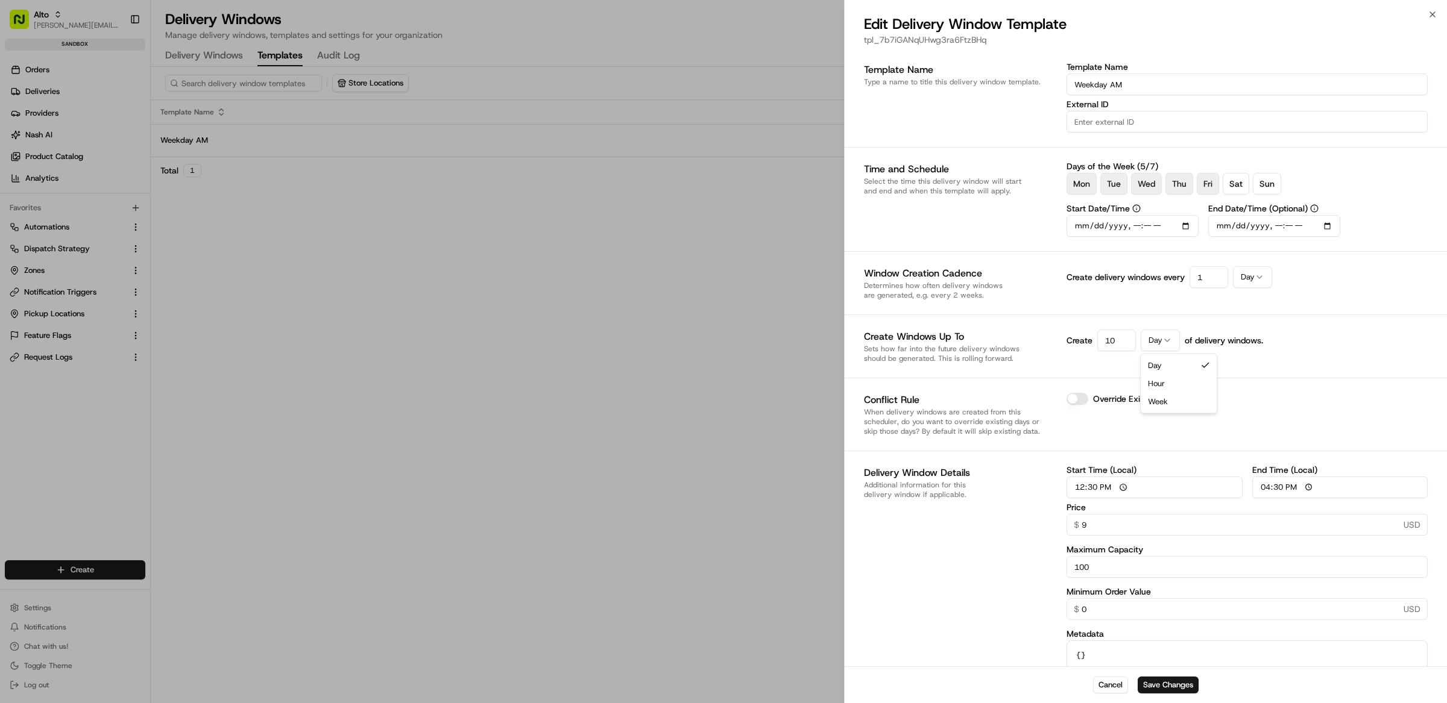
click at [1169, 339] on icon "button" at bounding box center [1167, 340] width 5 height 2
drag, startPoint x: 1119, startPoint y: 341, endPoint x: 1081, endPoint y: 341, distance: 38.6
click at [1081, 341] on div "Create 10" at bounding box center [1100, 341] width 69 height 22
click at [1201, 370] on div "Template Name Type a name to title this delivery window template. Template Name…" at bounding box center [1146, 403] width 564 height 681
click at [1132, 208] on icon "button" at bounding box center [1136, 208] width 8 height 8
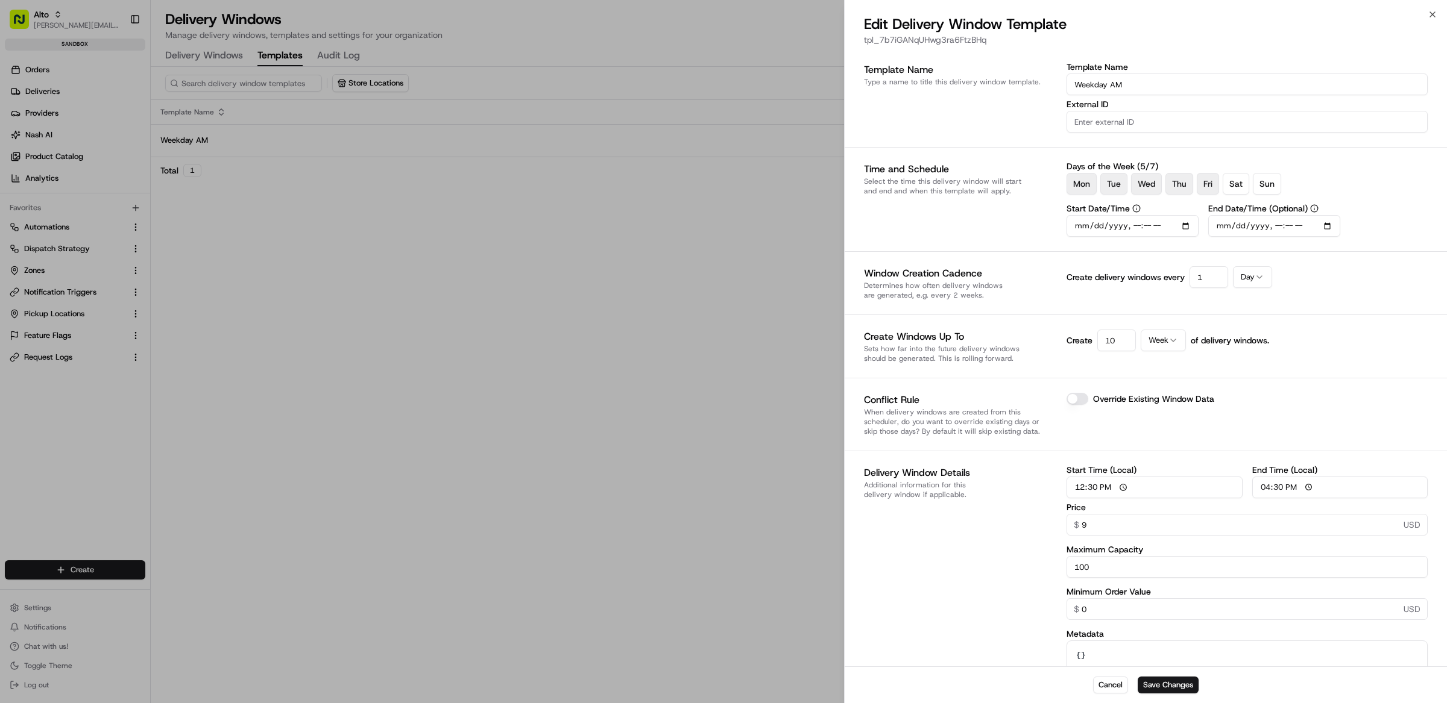
click at [1136, 209] on icon "button" at bounding box center [1136, 208] width 8 height 8
click at [1110, 209] on label "Start Date/Time" at bounding box center [1132, 208] width 132 height 8
click at [1110, 215] on input "Start Date/Time" at bounding box center [1132, 226] width 132 height 22
click at [993, 212] on div "Time and Schedule Select the time this delivery window will start and end and w…" at bounding box center [960, 199] width 193 height 75
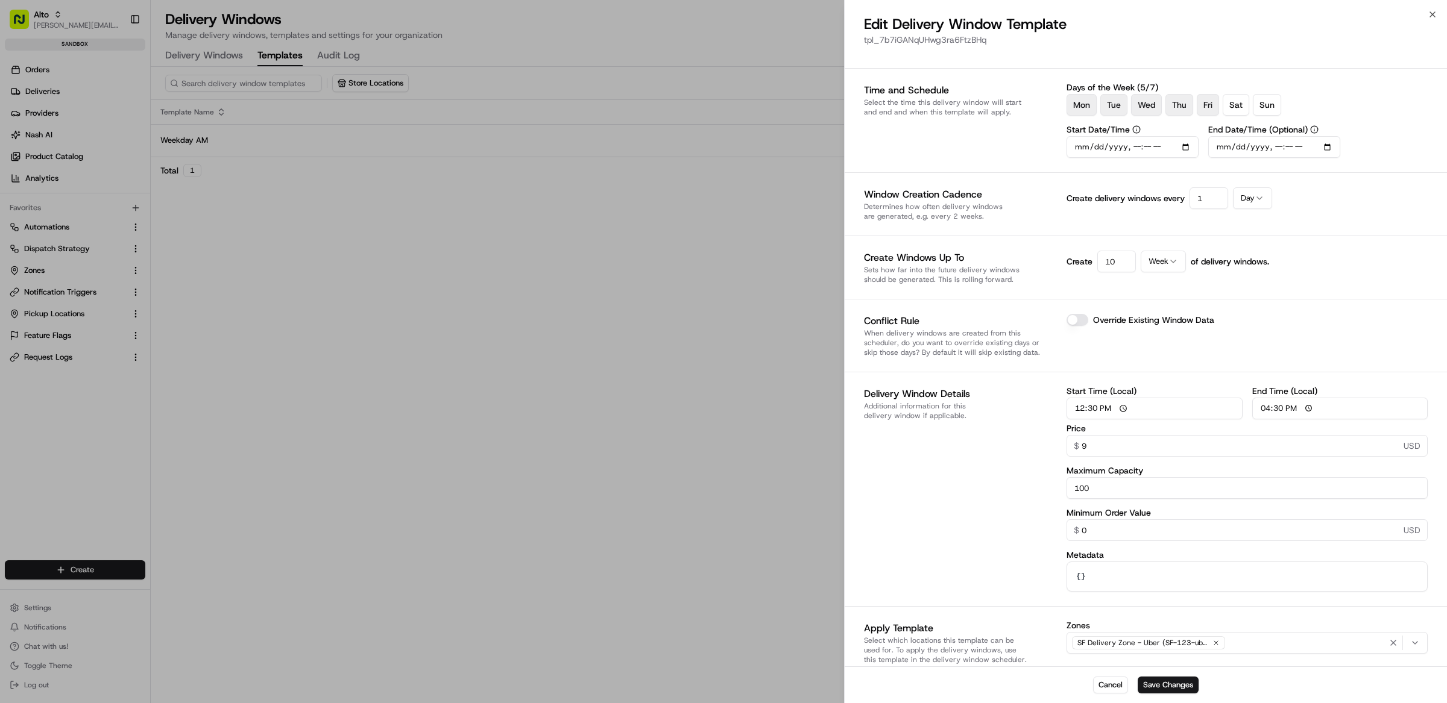
click at [452, 152] on div at bounding box center [723, 351] width 1447 height 703
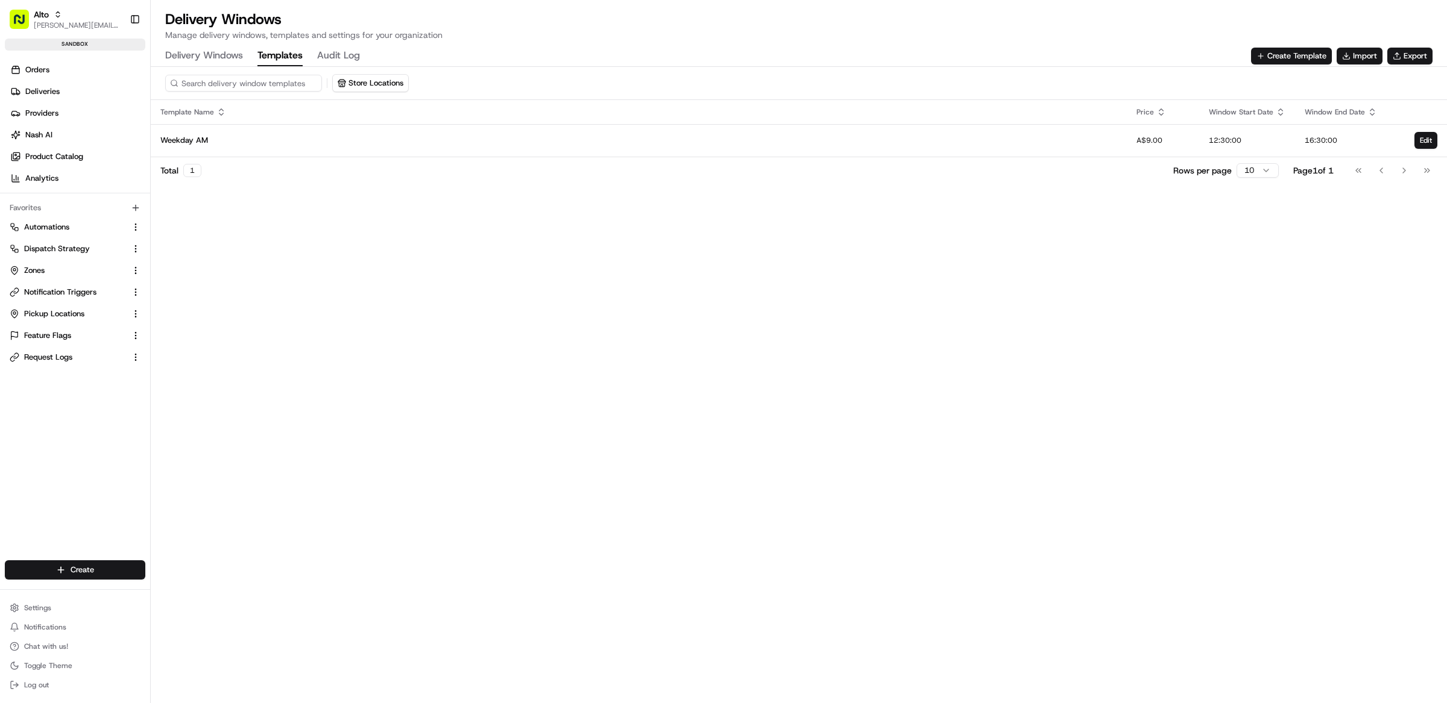
click at [206, 52] on Windows "Delivery Windows" at bounding box center [204, 56] width 78 height 20
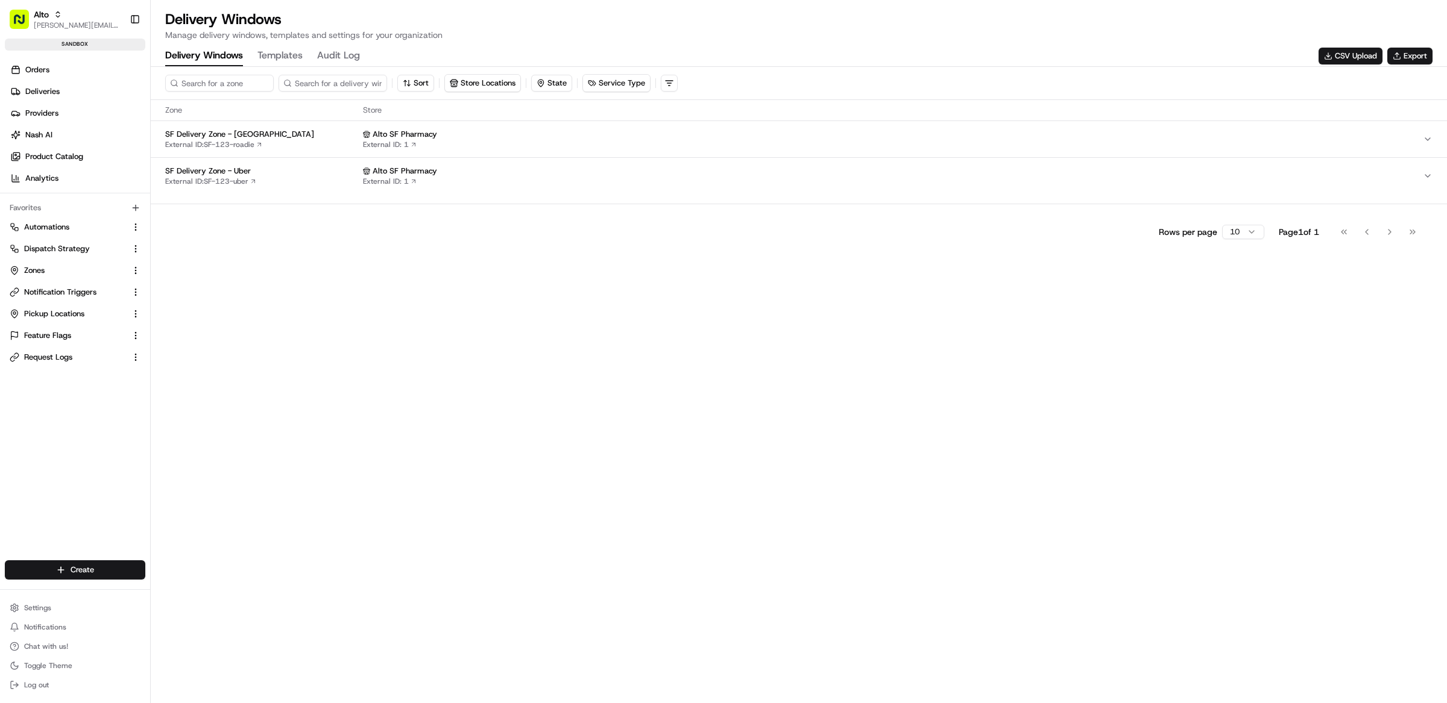
click at [270, 142] on div "SF Delivery Zone - Roadie External ID: SF-123-roadie" at bounding box center [261, 139] width 193 height 20
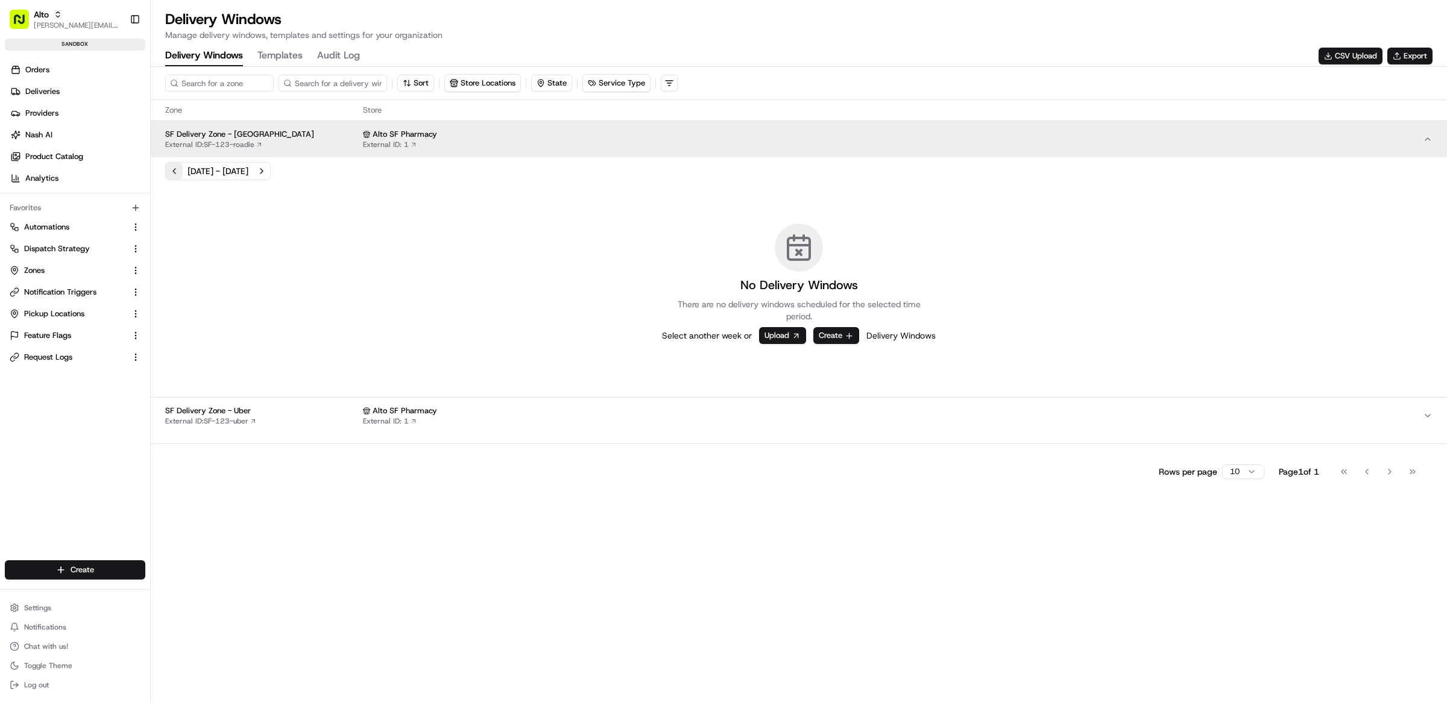
click at [170, 174] on button "Previous week" at bounding box center [174, 171] width 17 height 17
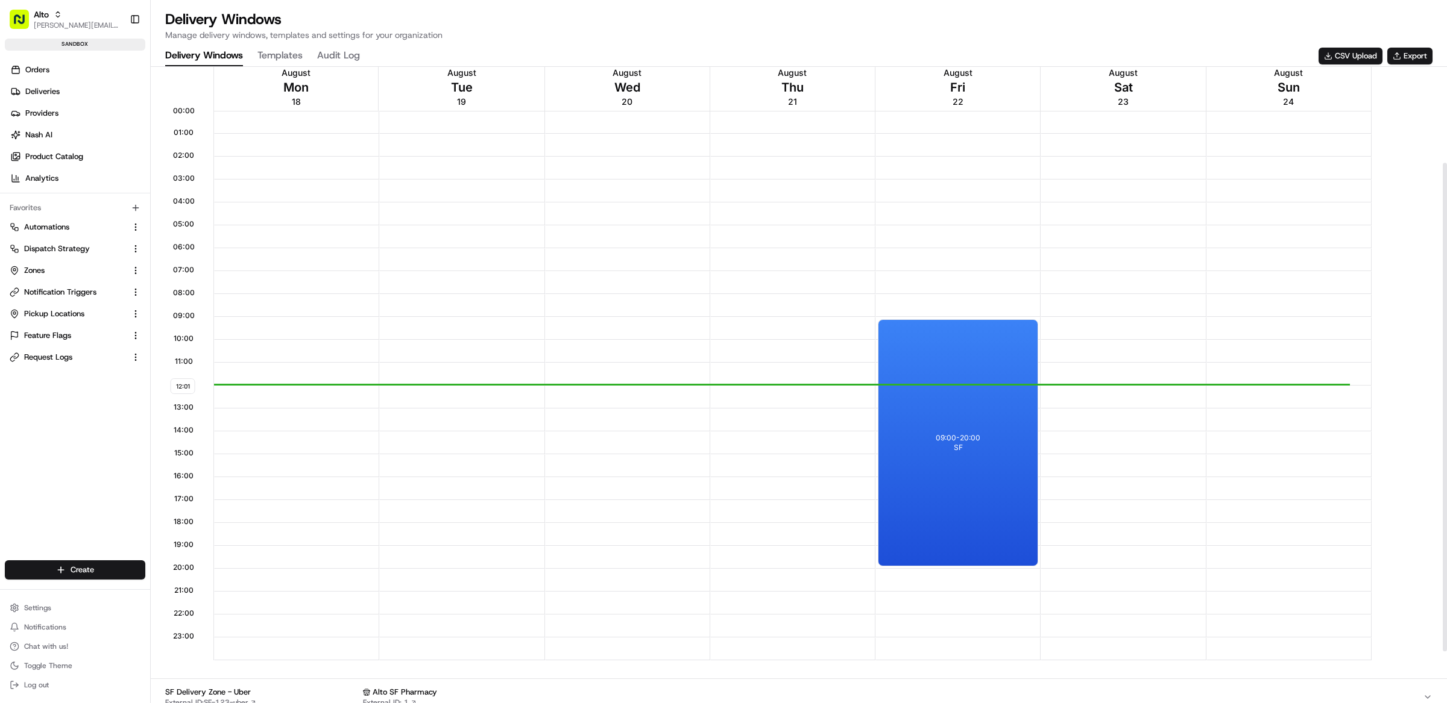
scroll to position [118, 0]
